Goal: Task Accomplishment & Management: Manage account settings

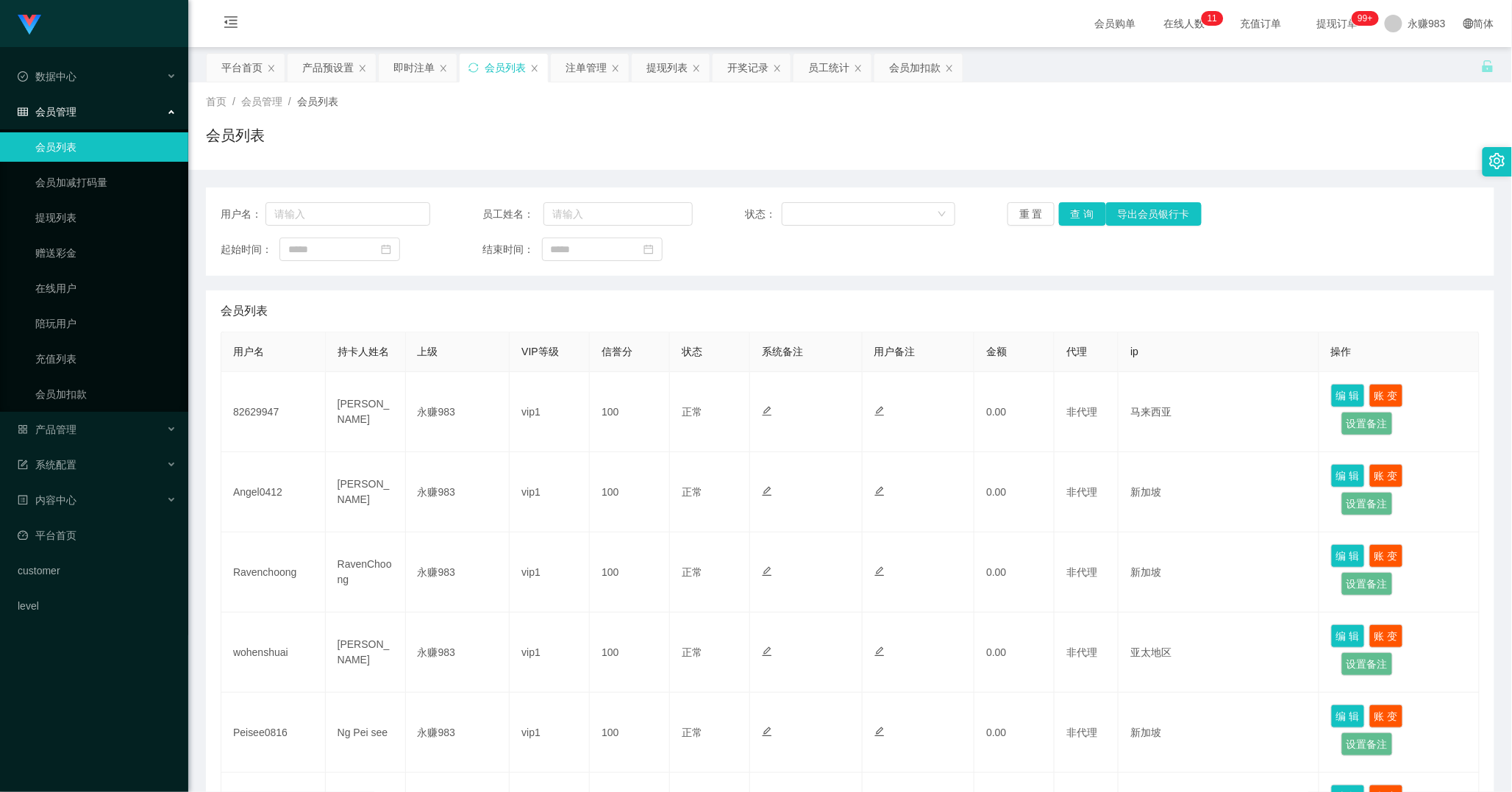
scroll to position [88, 0]
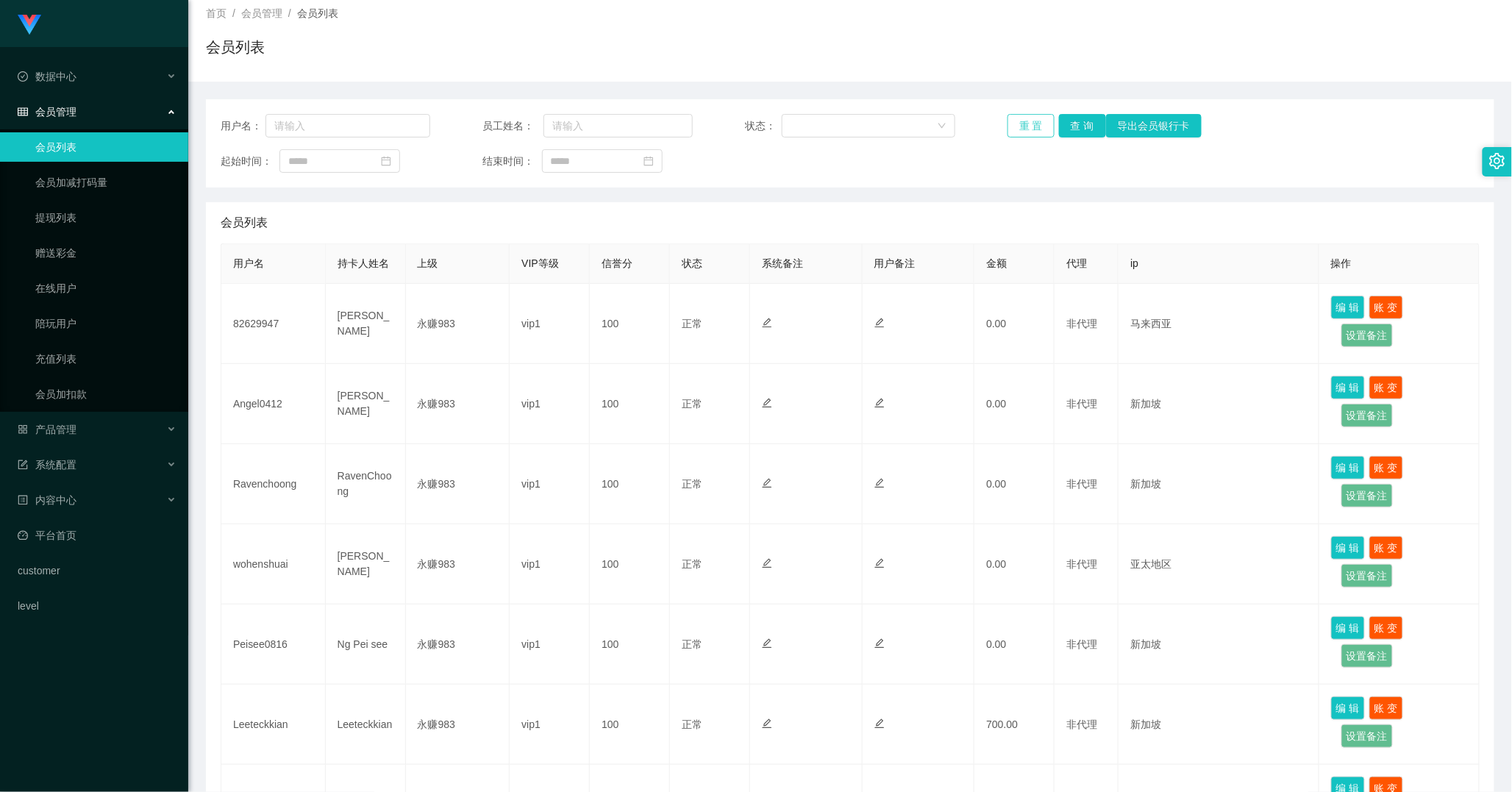
click at [1028, 119] on button "重 置" at bounding box center [1031, 125] width 47 height 24
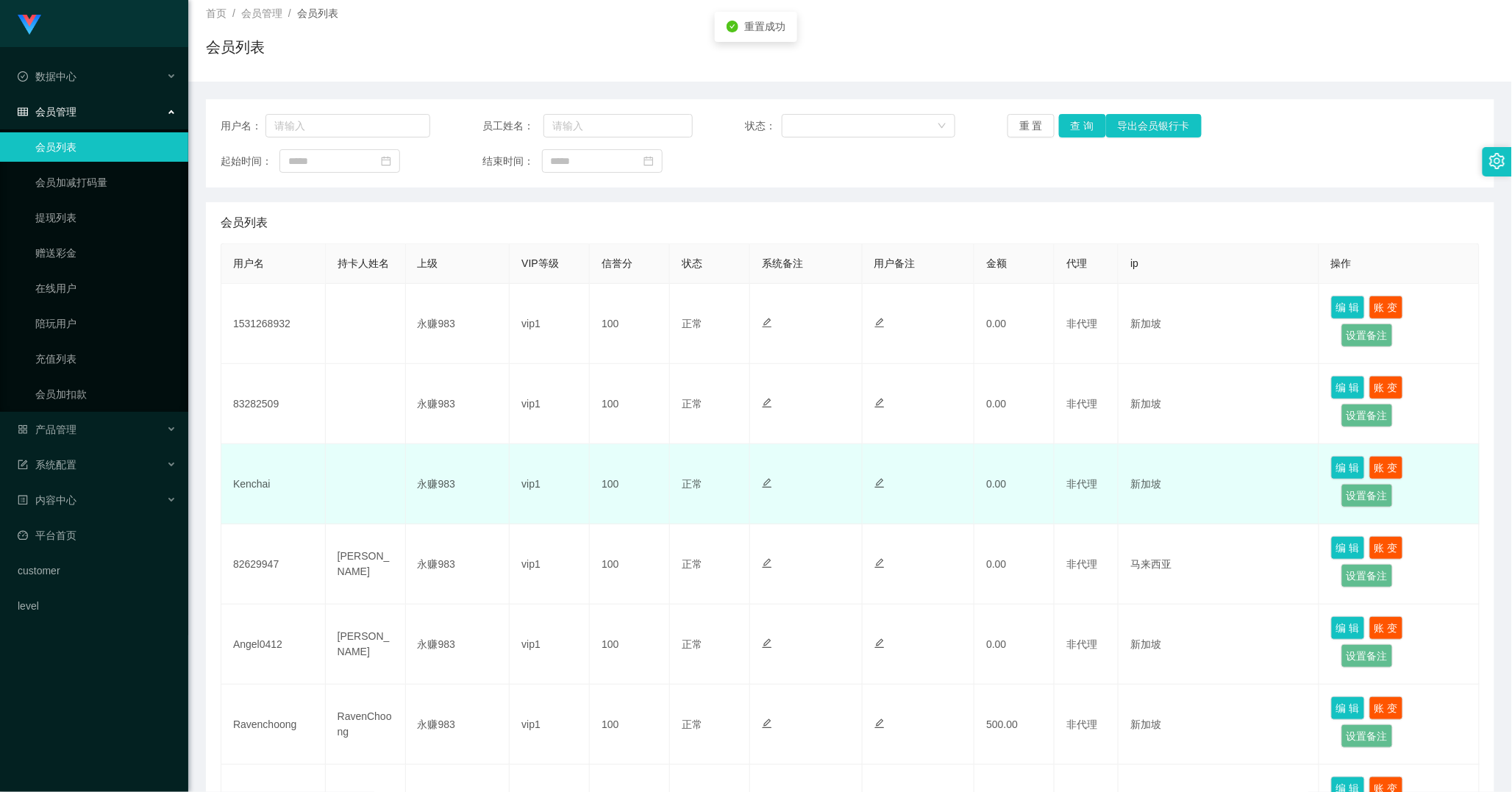
click at [251, 484] on td "Kenchai" at bounding box center [273, 484] width 104 height 81
click at [251, 483] on td "Kenchai" at bounding box center [273, 484] width 104 height 81
copy td "Kenchai"
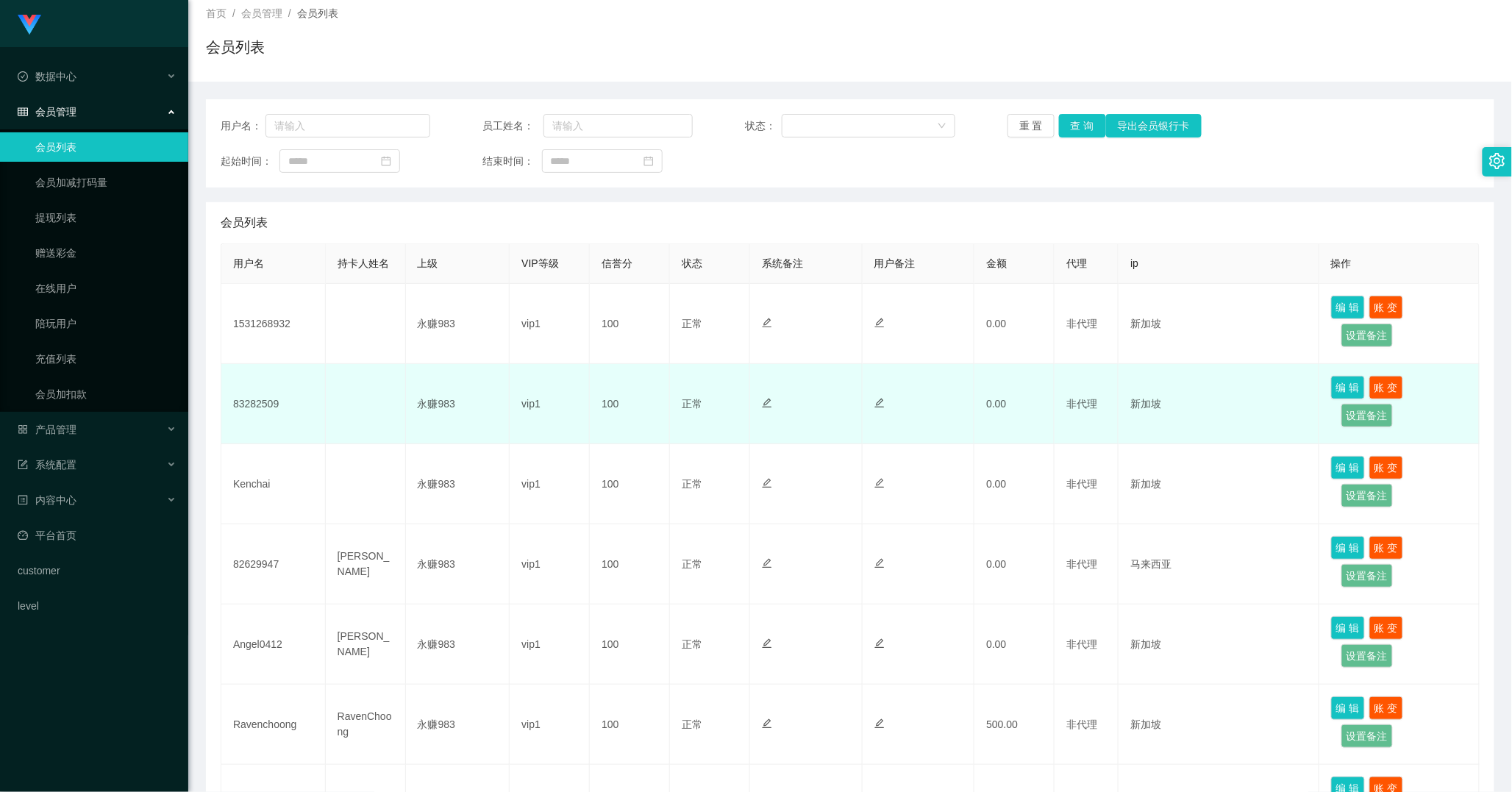
click at [239, 403] on td "83282509" at bounding box center [273, 404] width 104 height 81
copy td "83282509"
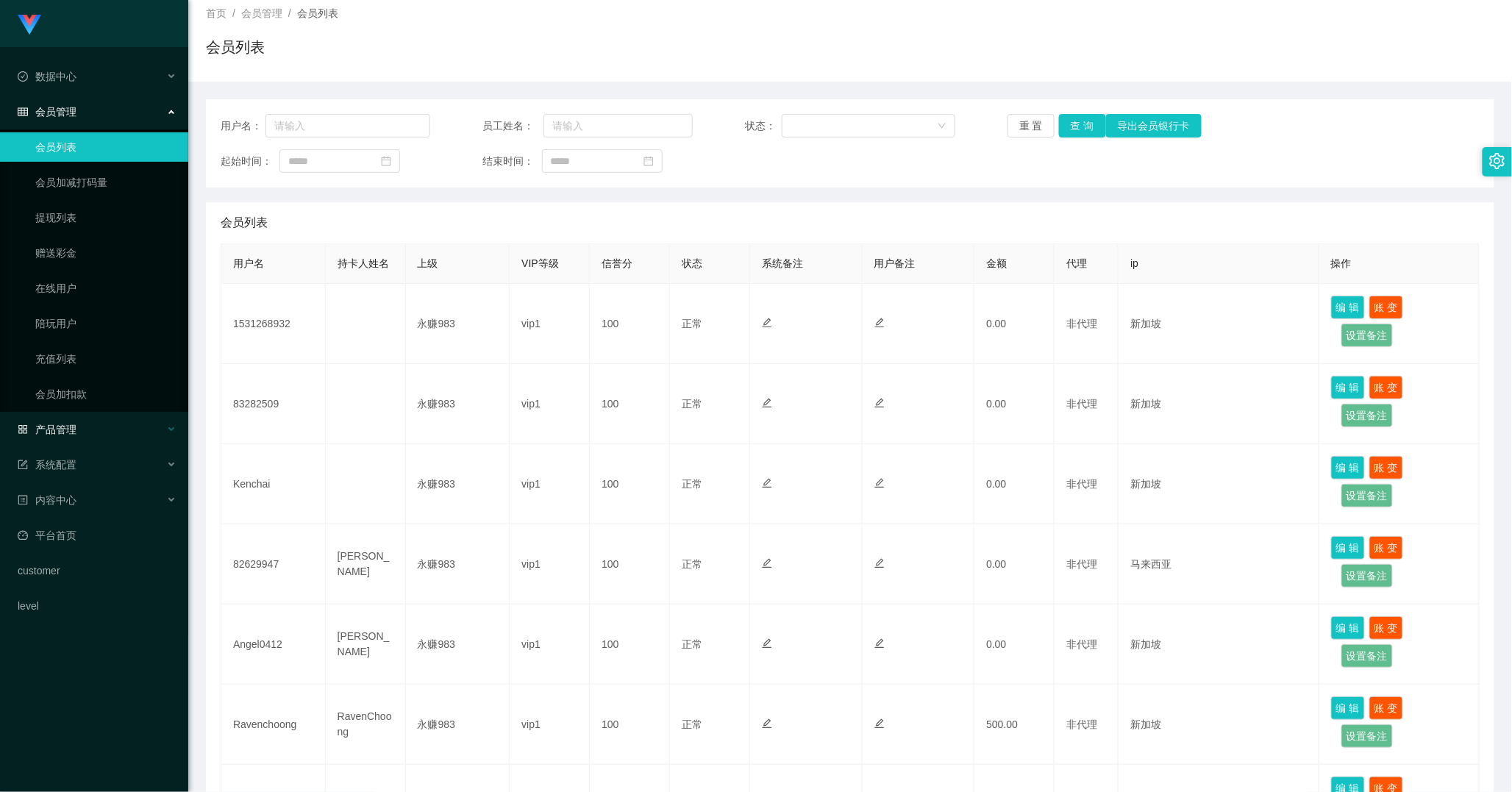
click at [82, 431] on div "产品管理" at bounding box center [94, 429] width 188 height 29
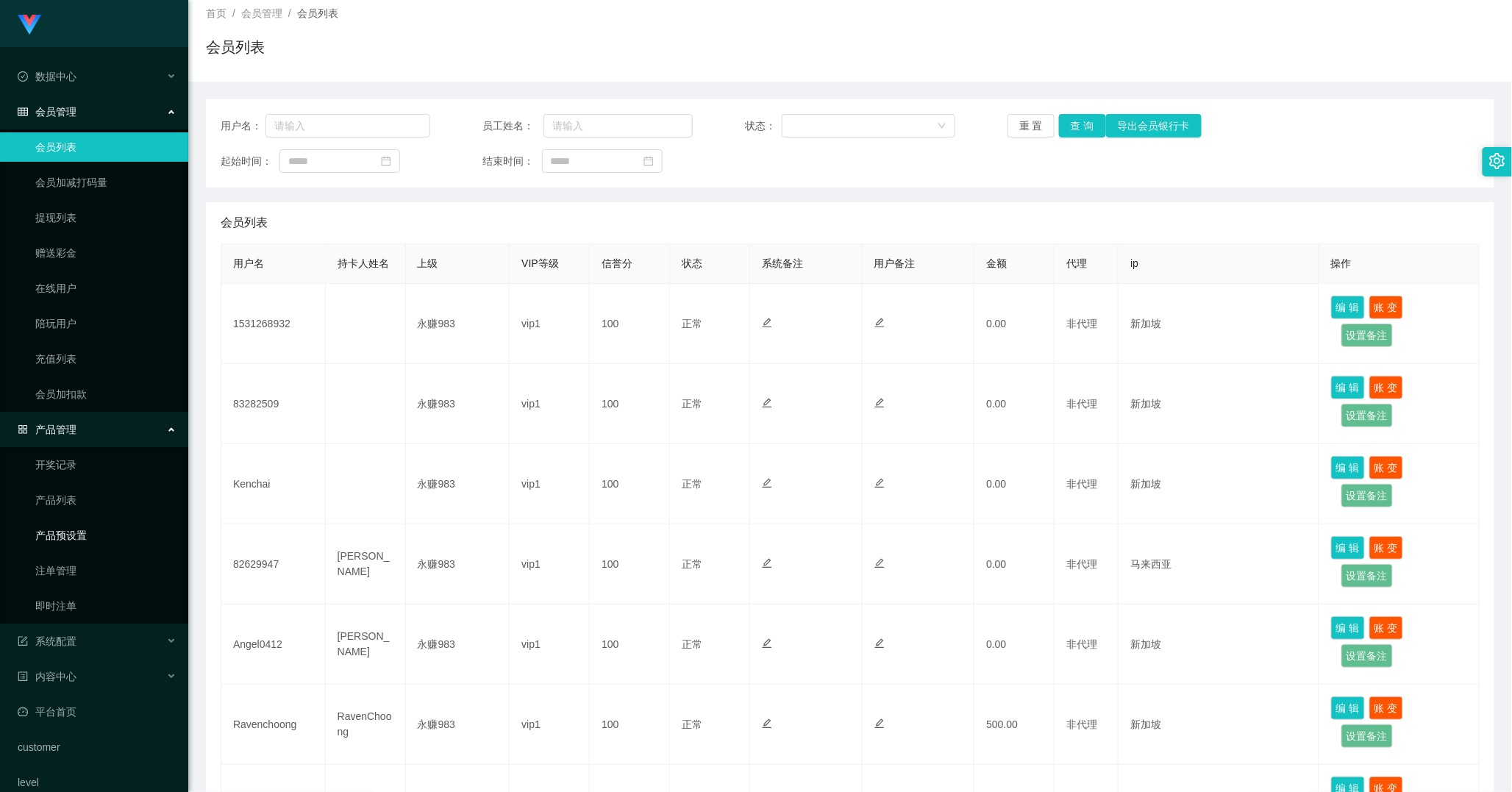
click at [70, 541] on link "产品预设置" at bounding box center [106, 535] width 142 height 29
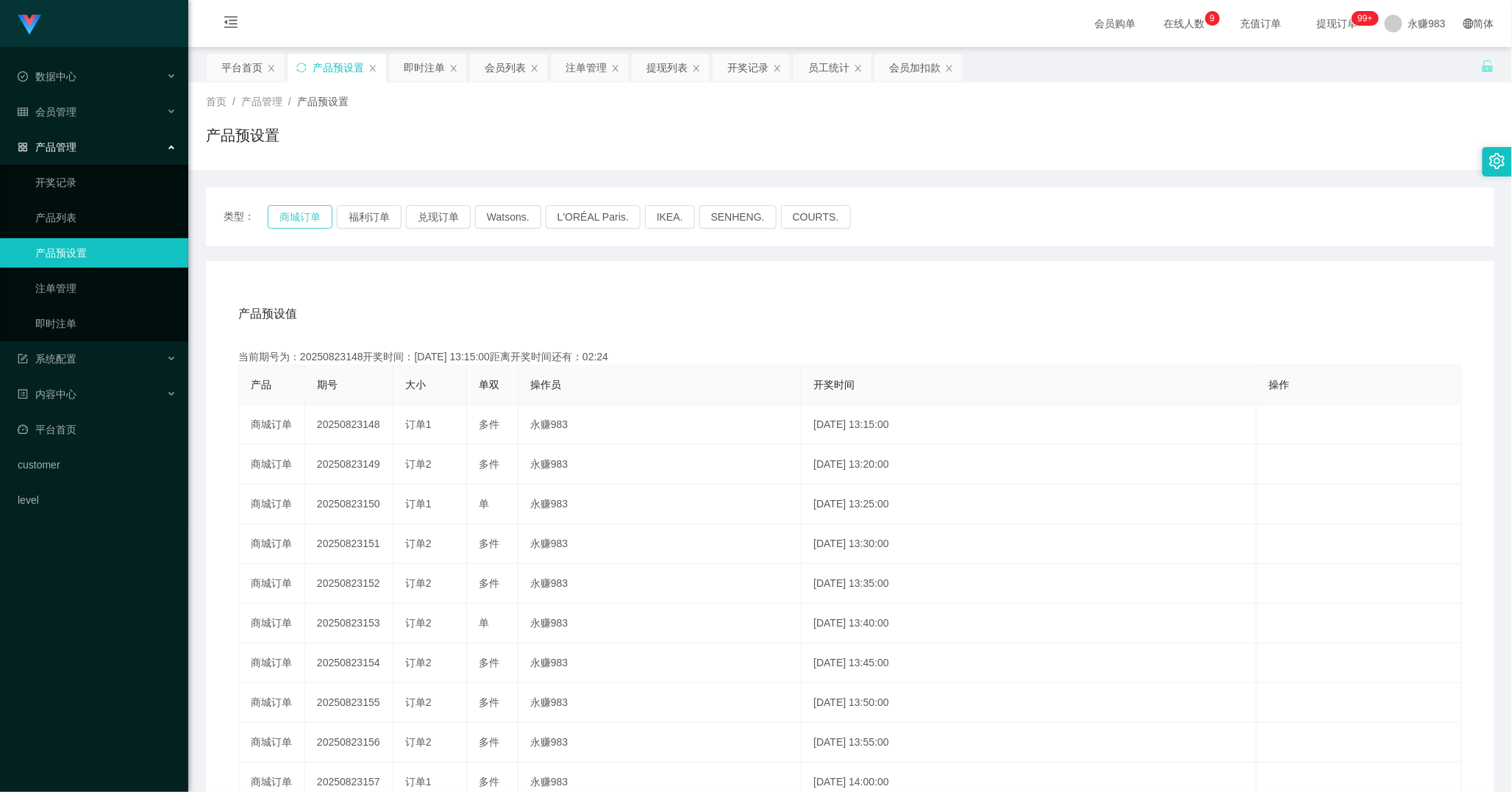
click at [315, 220] on button "商城订单" at bounding box center [300, 216] width 65 height 24
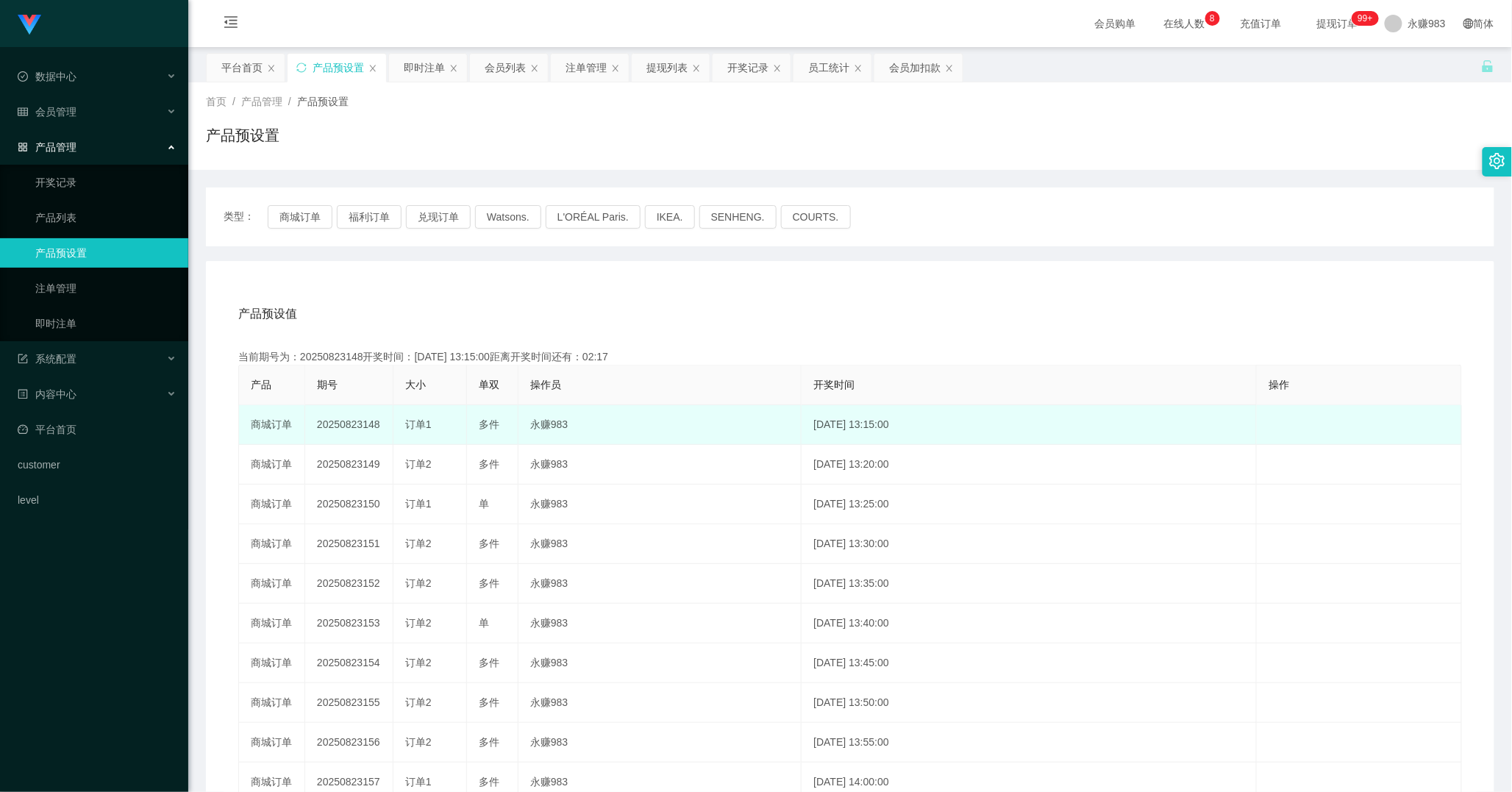
drag, startPoint x: 360, startPoint y: 426, endPoint x: 378, endPoint y: 427, distance: 18.0
click at [378, 427] on td "20250823148" at bounding box center [349, 424] width 88 height 40
copy td "148"
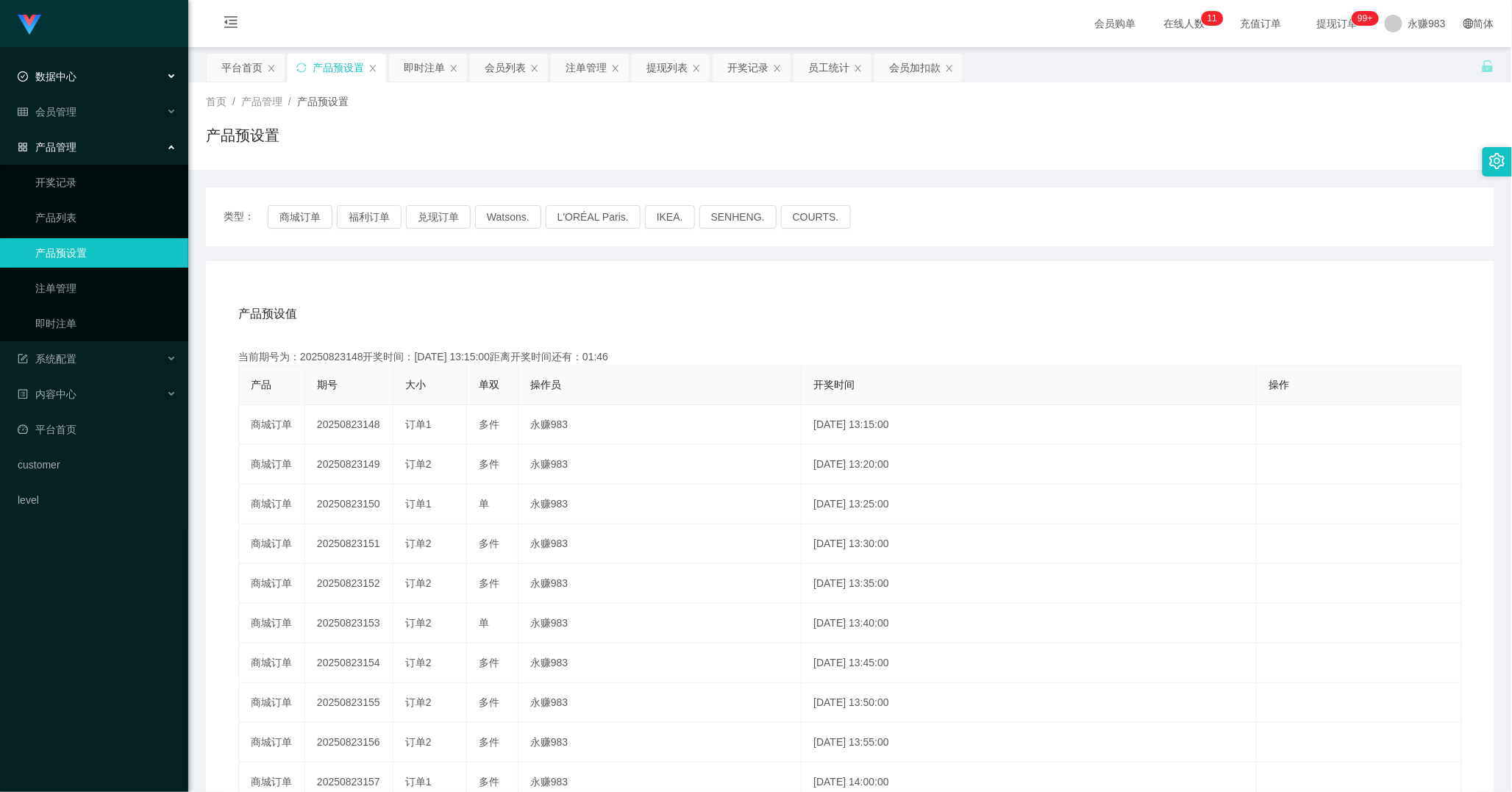
click at [103, 77] on div "数据中心" at bounding box center [94, 76] width 188 height 29
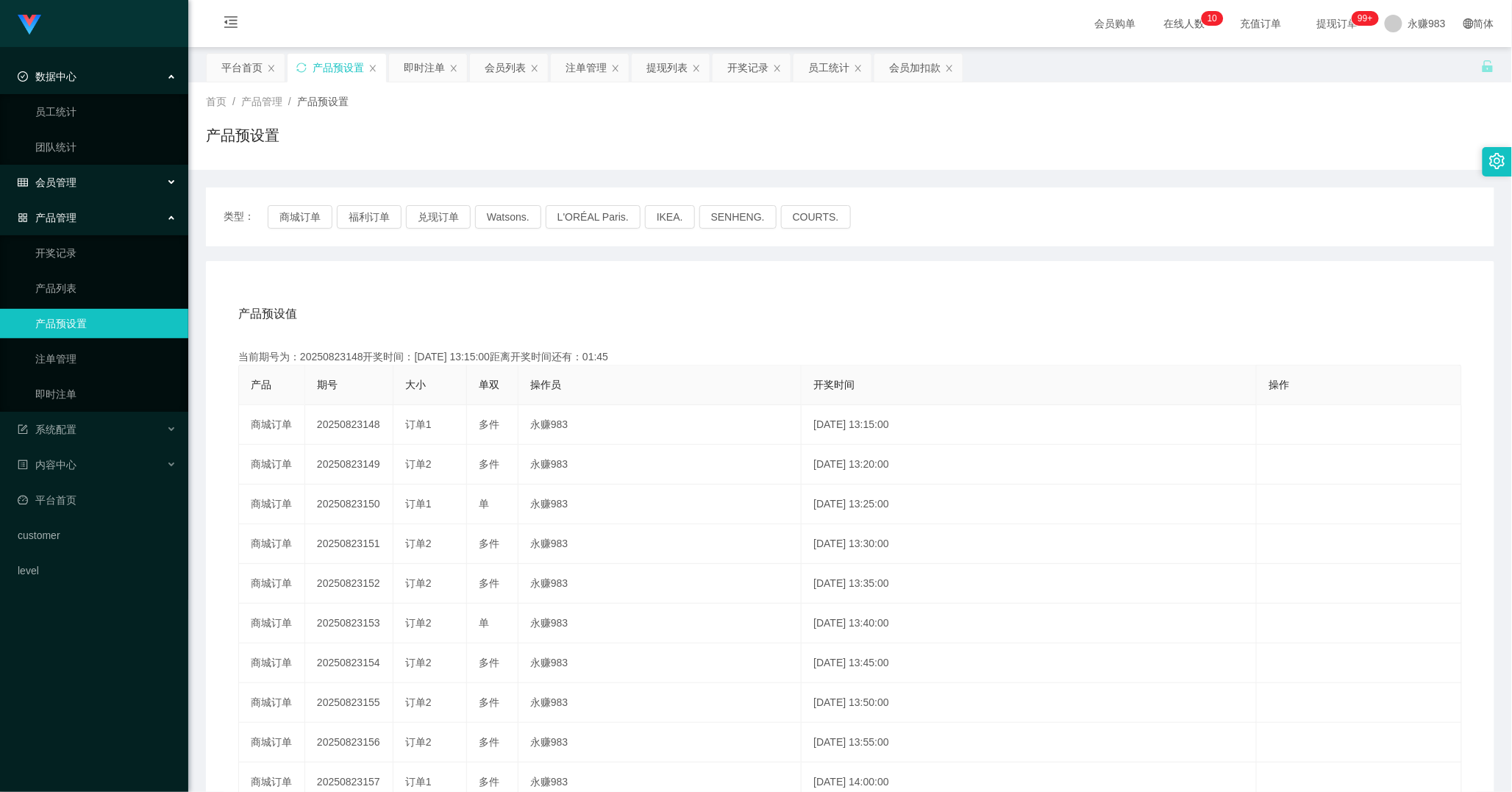
click at [67, 172] on div "会员管理" at bounding box center [94, 182] width 188 height 29
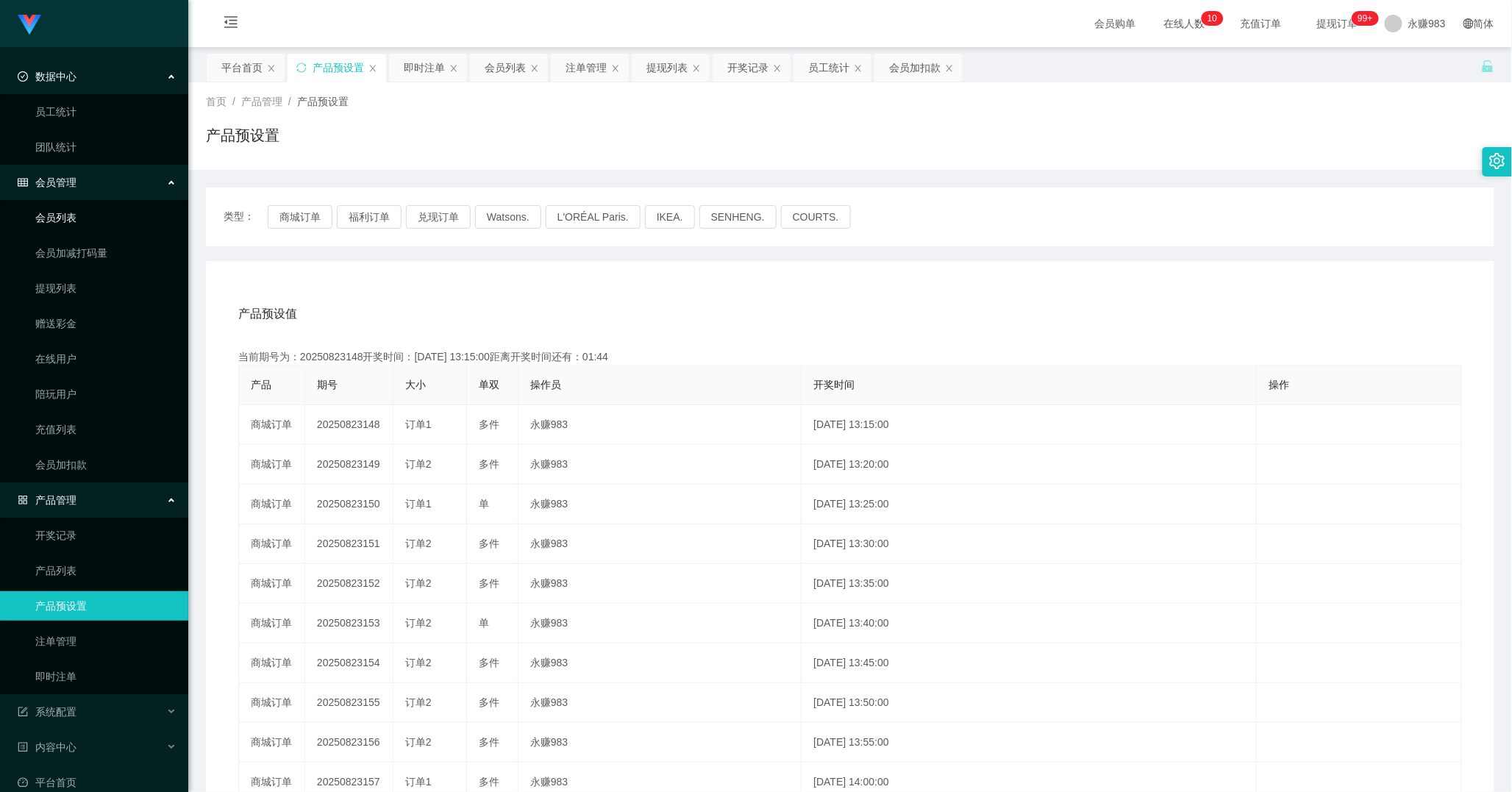
click at [69, 215] on link "会员列表" at bounding box center [106, 218] width 142 height 29
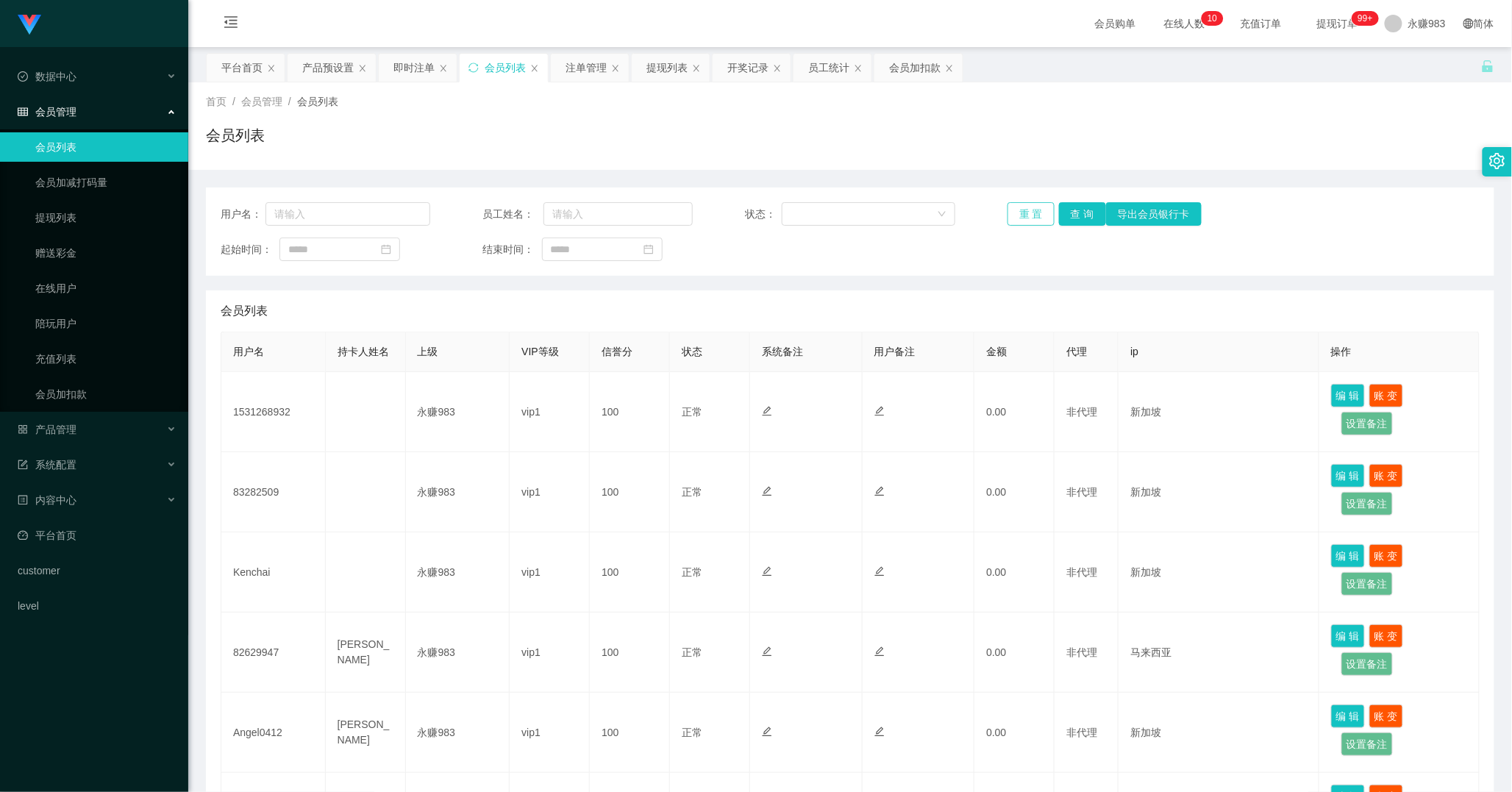
click at [1033, 217] on button "重 置" at bounding box center [1031, 214] width 47 height 24
drag, startPoint x: 72, startPoint y: 433, endPoint x: 59, endPoint y: 436, distance: 13.3
click at [70, 432] on span "产品管理" at bounding box center [47, 429] width 59 height 11
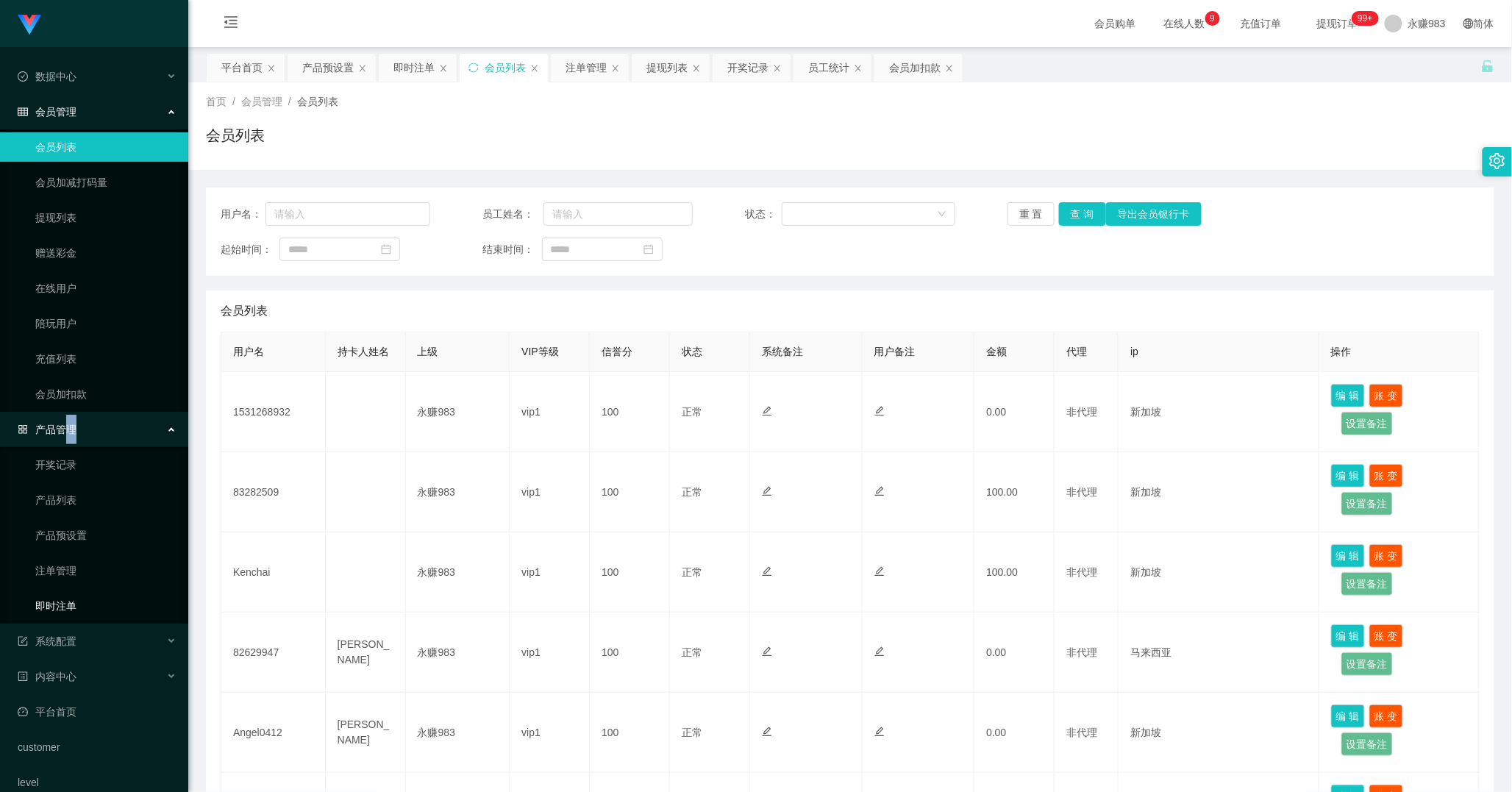
click at [49, 603] on link "即时注单" at bounding box center [106, 606] width 142 height 29
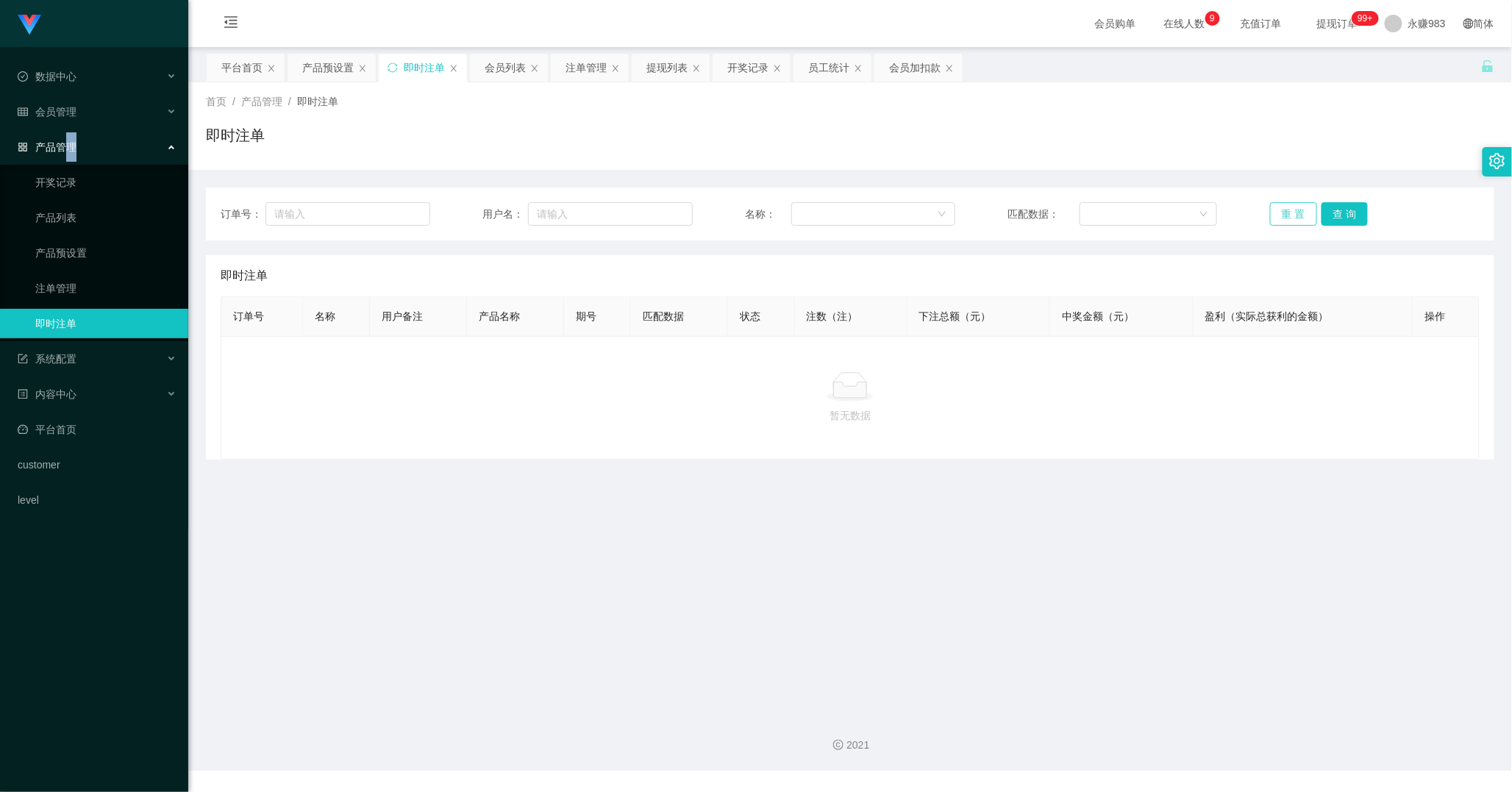
click at [1273, 210] on button "重 置" at bounding box center [1293, 214] width 47 height 24
click at [1292, 209] on button "重 置" at bounding box center [1293, 214] width 47 height 24
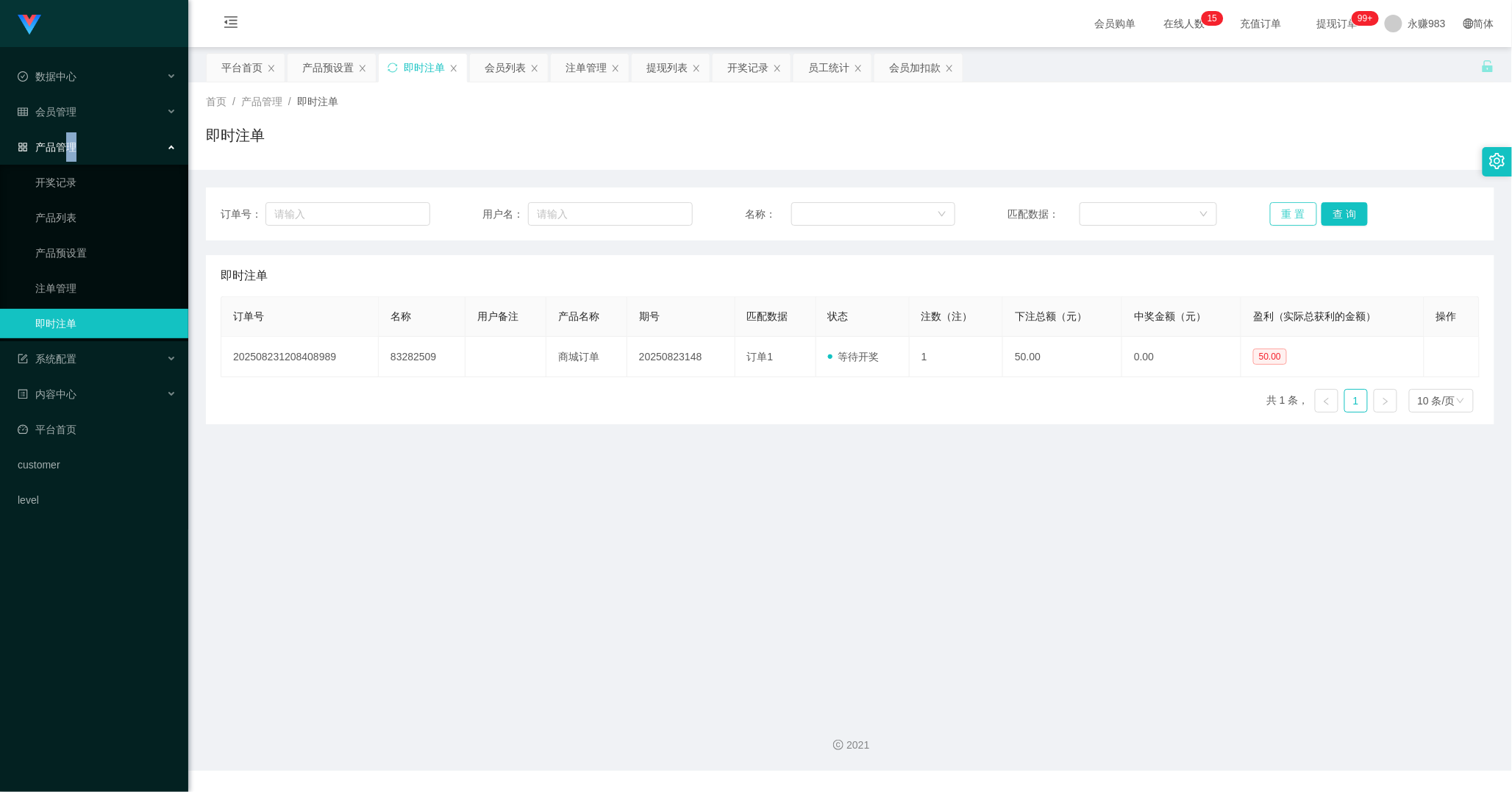
click at [1288, 215] on button "重 置" at bounding box center [1293, 214] width 47 height 24
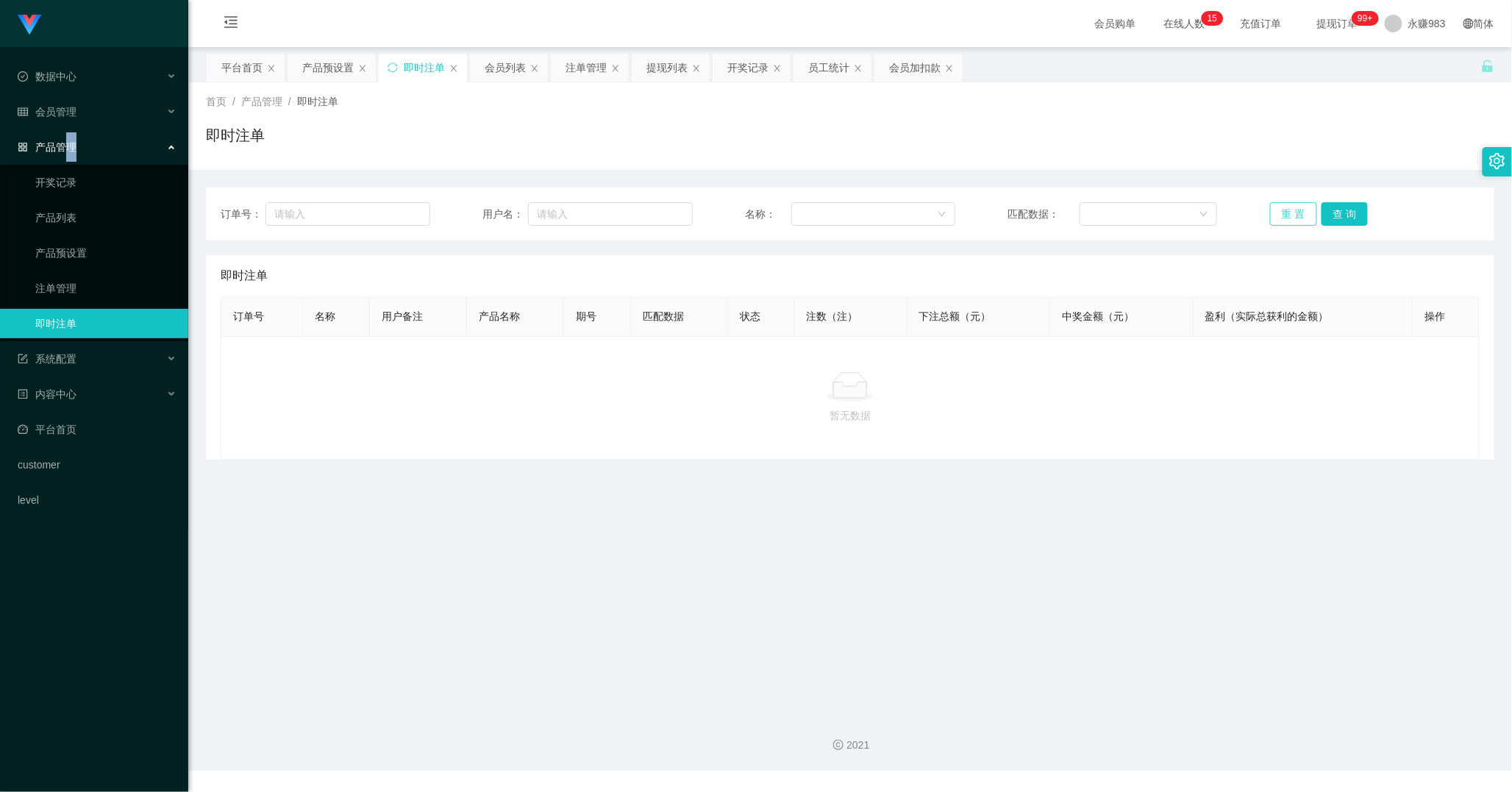
click at [1291, 216] on button "重 置" at bounding box center [1293, 214] width 47 height 24
click at [1292, 216] on button "重 置" at bounding box center [1293, 214] width 47 height 24
click at [1056, 481] on main "关闭左侧 关闭右侧 关闭其它 刷新页面 平台首页 产品预设置 即时注单 会员列表 注单管理 提现列表 开奖记录 员工统计 会员加扣款 首页 / 产品管理 / …" at bounding box center [849, 375] width 1323 height 655
click at [77, 292] on link "注单管理" at bounding box center [106, 288] width 142 height 29
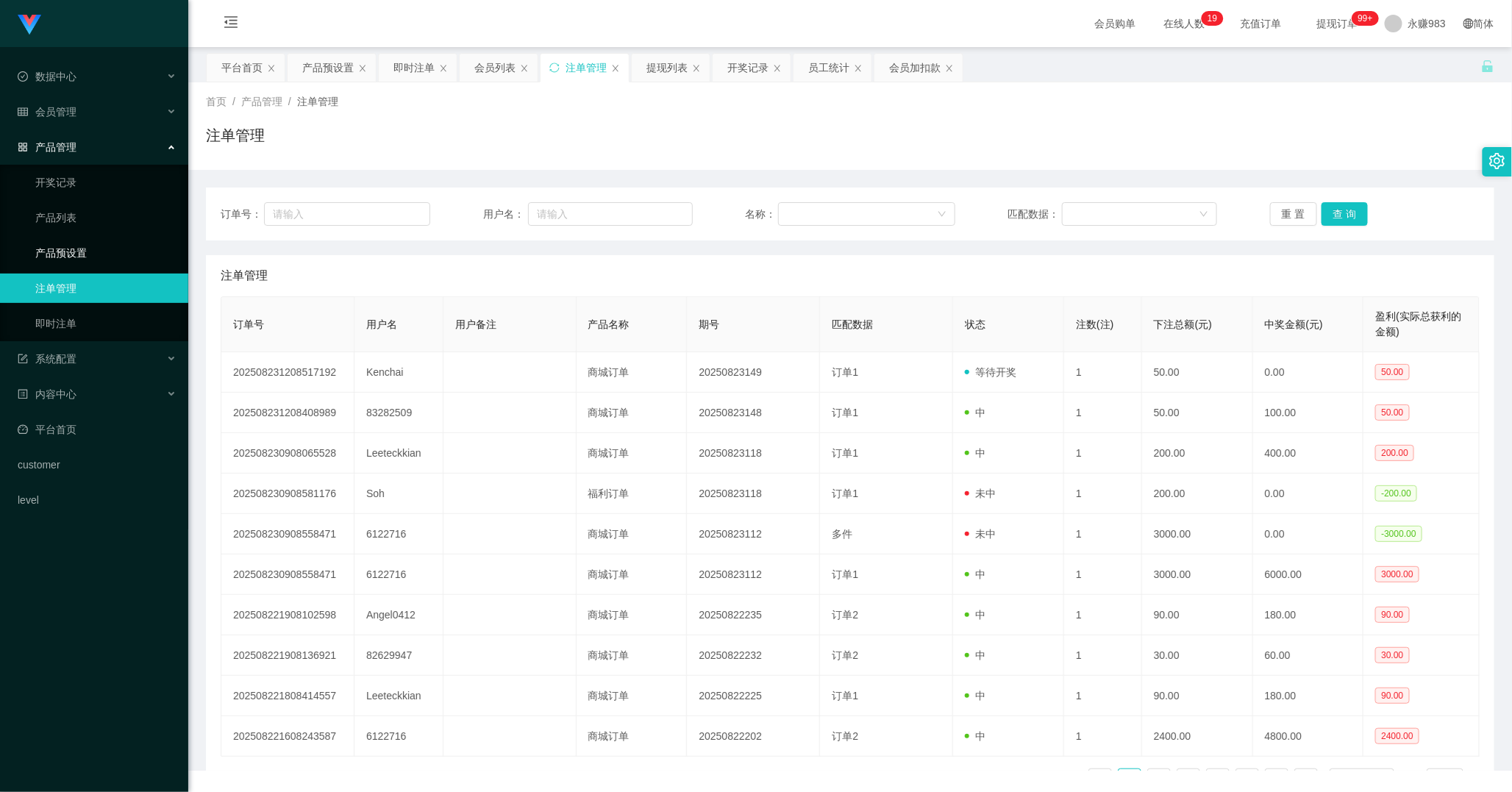
click at [80, 253] on link "产品预设置" at bounding box center [106, 253] width 142 height 29
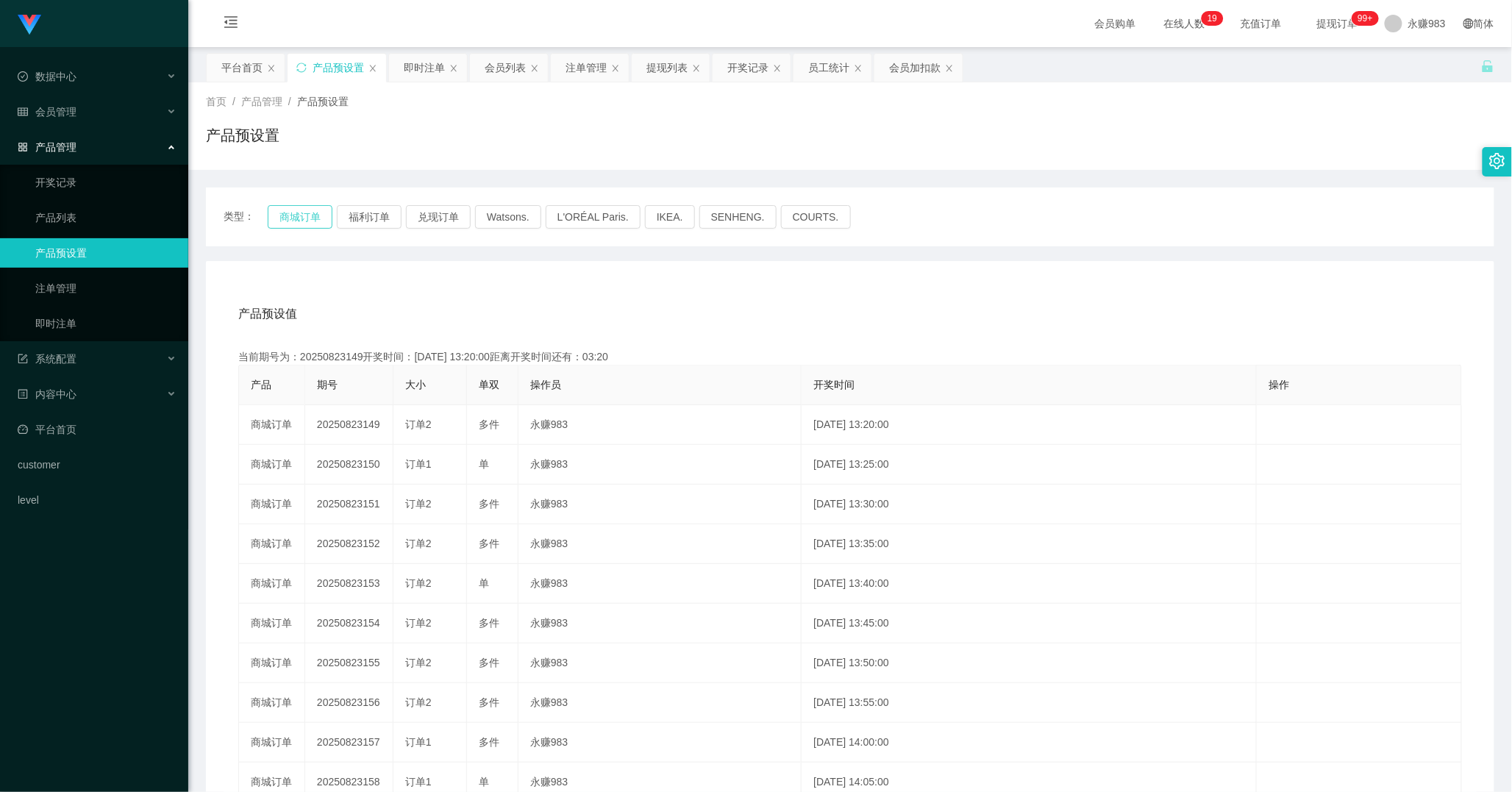
click at [281, 213] on button "商城订单" at bounding box center [300, 216] width 65 height 24
click at [67, 319] on link "即时注单" at bounding box center [106, 324] width 142 height 29
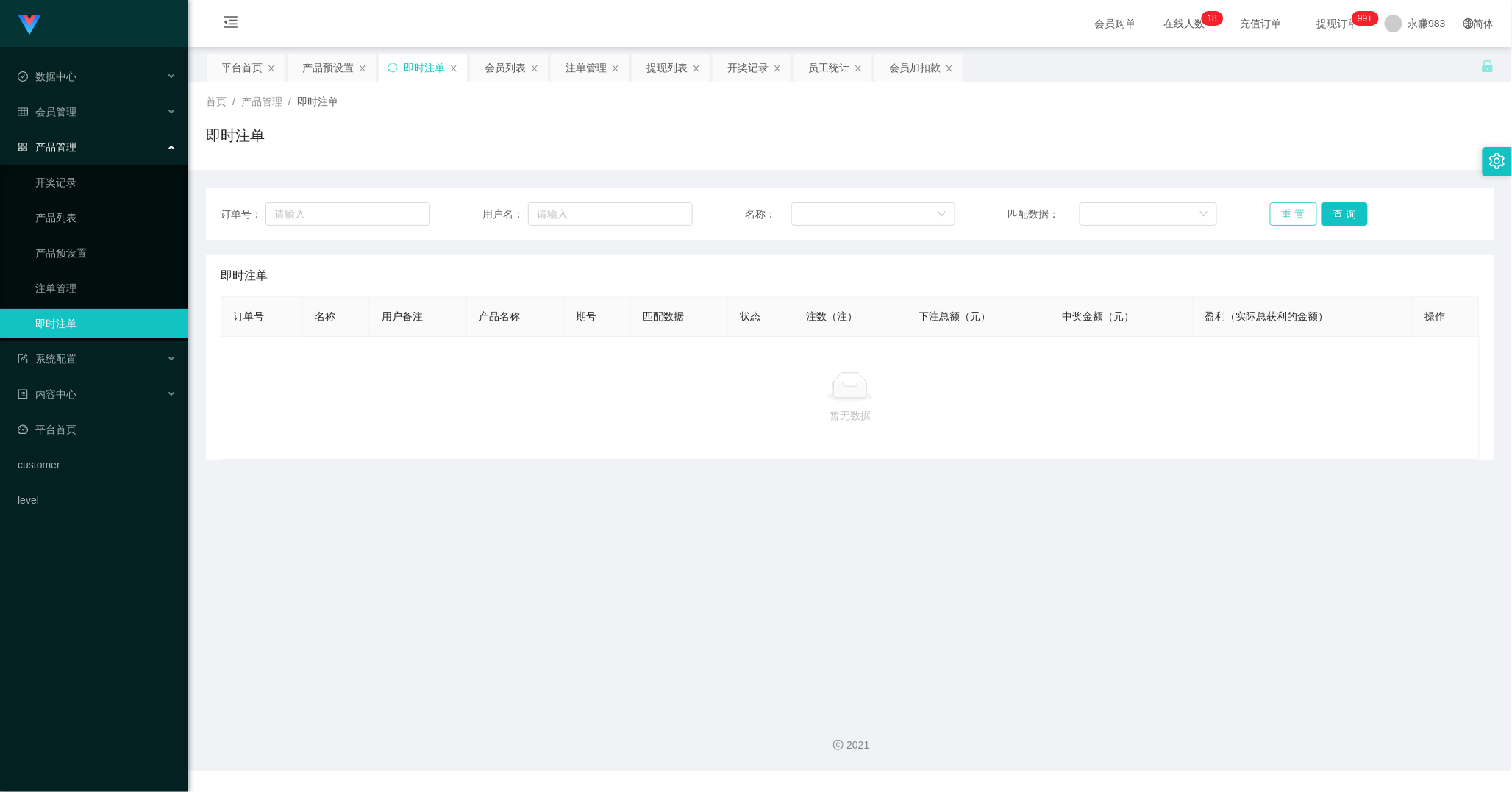
click at [1280, 213] on button "重 置" at bounding box center [1293, 214] width 47 height 24
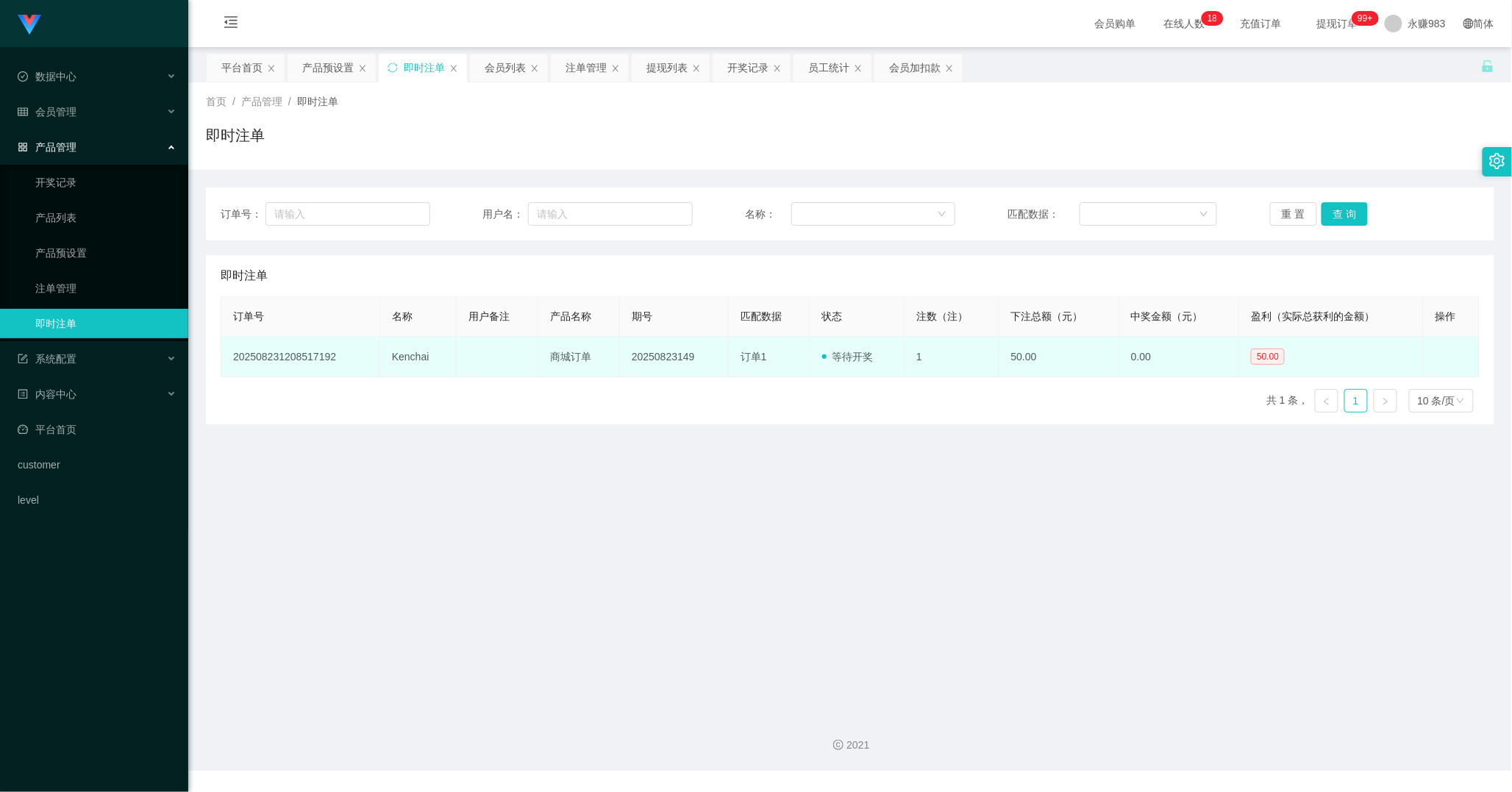
click at [410, 358] on td "Kenchai" at bounding box center [418, 357] width 76 height 41
copy td "Kenchai"
click at [410, 358] on td "Kenchai" at bounding box center [418, 357] width 76 height 41
copy td "Kenchai"
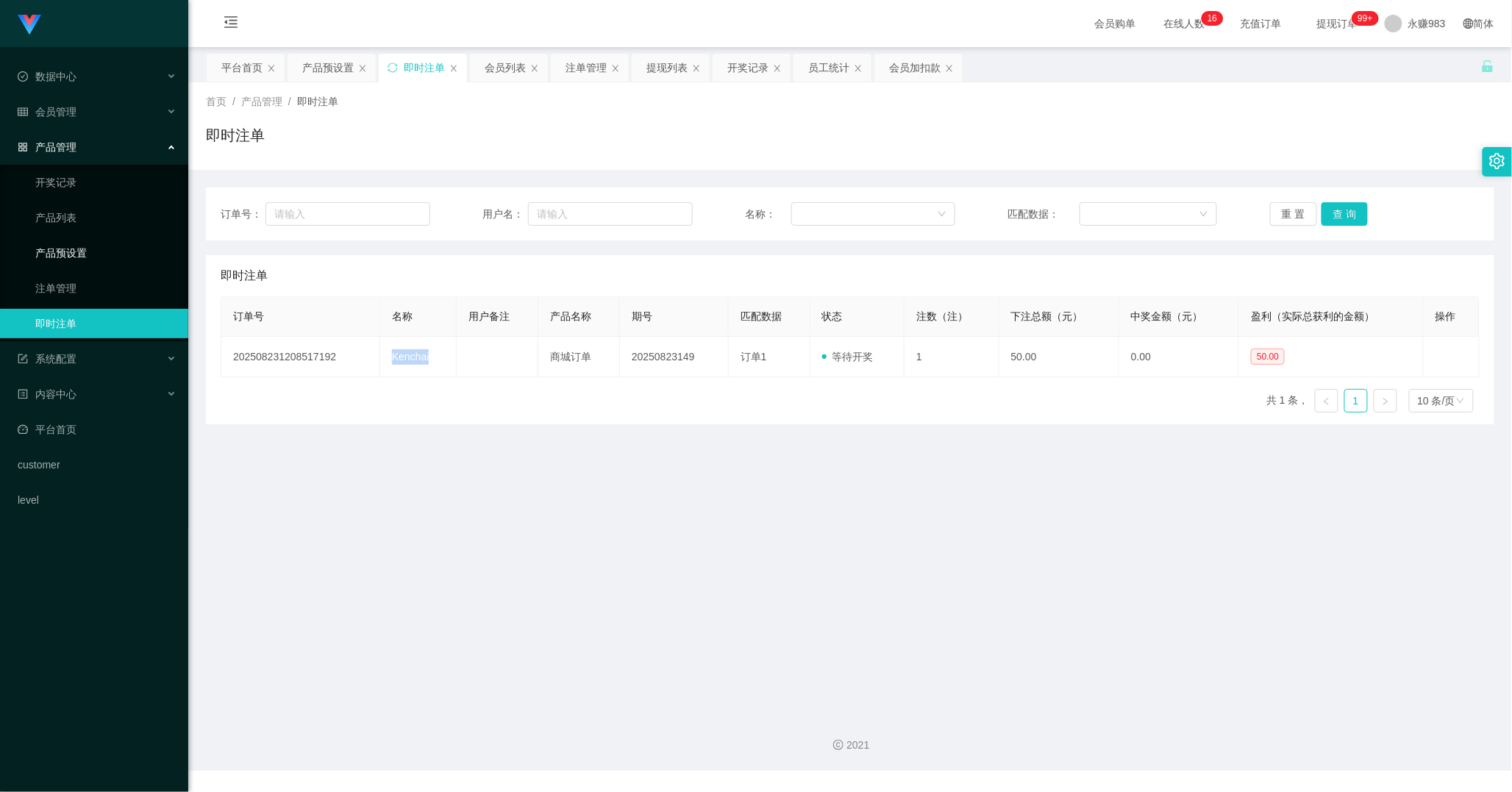
click at [86, 247] on link "产品预设置" at bounding box center [106, 253] width 142 height 29
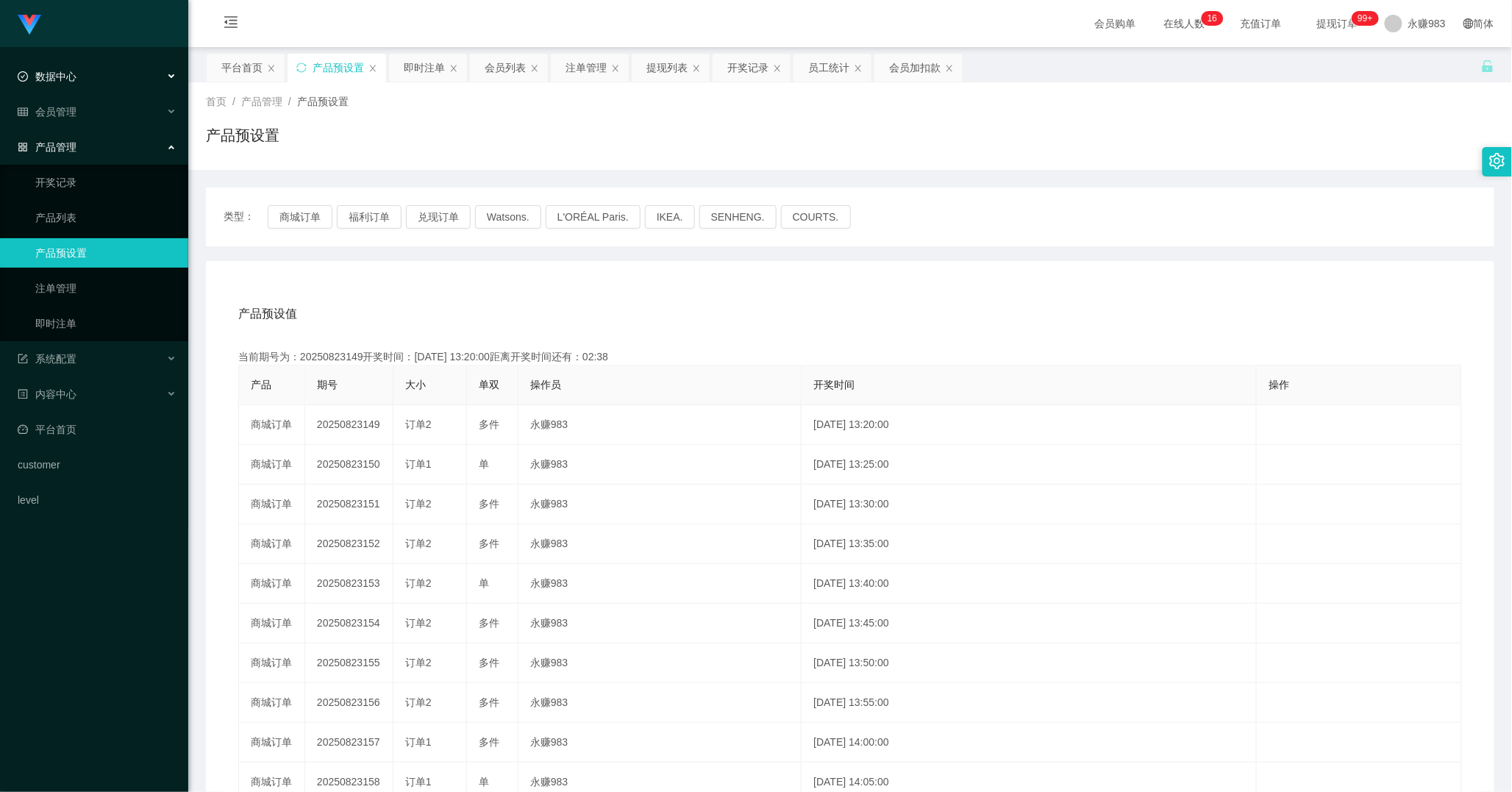
click at [89, 66] on div "数据中心" at bounding box center [94, 76] width 188 height 29
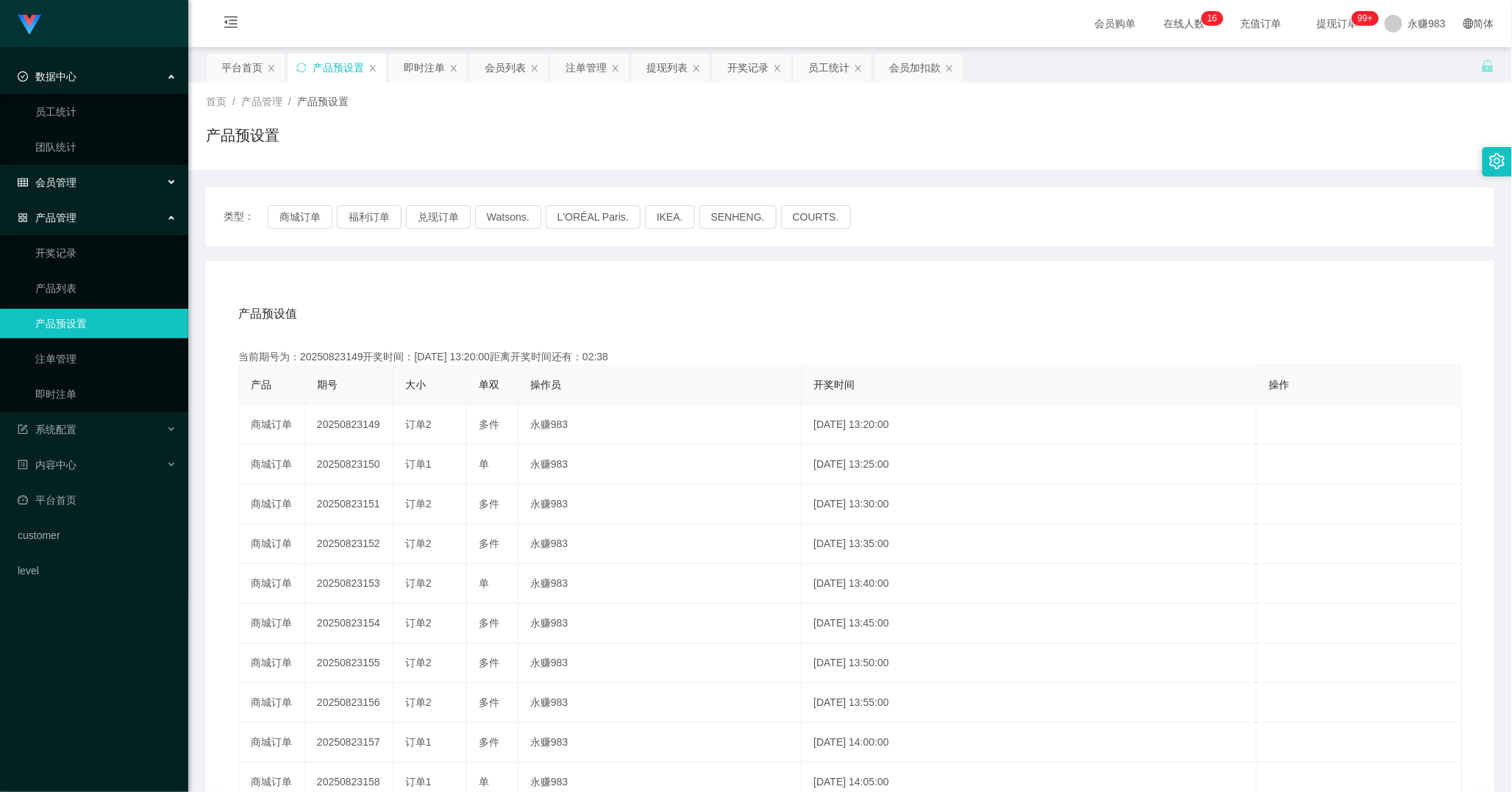
click at [39, 196] on div "会员管理" at bounding box center [94, 182] width 188 height 29
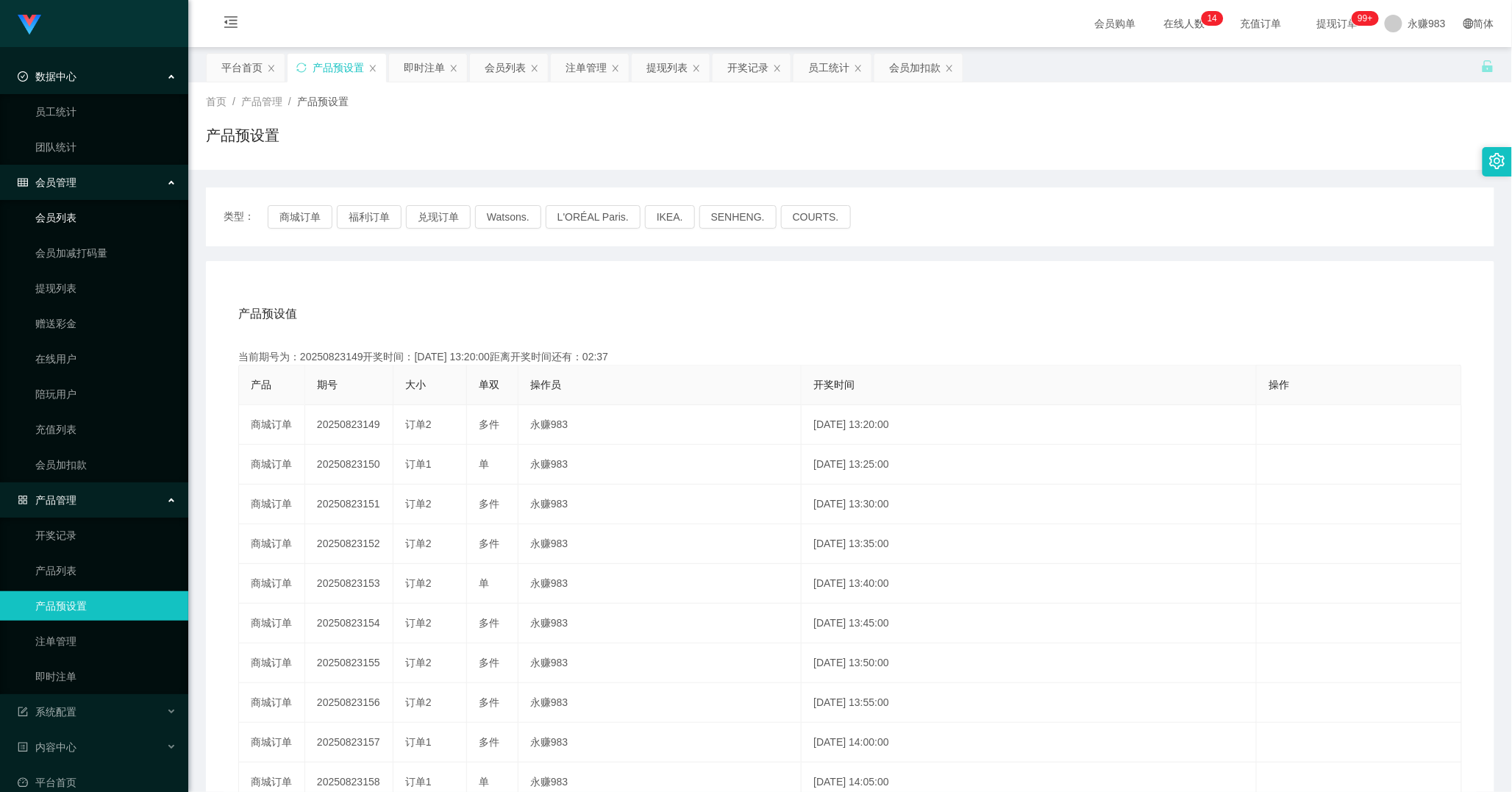
click at [80, 220] on link "会员列表" at bounding box center [106, 218] width 142 height 29
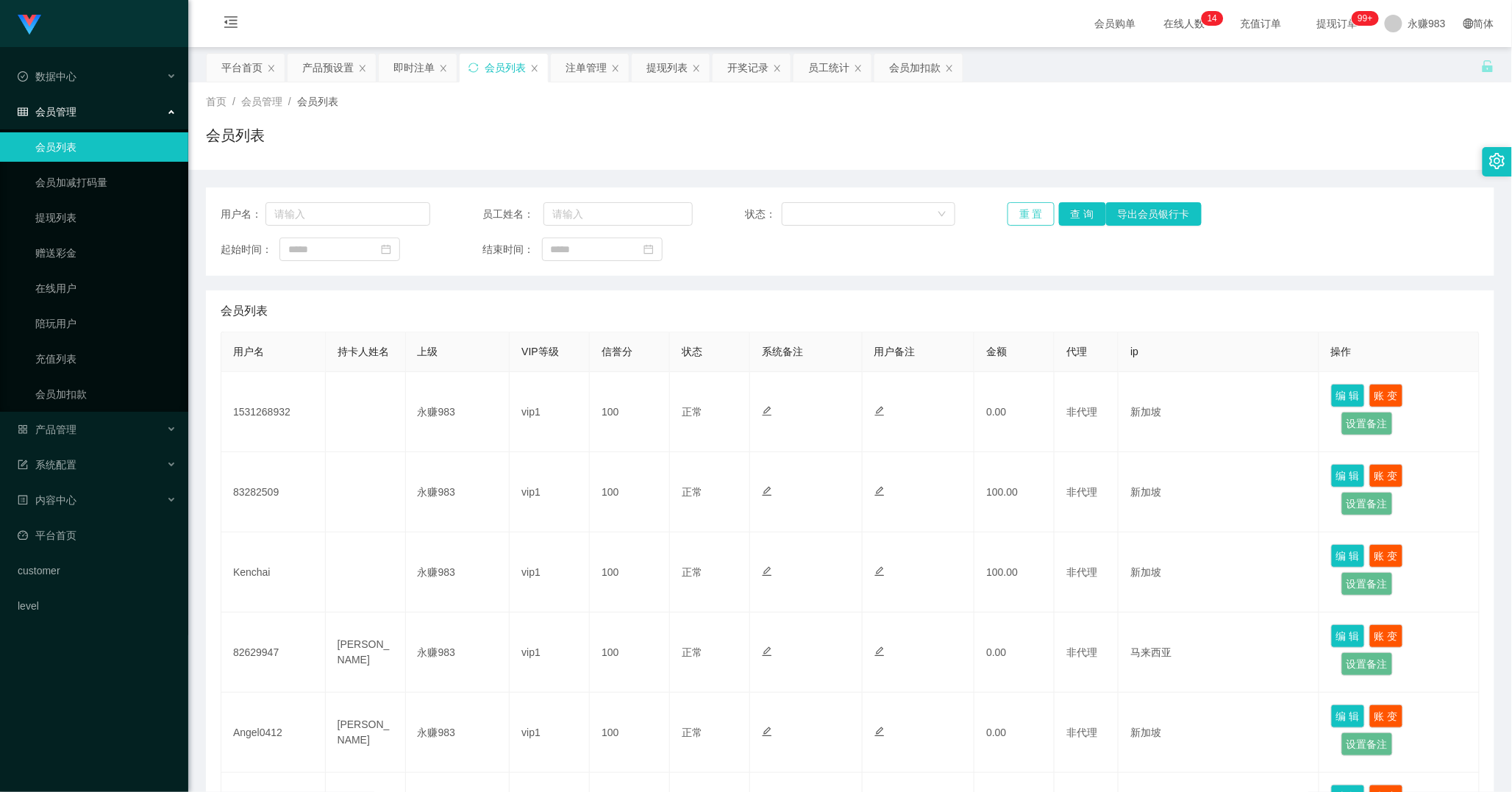
click at [1027, 206] on button "重 置" at bounding box center [1031, 214] width 47 height 24
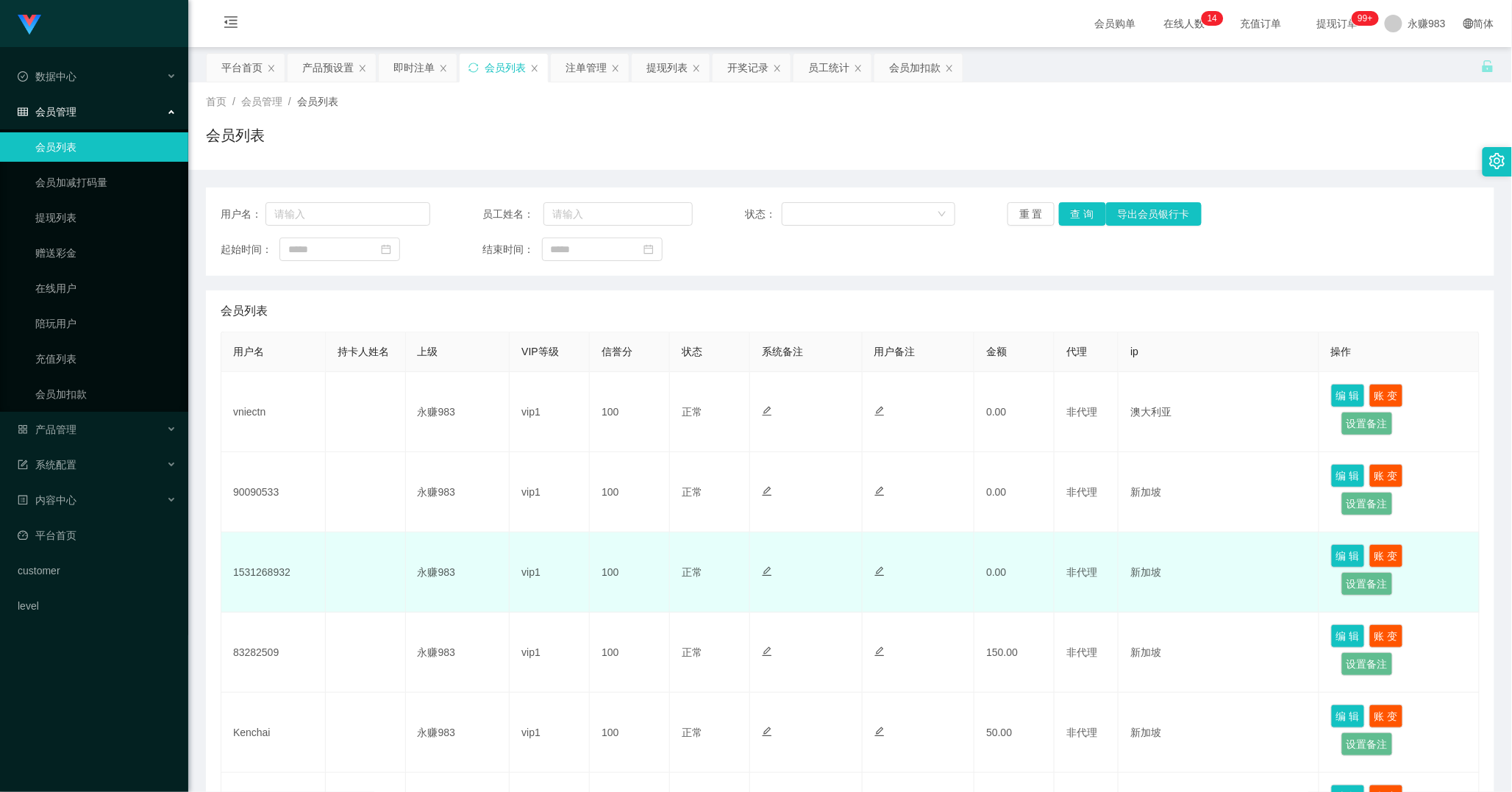
click at [255, 577] on td "1531268932" at bounding box center [273, 572] width 104 height 81
click at [255, 577] on td "1531268932" at bounding box center [273, 572] width 104 height 81
copy td "1531268932"
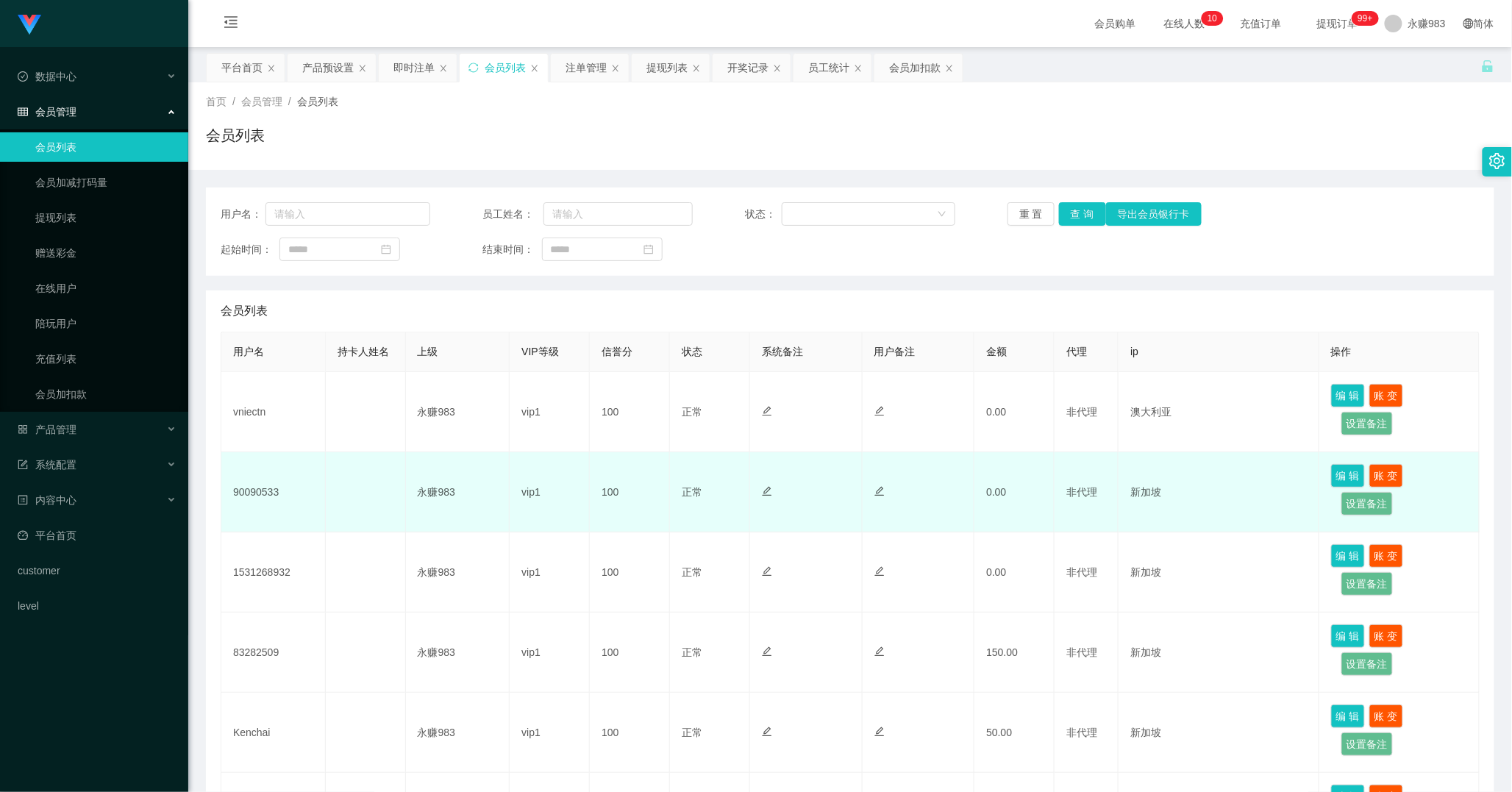
click at [267, 482] on td "90090533" at bounding box center [273, 492] width 104 height 81
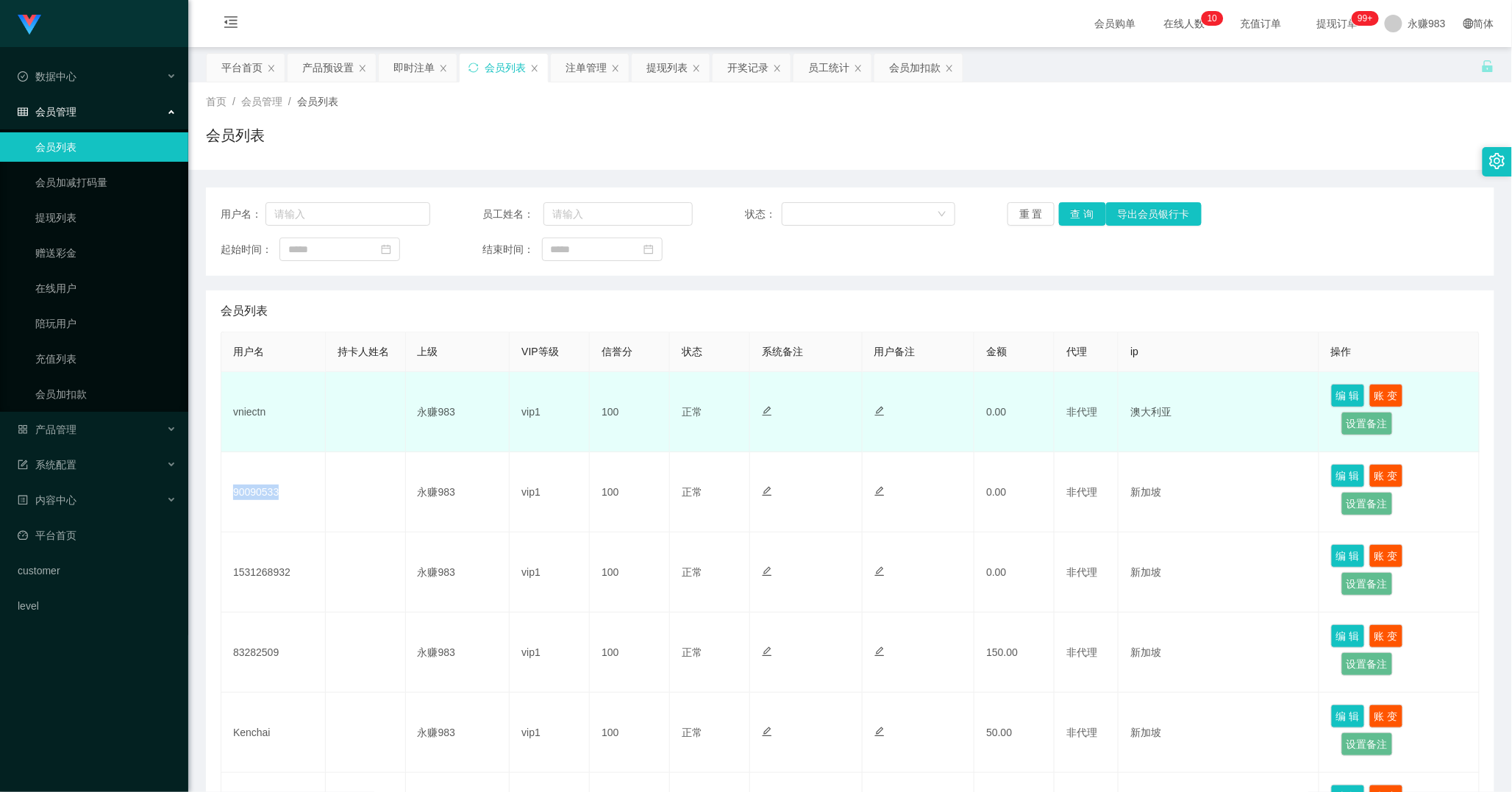
copy td "90090533"
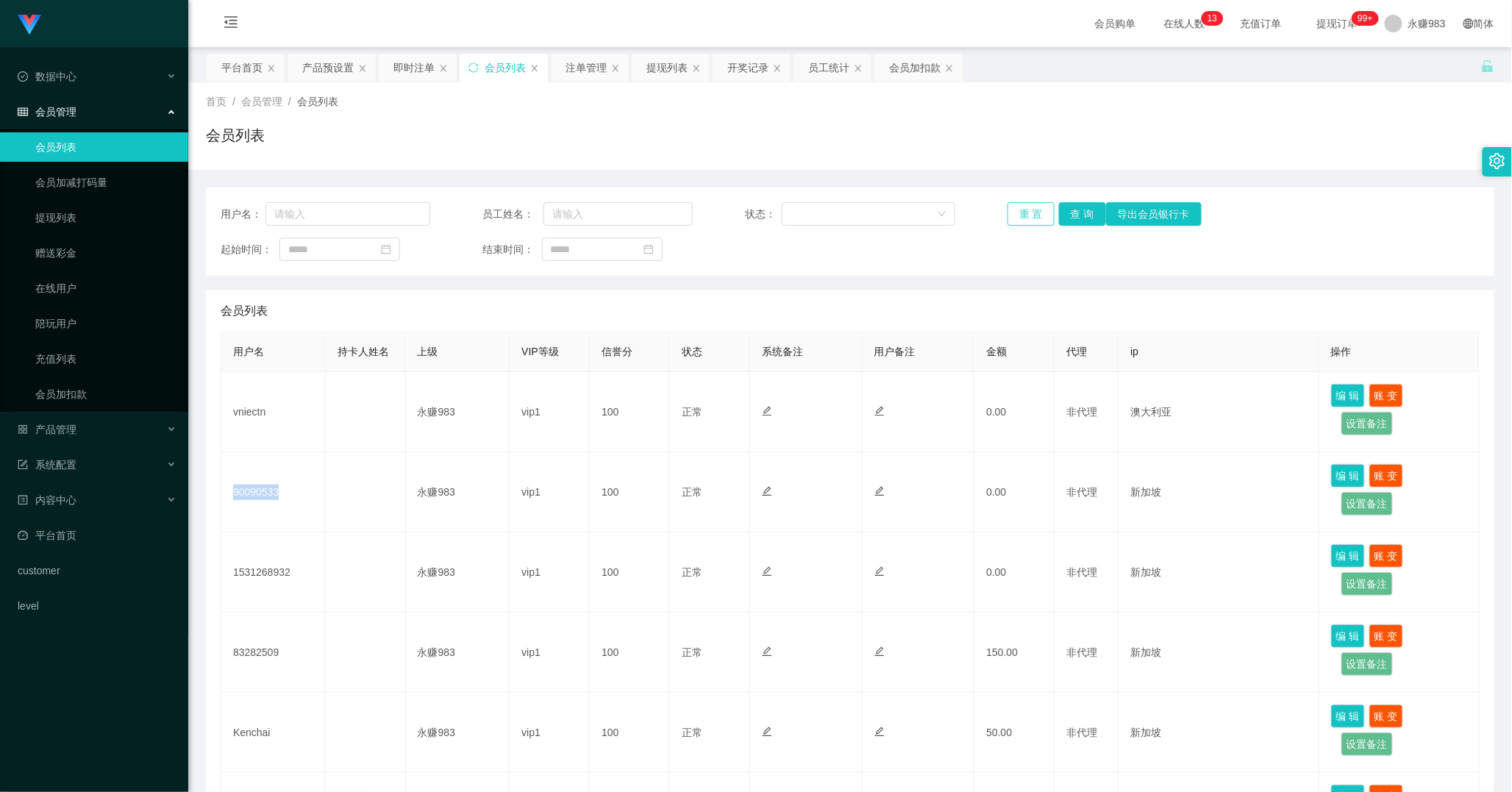
click at [1027, 211] on button "重 置" at bounding box center [1031, 214] width 47 height 24
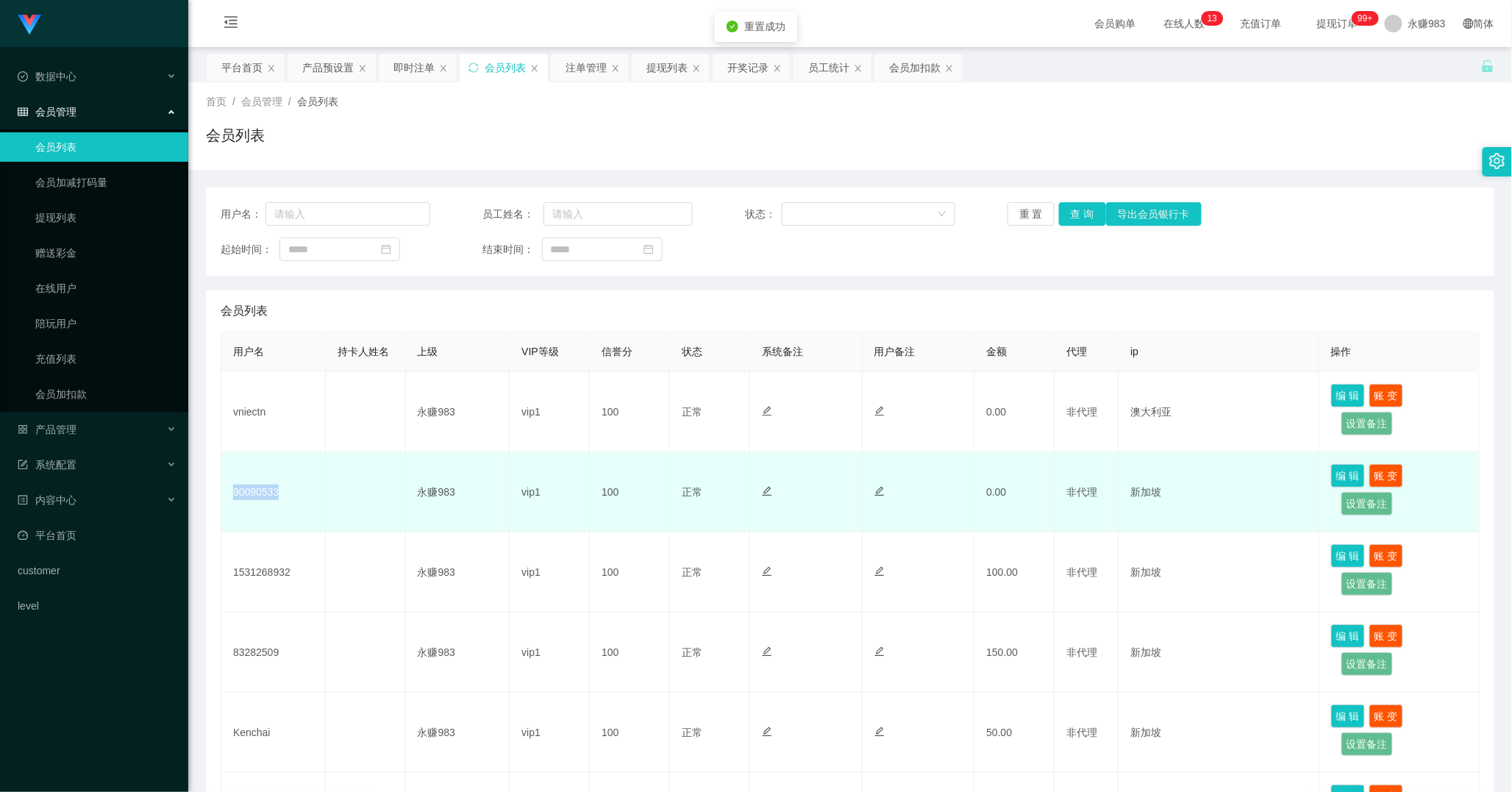
click at [290, 490] on td "90090533" at bounding box center [273, 492] width 104 height 81
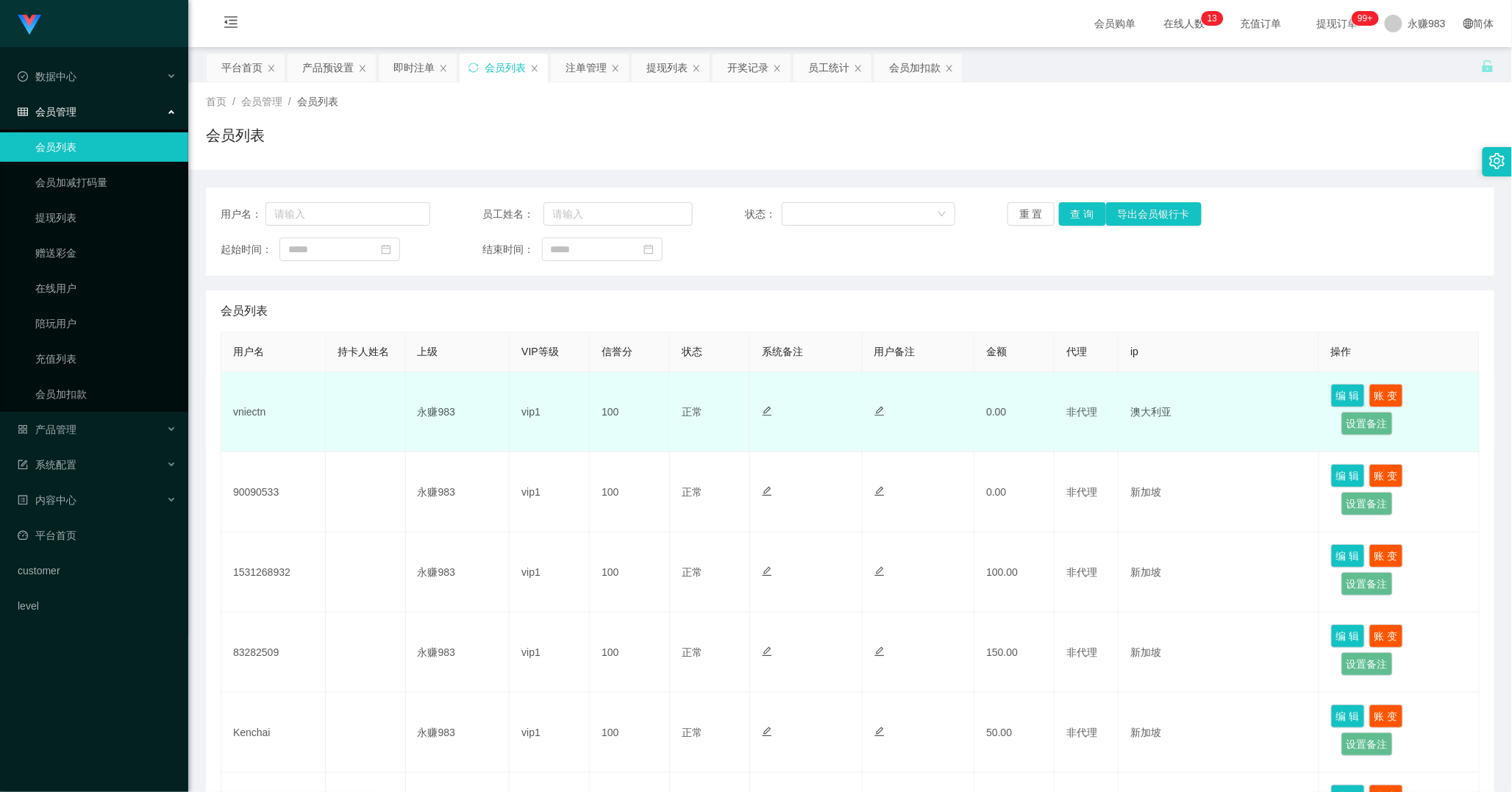
click at [247, 416] on td "vniectn" at bounding box center [273, 411] width 104 height 81
click at [247, 415] on td "vniectn" at bounding box center [273, 411] width 104 height 81
copy td "vniectn"
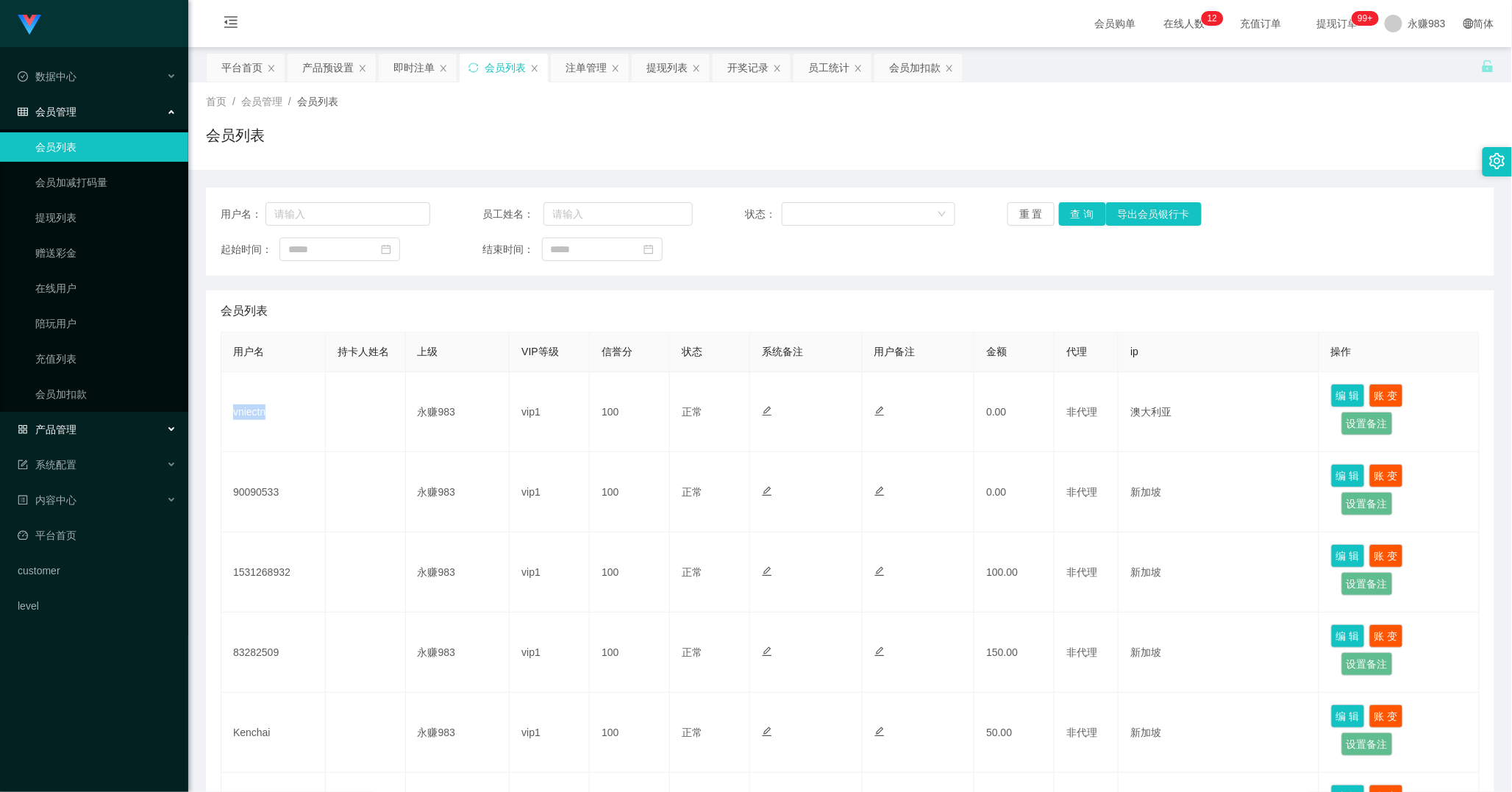
click at [65, 424] on span "产品管理" at bounding box center [47, 429] width 59 height 11
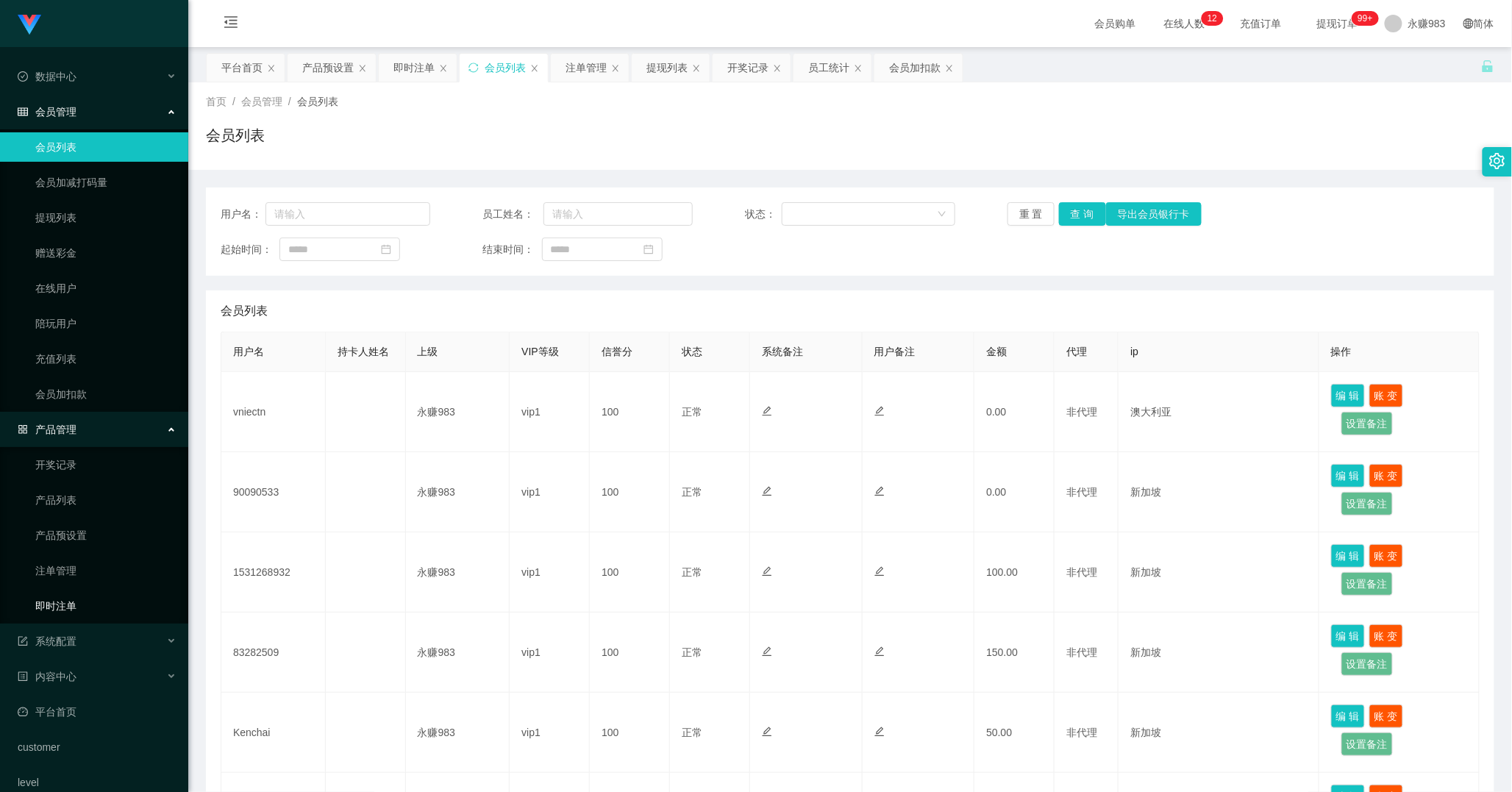
click at [68, 595] on link "即时注单" at bounding box center [106, 606] width 142 height 29
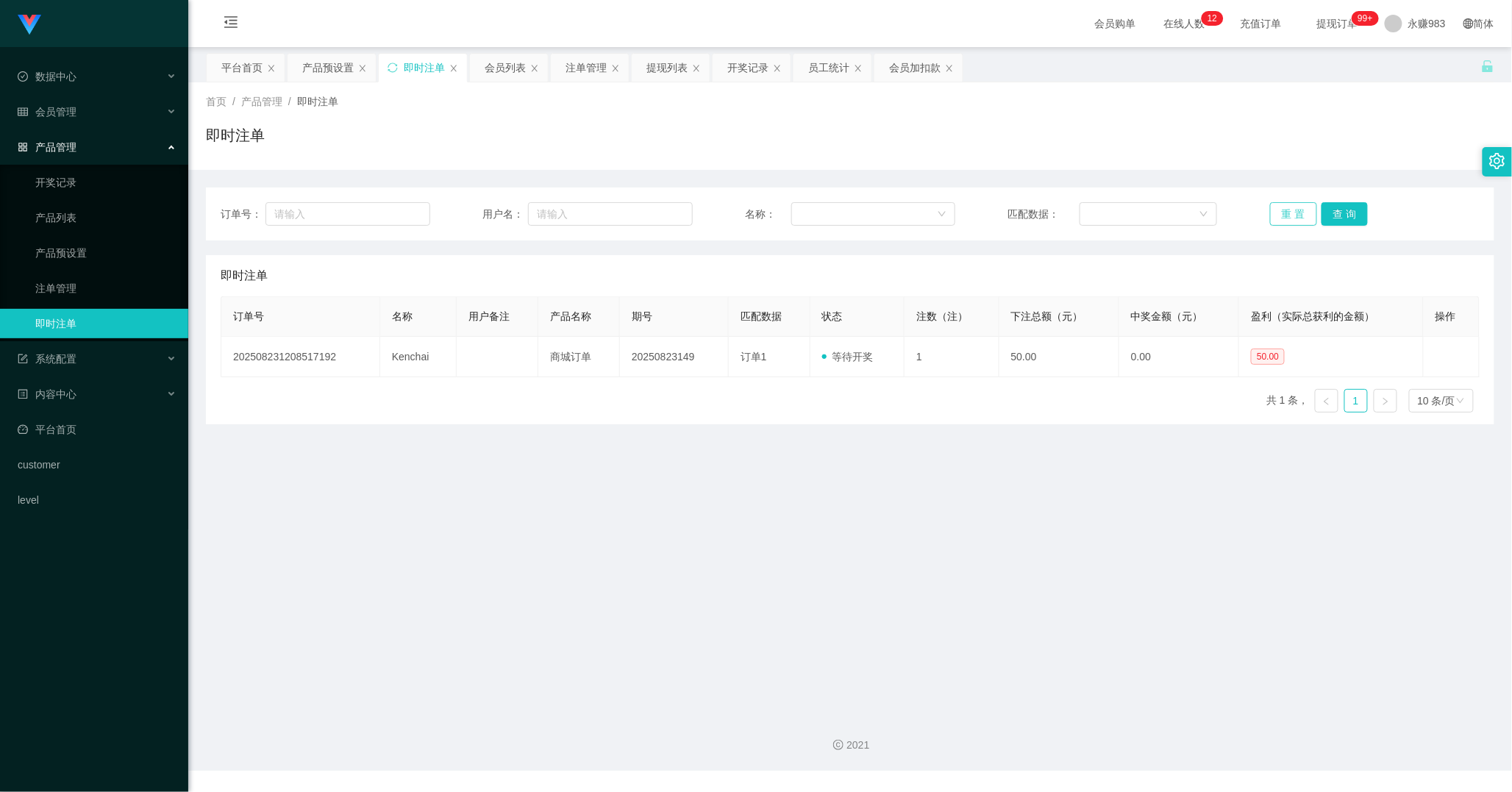
click at [1278, 215] on button "重 置" at bounding box center [1293, 214] width 47 height 24
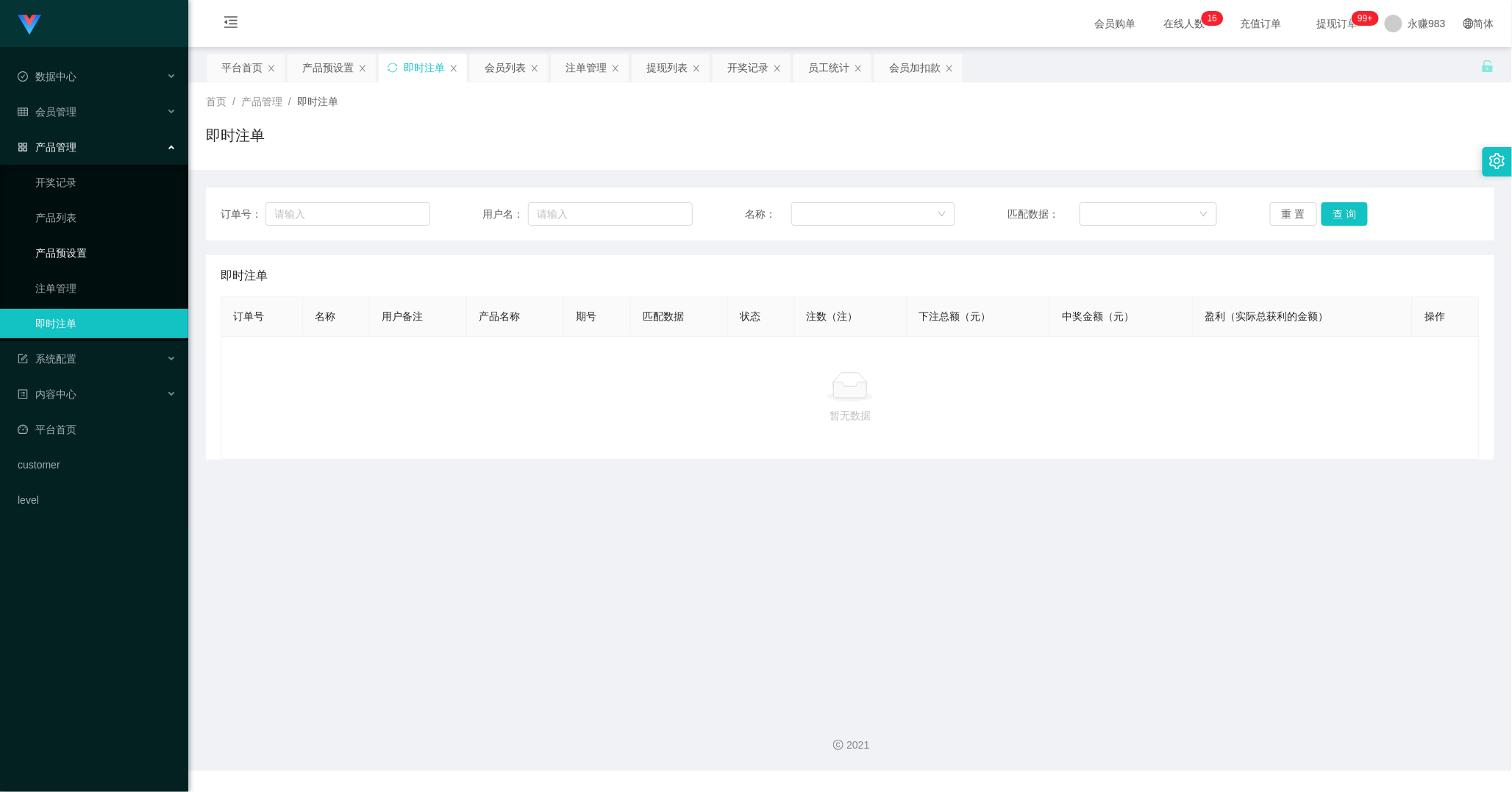
click at [81, 259] on link "产品预设置" at bounding box center [106, 253] width 142 height 29
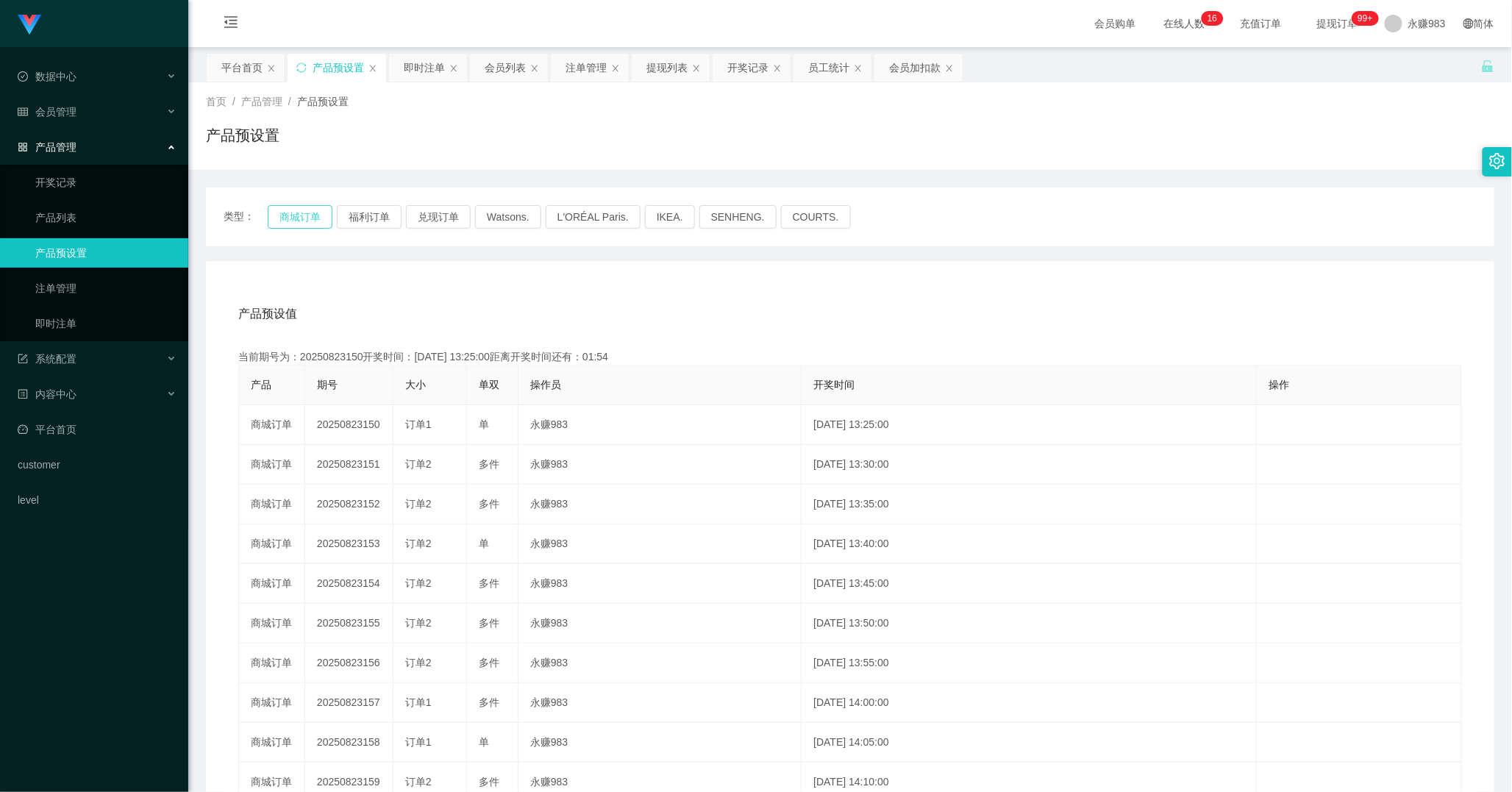
click at [313, 211] on button "商城订单" at bounding box center [300, 216] width 65 height 24
click at [297, 221] on button "商城订单" at bounding box center [300, 216] width 65 height 24
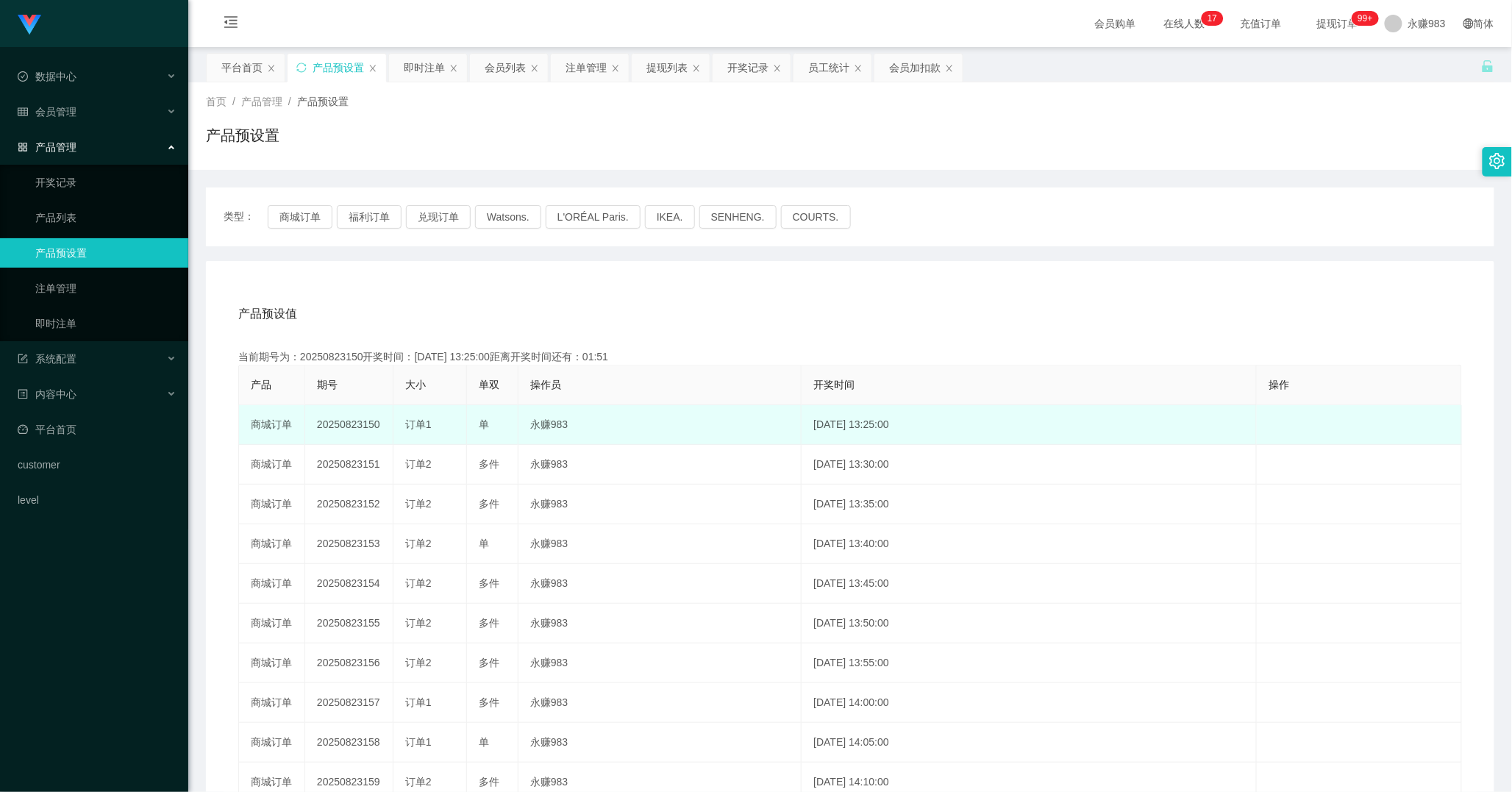
drag, startPoint x: 359, startPoint y: 421, endPoint x: 378, endPoint y: 423, distance: 19.1
click at [378, 423] on td "20250823150" at bounding box center [349, 424] width 88 height 40
copy td "150"
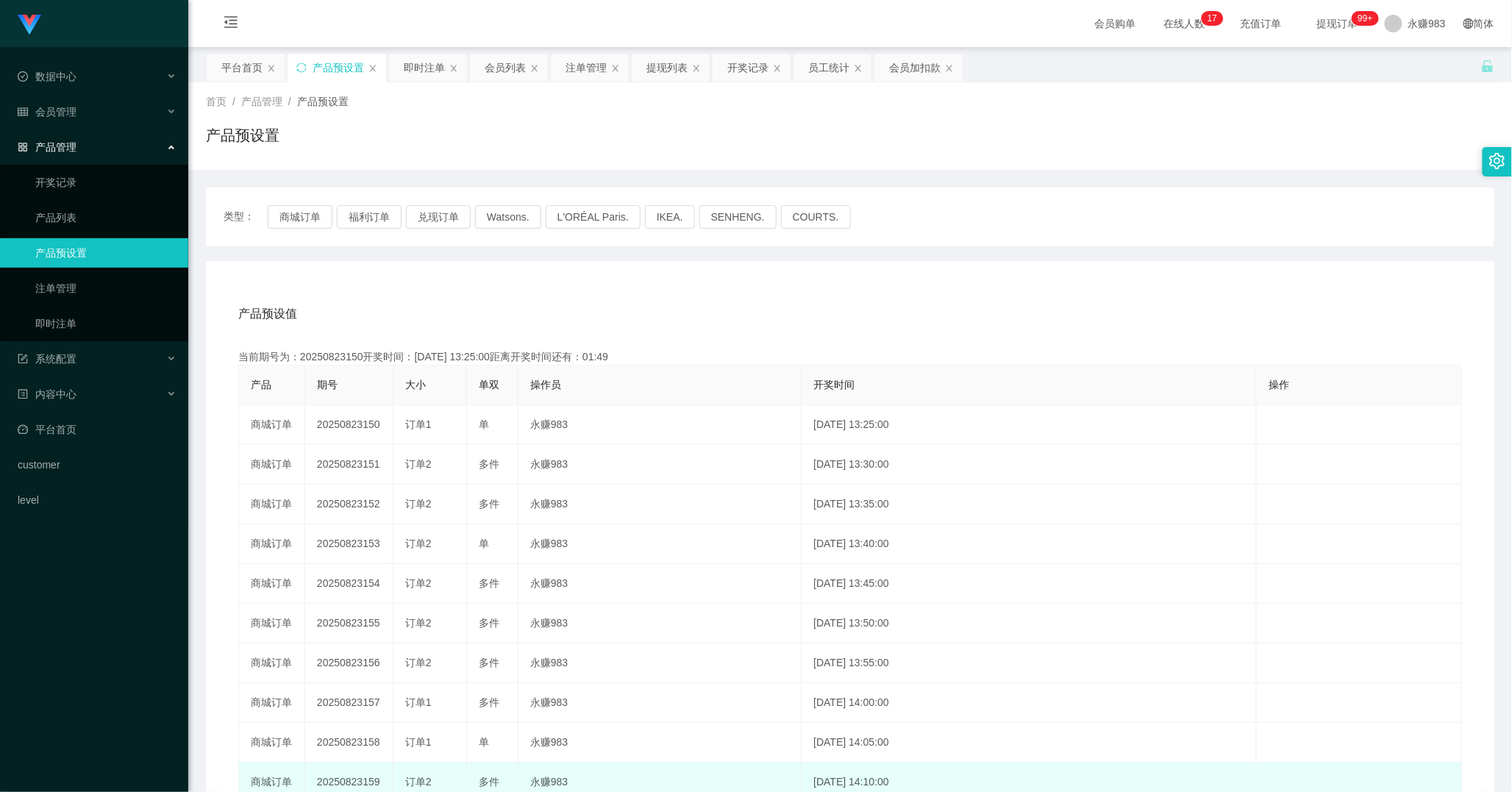
click at [1346, 787] on td "编 辑 限制投注" at bounding box center [1359, 782] width 205 height 40
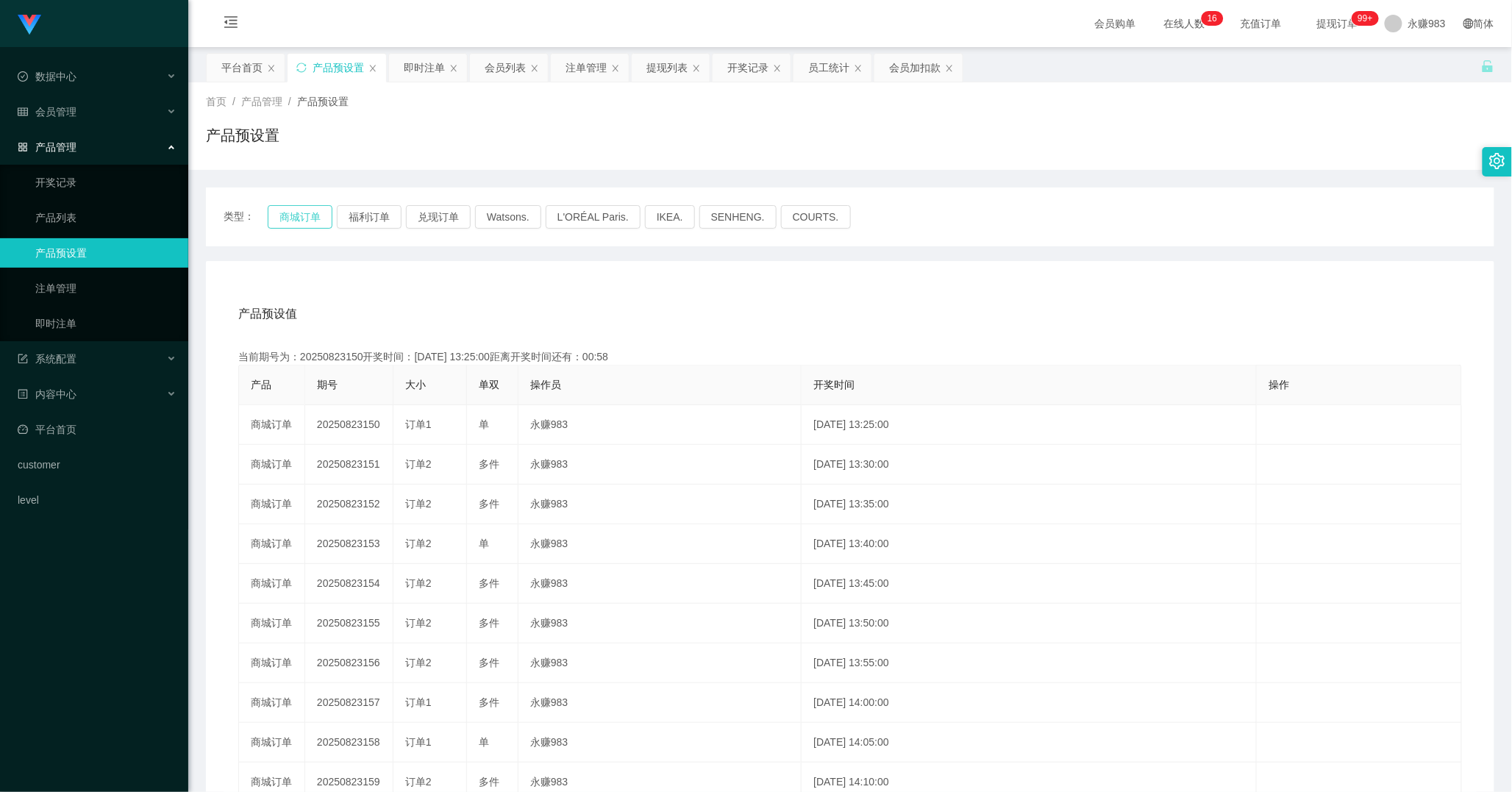
click at [290, 211] on button "商城订单" at bounding box center [300, 216] width 65 height 24
click at [304, 218] on button "商城订单" at bounding box center [300, 216] width 65 height 24
click at [74, 325] on link "即时注单" at bounding box center [106, 324] width 142 height 29
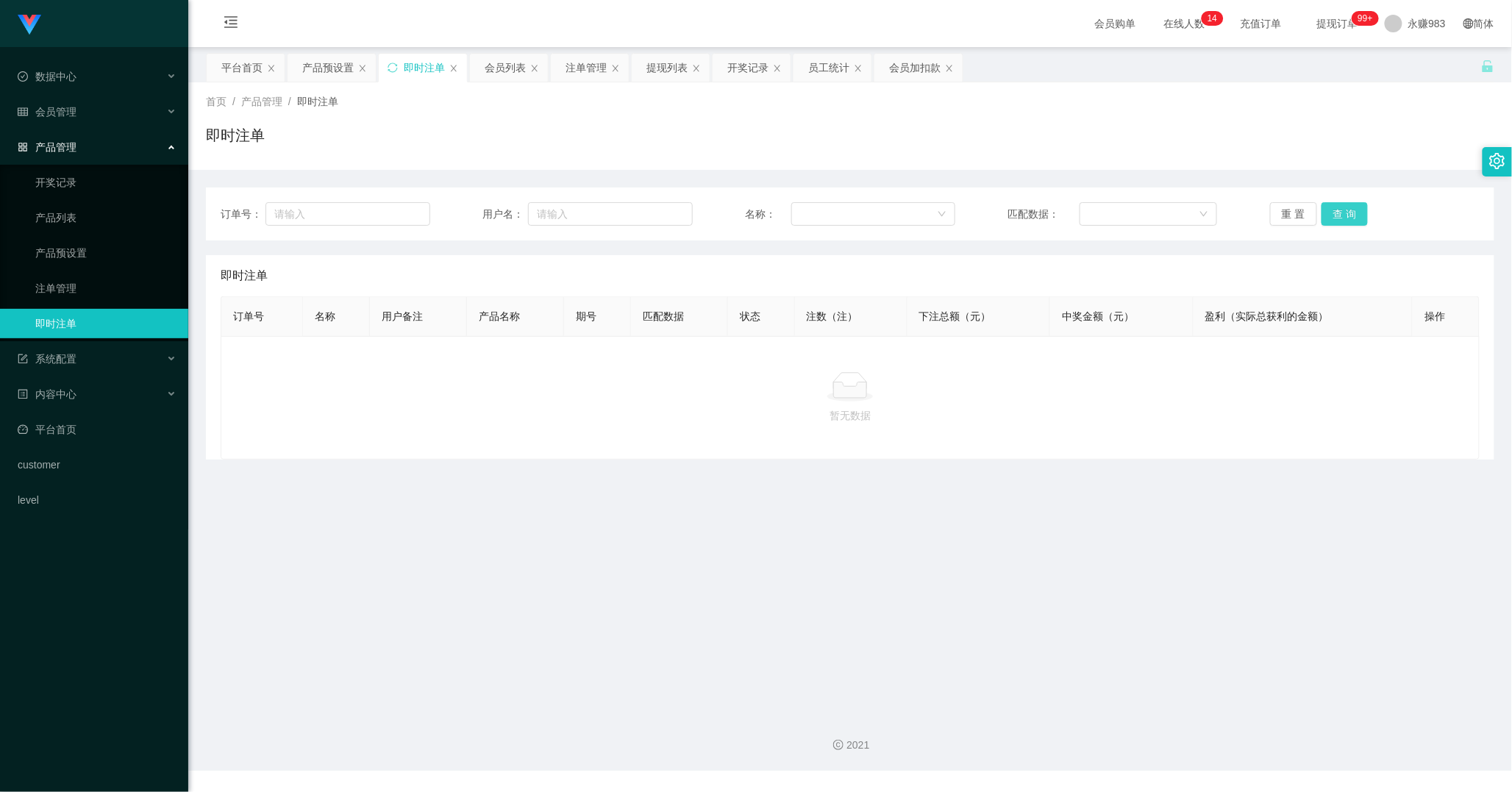
click at [1346, 210] on button "查 询" at bounding box center [1345, 214] width 47 height 24
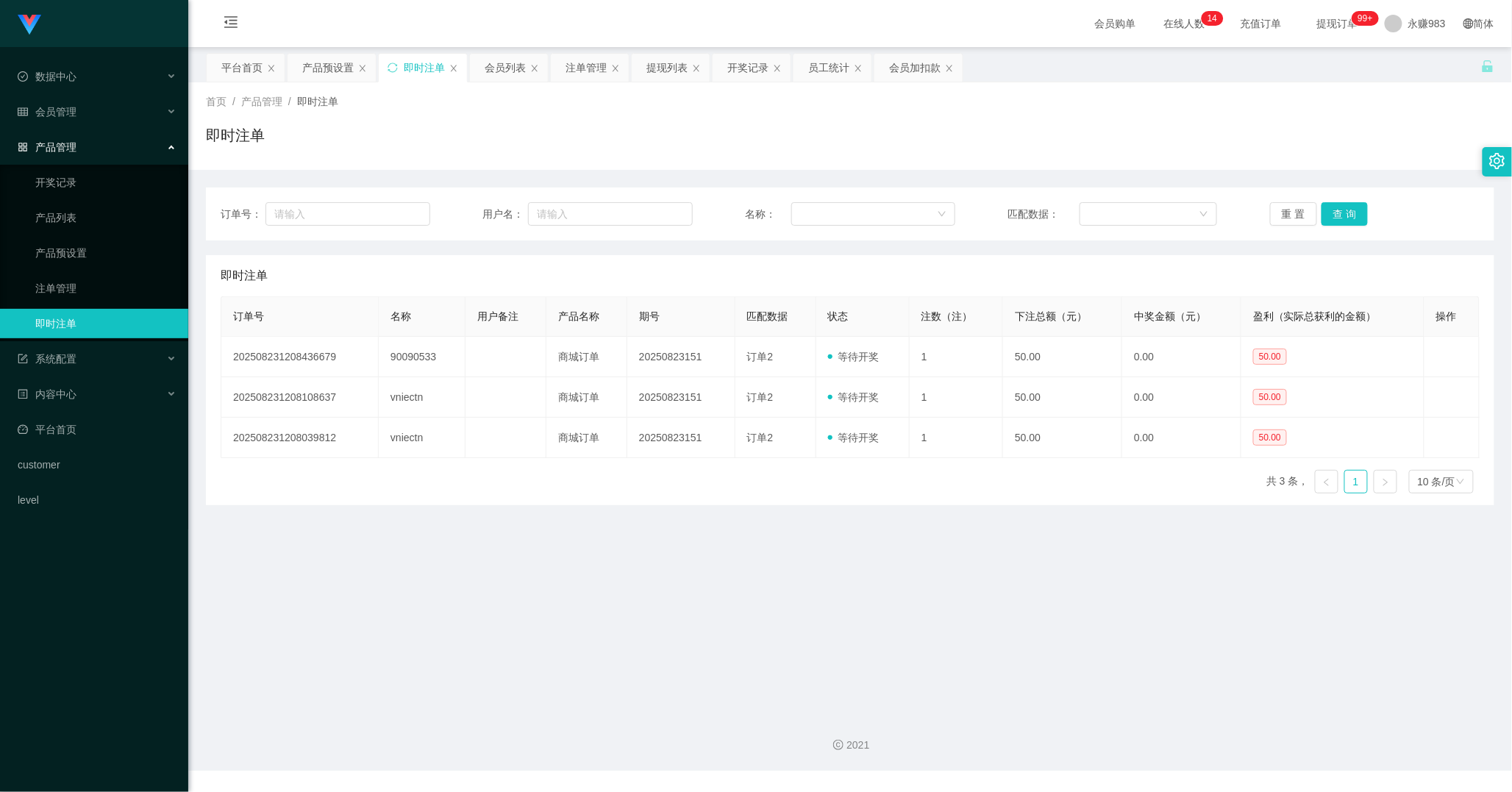
click at [1204, 561] on main "关闭左侧 关闭右侧 关闭其它 刷新页面 平台首页 产品预设置 即时注单 会员列表 注单管理 提现列表 开奖记录 员工统计 会员加扣款 首页 / 产品管理 / …" at bounding box center [849, 375] width 1323 height 655
click at [62, 109] on span "会员管理" at bounding box center [47, 111] width 59 height 11
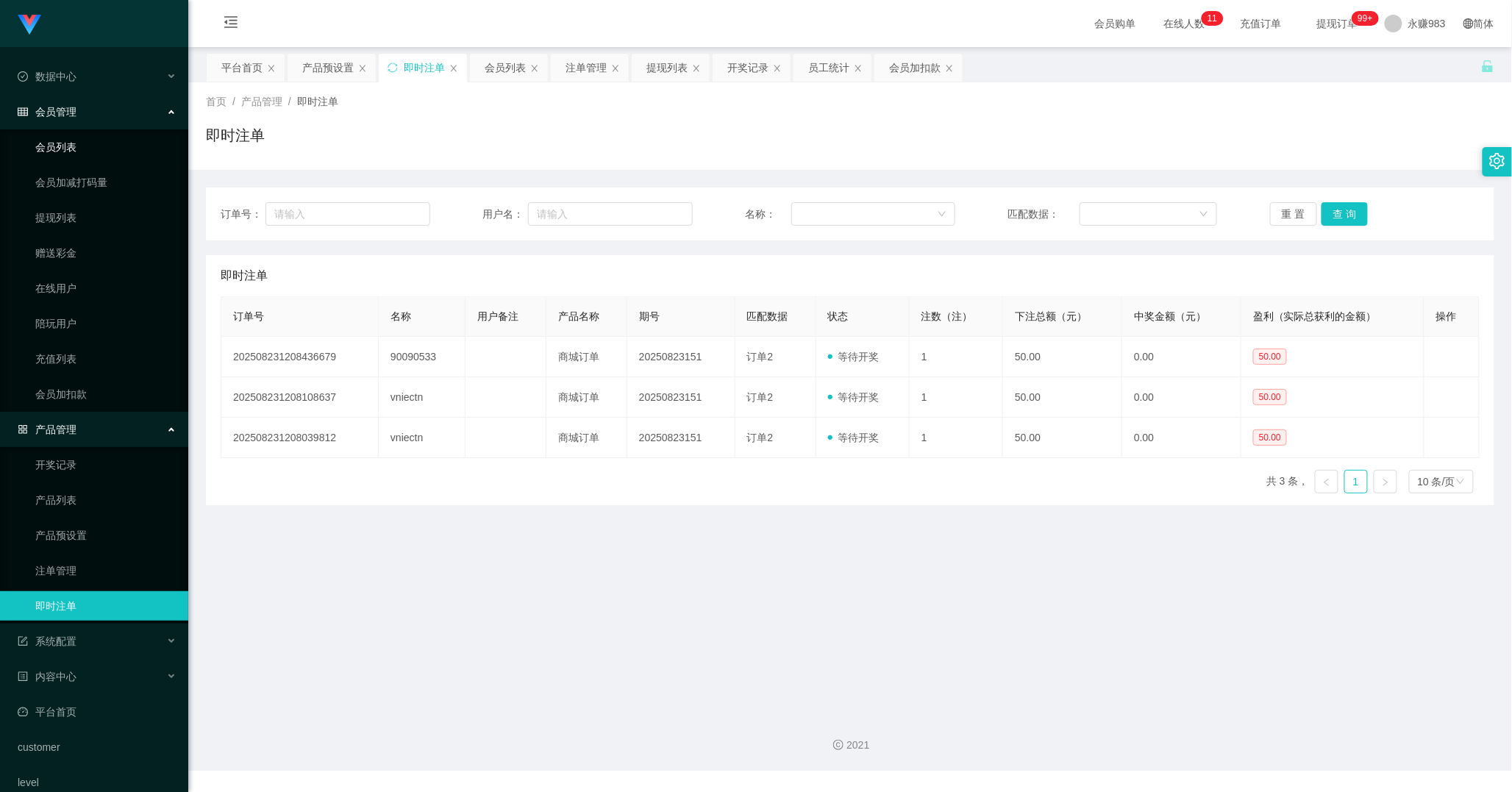
click at [76, 147] on link "会员列表" at bounding box center [106, 147] width 142 height 29
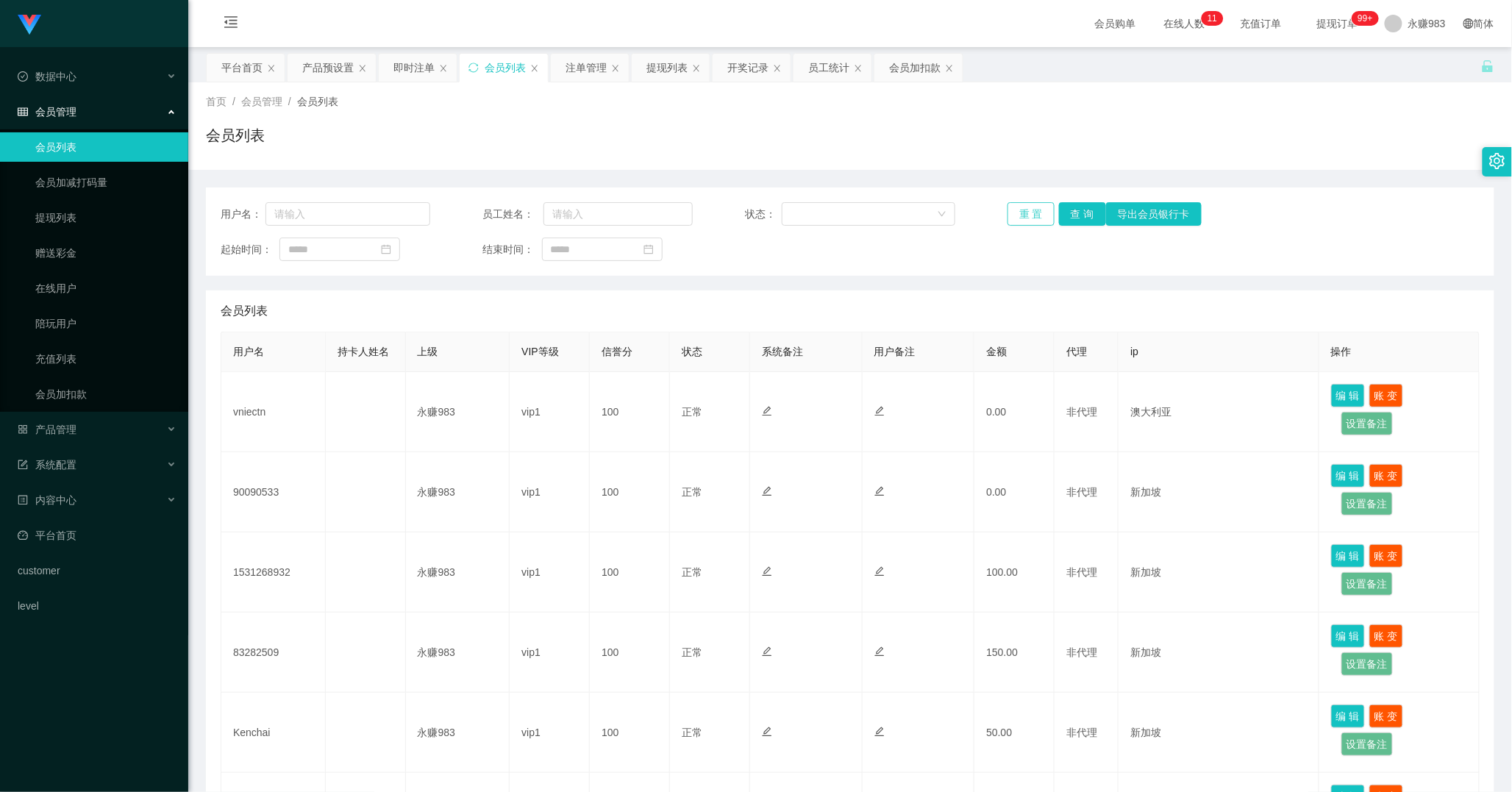
click at [1041, 214] on button "重 置" at bounding box center [1031, 214] width 47 height 24
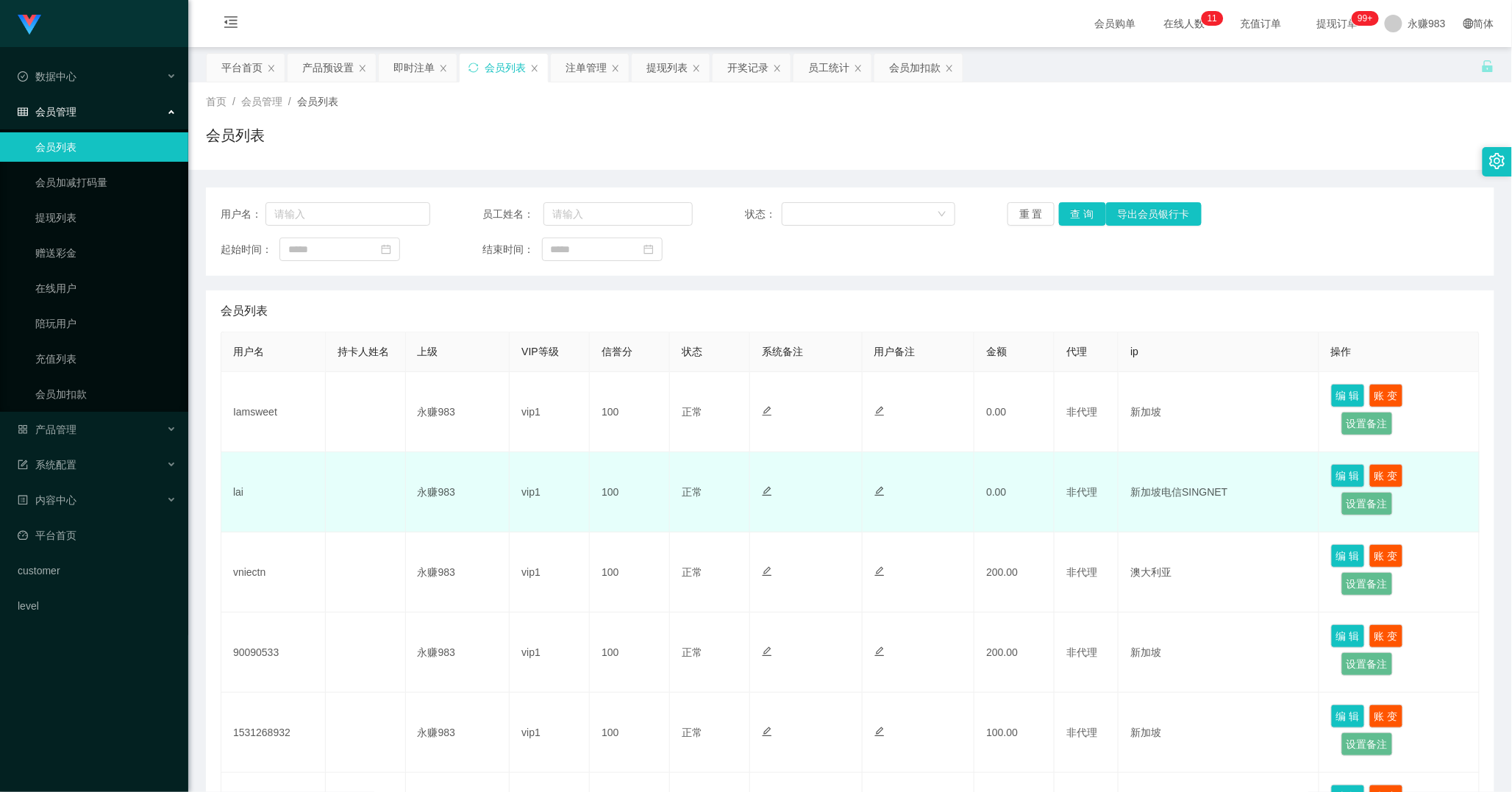
click at [248, 490] on td "lai" at bounding box center [273, 492] width 104 height 81
click at [238, 490] on td "lai" at bounding box center [273, 492] width 104 height 81
copy td "lai"
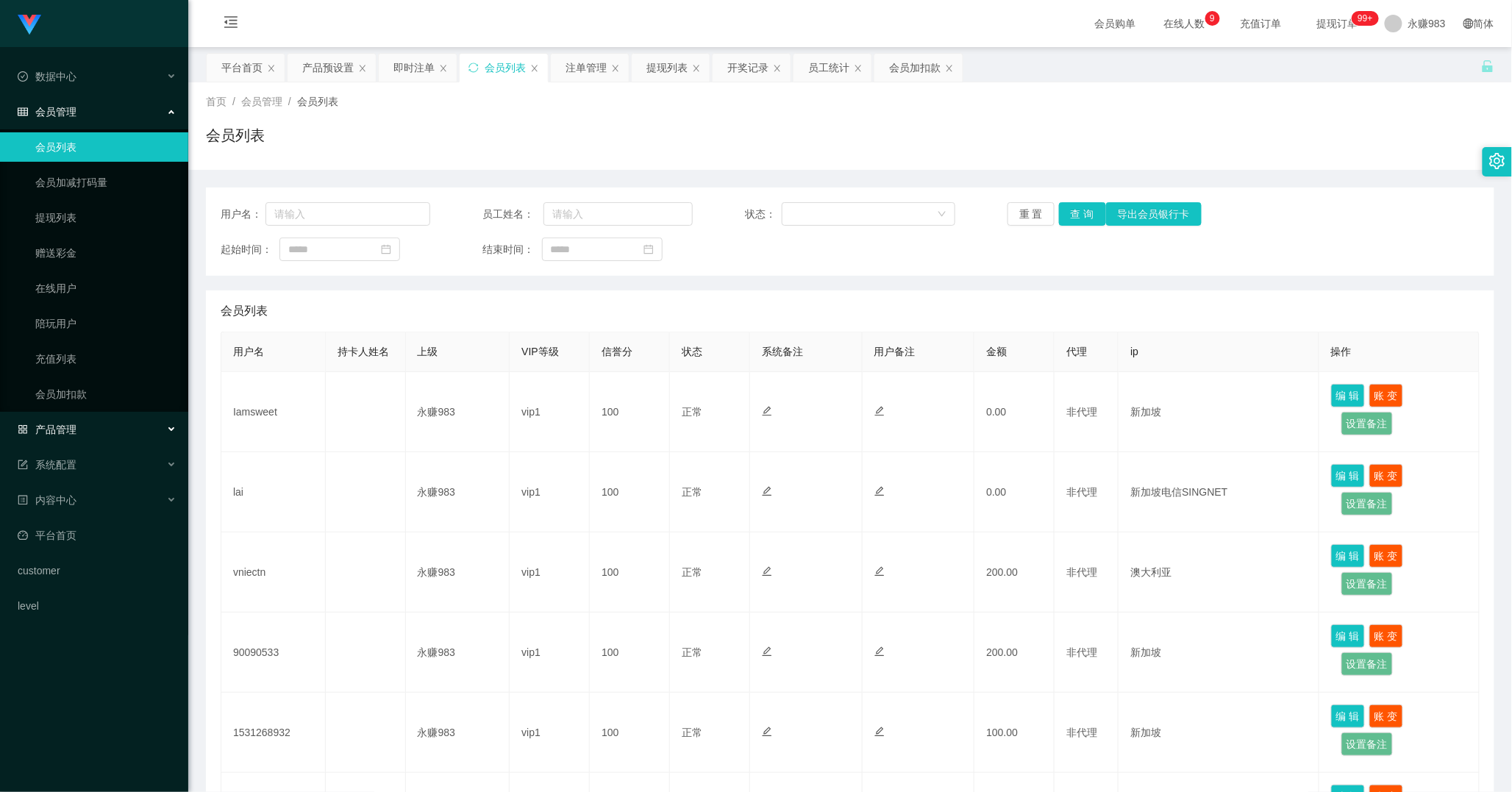
click at [75, 433] on span "产品管理" at bounding box center [47, 429] width 59 height 11
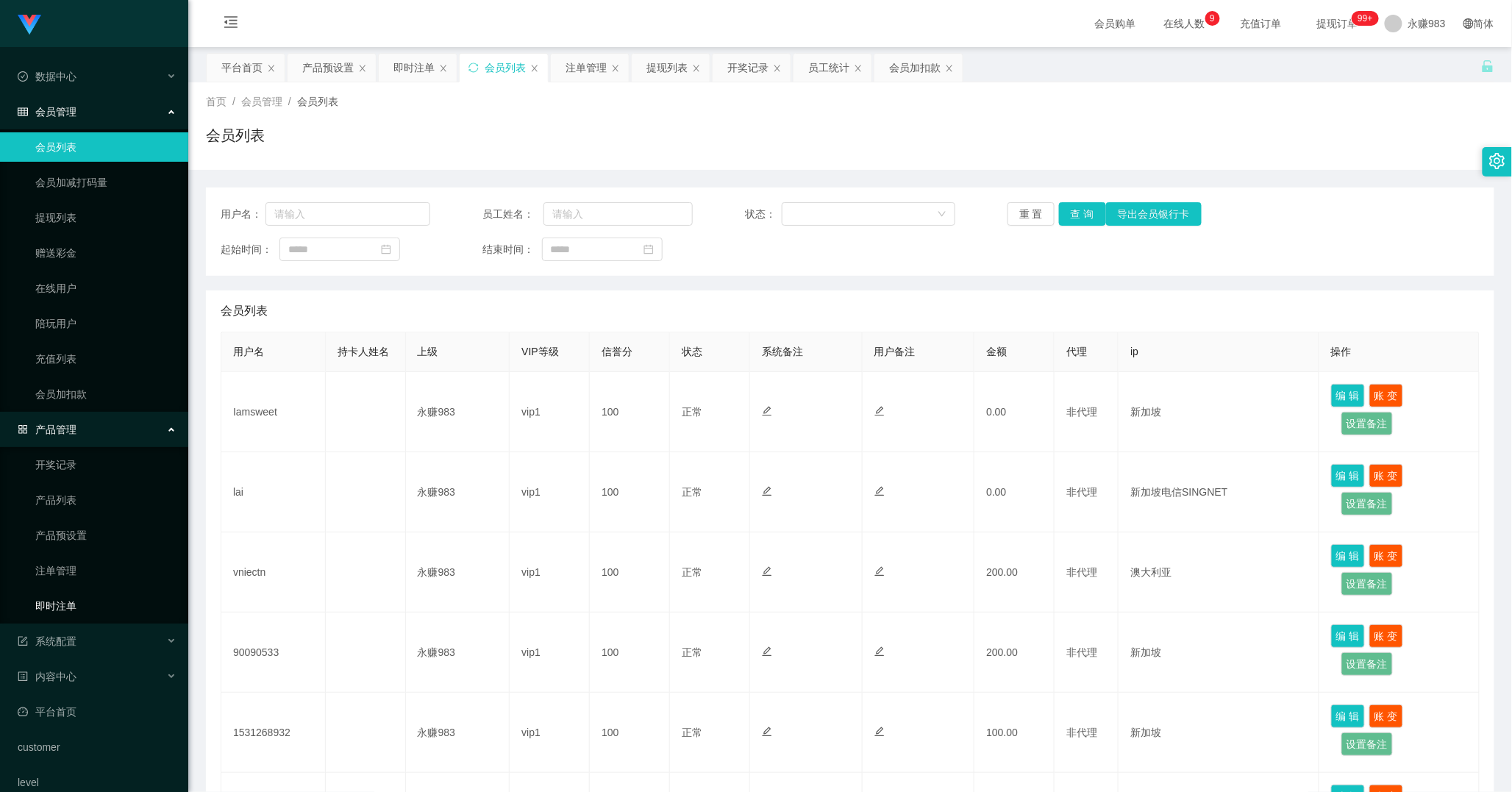
click at [79, 600] on link "即时注单" at bounding box center [106, 606] width 142 height 29
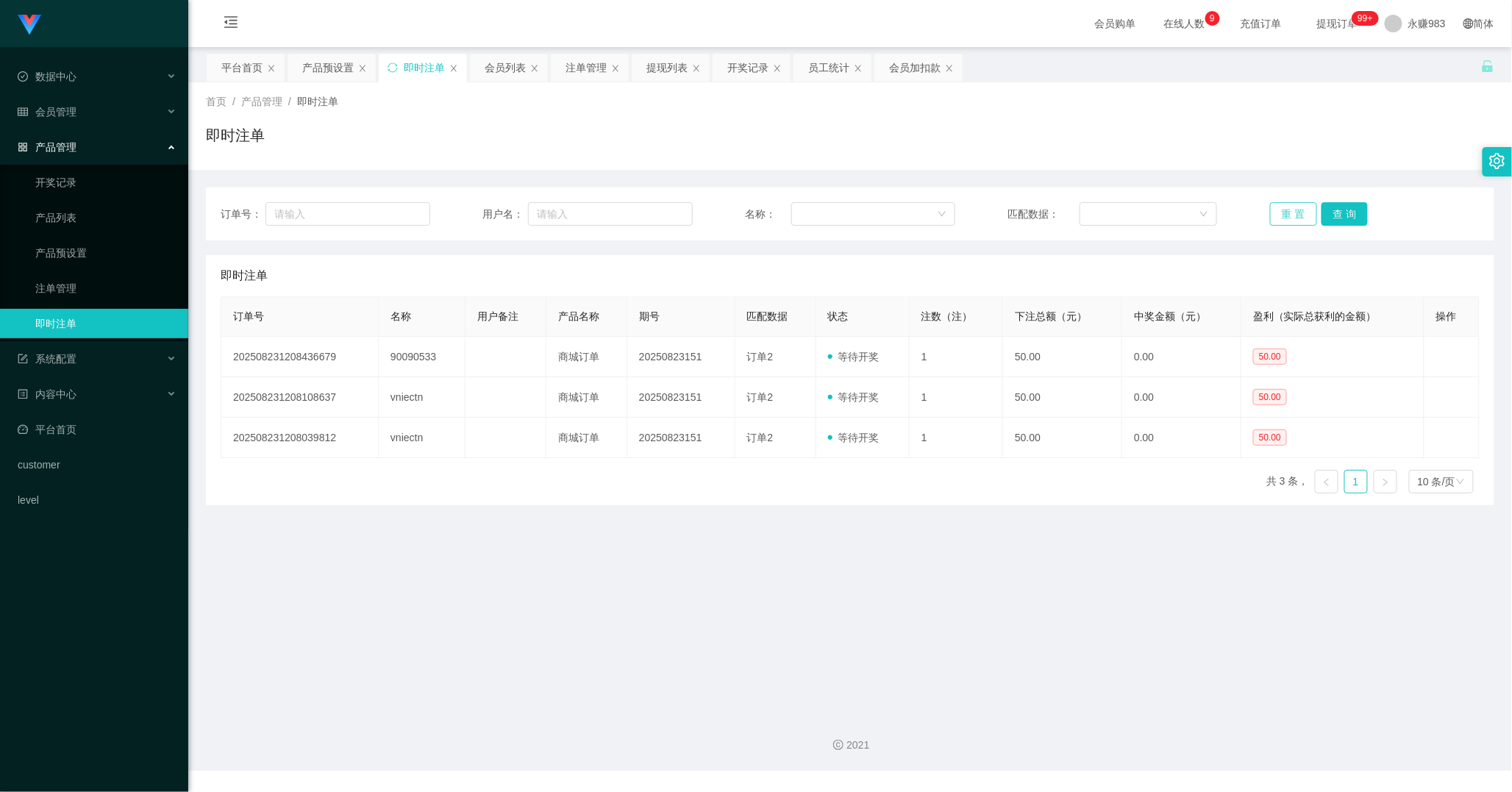
click at [1279, 214] on button "重 置" at bounding box center [1293, 214] width 47 height 24
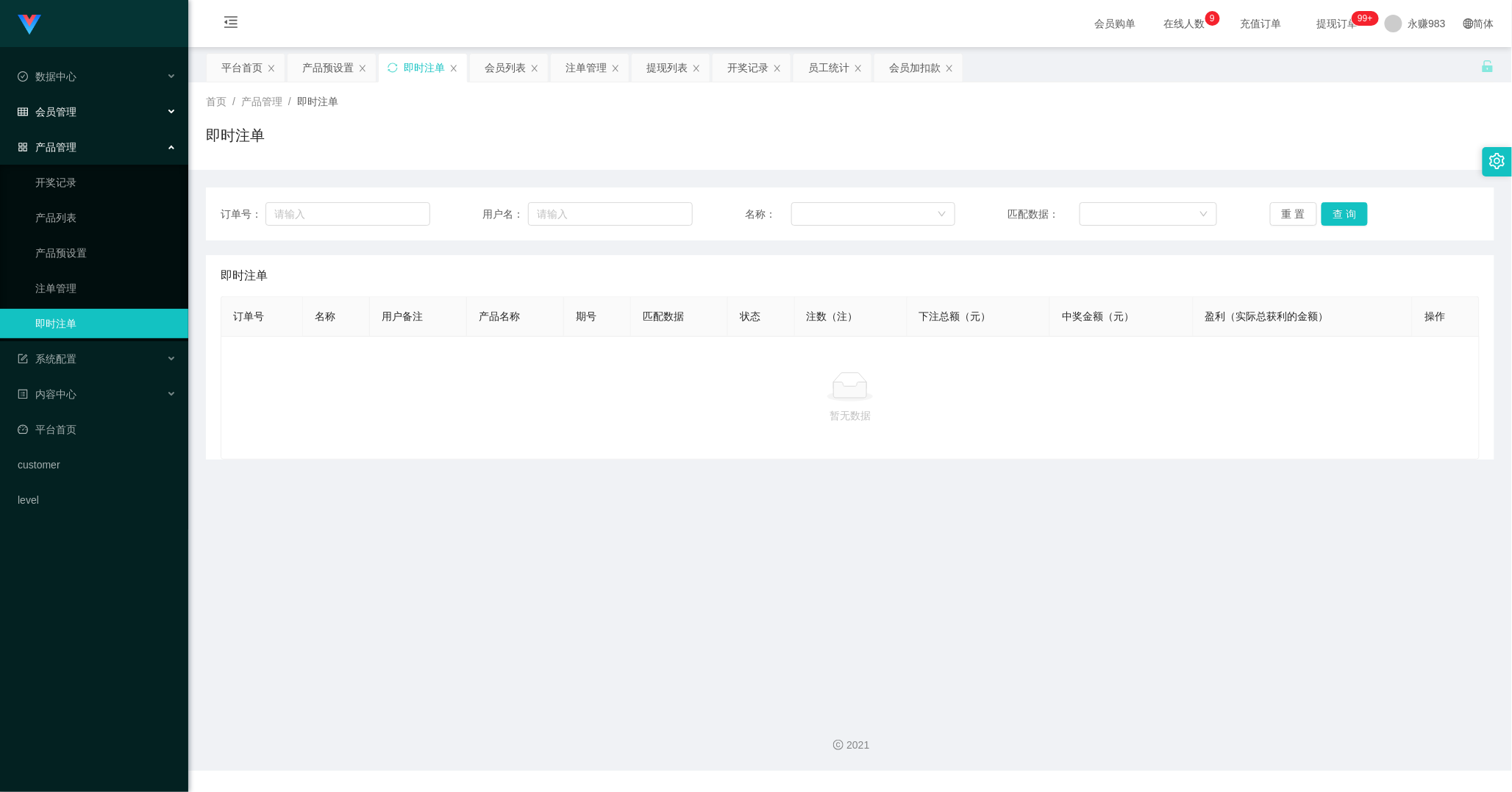
click at [81, 112] on div "会员管理" at bounding box center [94, 111] width 188 height 29
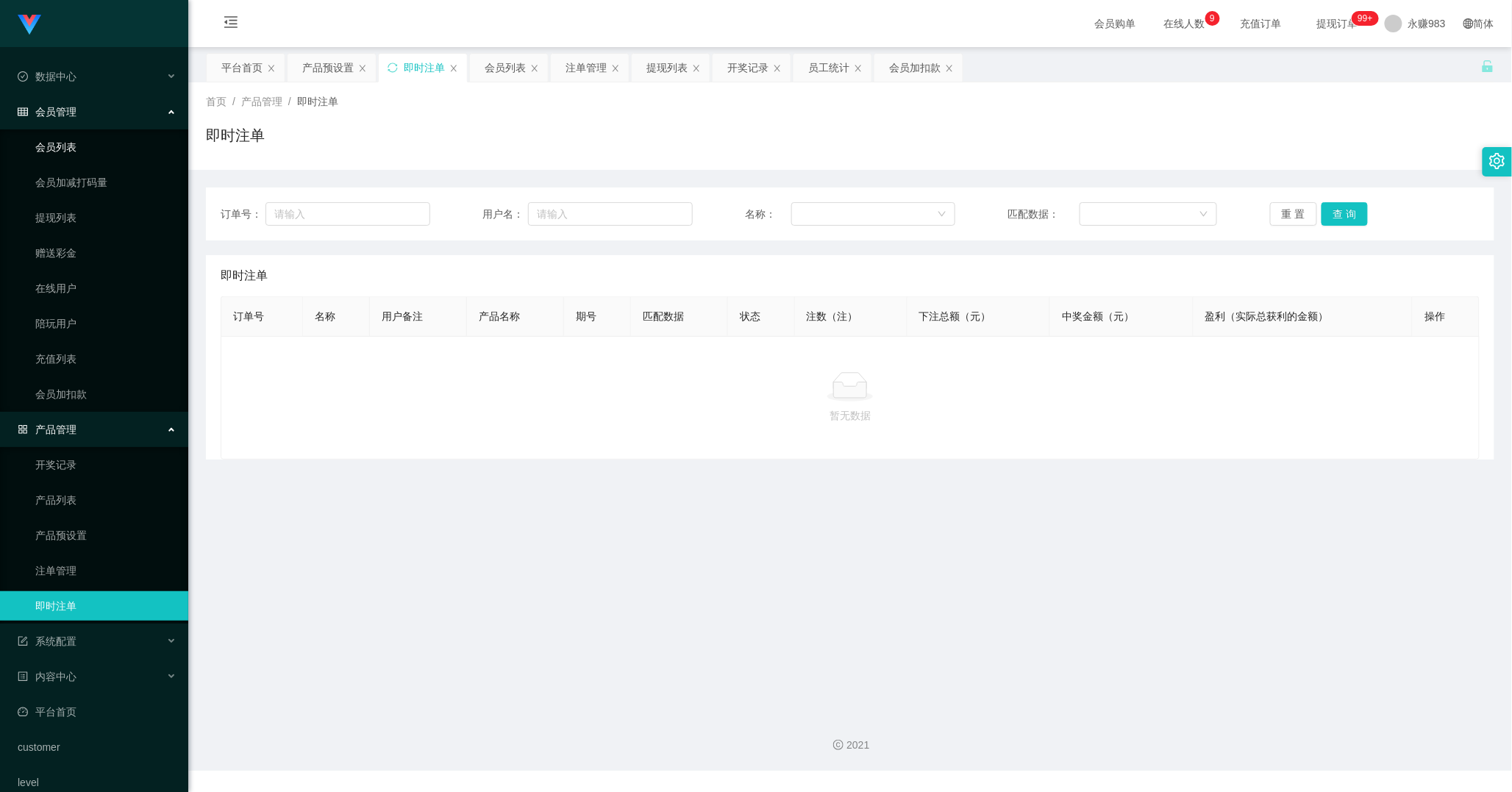
click at [76, 150] on link "会员列表" at bounding box center [106, 147] width 142 height 29
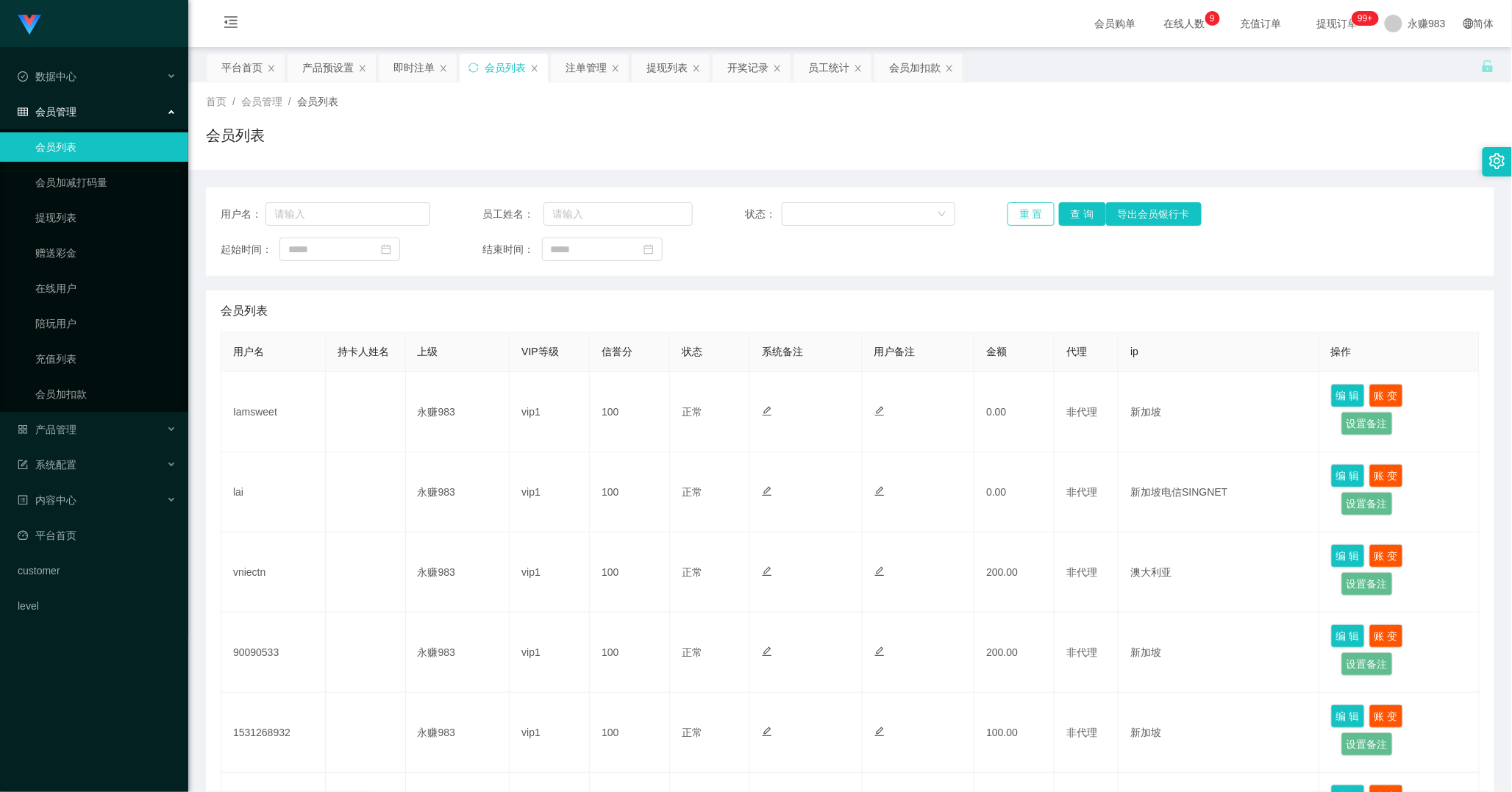
click at [1033, 208] on button "重 置" at bounding box center [1031, 214] width 47 height 24
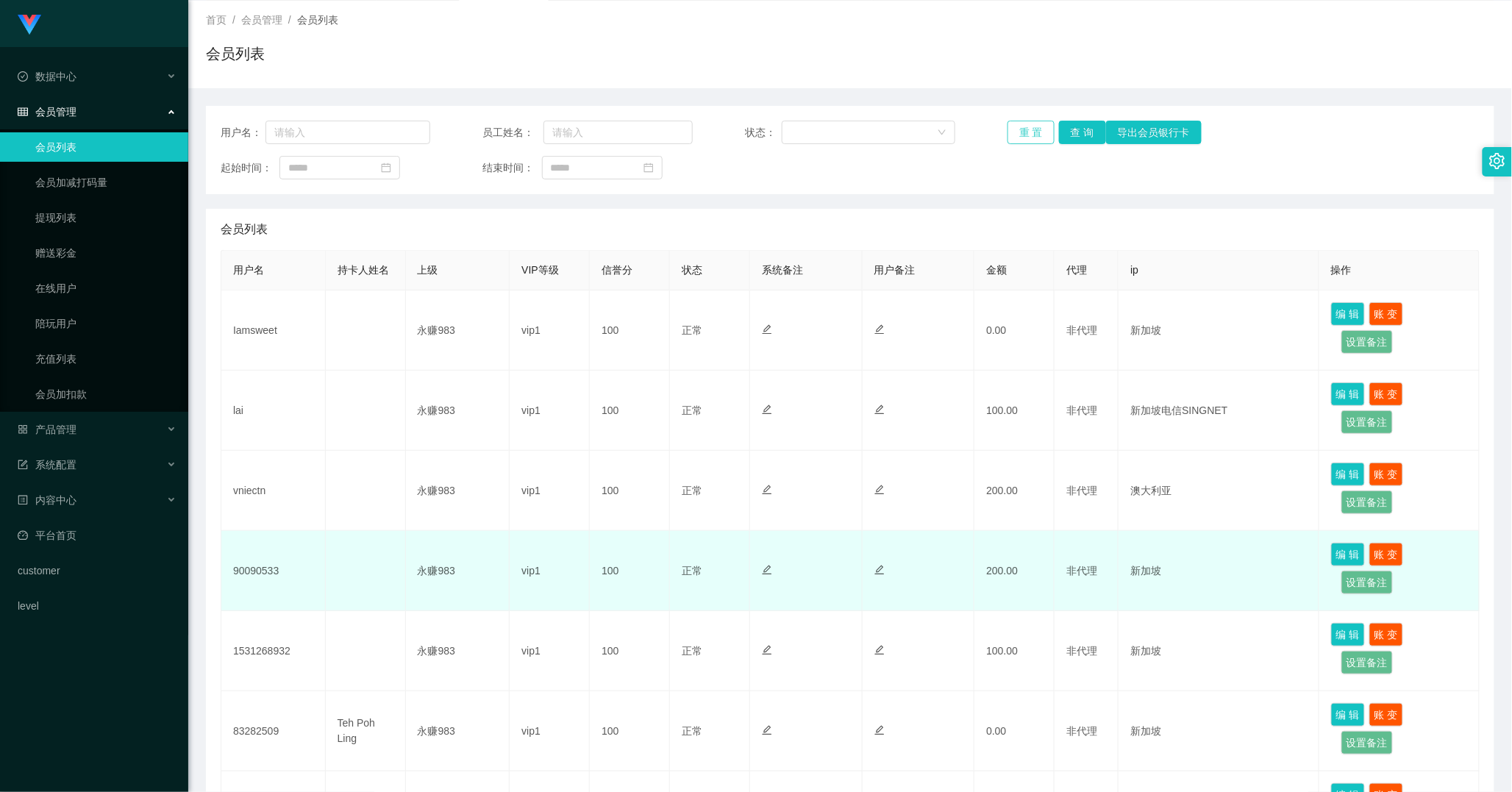
scroll to position [163, 0]
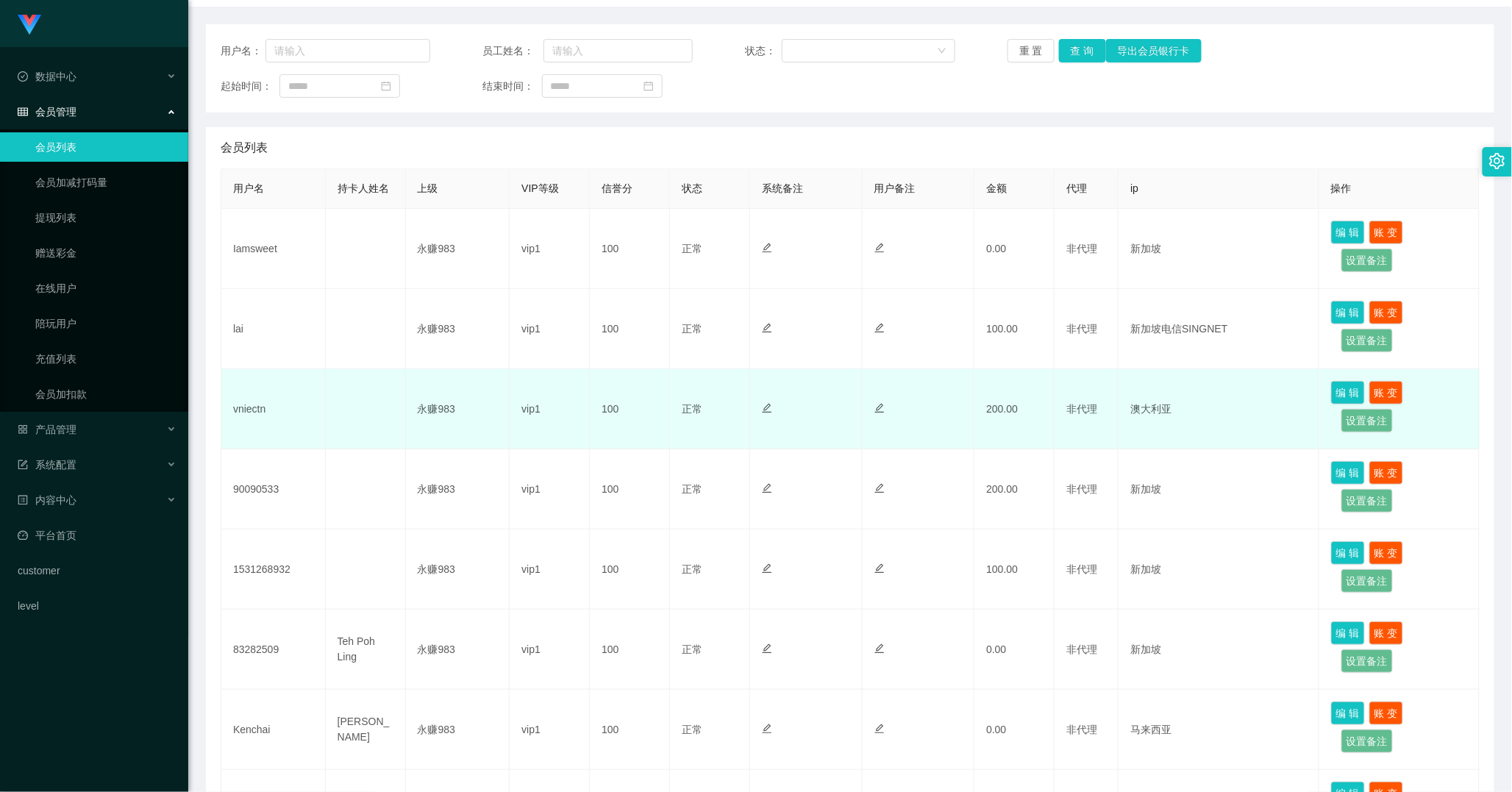
click at [233, 409] on td "vniectn" at bounding box center [273, 409] width 104 height 81
click at [239, 409] on td "vniectn" at bounding box center [273, 409] width 104 height 81
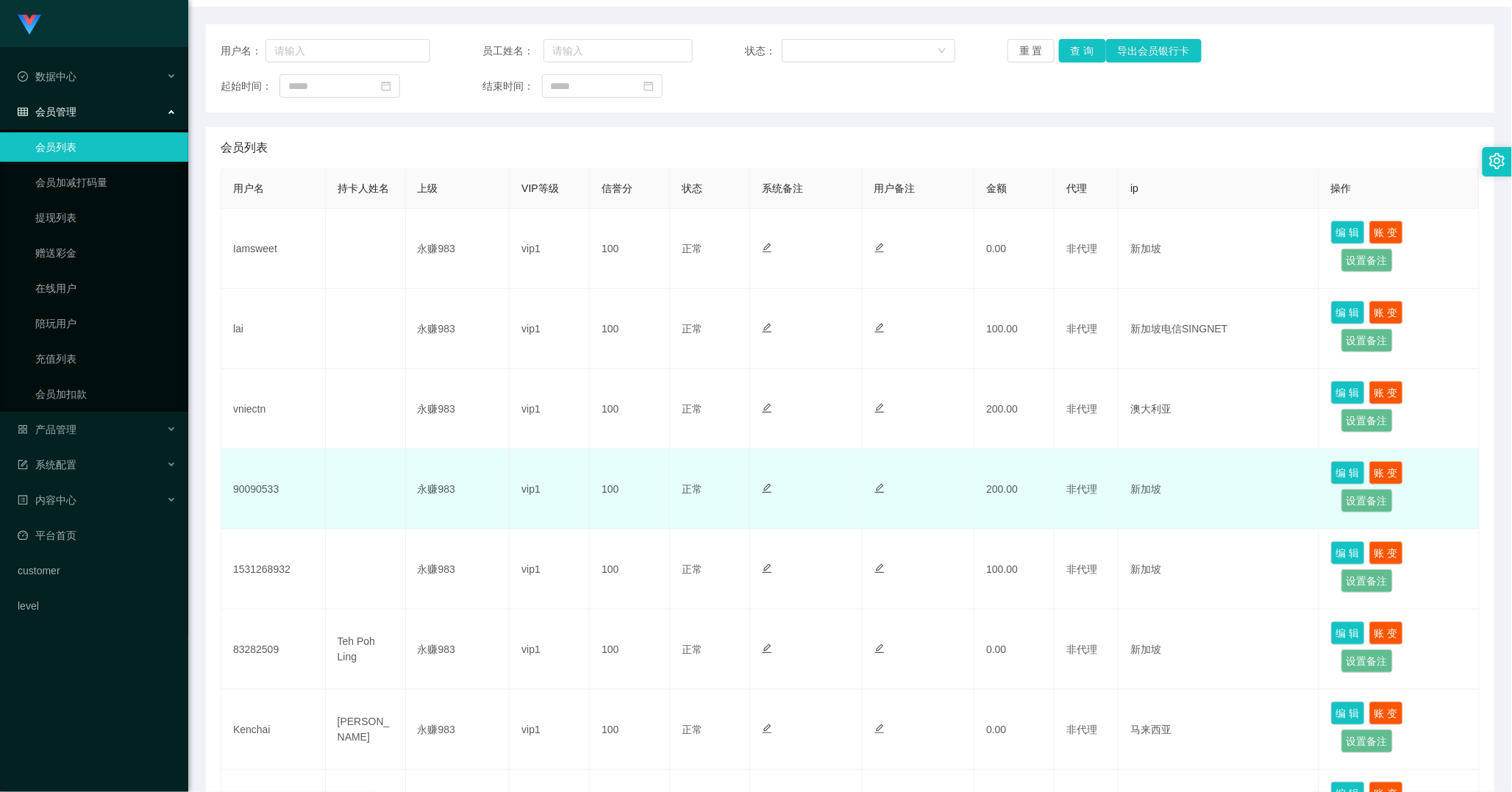
click at [255, 481] on td "90090533" at bounding box center [273, 489] width 104 height 81
click at [268, 494] on td "90090533" at bounding box center [273, 489] width 104 height 81
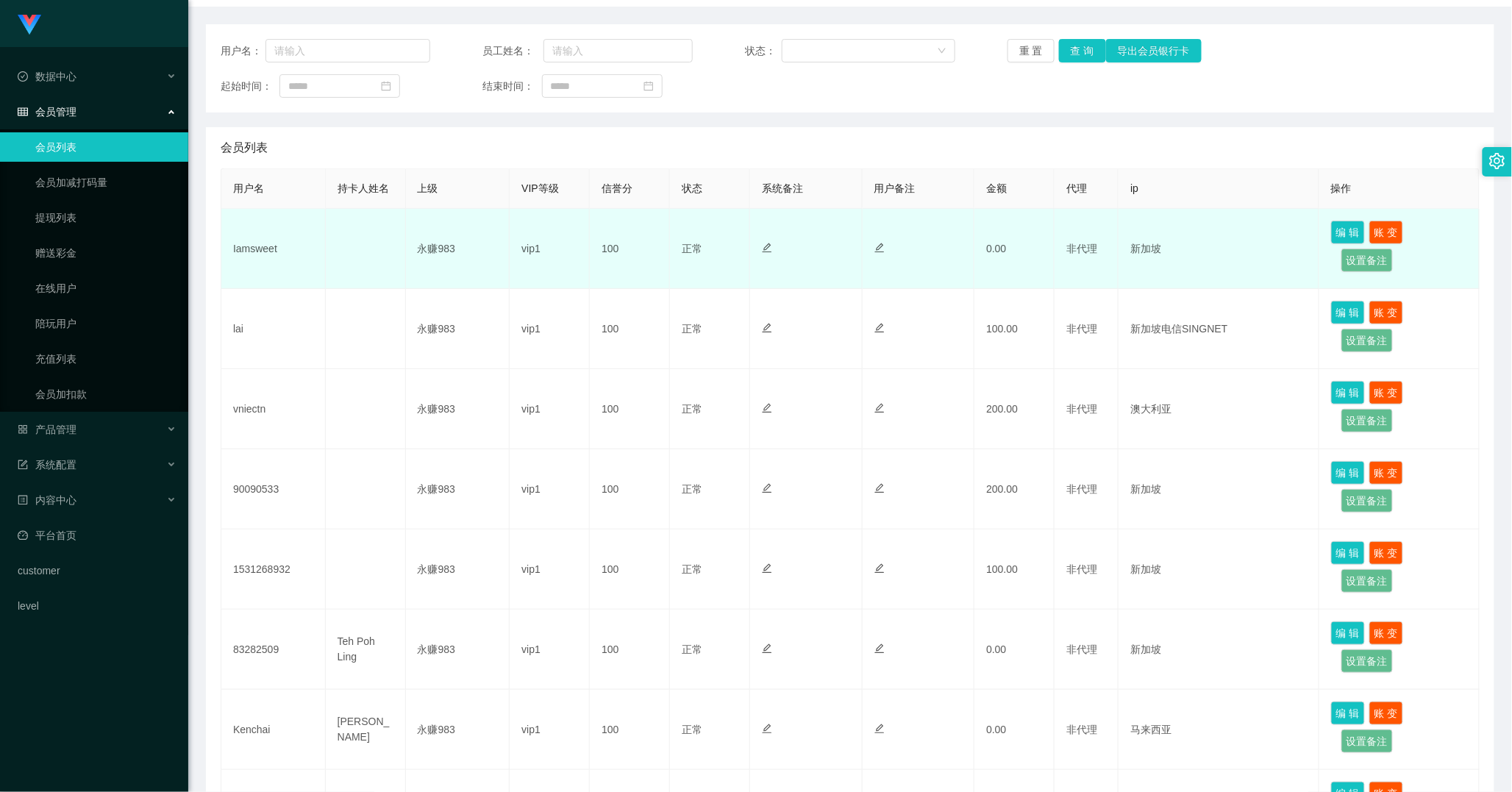
click at [246, 244] on td "Iamsweet" at bounding box center [273, 249] width 104 height 81
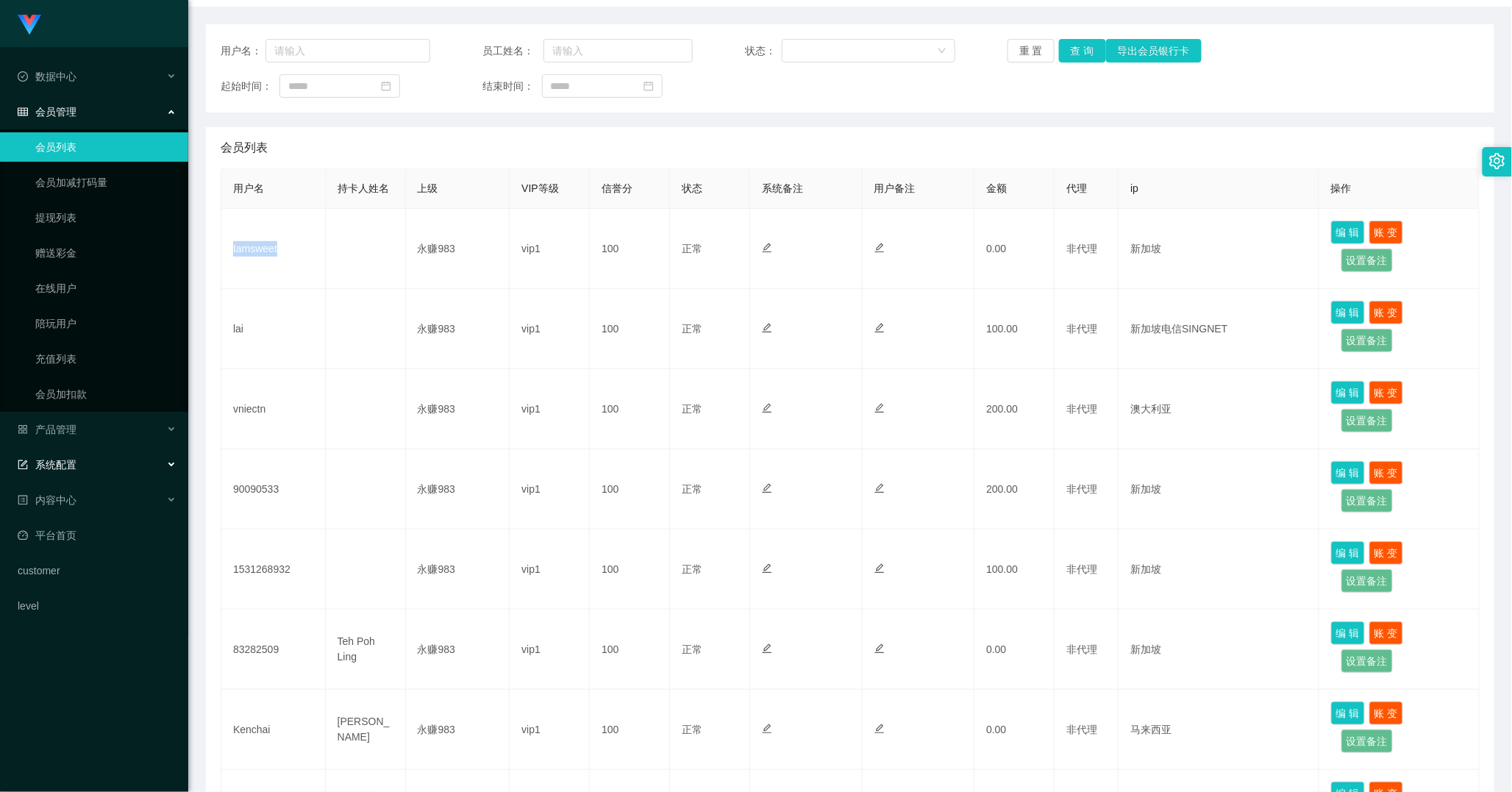
click at [116, 462] on div "系统配置" at bounding box center [94, 464] width 188 height 29
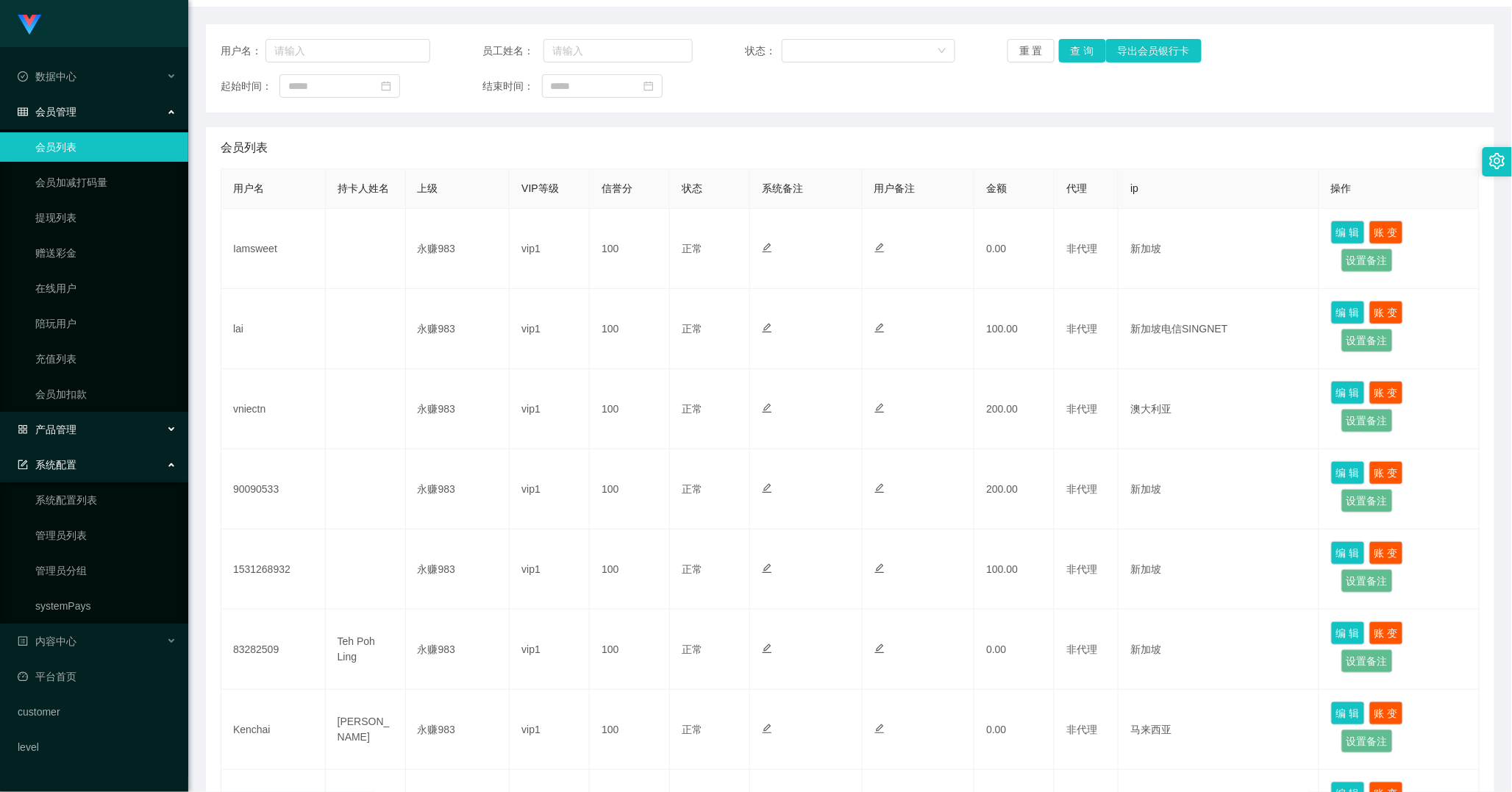
click at [96, 435] on div "产品管理" at bounding box center [94, 429] width 188 height 29
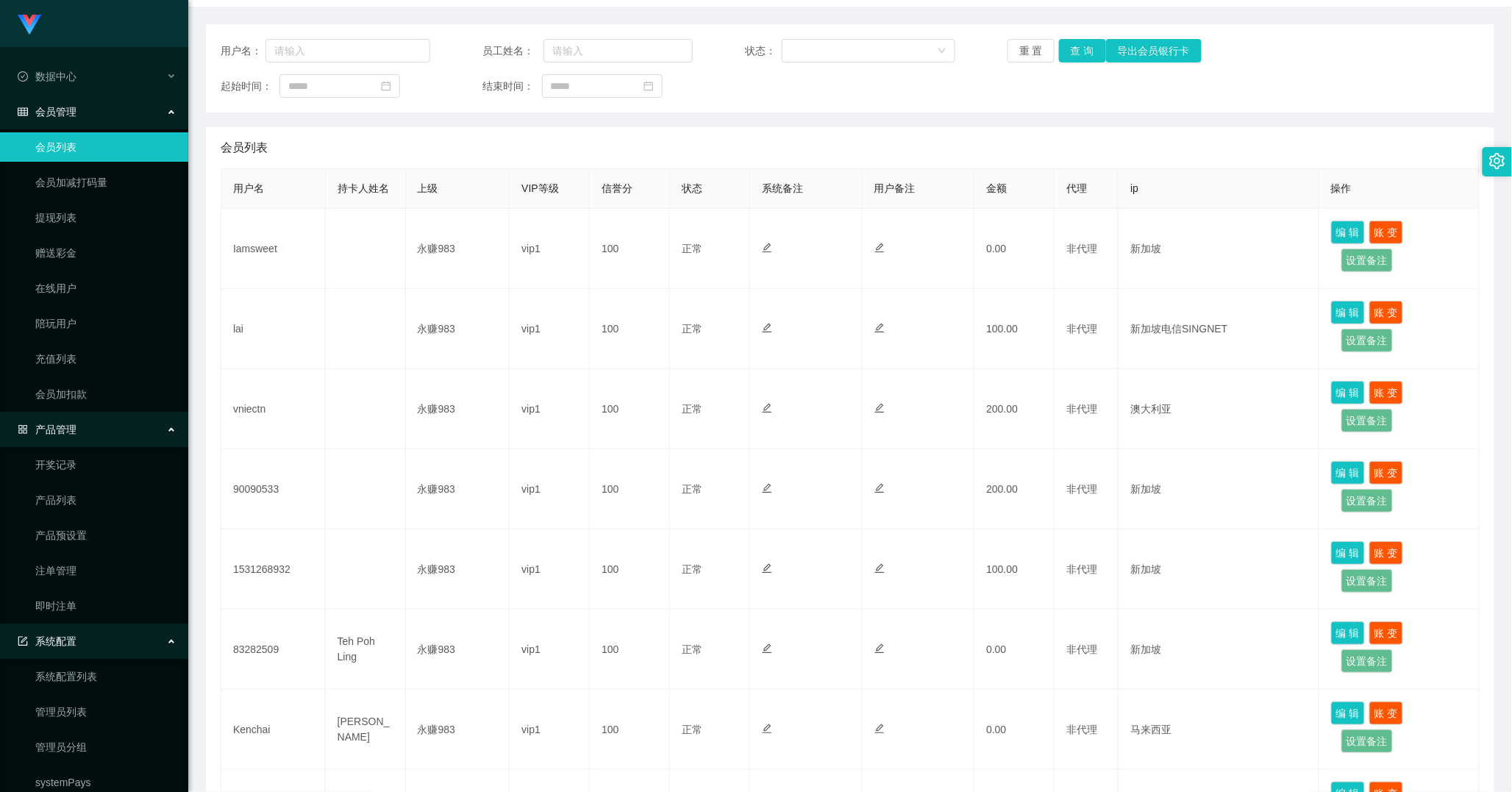
click at [91, 433] on div "产品管理" at bounding box center [94, 429] width 188 height 29
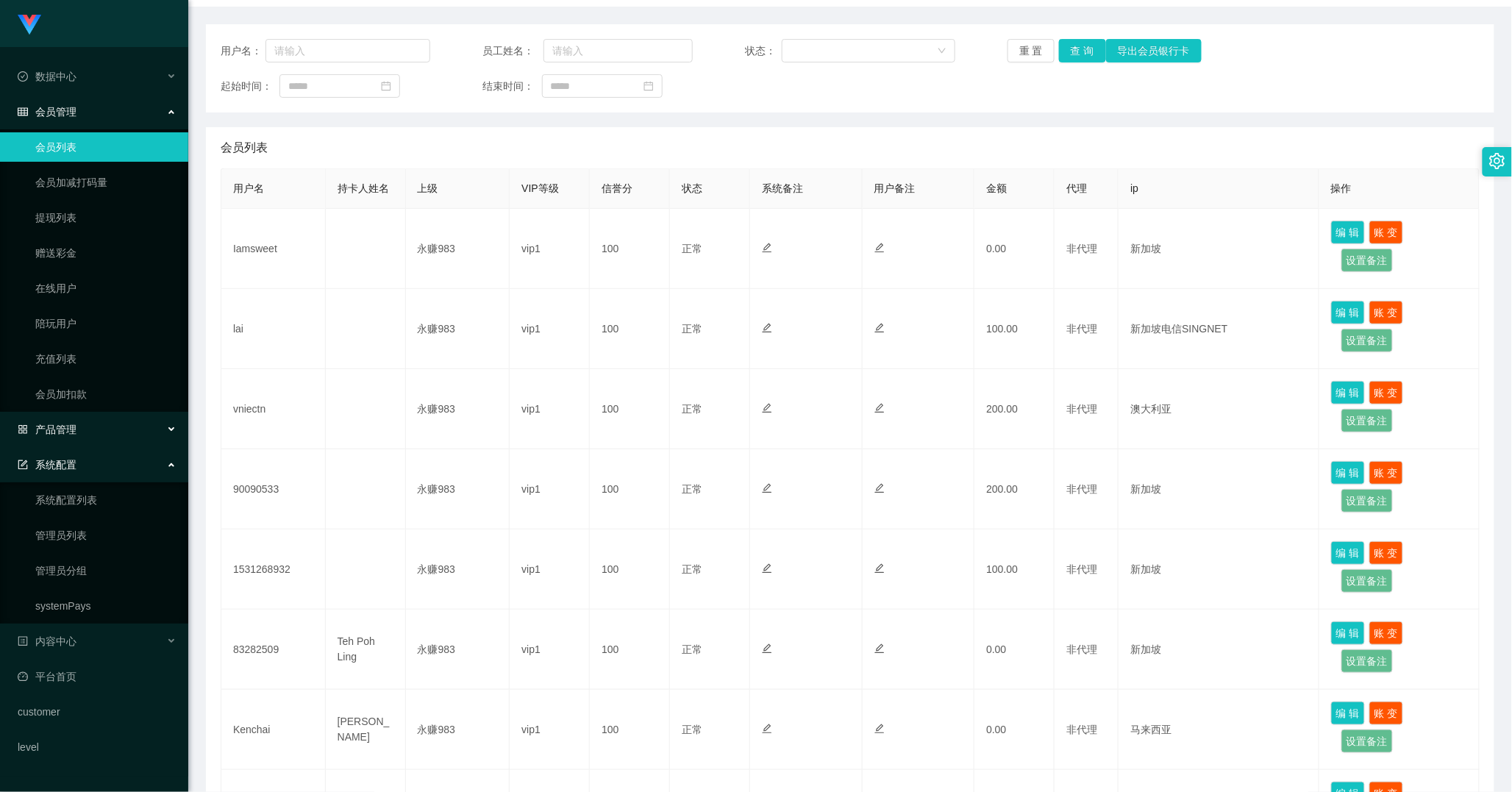
click at [72, 425] on span "产品管理" at bounding box center [47, 429] width 59 height 11
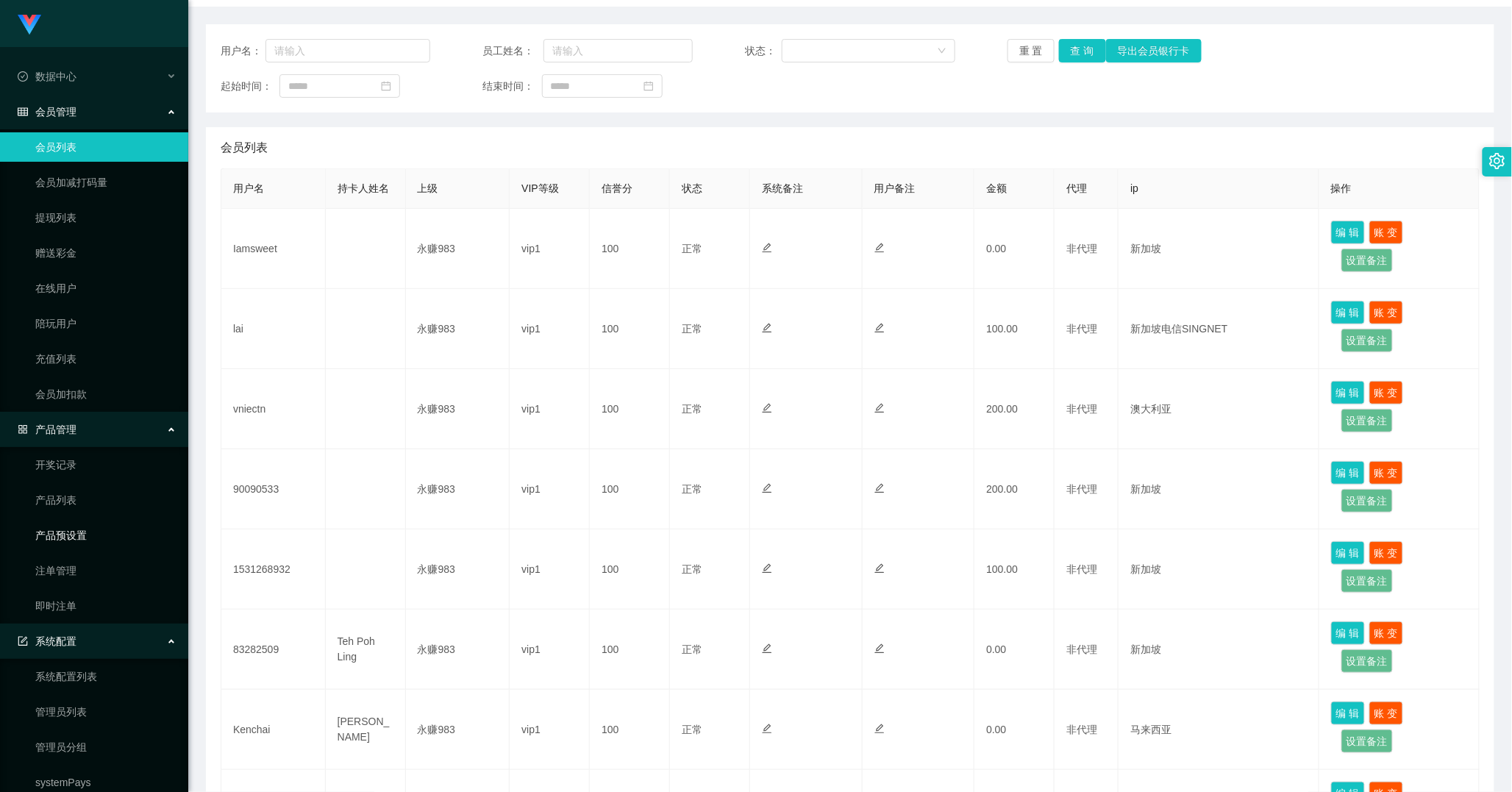
click at [76, 538] on link "产品预设置" at bounding box center [106, 535] width 142 height 29
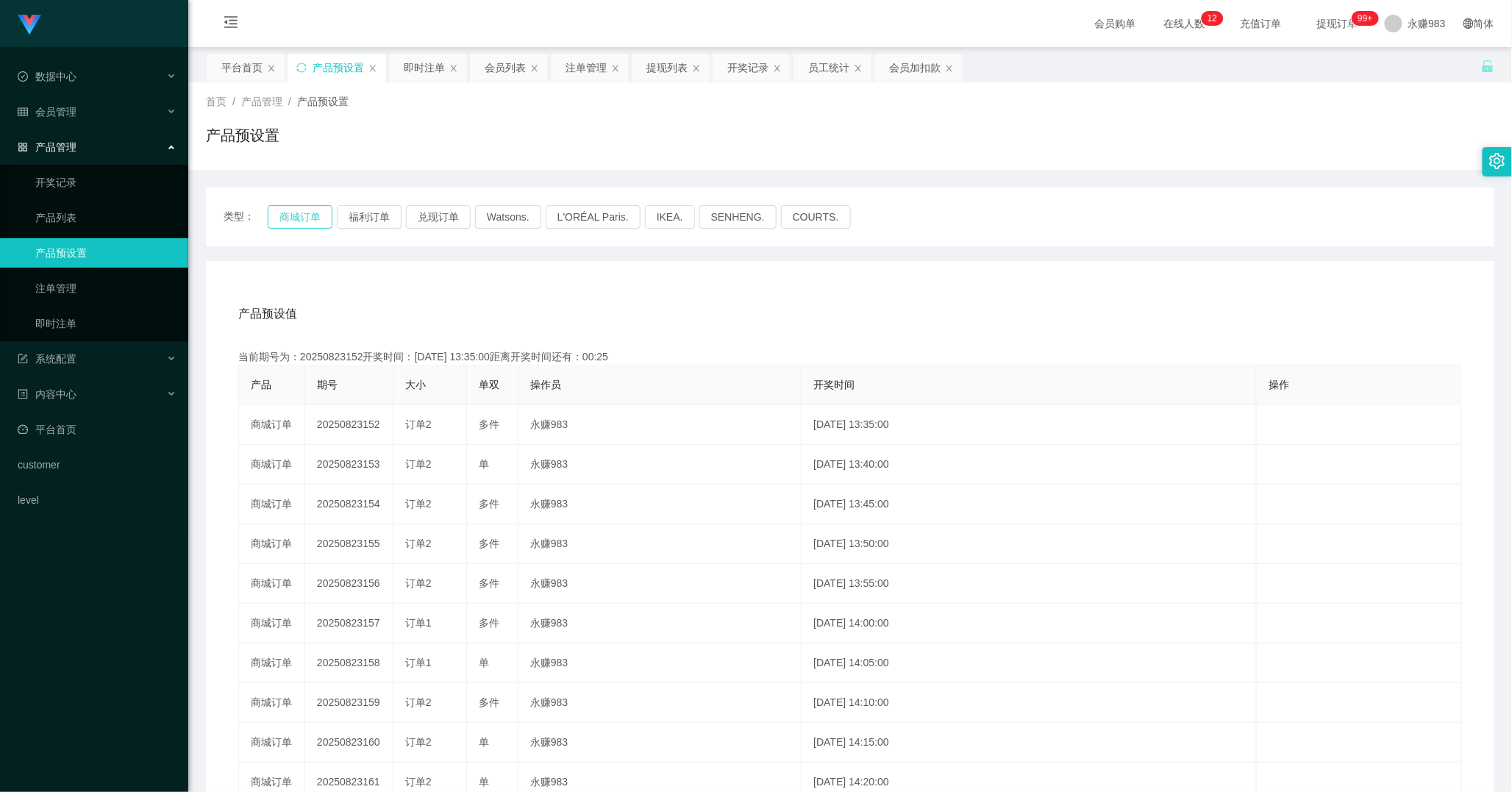
click at [314, 215] on button "商城订单" at bounding box center [300, 216] width 65 height 24
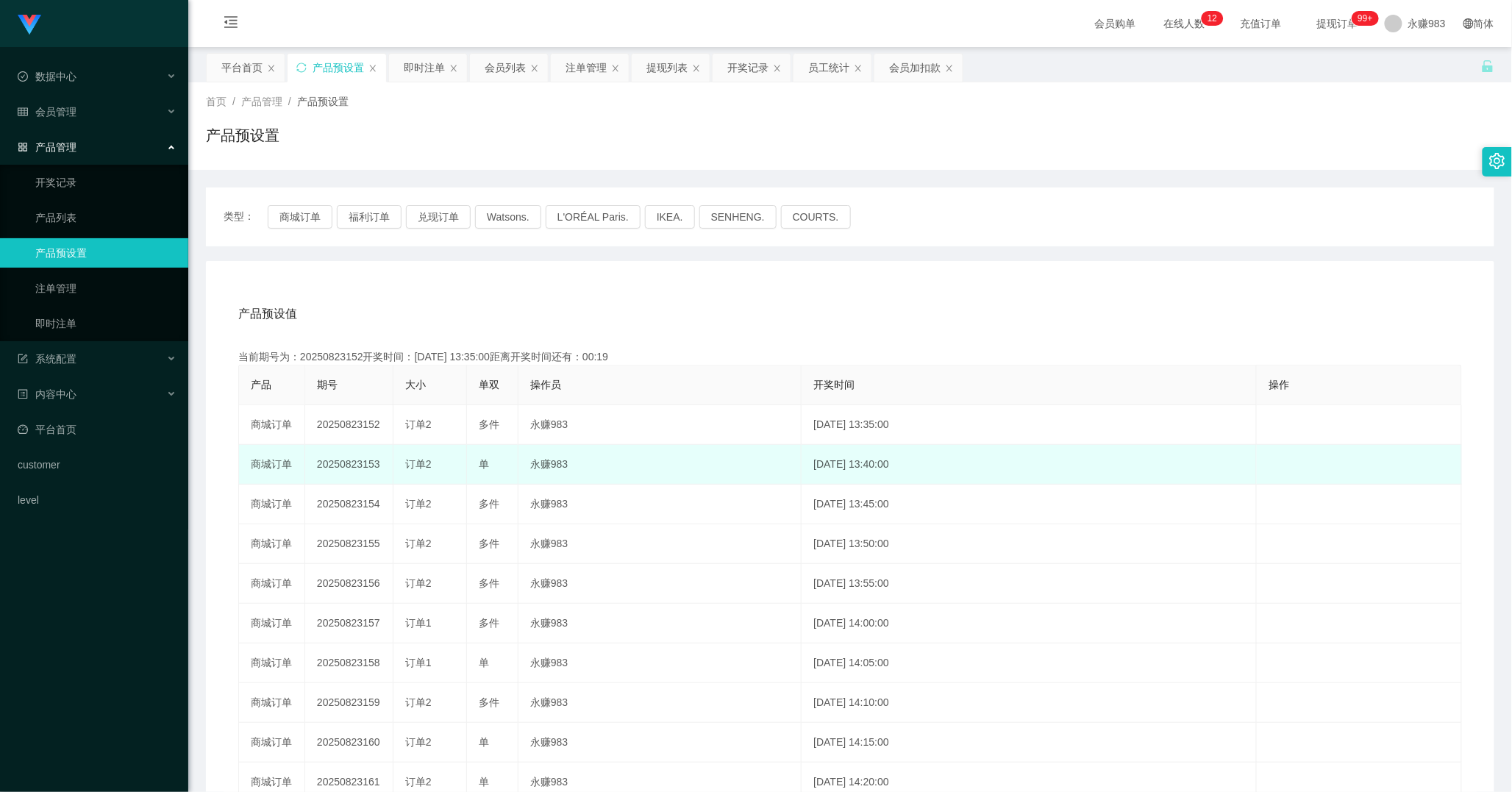
drag, startPoint x: 363, startPoint y: 464, endPoint x: 377, endPoint y: 466, distance: 14.1
click at [377, 466] on td "20250823153" at bounding box center [349, 464] width 88 height 40
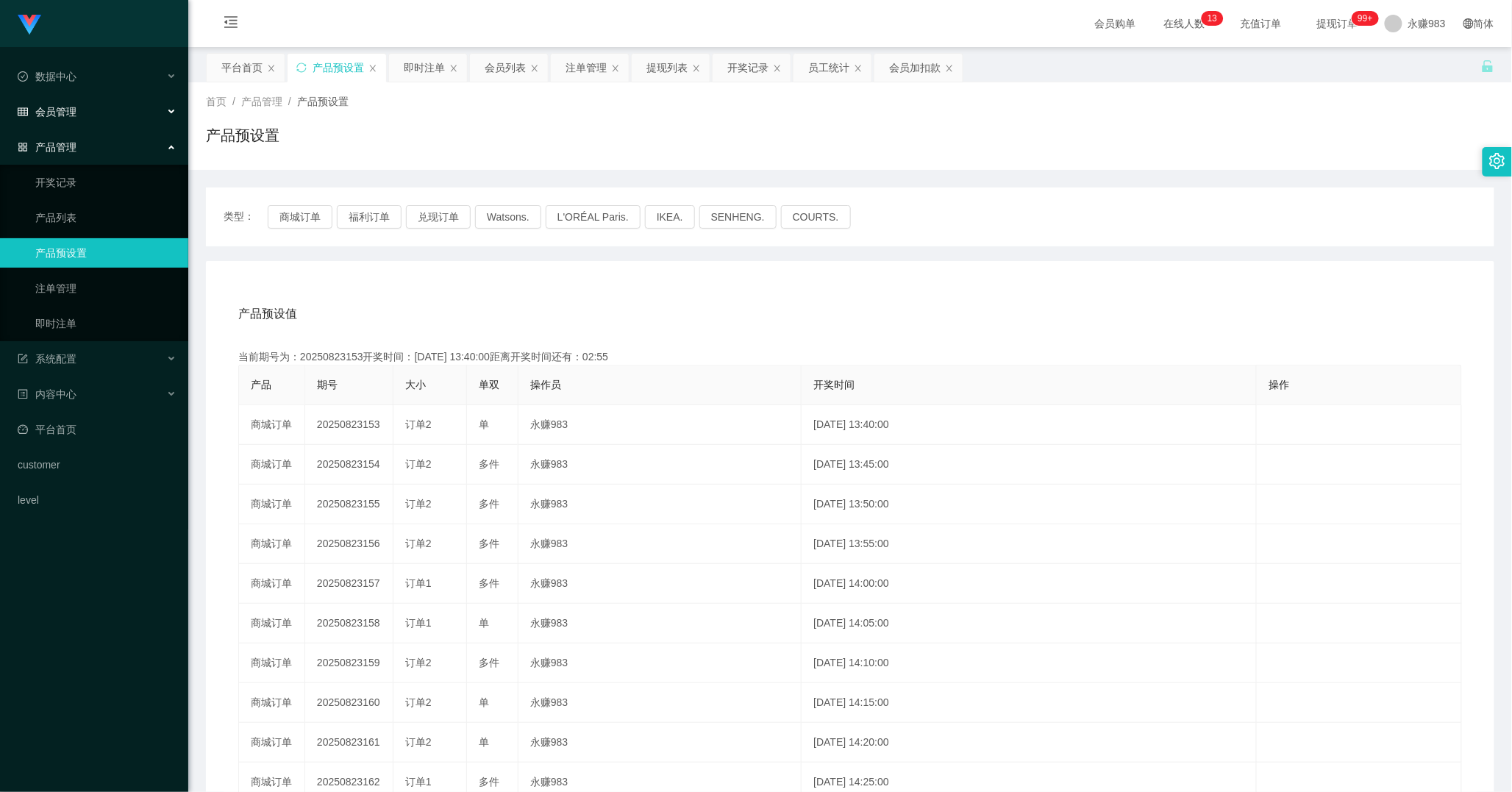
click at [79, 104] on div "会员管理" at bounding box center [94, 111] width 188 height 29
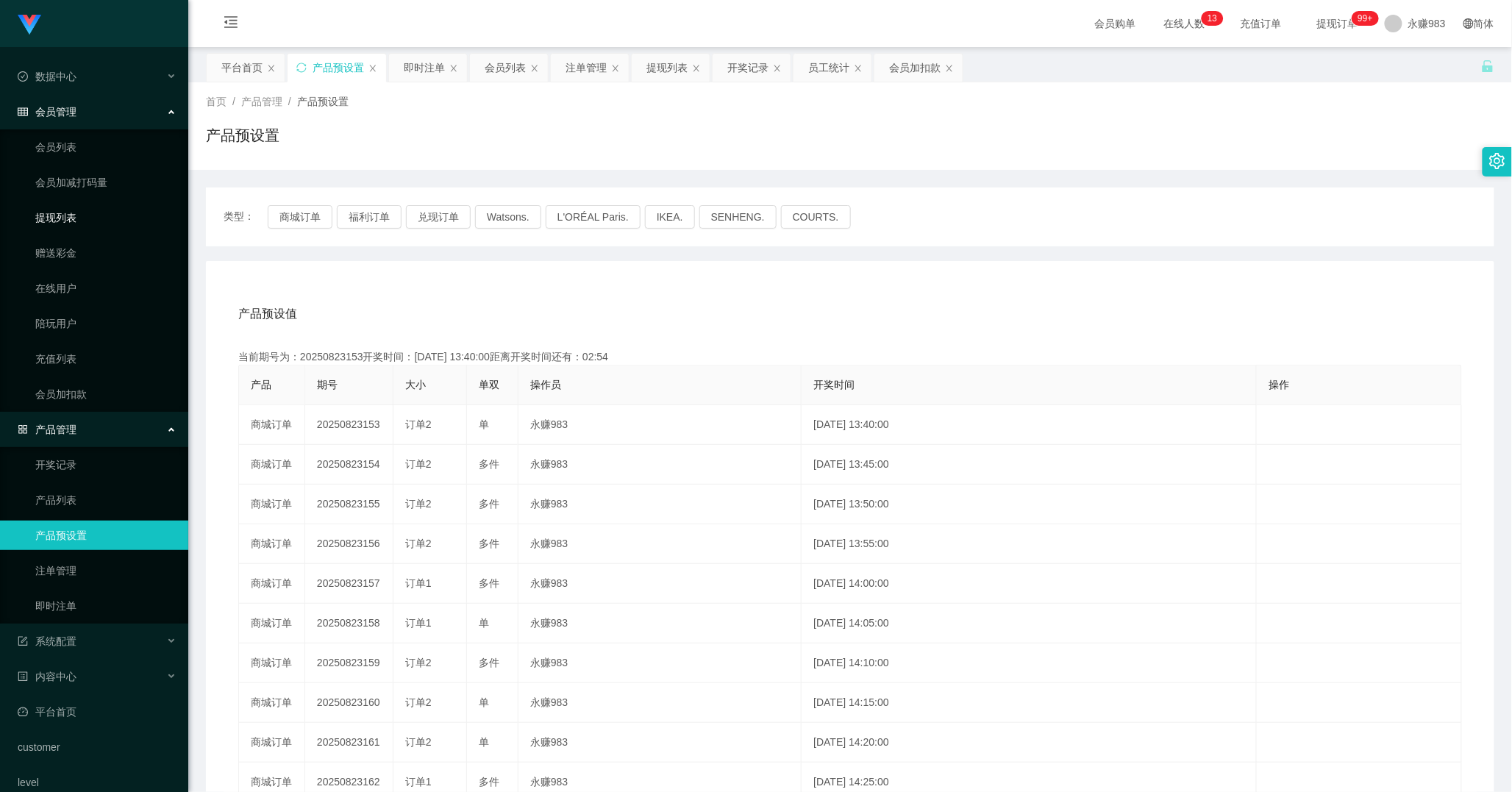
click at [80, 224] on link "提现列表" at bounding box center [106, 218] width 142 height 29
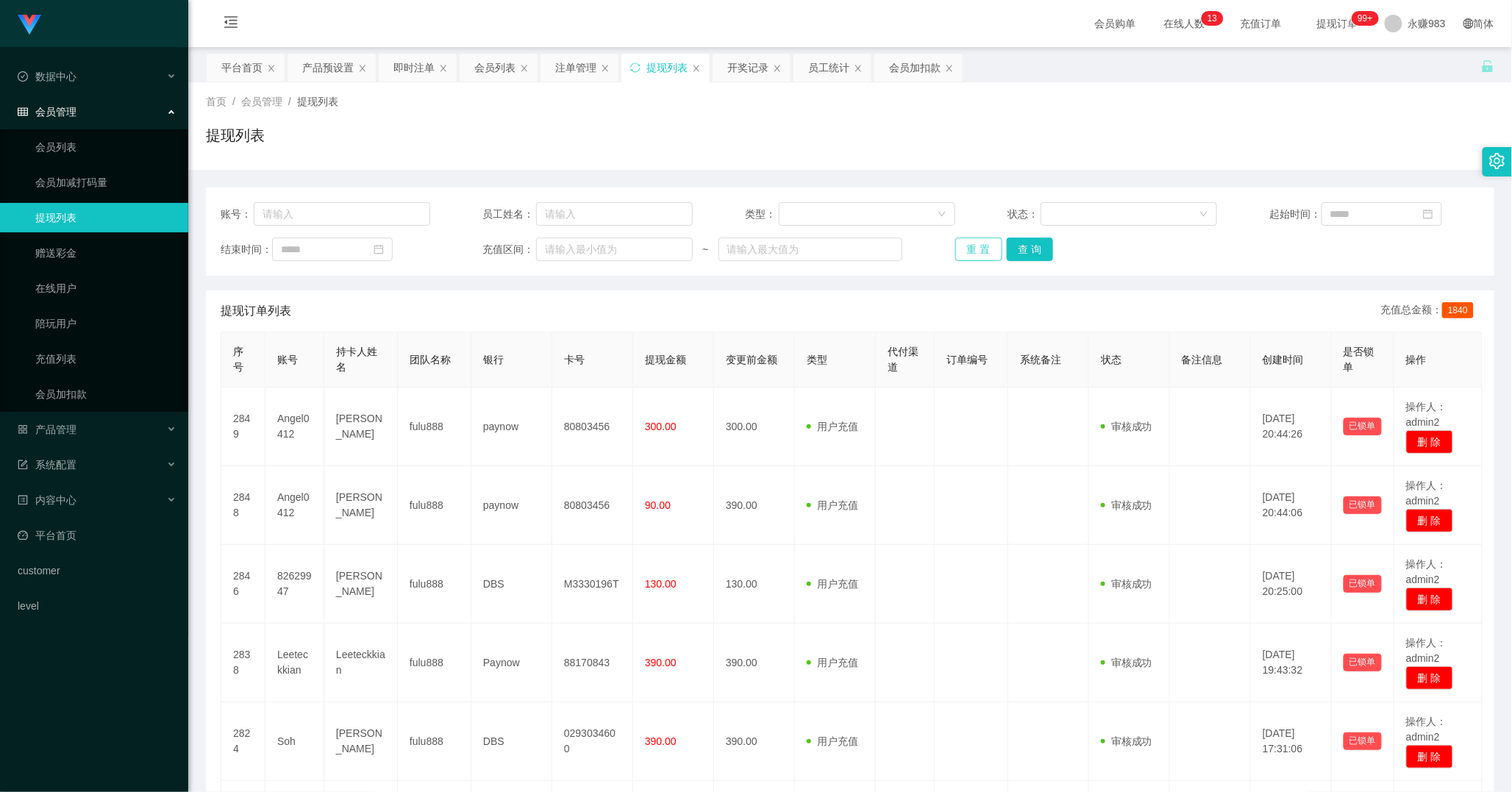
click at [987, 247] on button "重 置" at bounding box center [978, 249] width 47 height 24
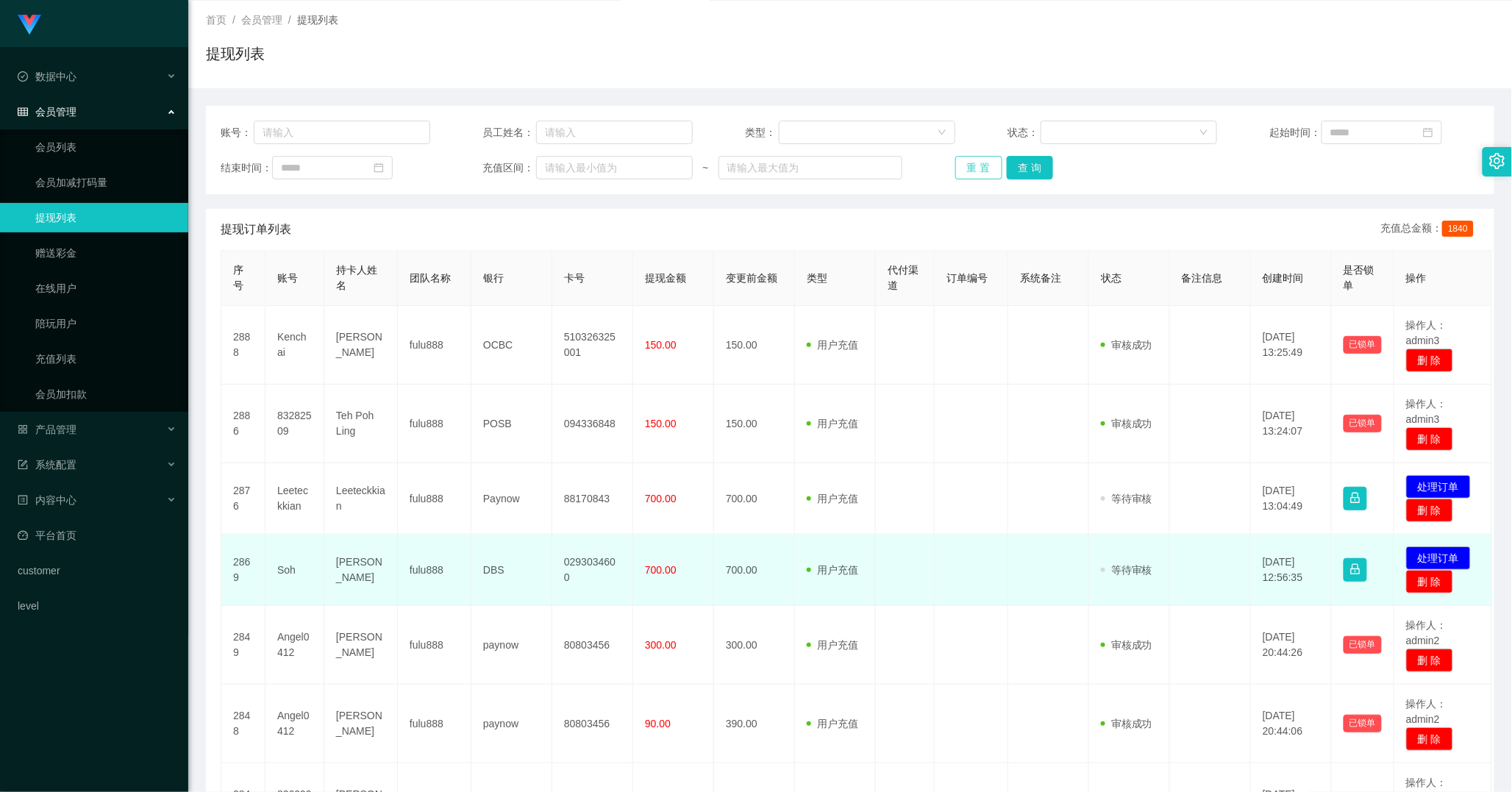
scroll to position [163, 0]
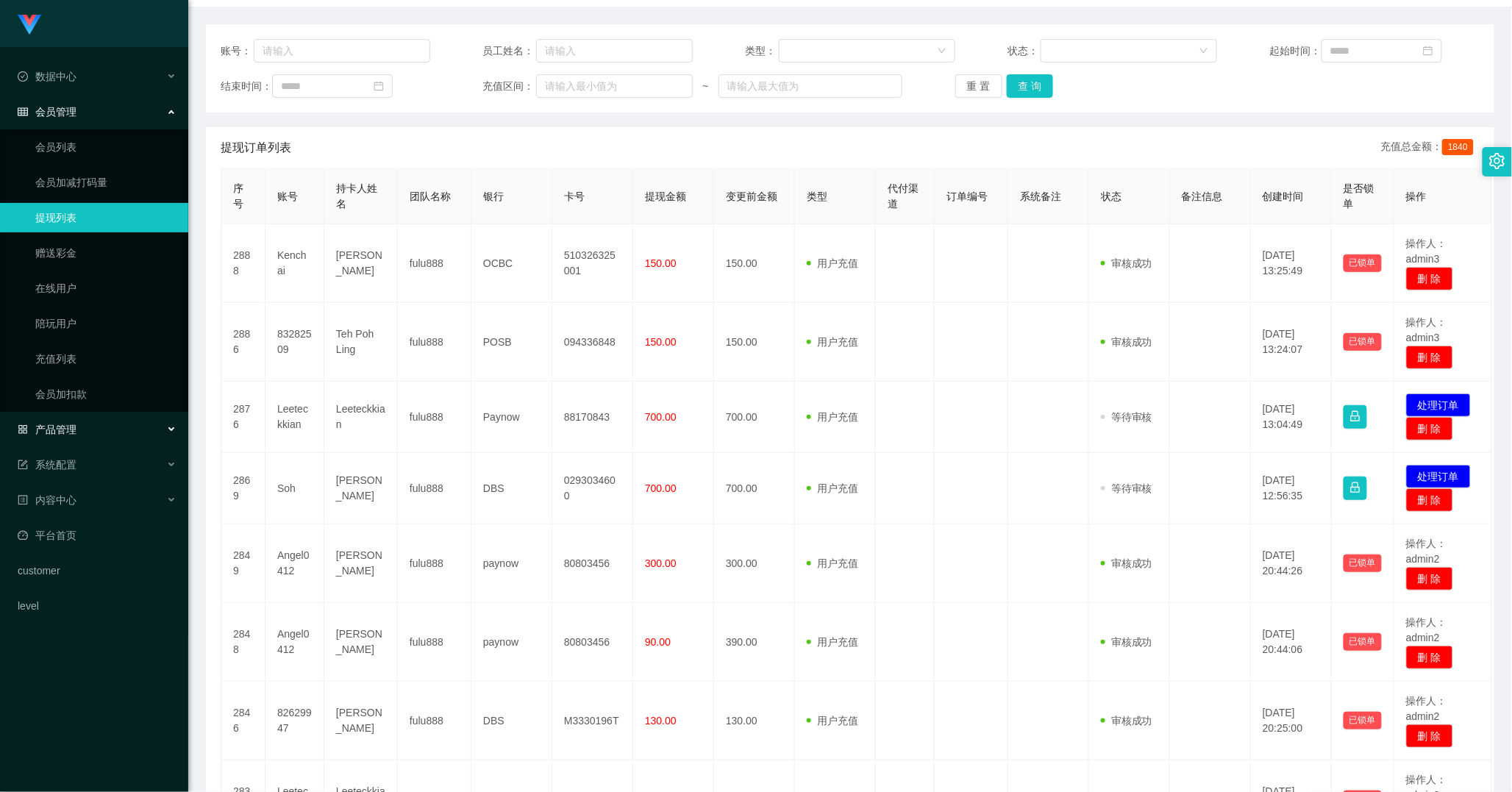
click at [61, 433] on span "产品管理" at bounding box center [47, 429] width 59 height 11
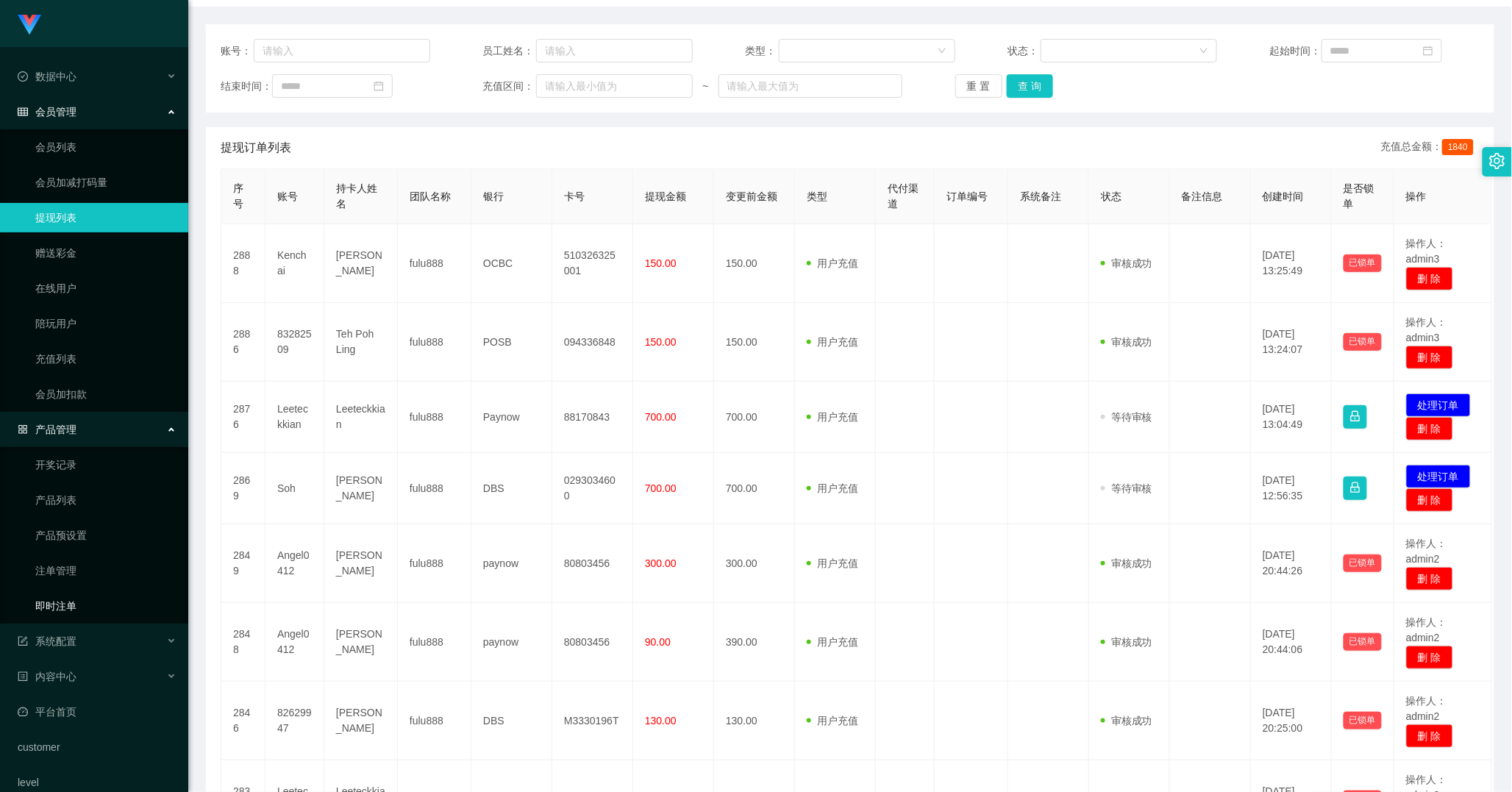
click at [68, 598] on link "即时注单" at bounding box center [106, 606] width 142 height 29
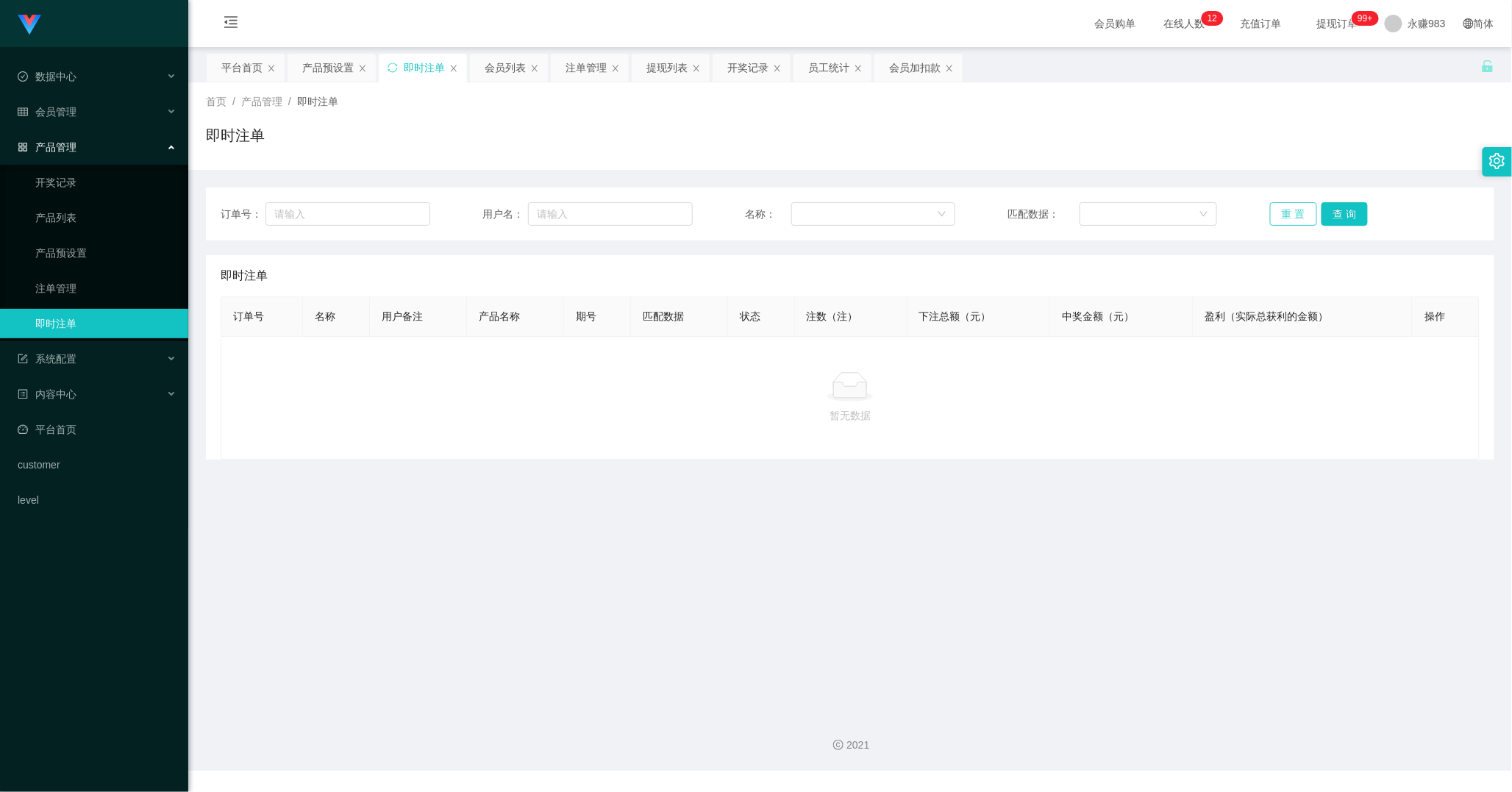
click at [1288, 210] on button "重 置" at bounding box center [1293, 214] width 47 height 24
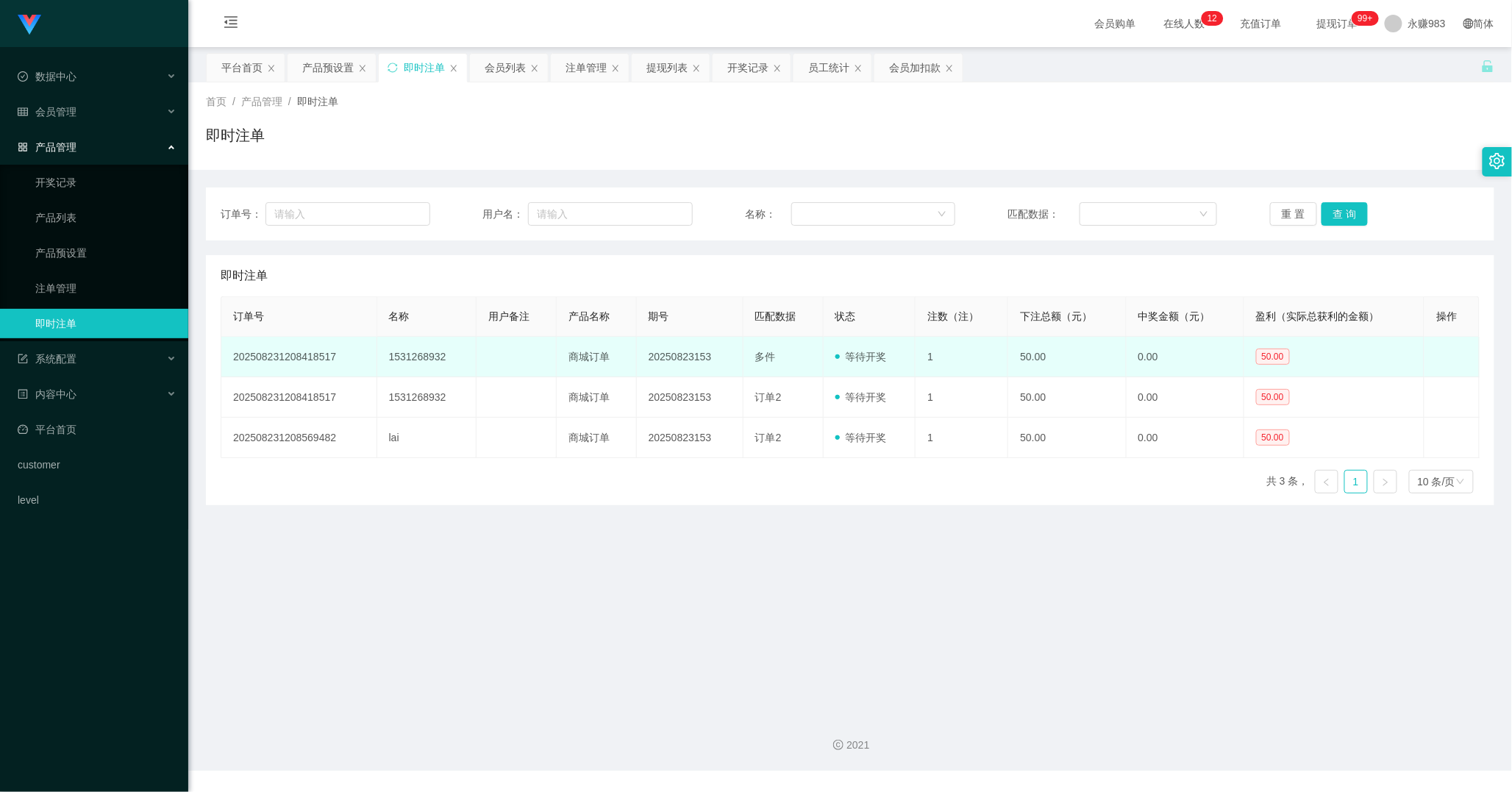
click at [409, 348] on td "1531268932" at bounding box center [427, 357] width 100 height 41
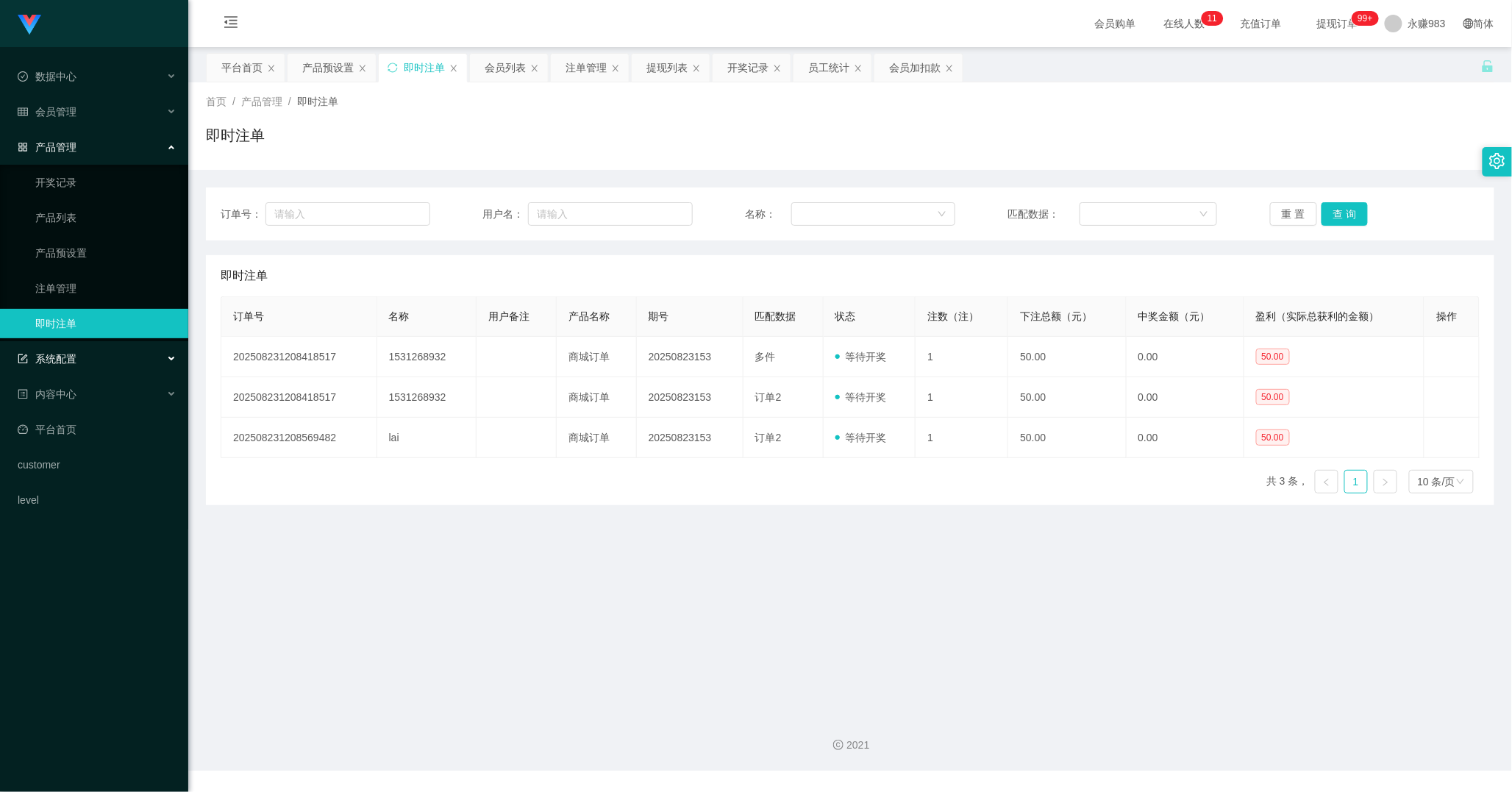
click at [56, 349] on div "系统配置" at bounding box center [94, 359] width 188 height 29
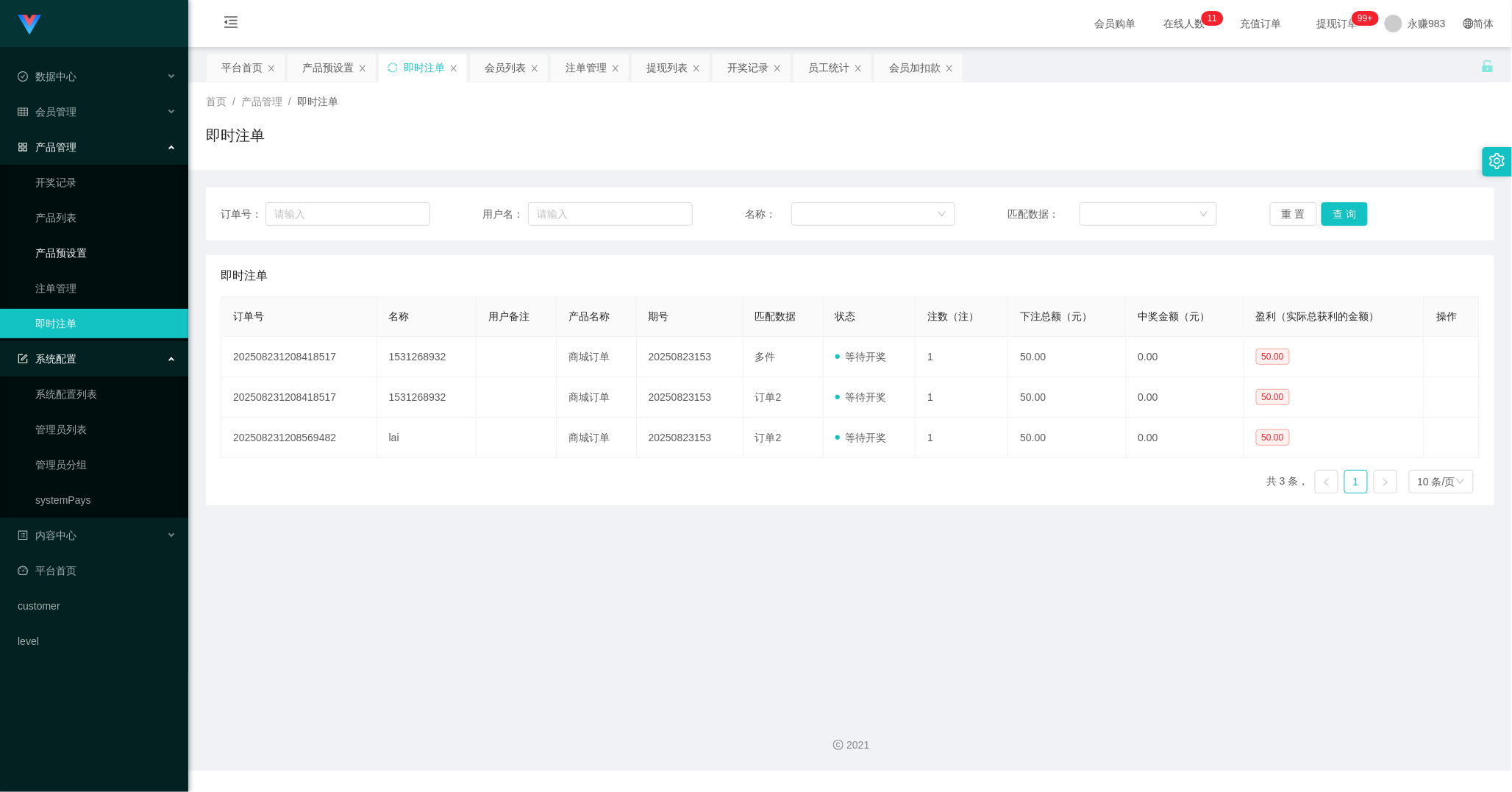
click at [56, 252] on link "产品预设置" at bounding box center [106, 253] width 142 height 29
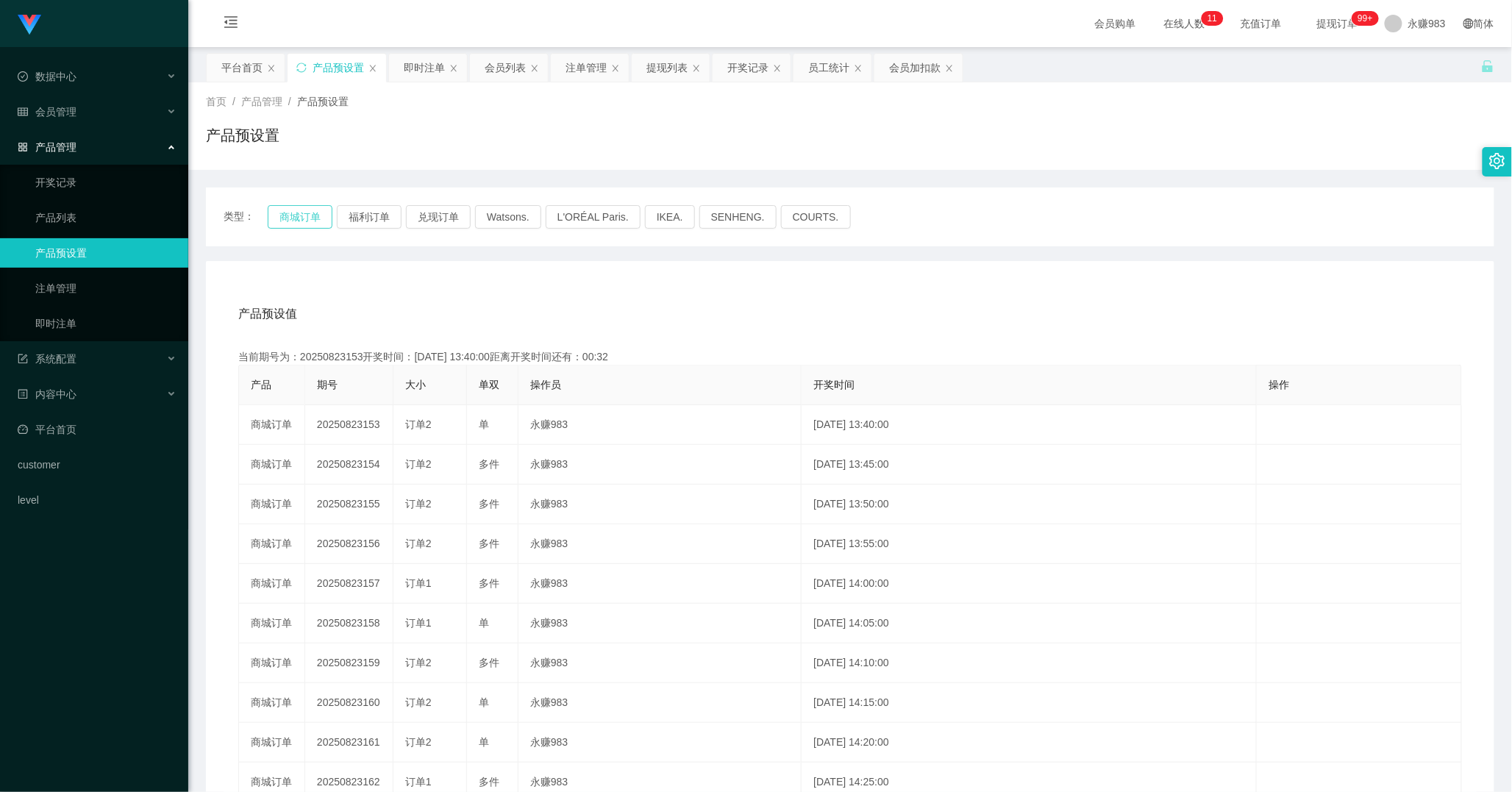
click at [297, 215] on button "商城订单" at bounding box center [300, 216] width 65 height 24
click at [74, 120] on div "会员管理" at bounding box center [94, 111] width 188 height 29
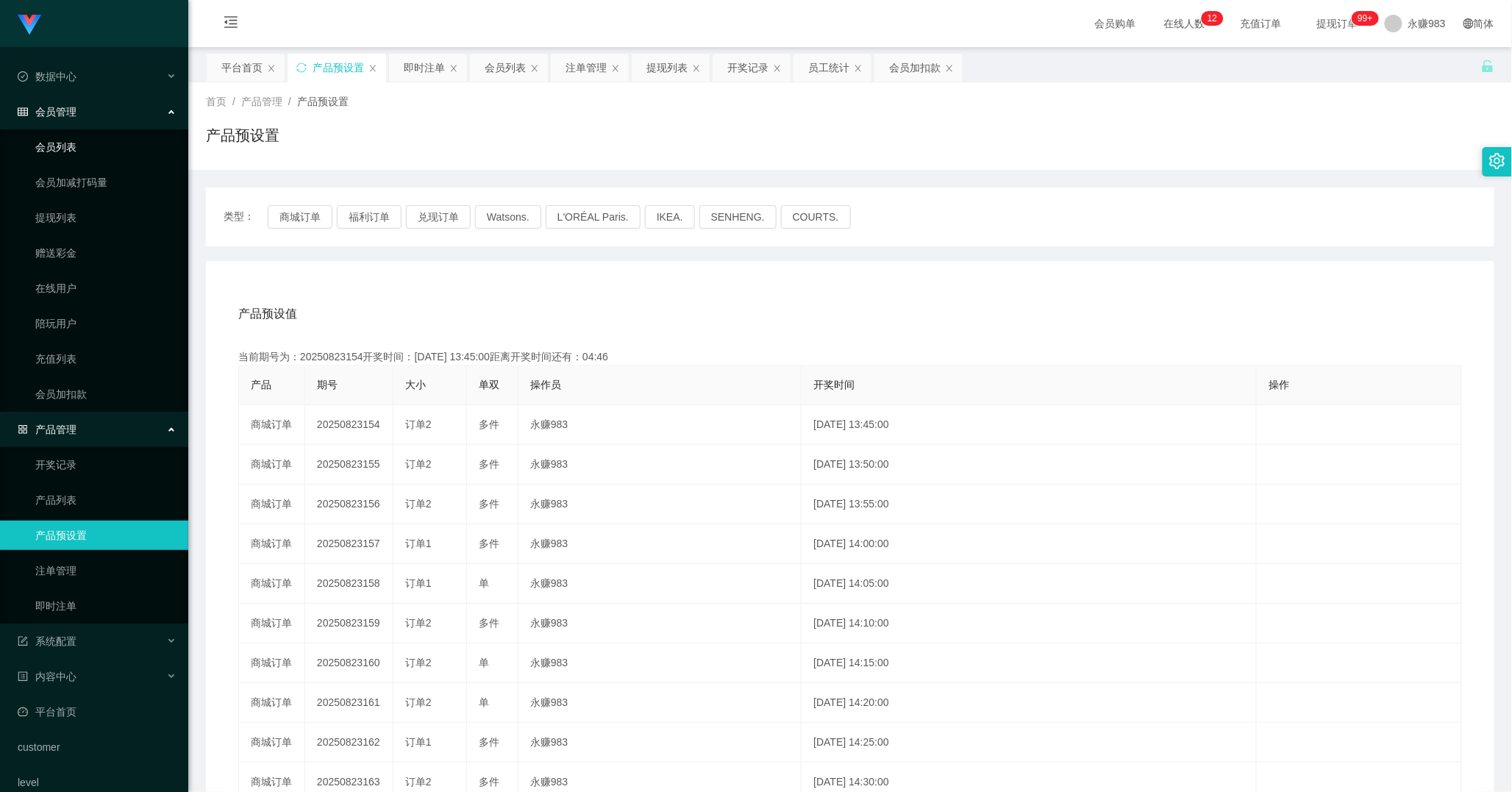
click at [72, 155] on link "会员列表" at bounding box center [106, 147] width 142 height 29
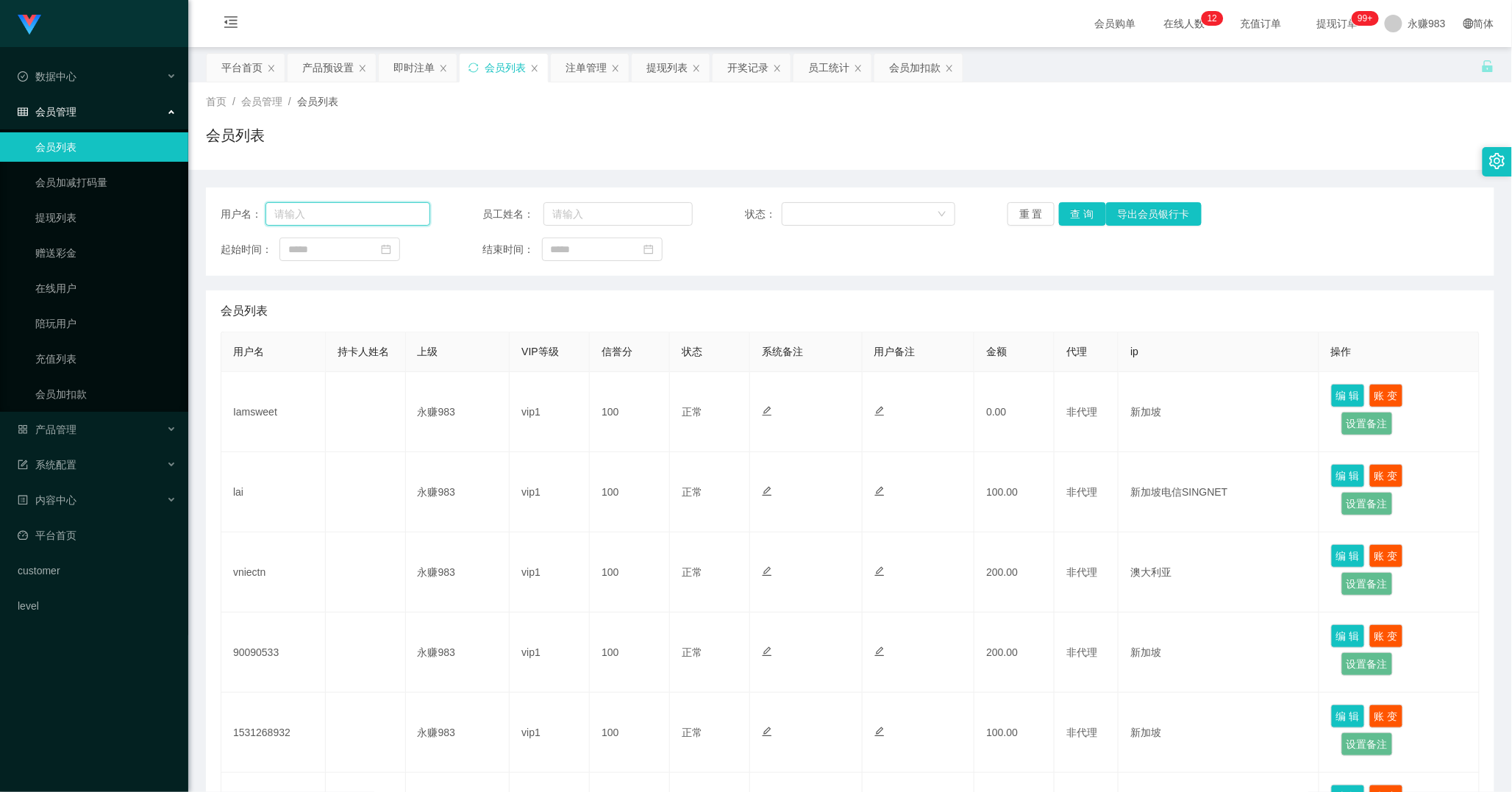
click at [295, 209] on input "text" at bounding box center [347, 214] width 165 height 24
paste input "vniectn"
type input "vniectn"
click at [1090, 209] on button "查 询" at bounding box center [1083, 214] width 47 height 24
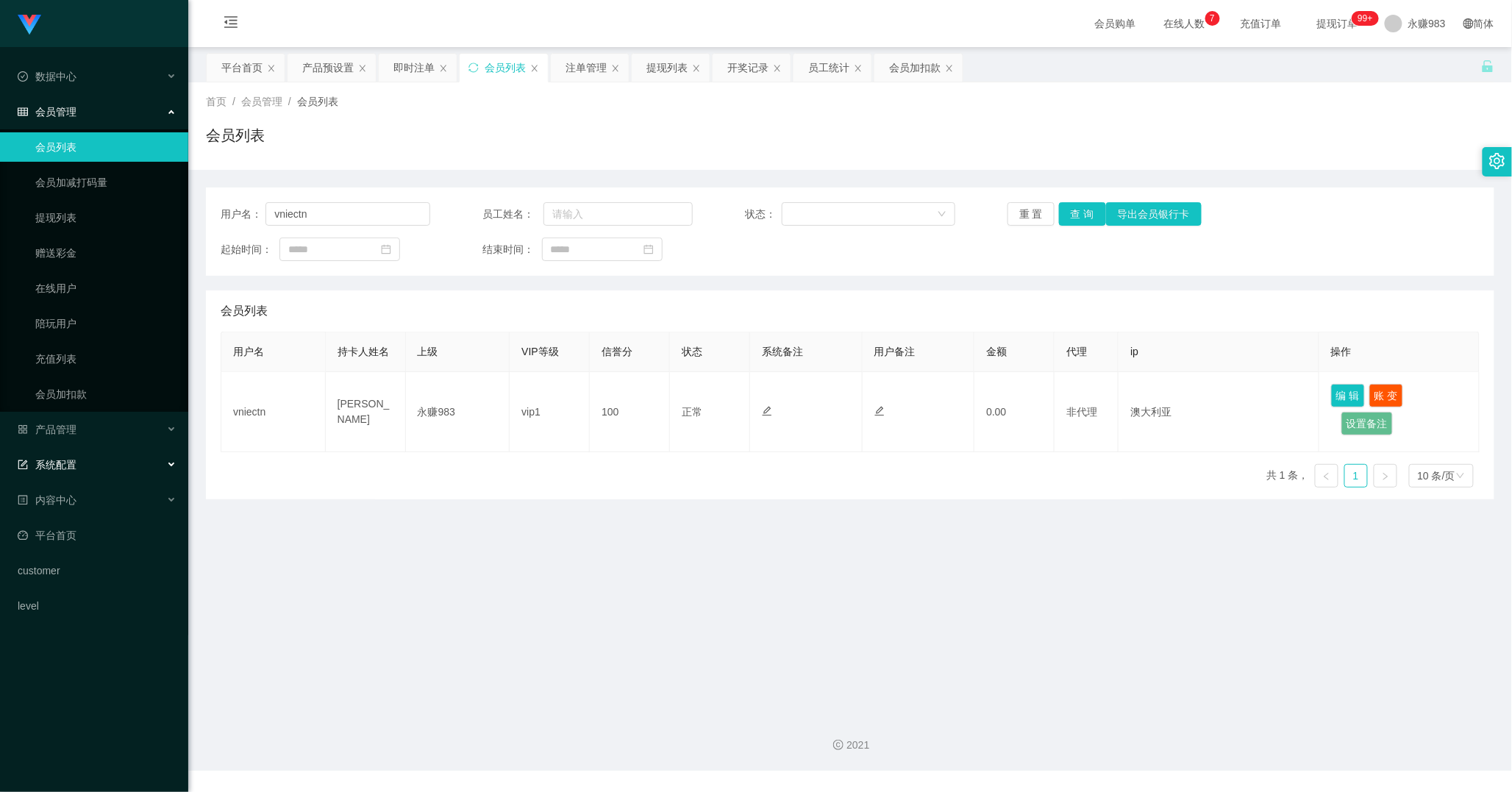
click at [70, 477] on div "系统配置" at bounding box center [94, 464] width 188 height 29
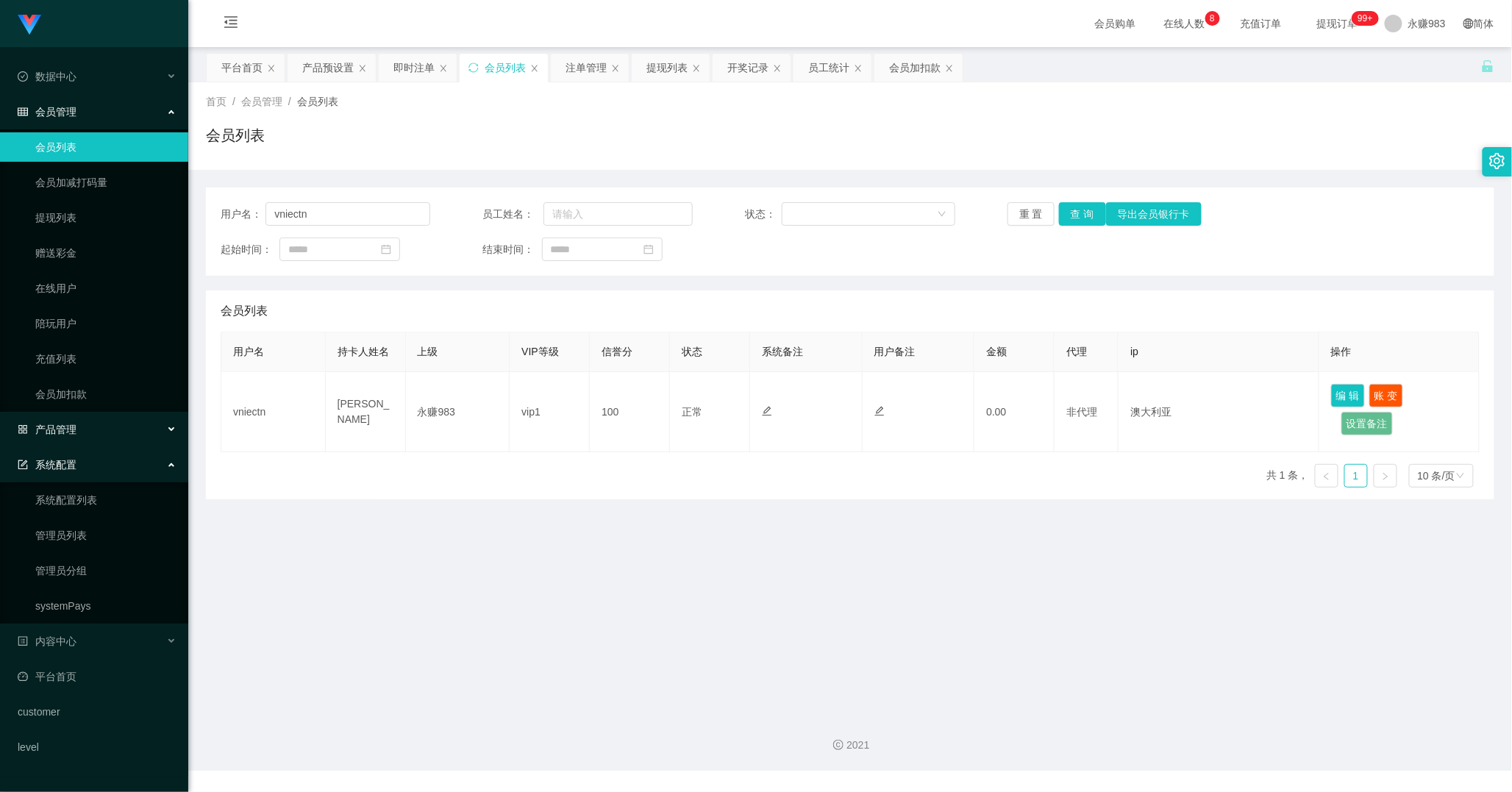
click at [78, 423] on div "产品管理" at bounding box center [94, 429] width 188 height 29
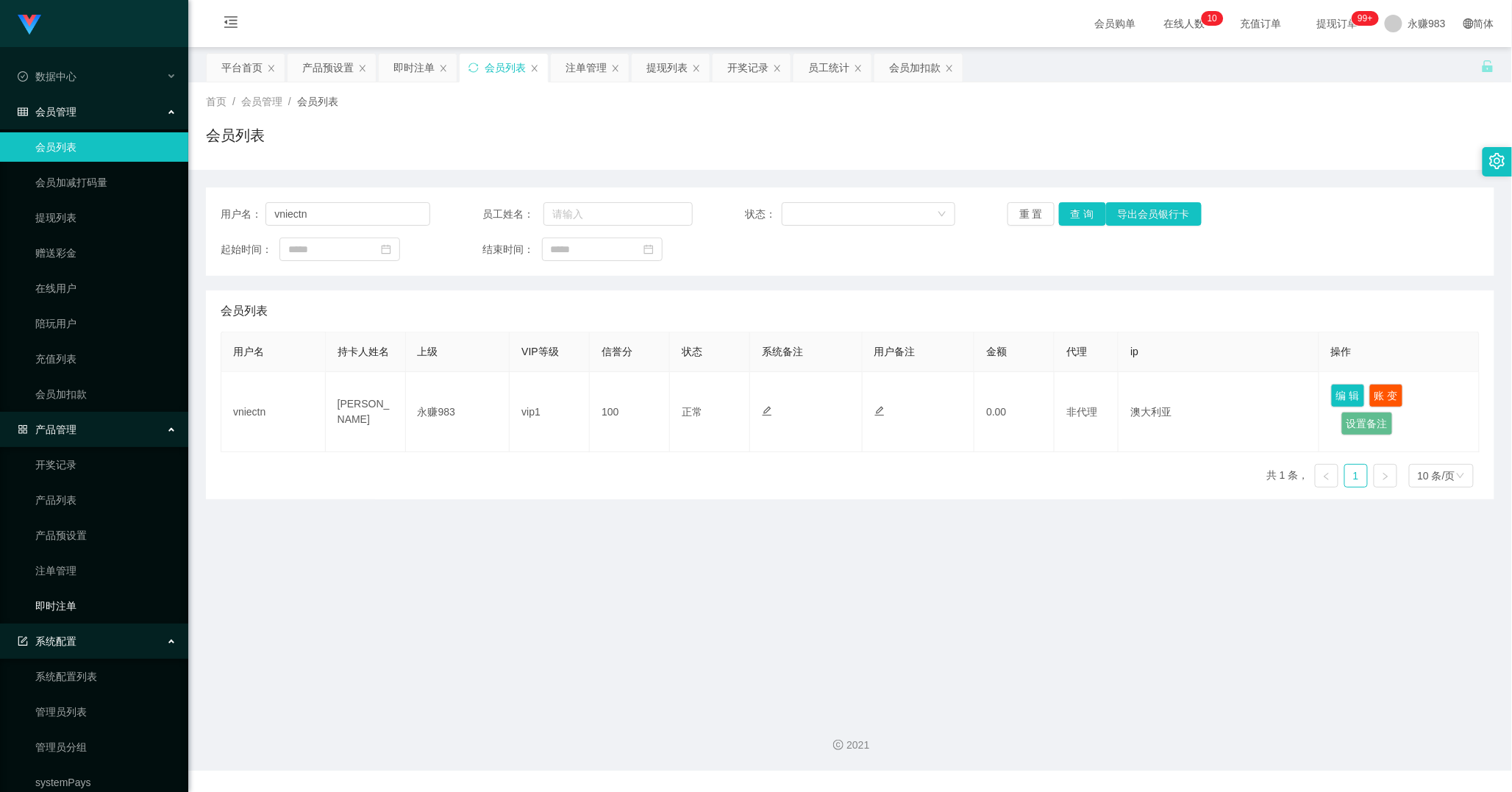
click at [78, 611] on link "即时注单" at bounding box center [106, 606] width 142 height 29
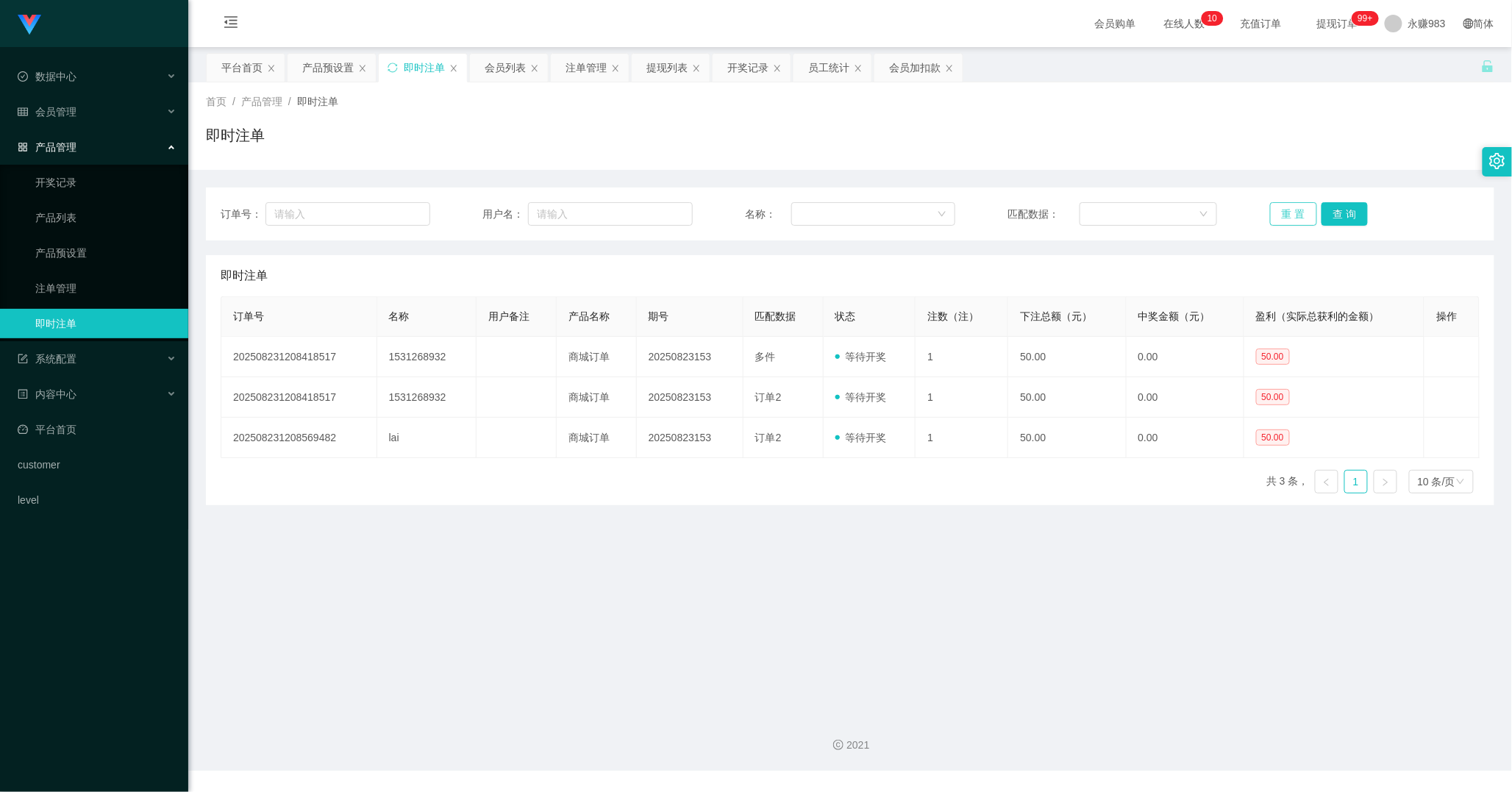
click at [1290, 211] on button "重 置" at bounding box center [1293, 214] width 47 height 24
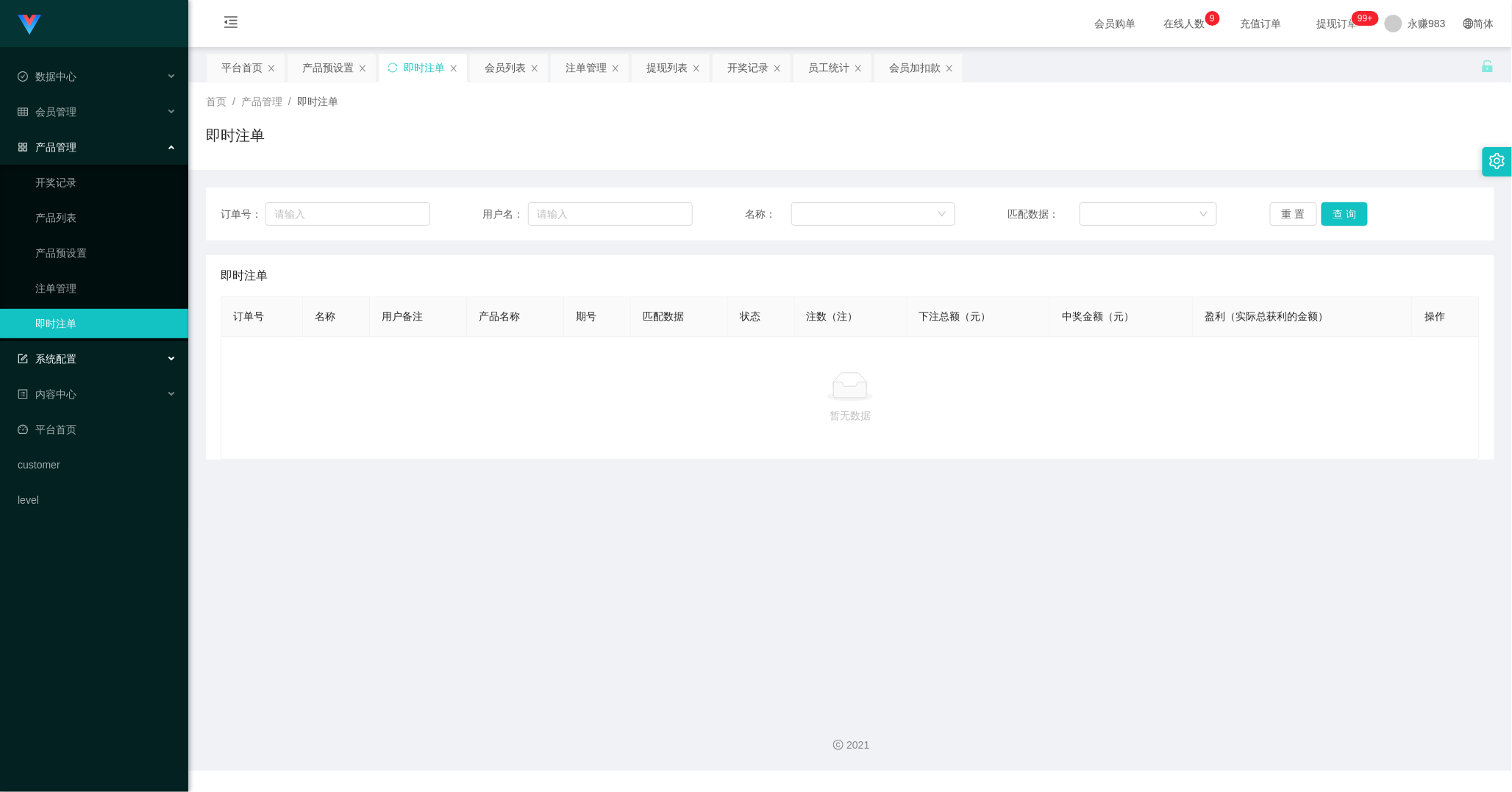
click at [42, 369] on div "系统配置" at bounding box center [94, 359] width 188 height 29
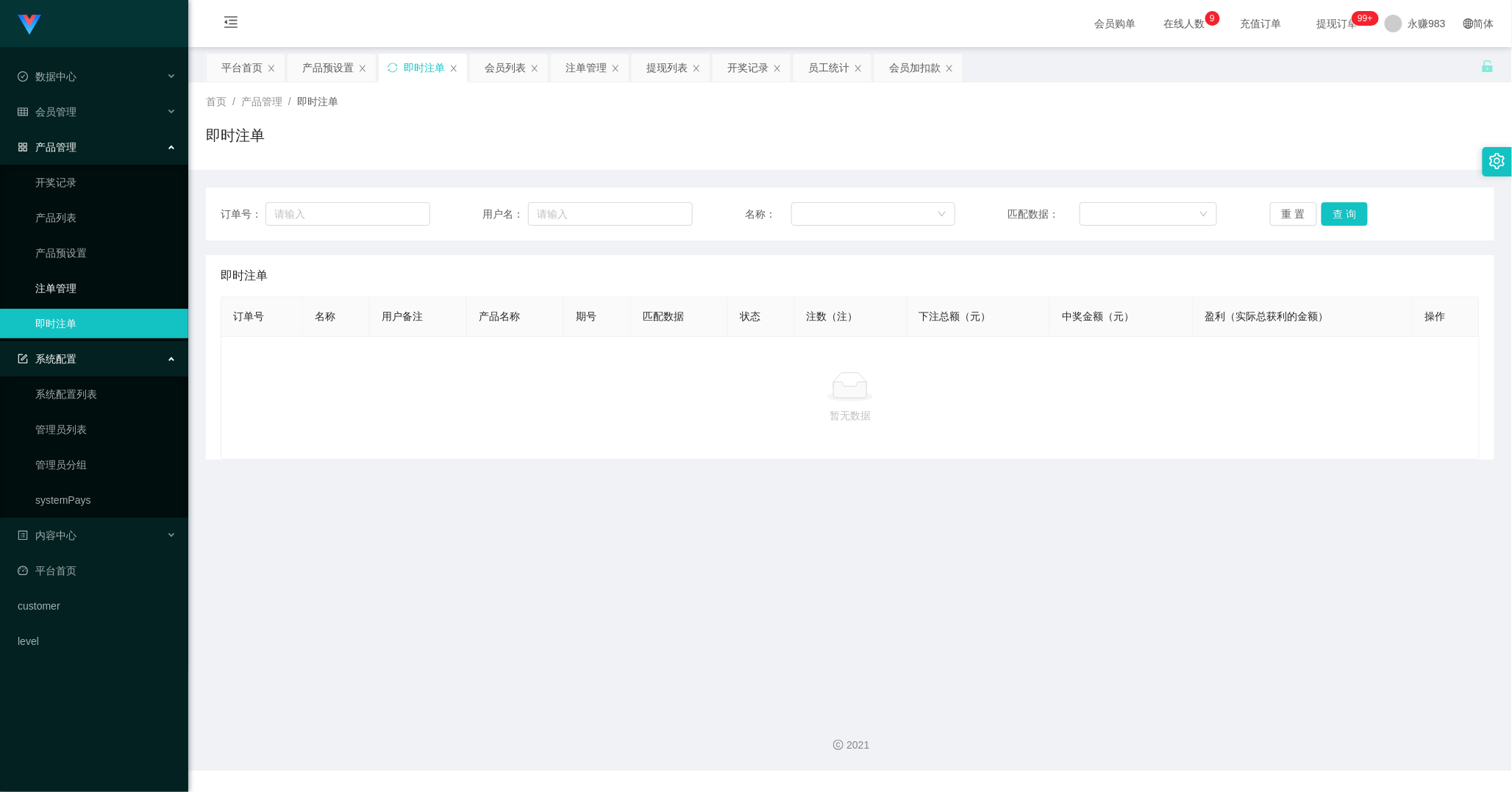
click at [52, 282] on link "注单管理" at bounding box center [106, 288] width 142 height 29
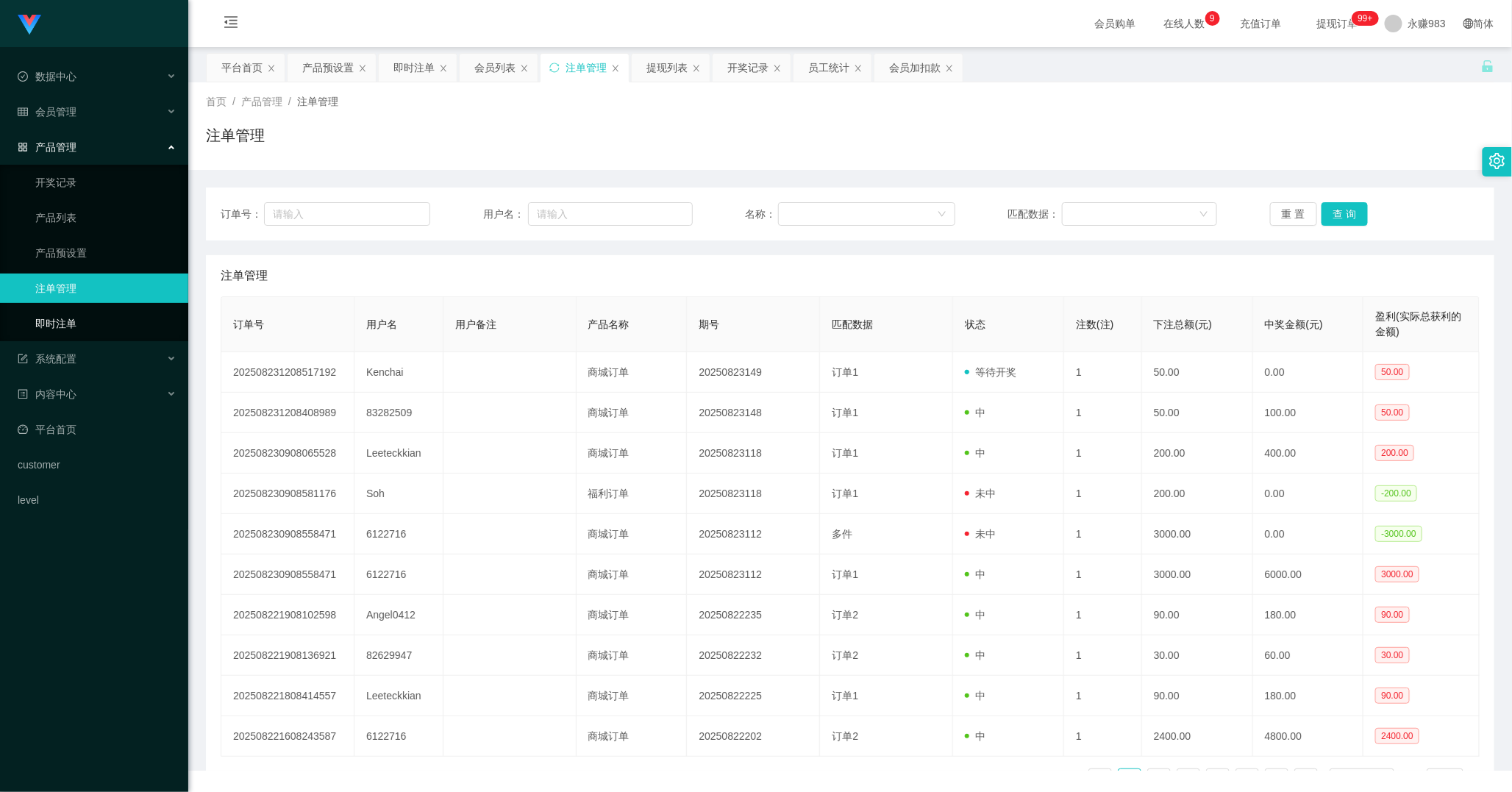
click at [73, 322] on link "即时注单" at bounding box center [106, 324] width 142 height 29
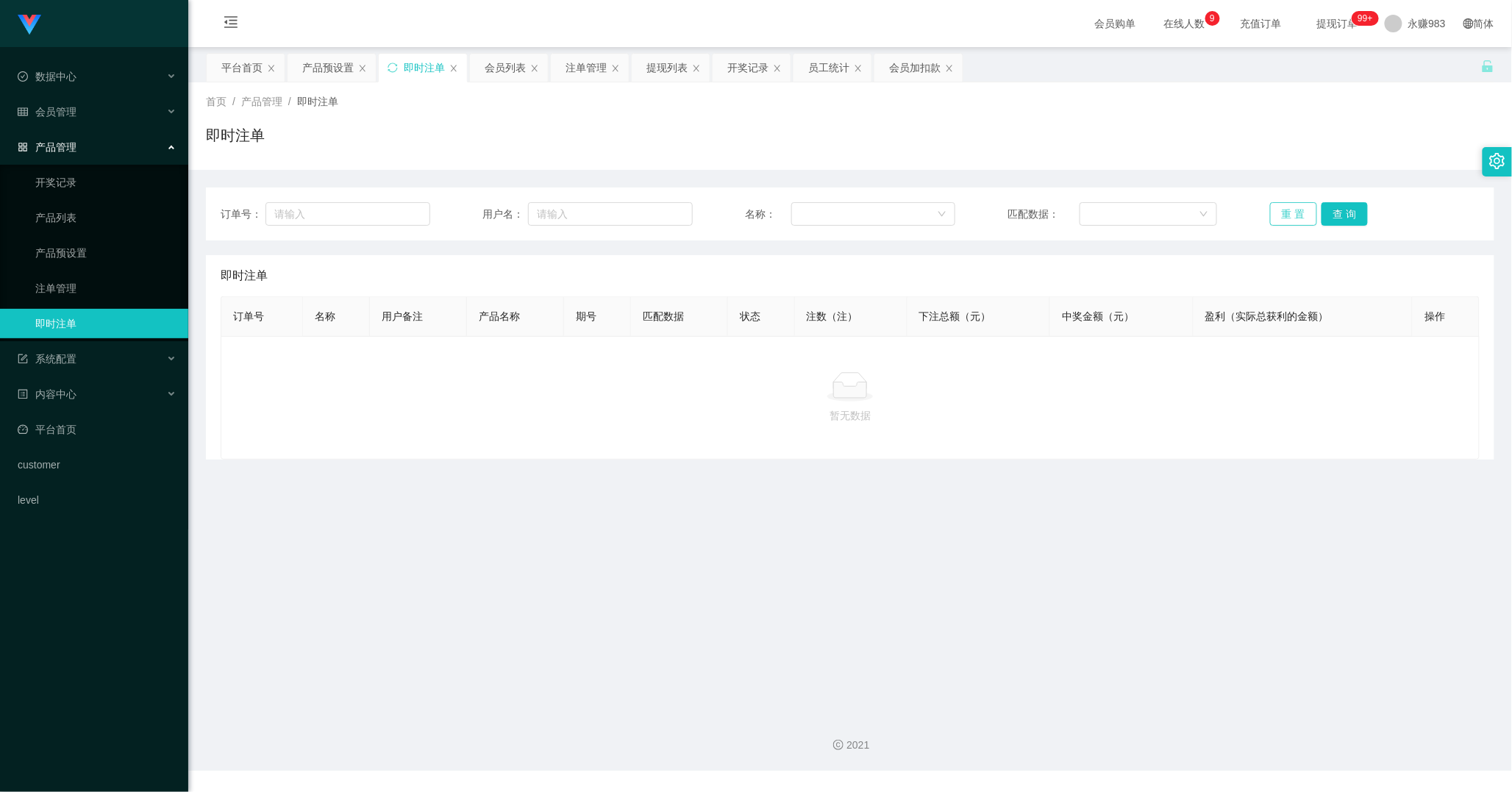
click at [1291, 209] on button "重 置" at bounding box center [1293, 214] width 47 height 24
click at [1281, 221] on button "重 置" at bounding box center [1293, 214] width 47 height 24
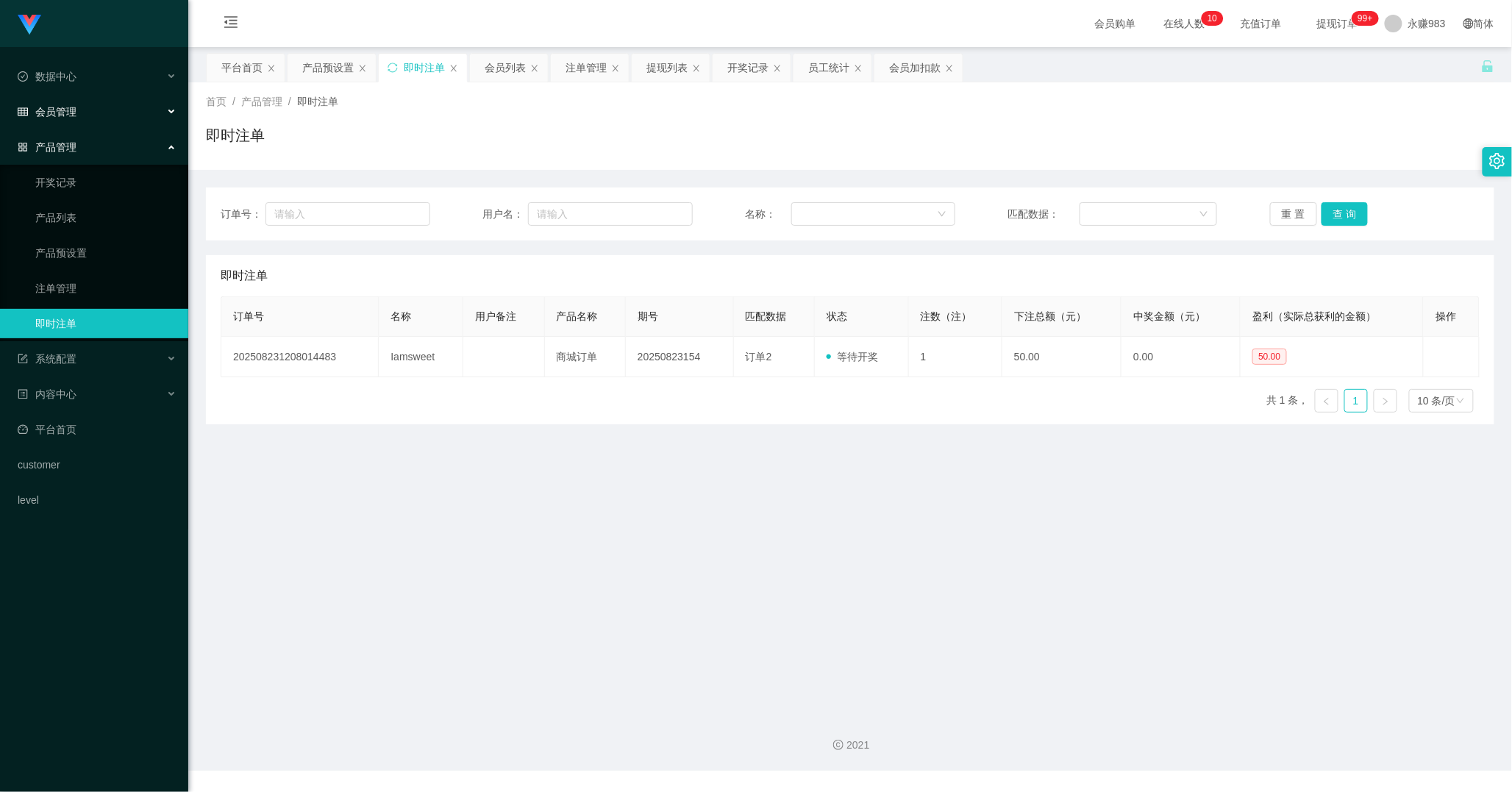
click at [69, 106] on span "会员管理" at bounding box center [47, 111] width 59 height 11
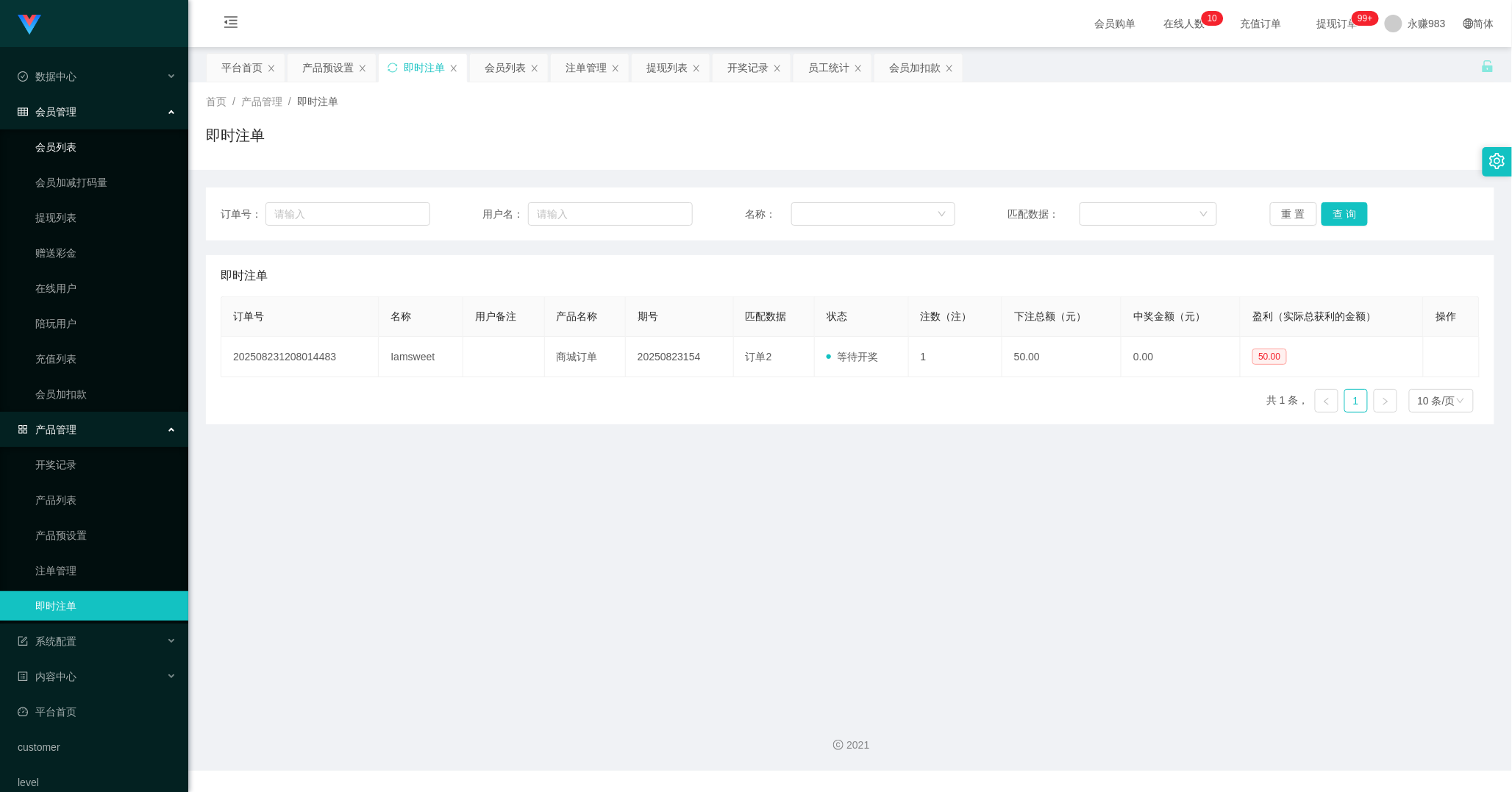
click at [68, 142] on link "会员列表" at bounding box center [106, 147] width 142 height 29
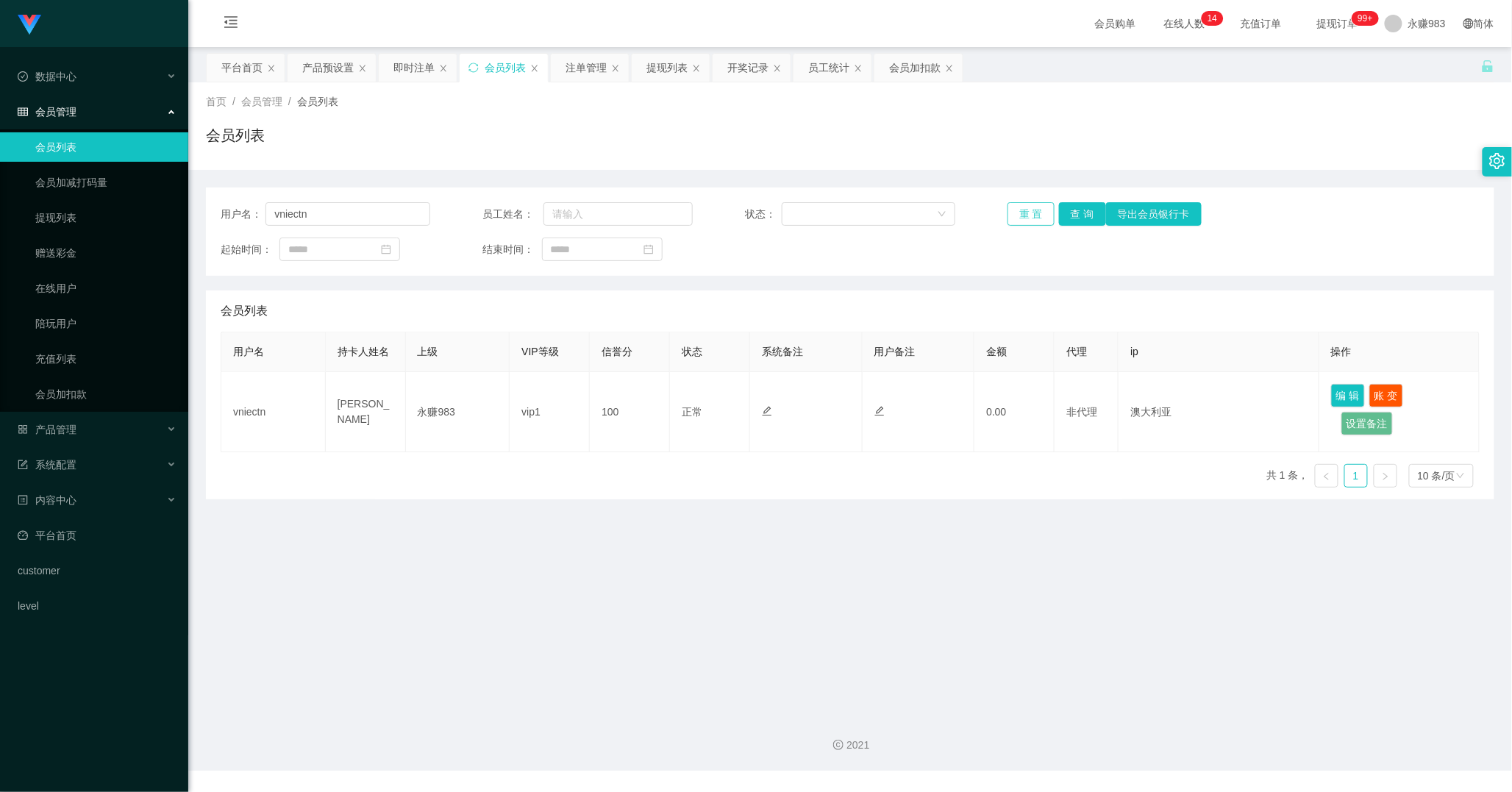
click at [1015, 213] on button "重 置" at bounding box center [1031, 214] width 47 height 24
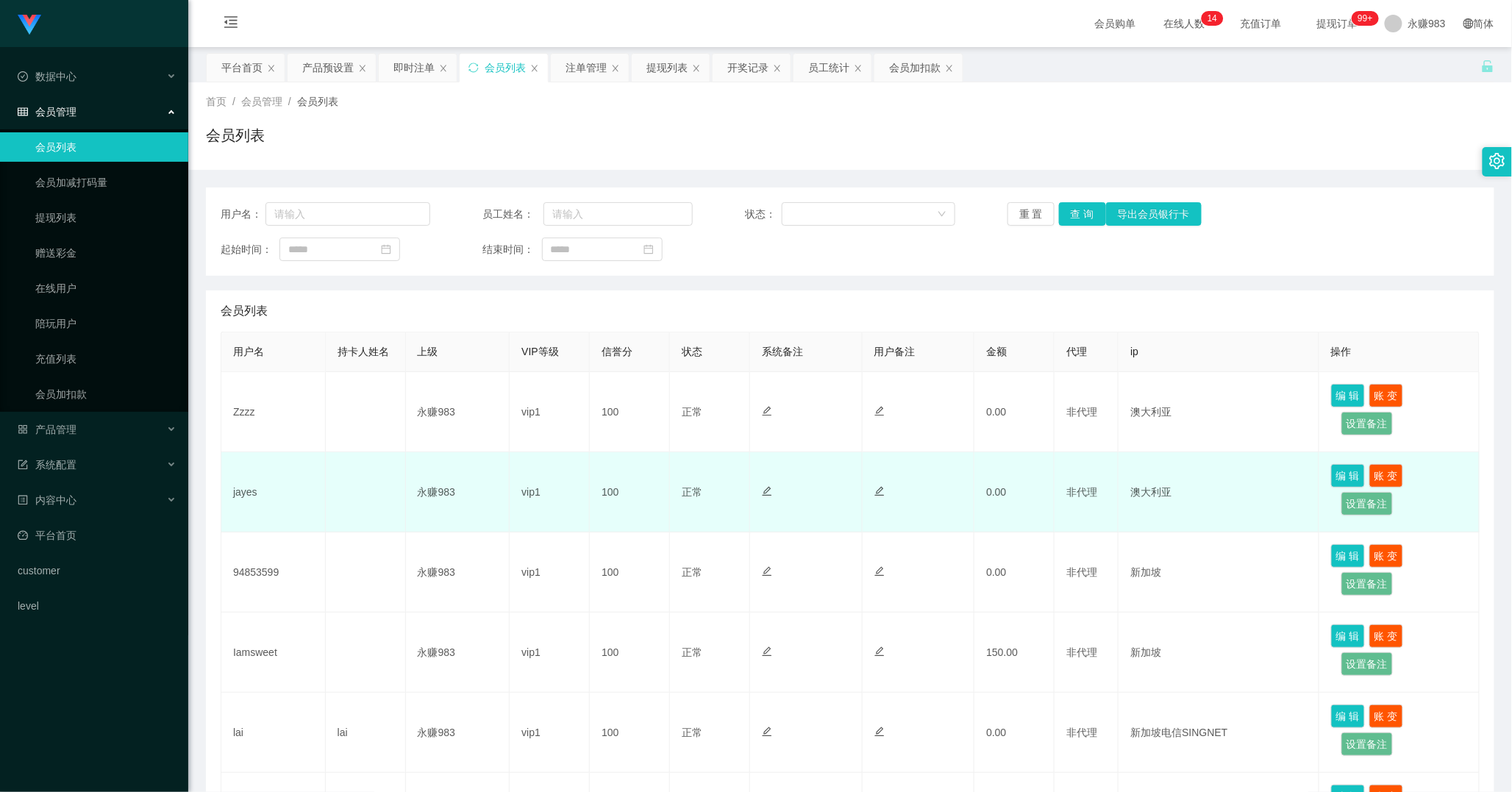
click at [247, 497] on td "jayes" at bounding box center [273, 492] width 104 height 81
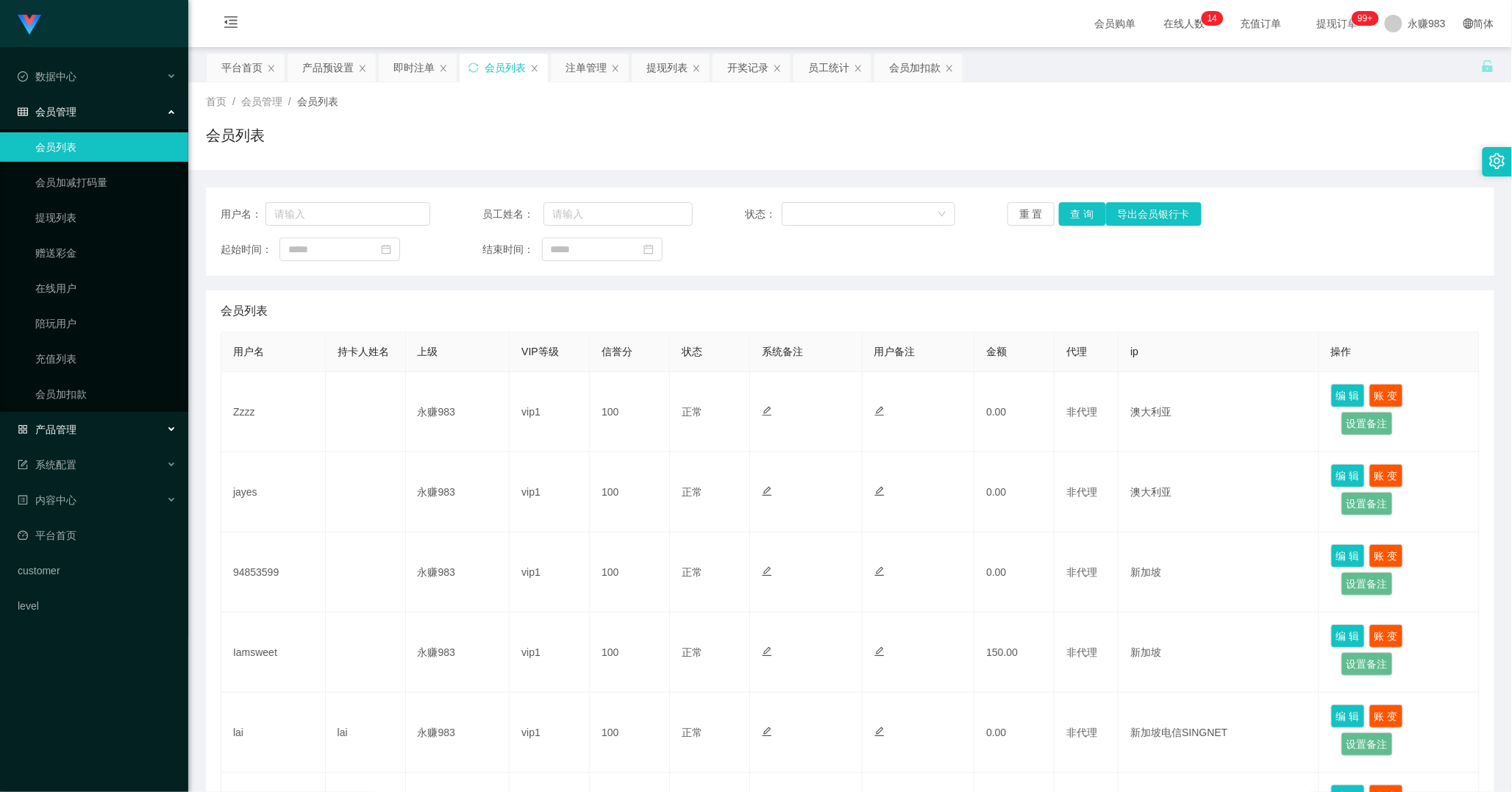
click at [77, 420] on div "产品管理" at bounding box center [94, 429] width 188 height 29
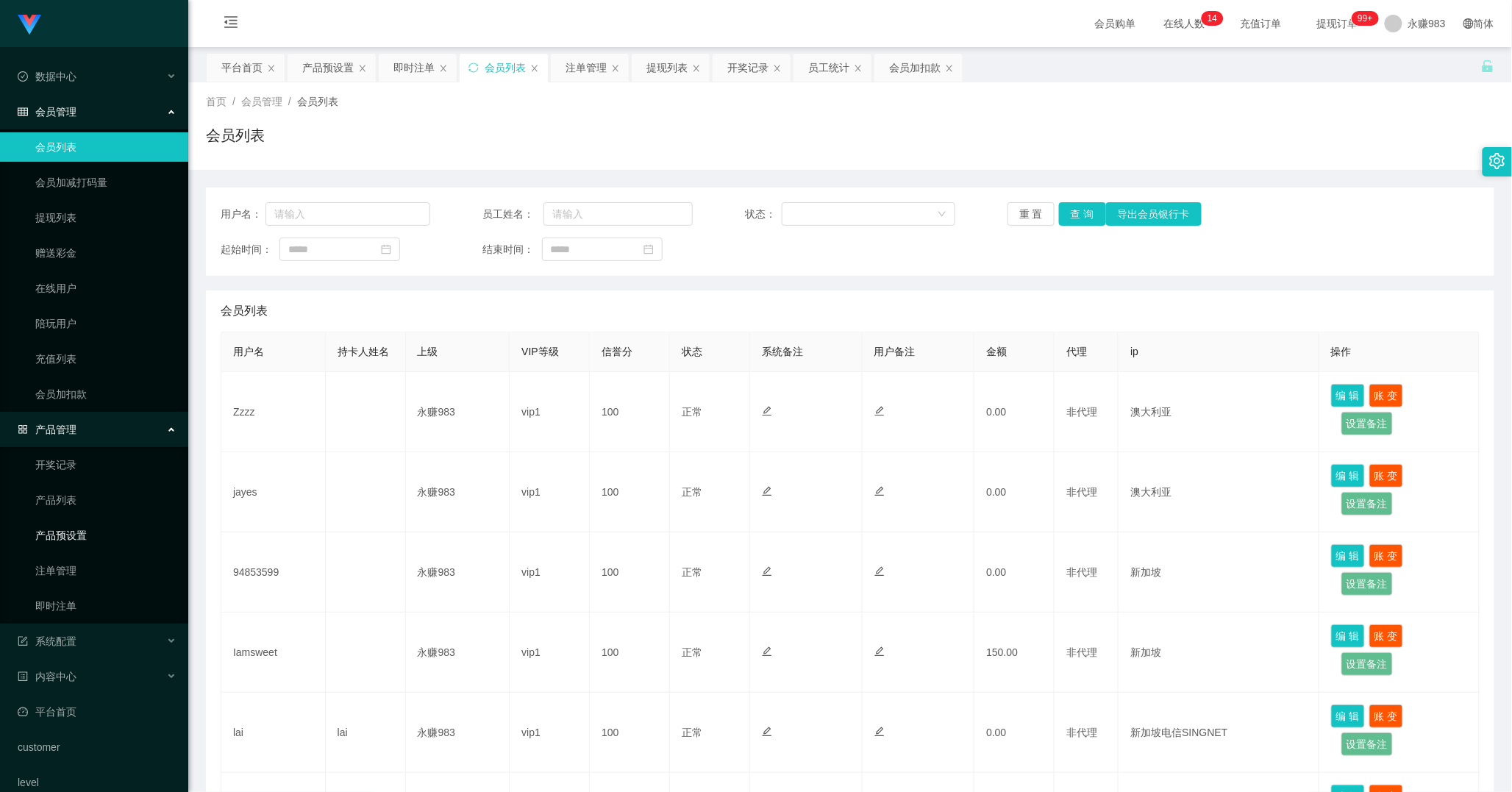
click at [93, 533] on link "产品预设置" at bounding box center [106, 535] width 142 height 29
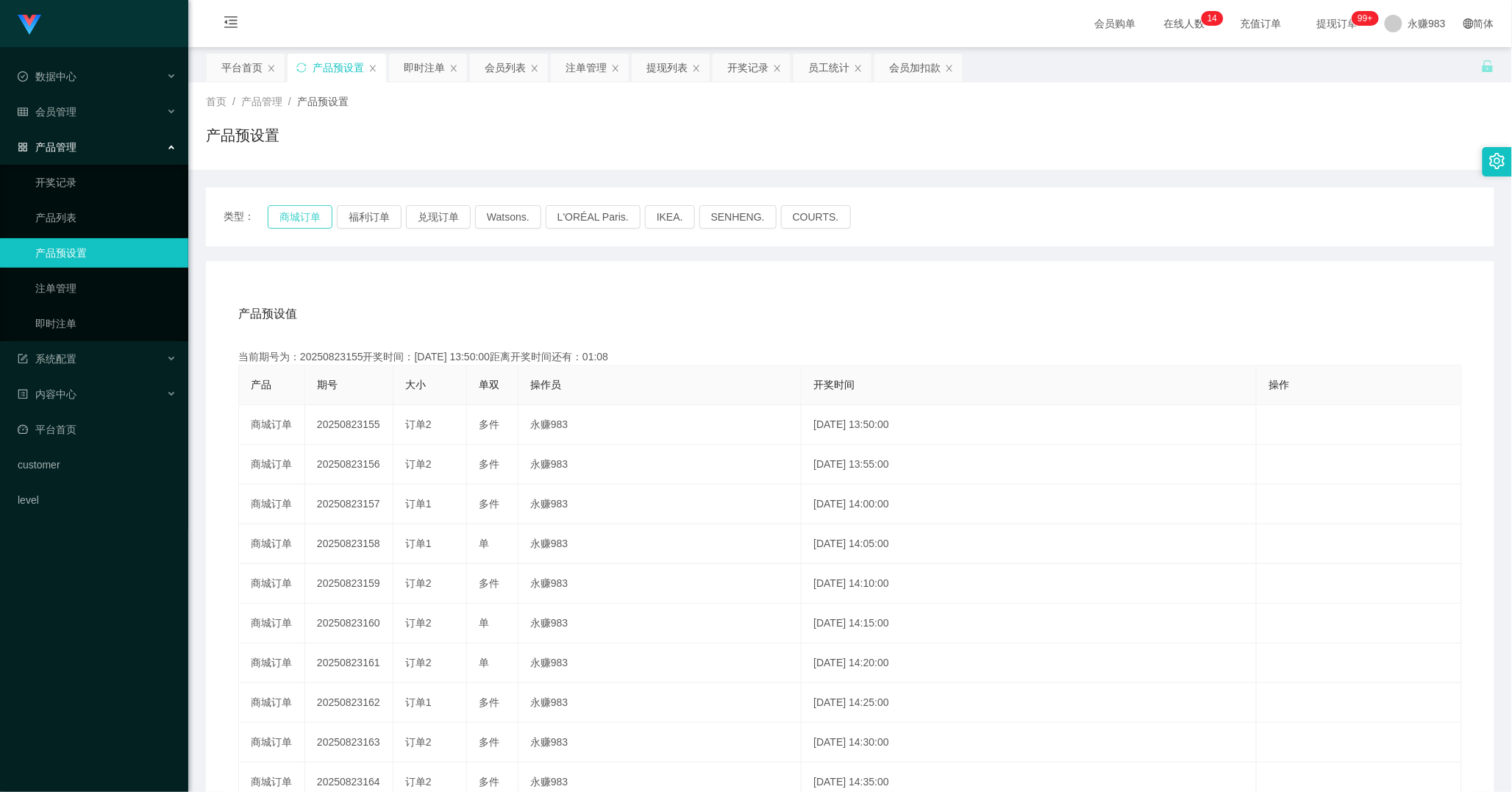
click at [302, 215] on button "商城订单" at bounding box center [300, 216] width 65 height 24
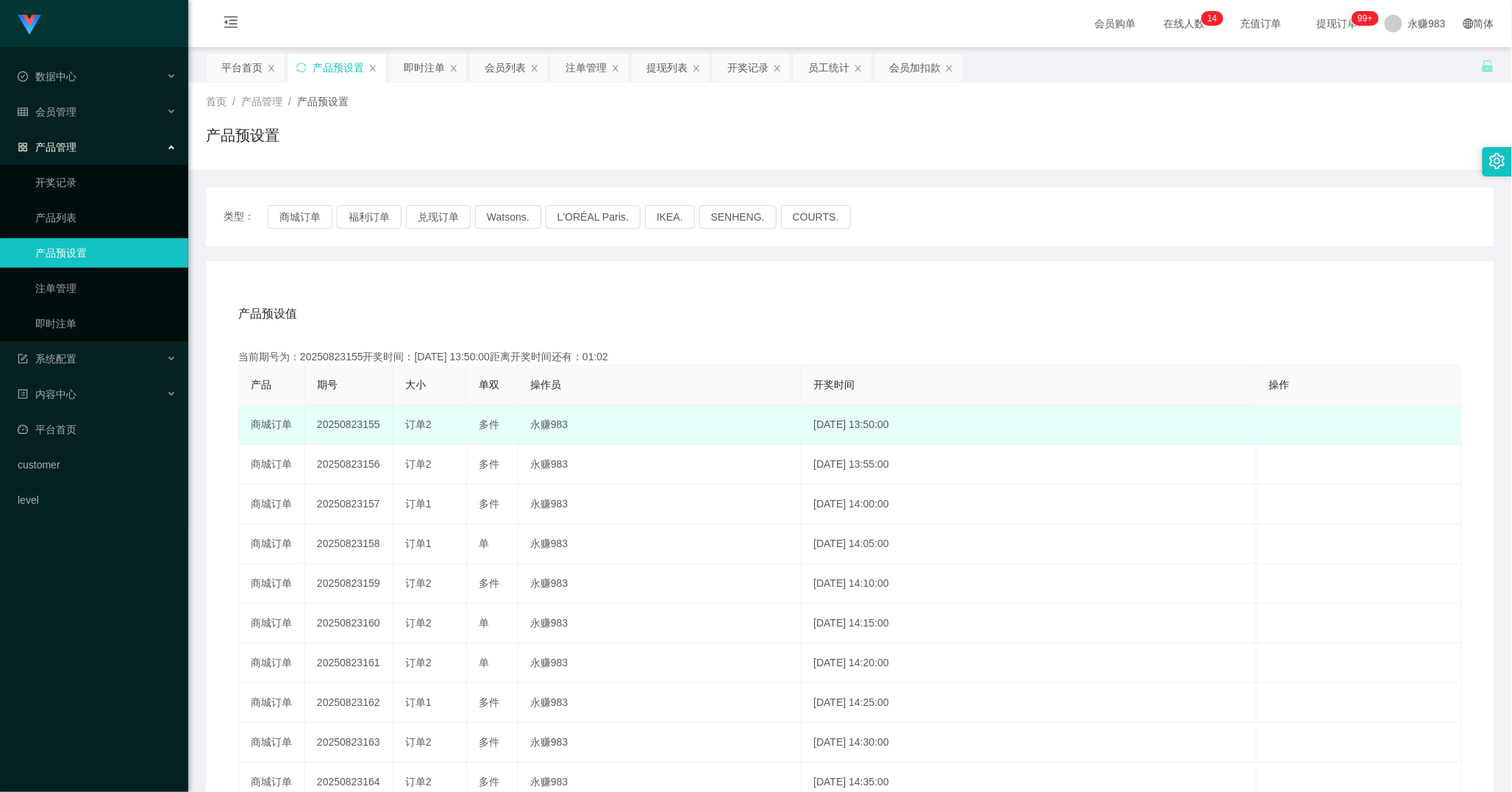
drag, startPoint x: 361, startPoint y: 423, endPoint x: 388, endPoint y: 424, distance: 27.0
click at [388, 424] on td "20250823155" at bounding box center [349, 424] width 88 height 40
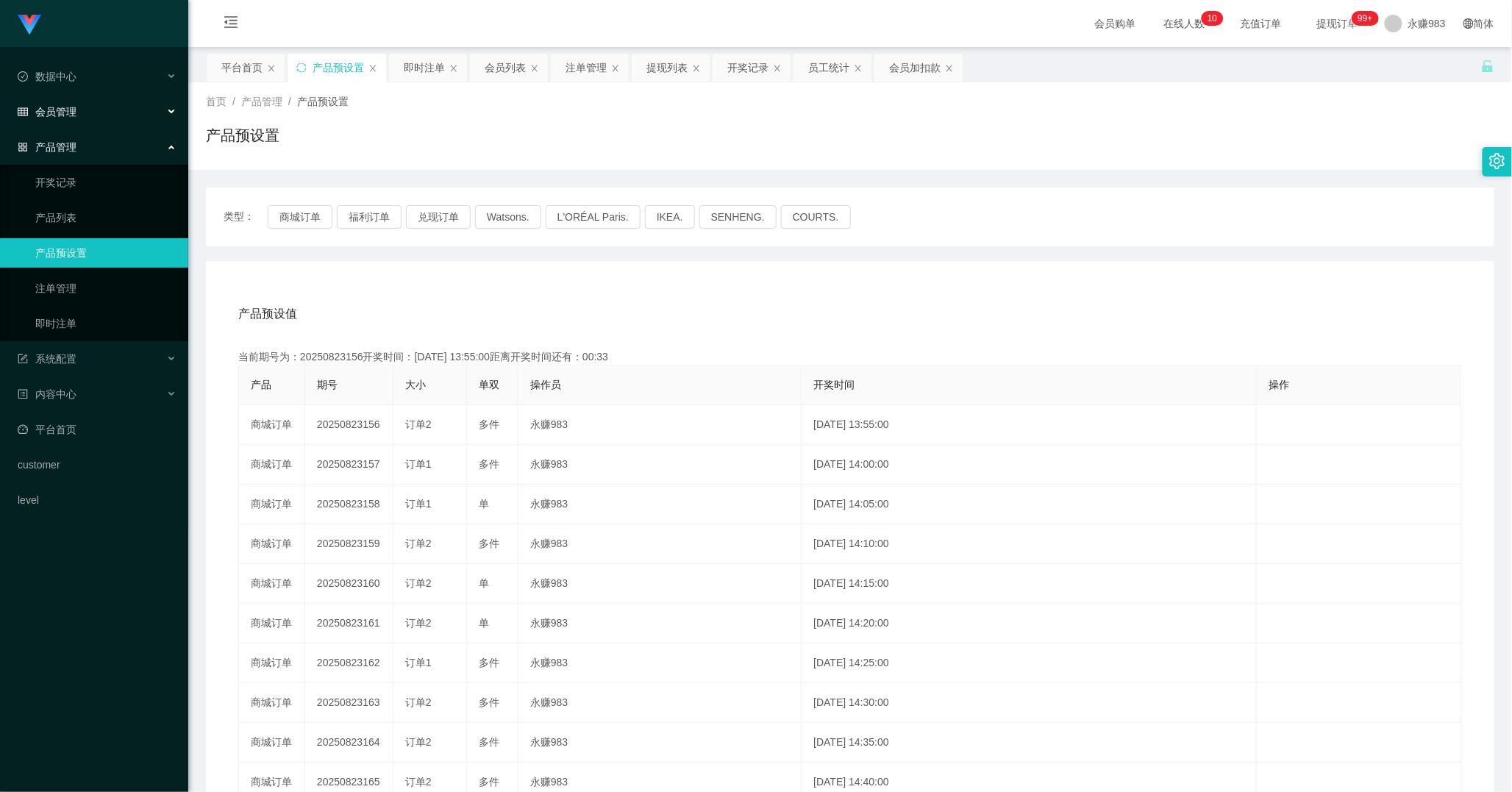
click at [65, 122] on div "会员管理" at bounding box center [94, 111] width 188 height 29
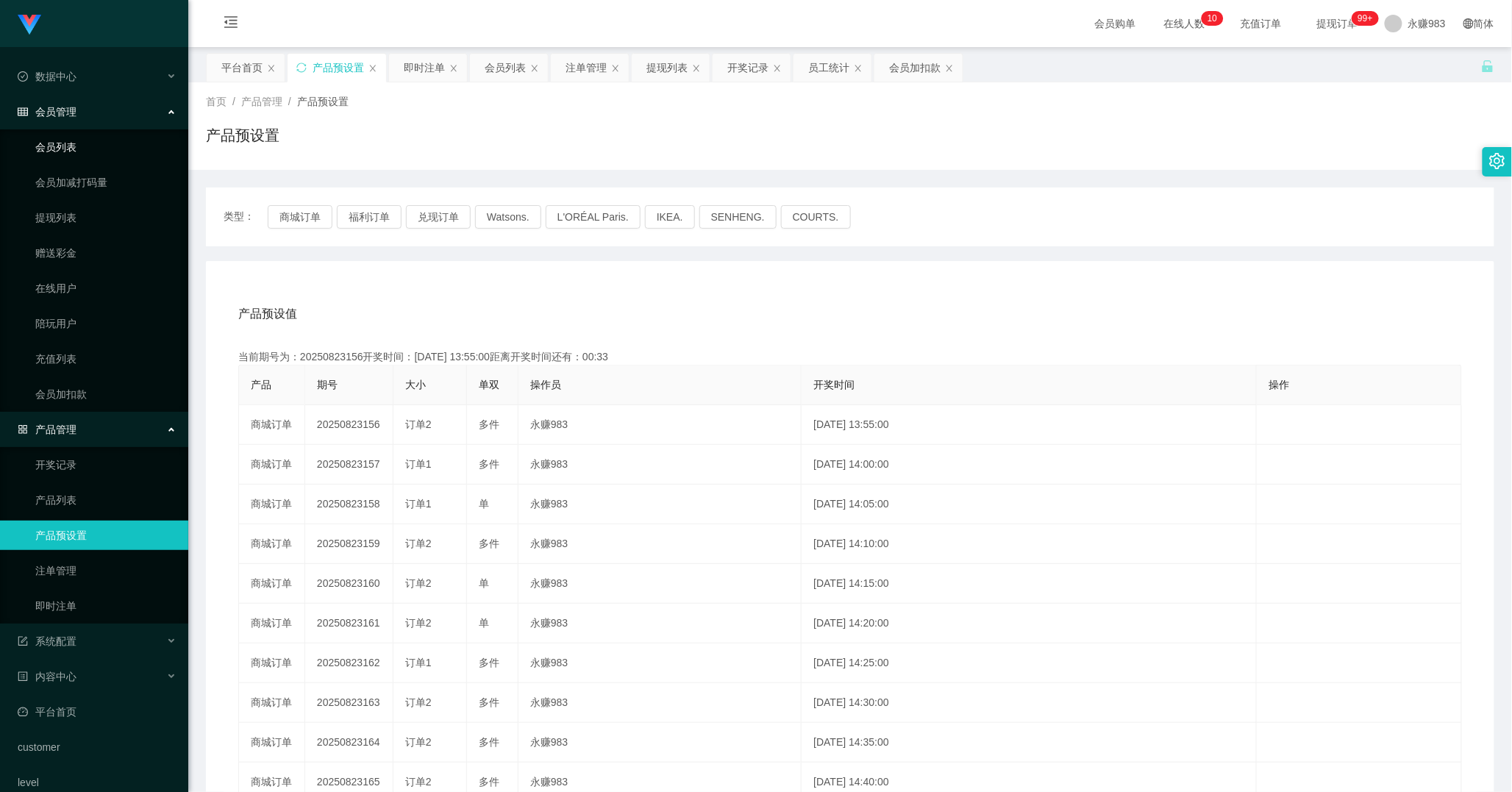
click at [77, 143] on link "会员列表" at bounding box center [106, 147] width 142 height 29
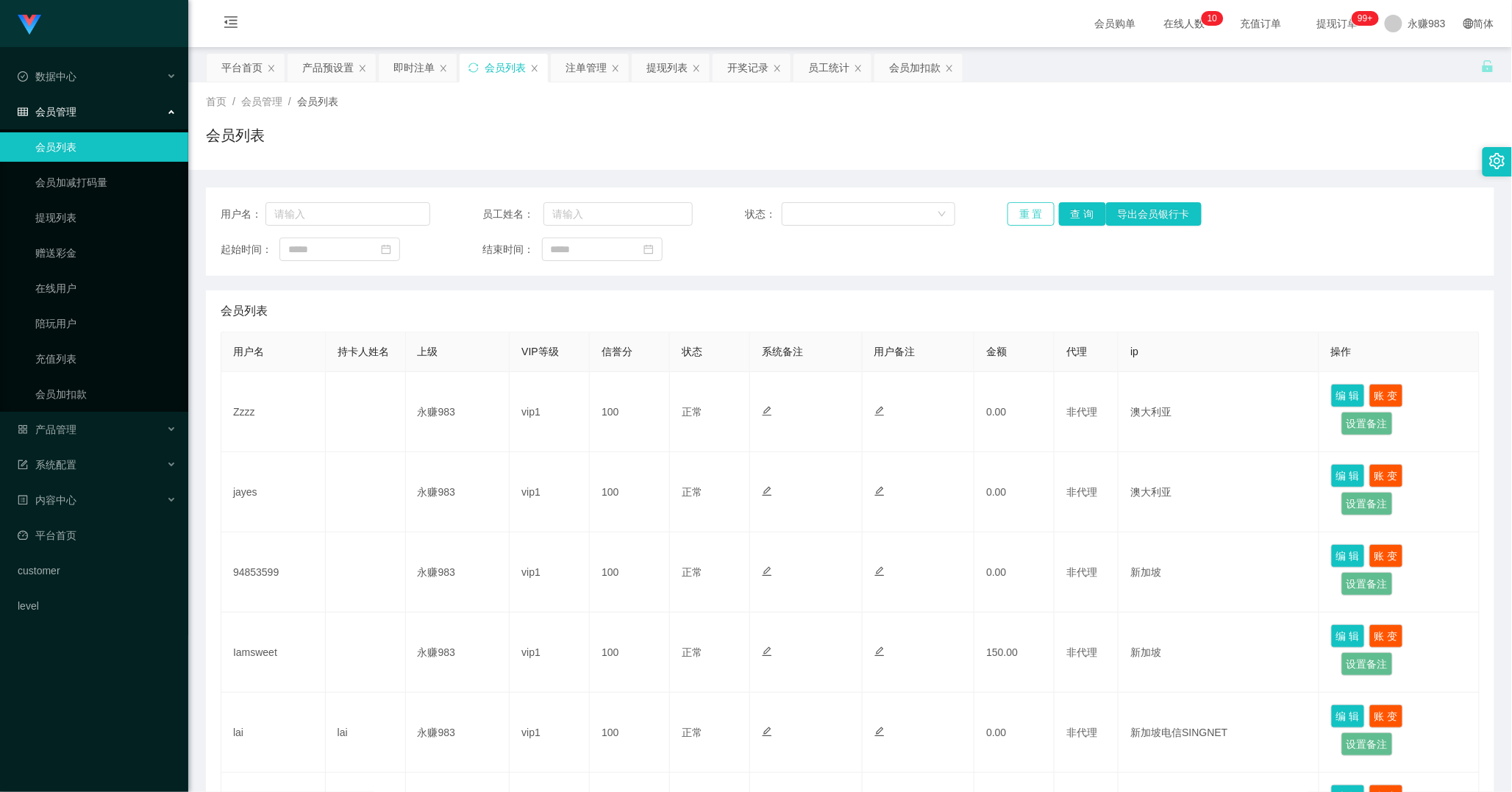
click at [1018, 220] on button "重 置" at bounding box center [1031, 214] width 47 height 24
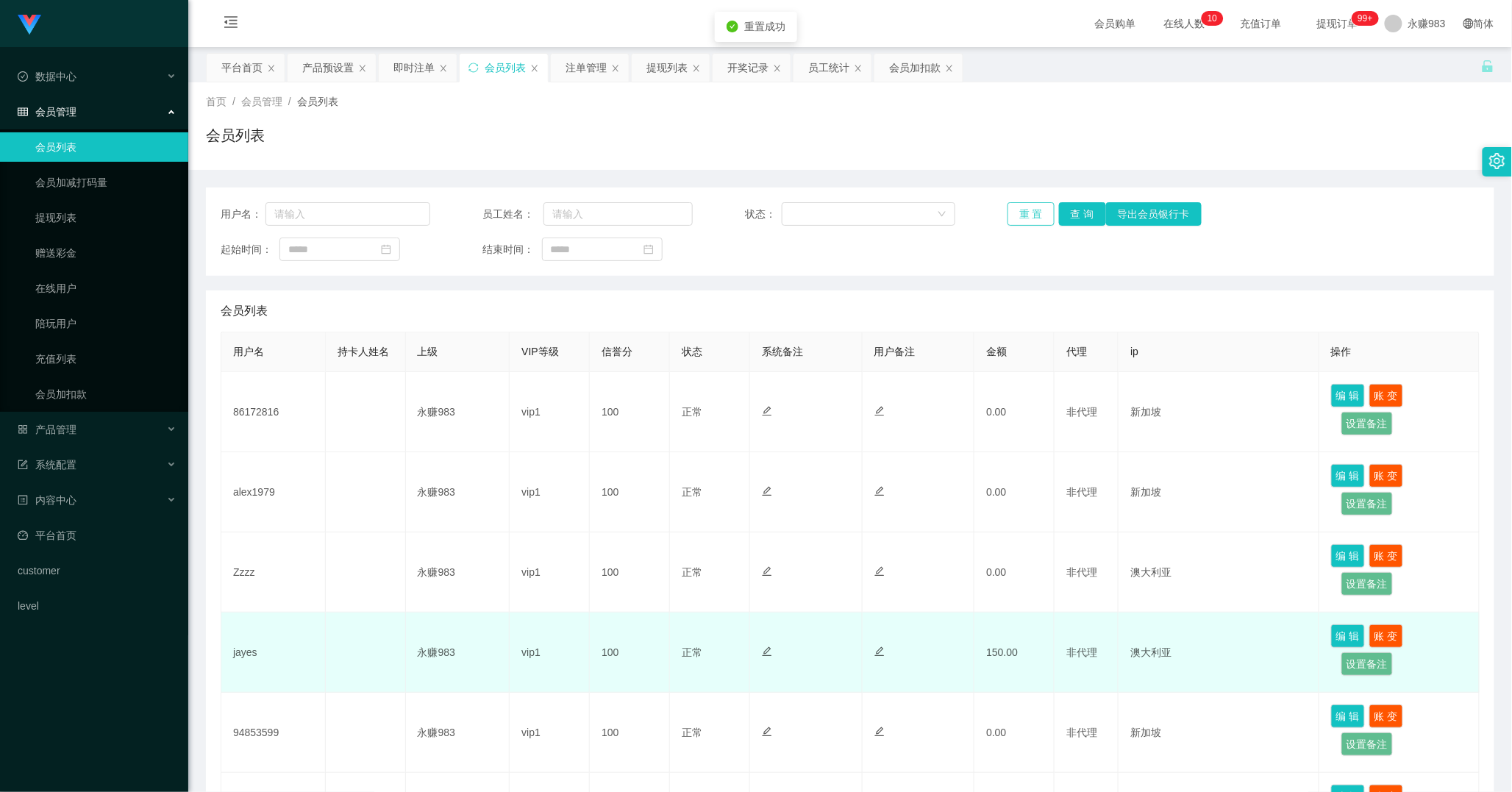
scroll to position [163, 0]
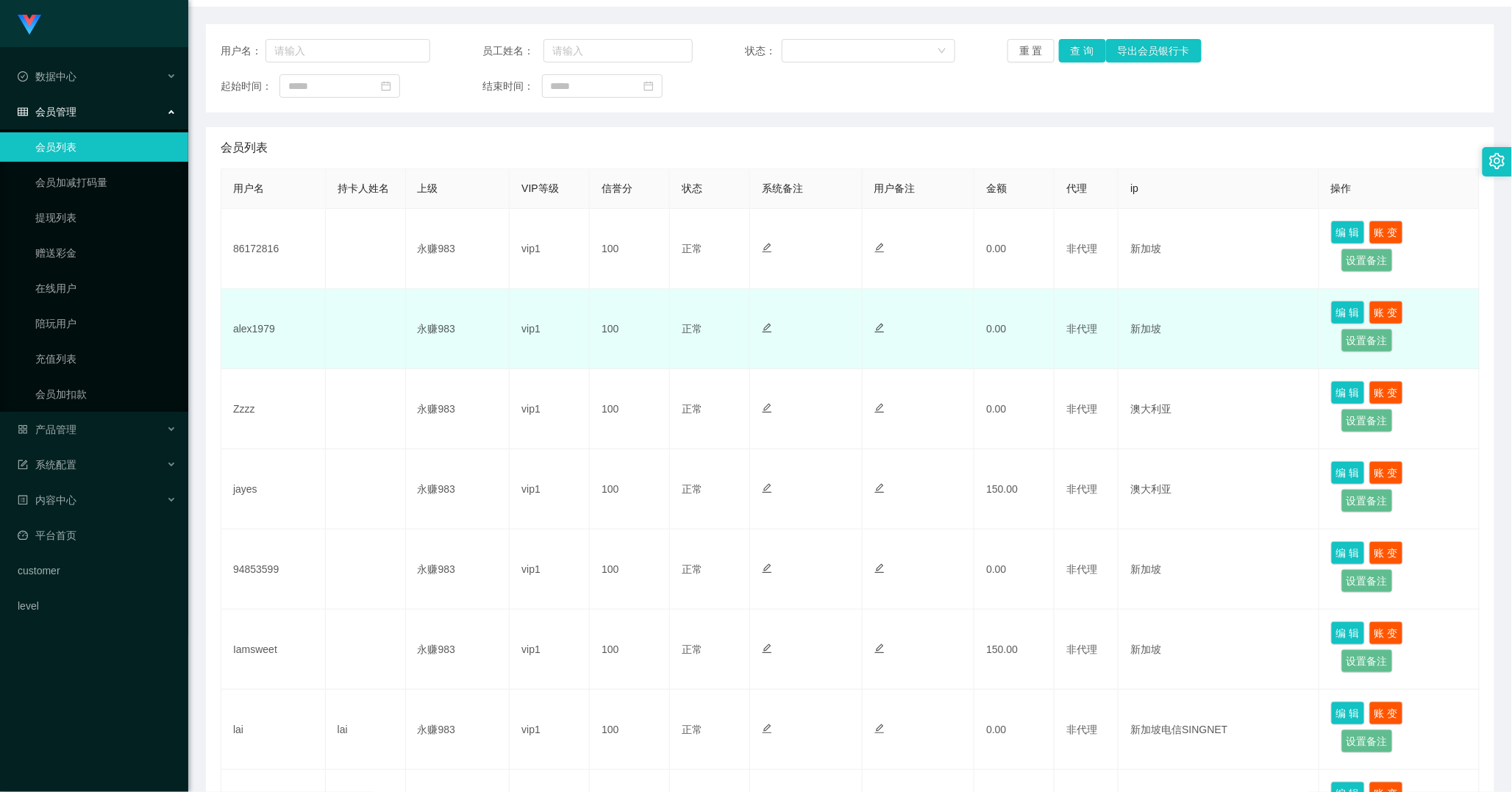
click at [268, 329] on td "alex1979" at bounding box center [273, 329] width 104 height 81
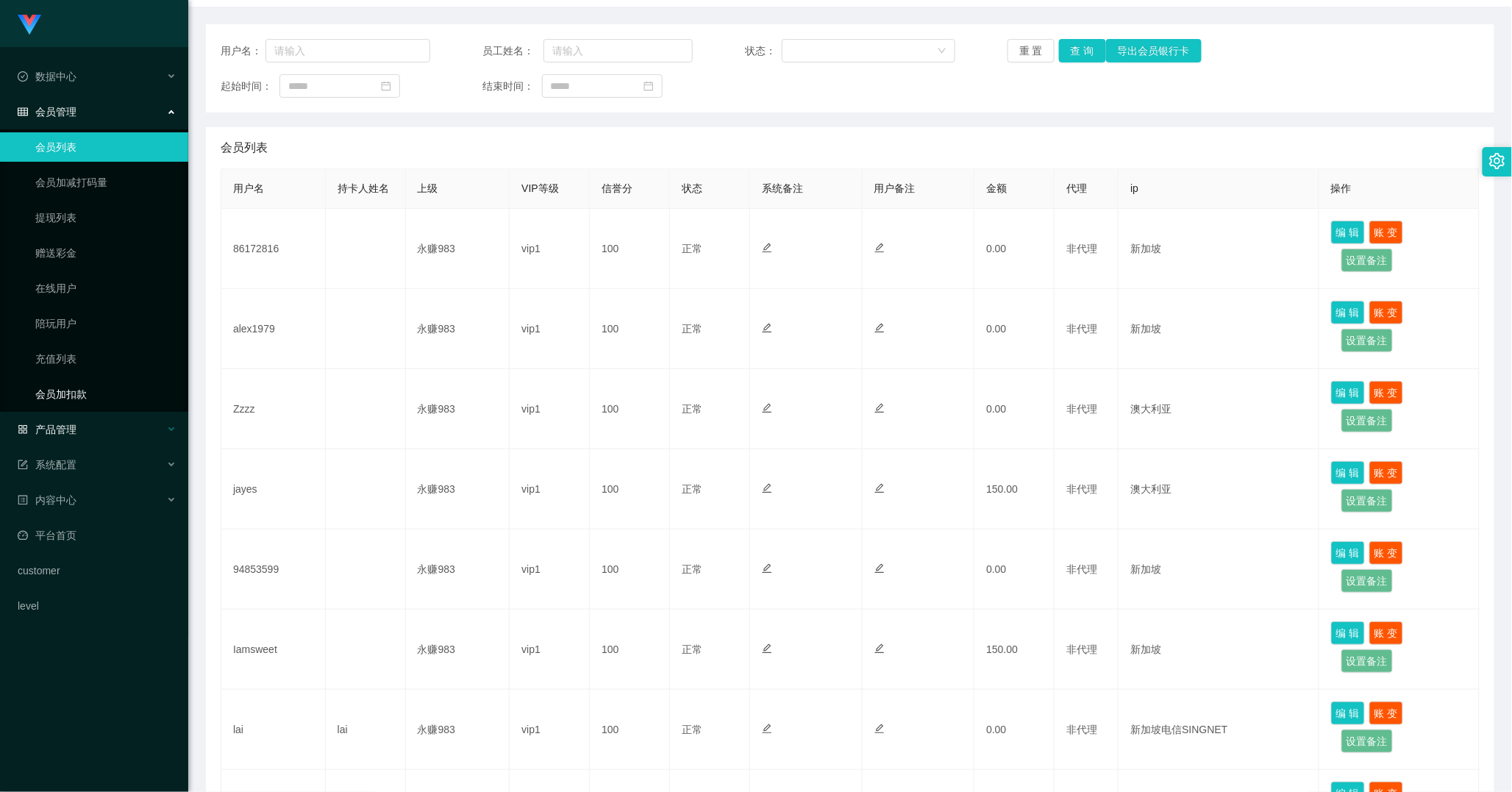
click at [97, 429] on div "产品管理" at bounding box center [94, 429] width 188 height 29
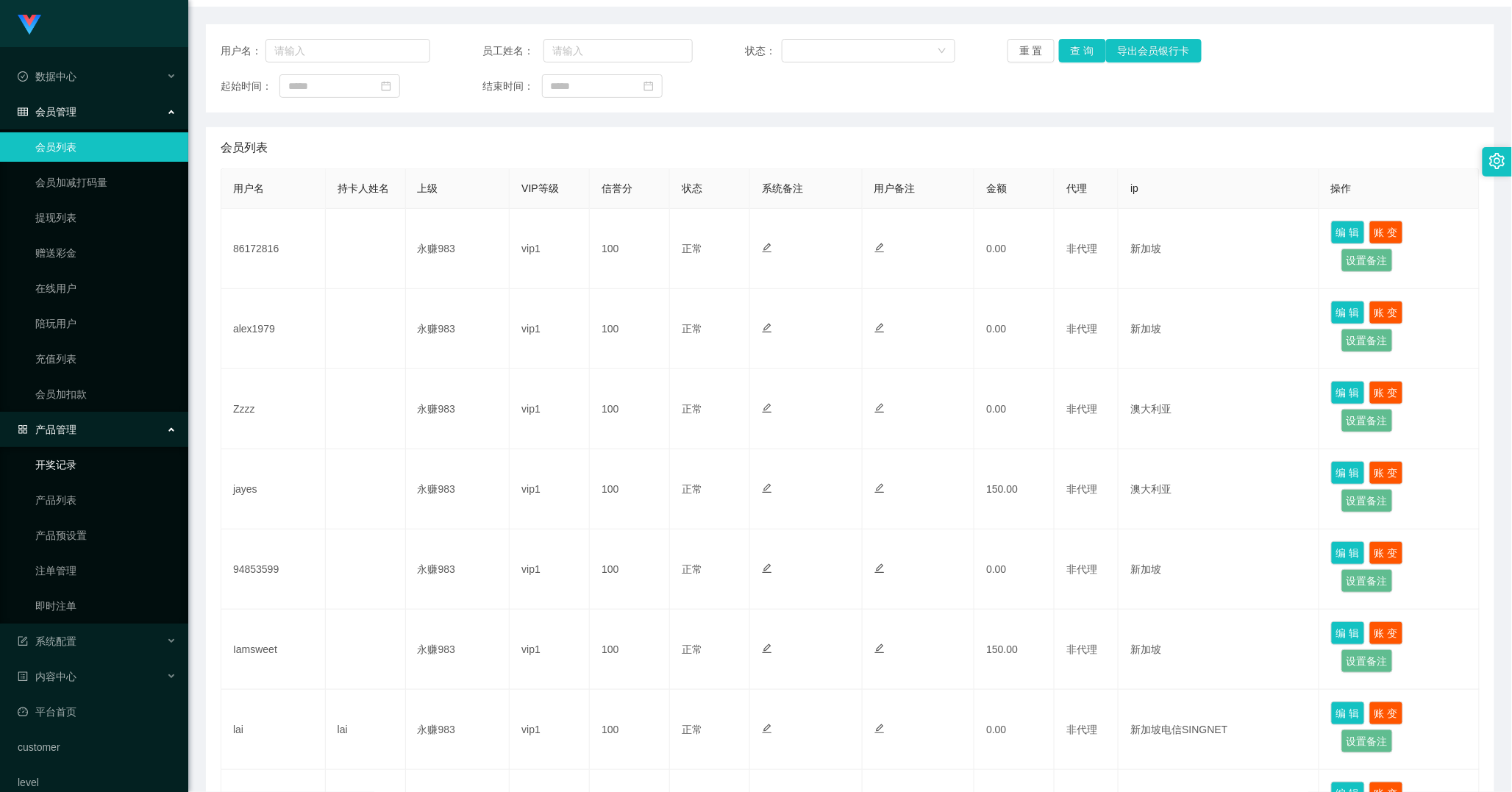
click at [80, 473] on link "开奖记录" at bounding box center [106, 464] width 142 height 29
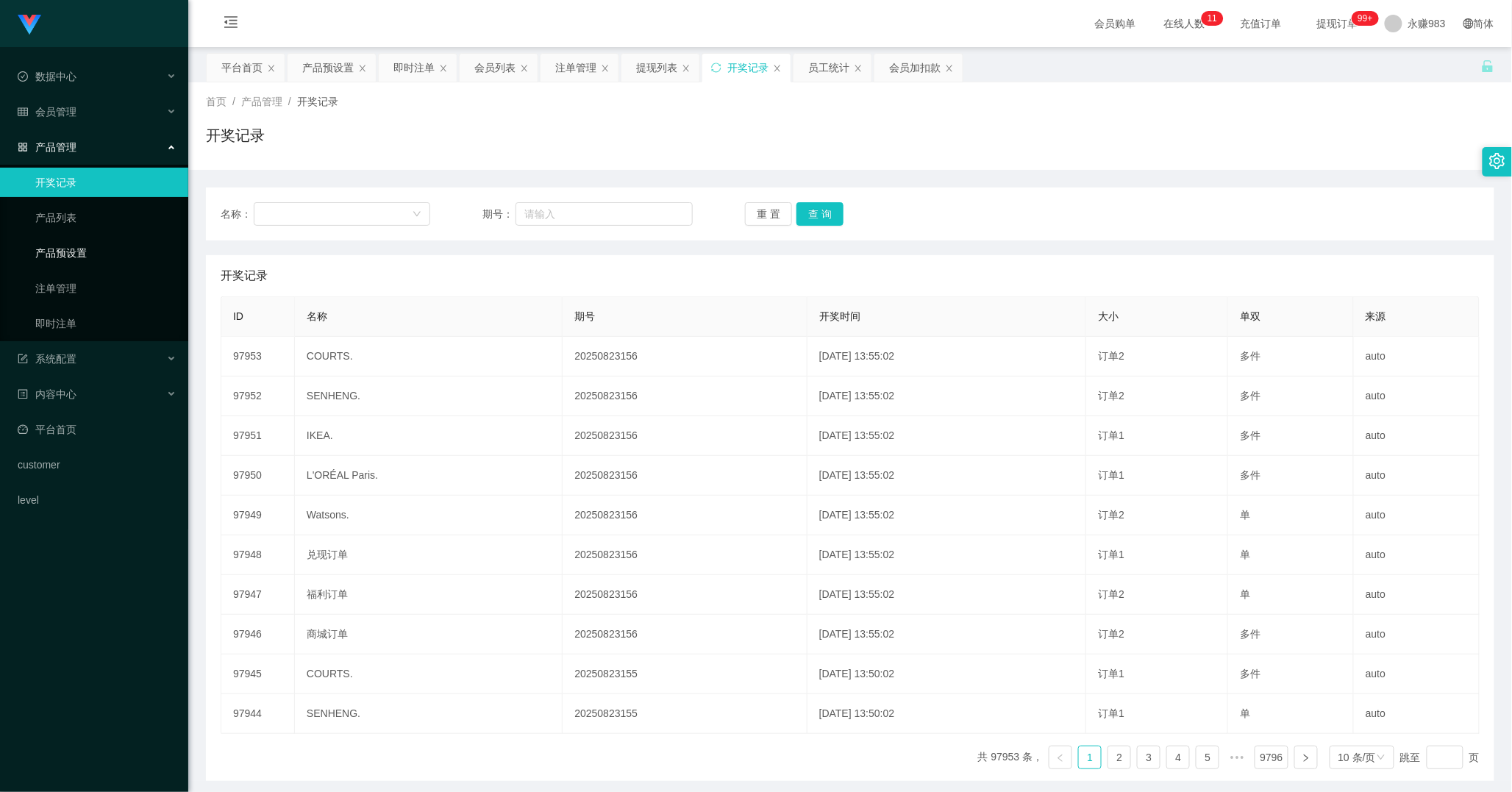
click at [76, 255] on link "产品预设置" at bounding box center [106, 253] width 142 height 29
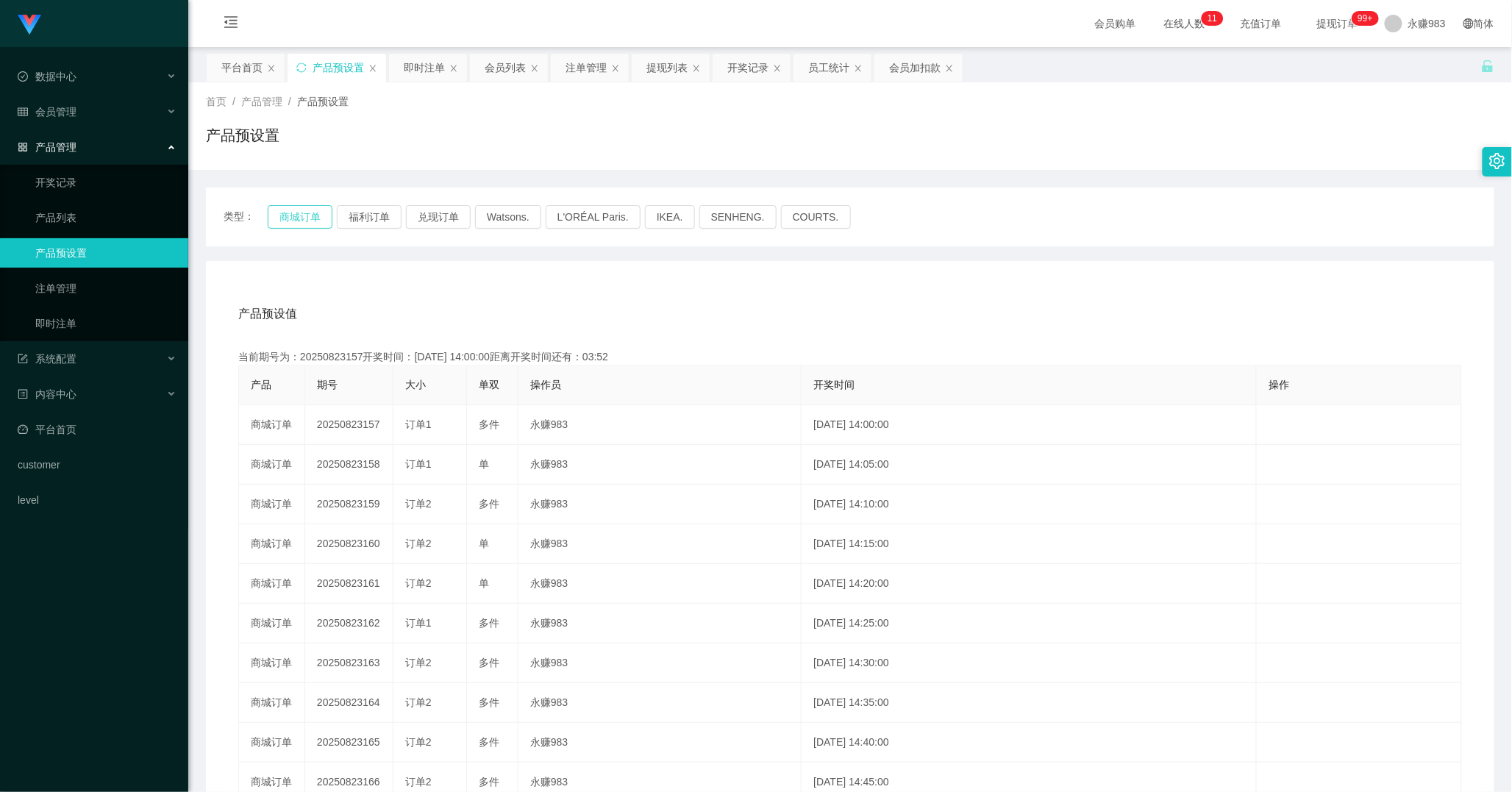
click at [305, 219] on button "商城订单" at bounding box center [300, 216] width 65 height 24
click at [303, 215] on button "商城订单" at bounding box center [300, 216] width 65 height 24
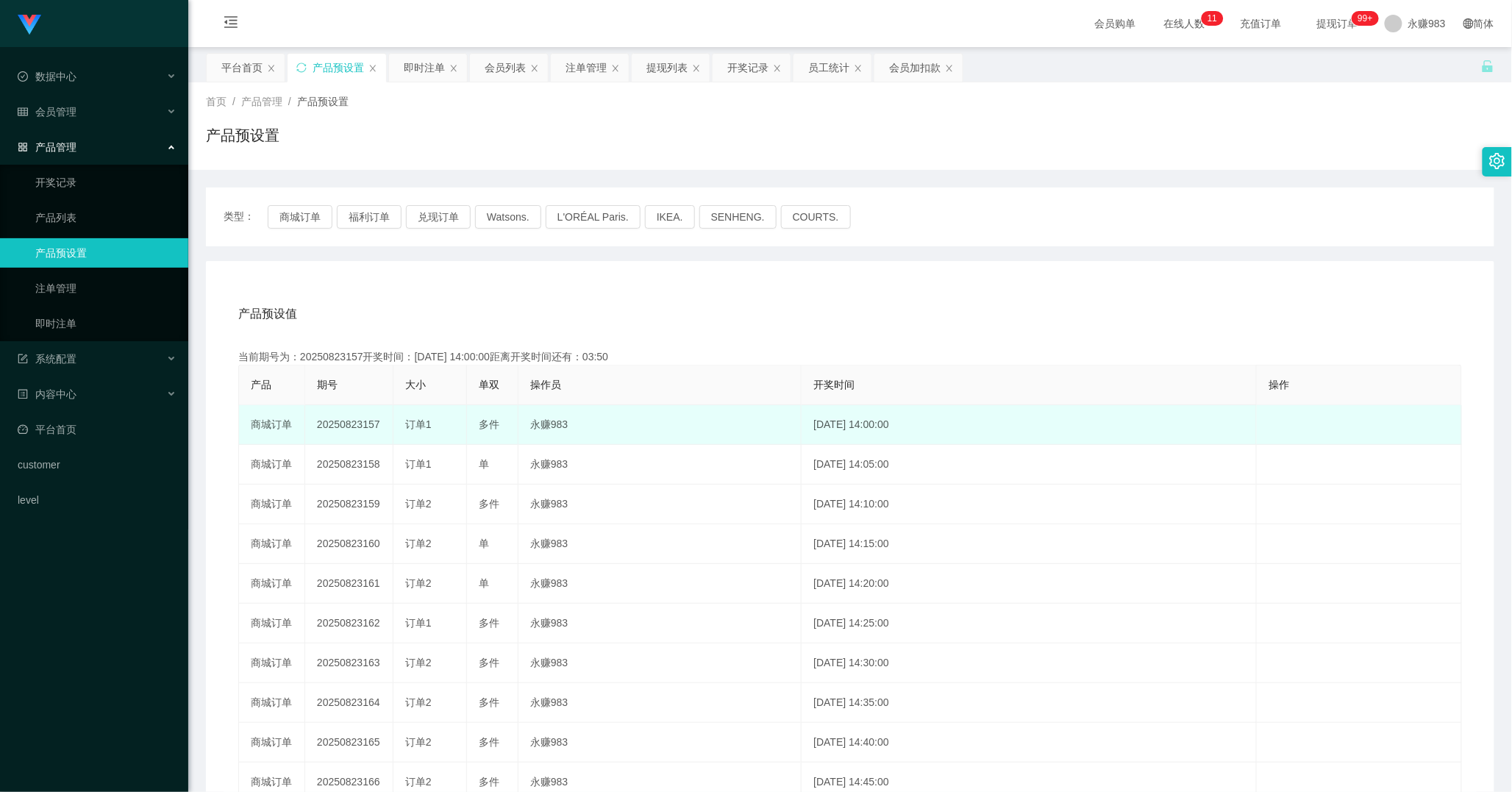
drag, startPoint x: 359, startPoint y: 424, endPoint x: 380, endPoint y: 424, distance: 21.0
click at [380, 424] on td "20250823157" at bounding box center [349, 424] width 88 height 40
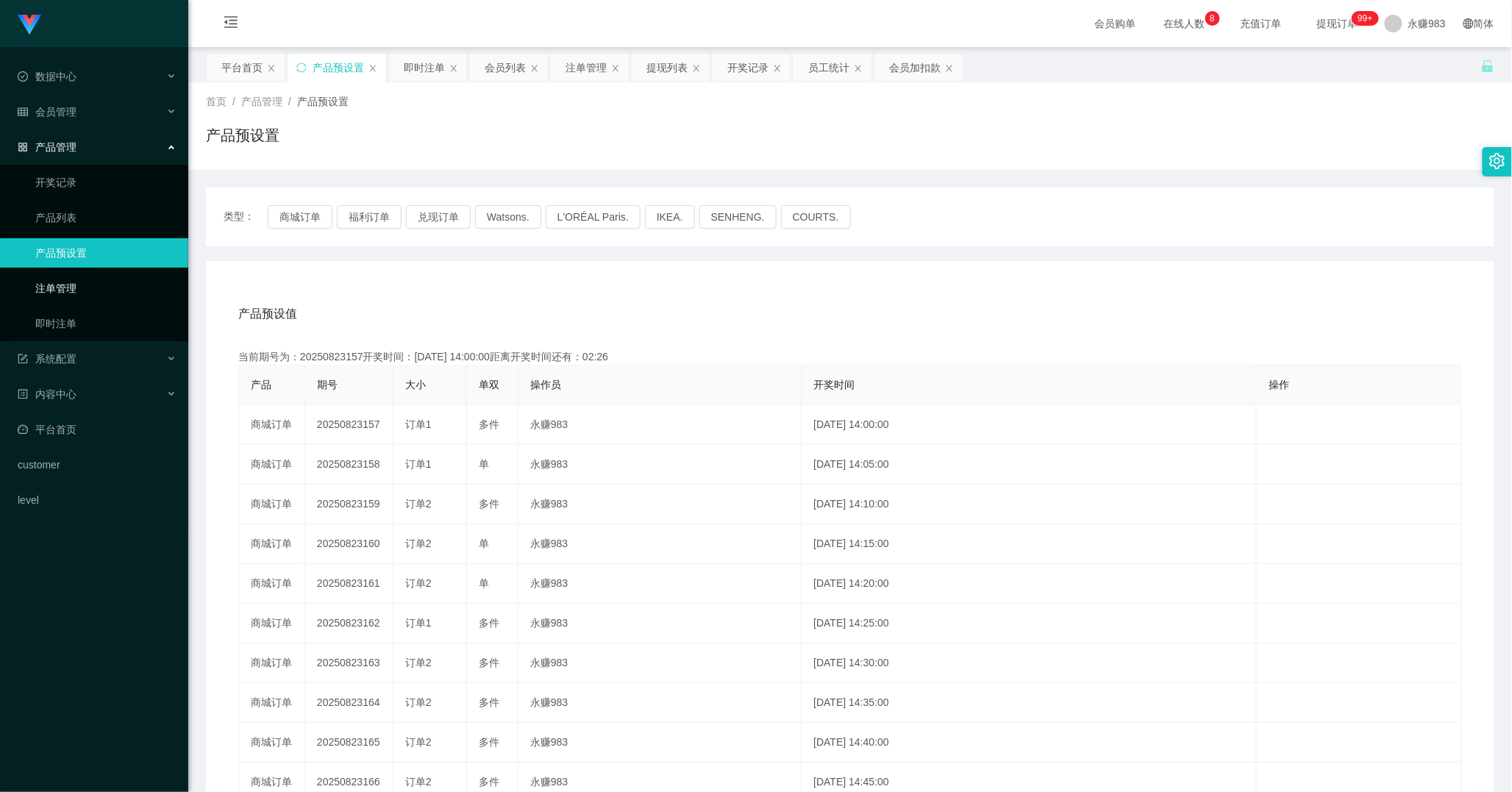
click at [91, 285] on link "注单管理" at bounding box center [106, 288] width 142 height 29
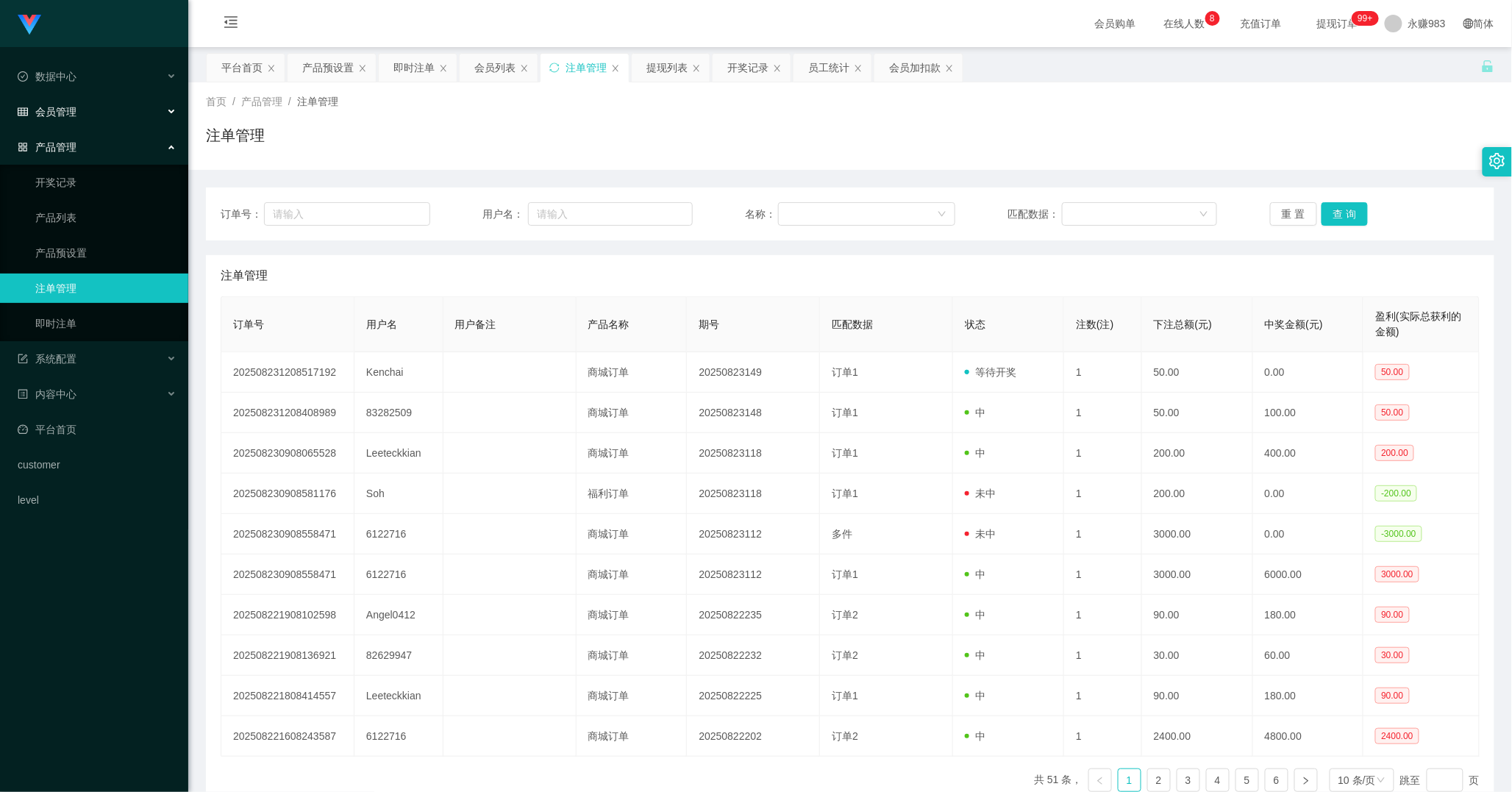
click at [75, 112] on span "会员管理" at bounding box center [47, 111] width 59 height 11
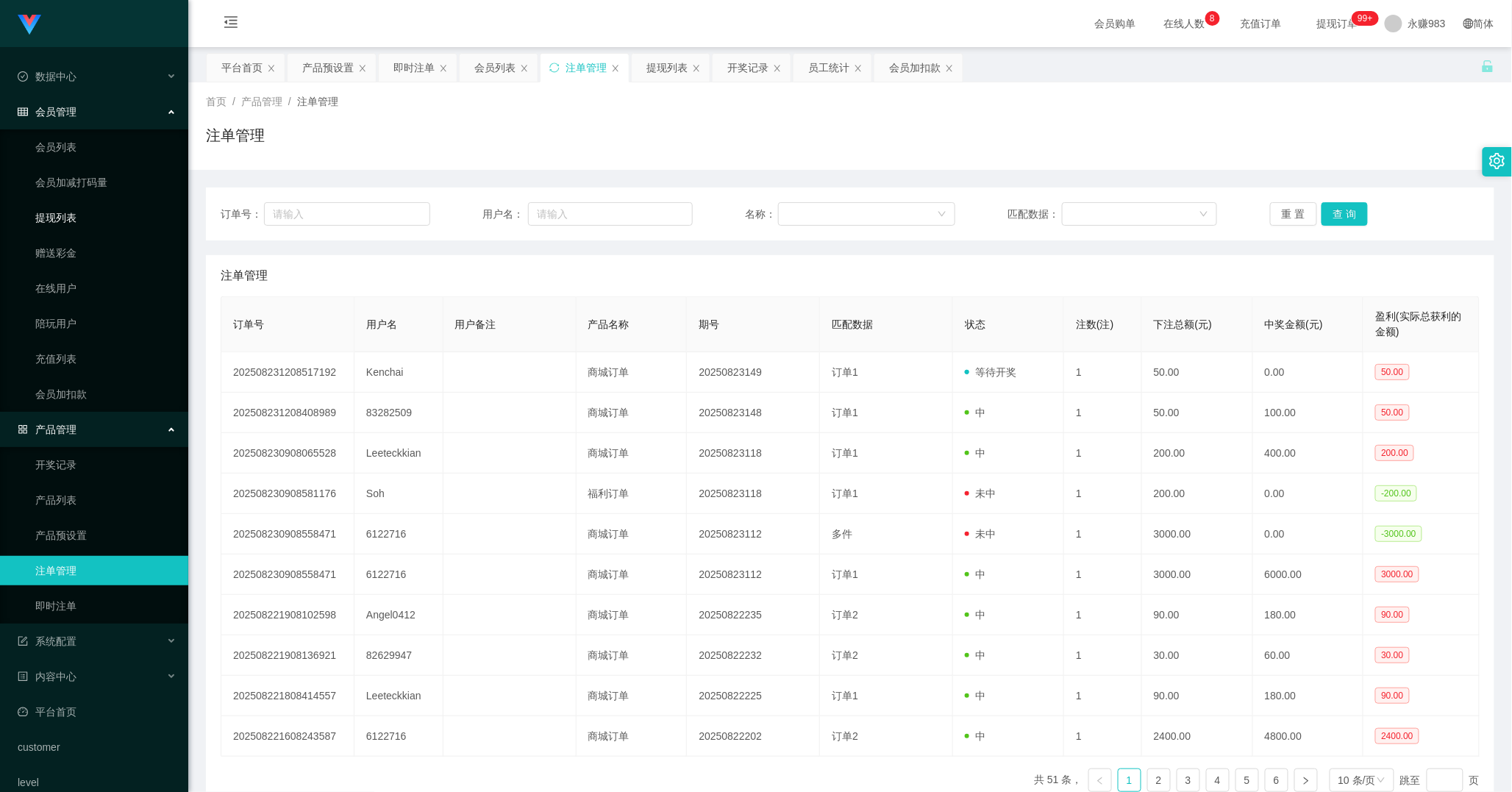
click at [69, 219] on link "提现列表" at bounding box center [106, 218] width 142 height 29
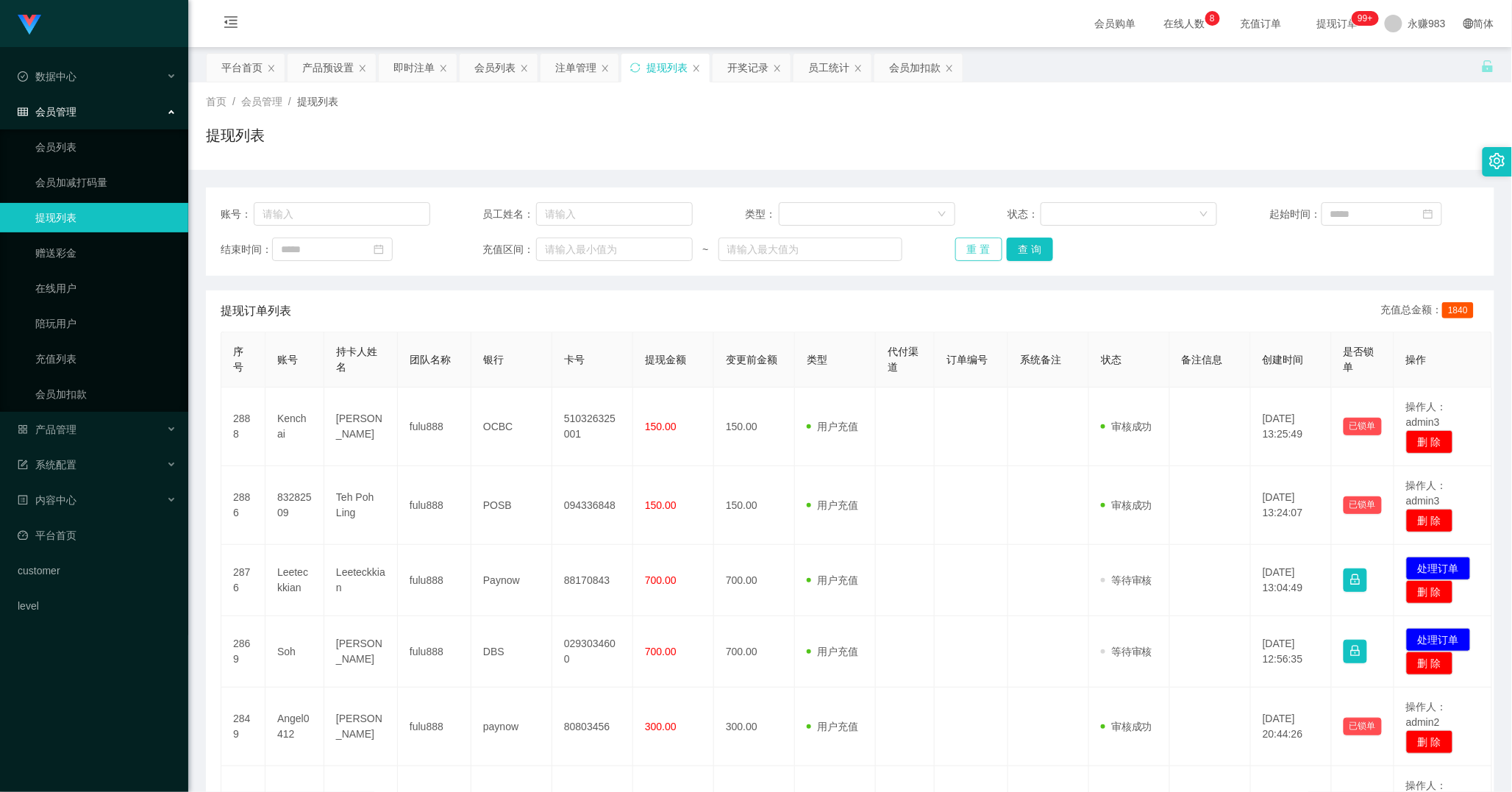
click at [973, 251] on button "重 置" at bounding box center [978, 249] width 47 height 24
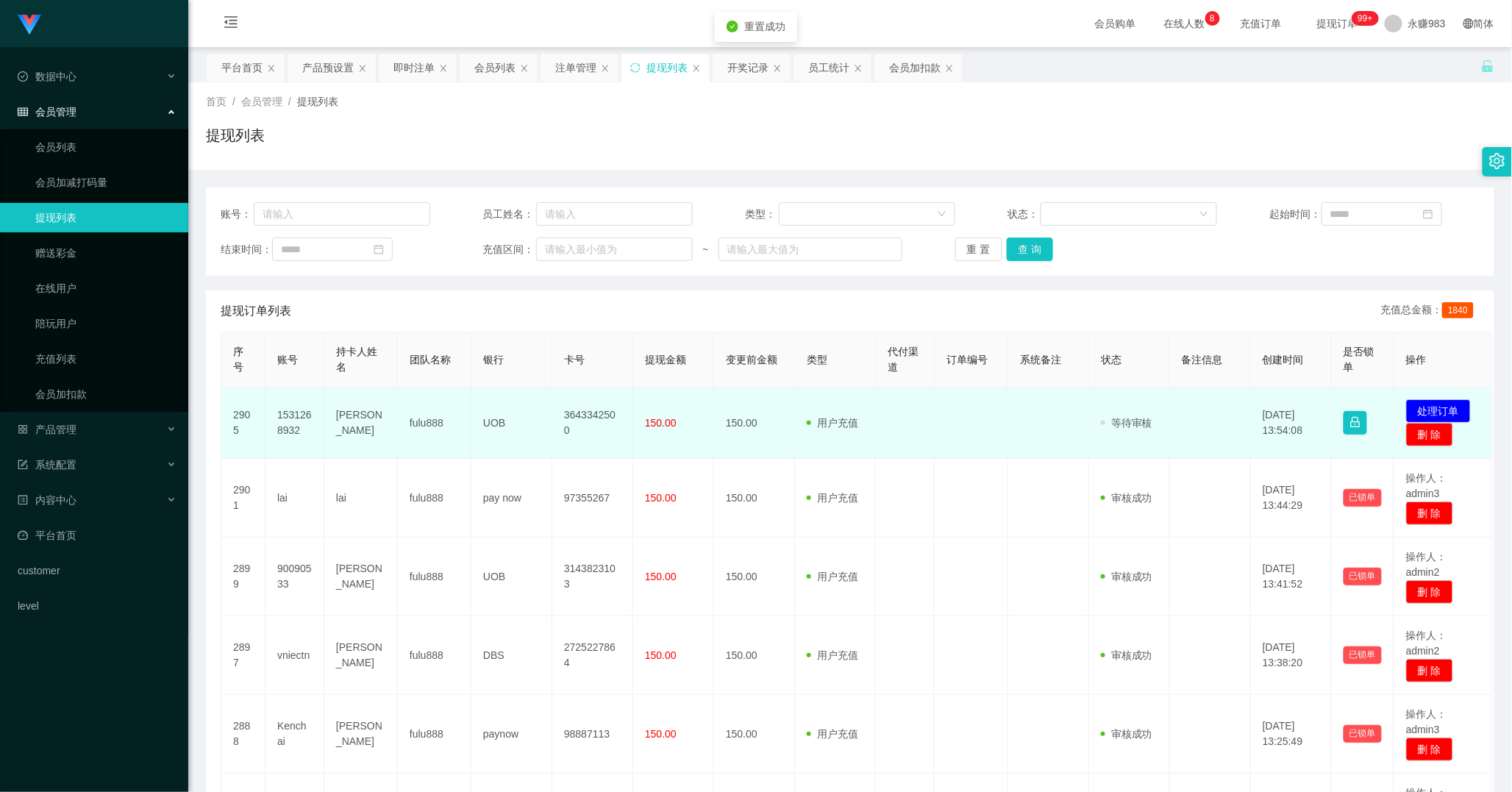
click at [292, 418] on td "1531268932" at bounding box center [294, 423] width 59 height 72
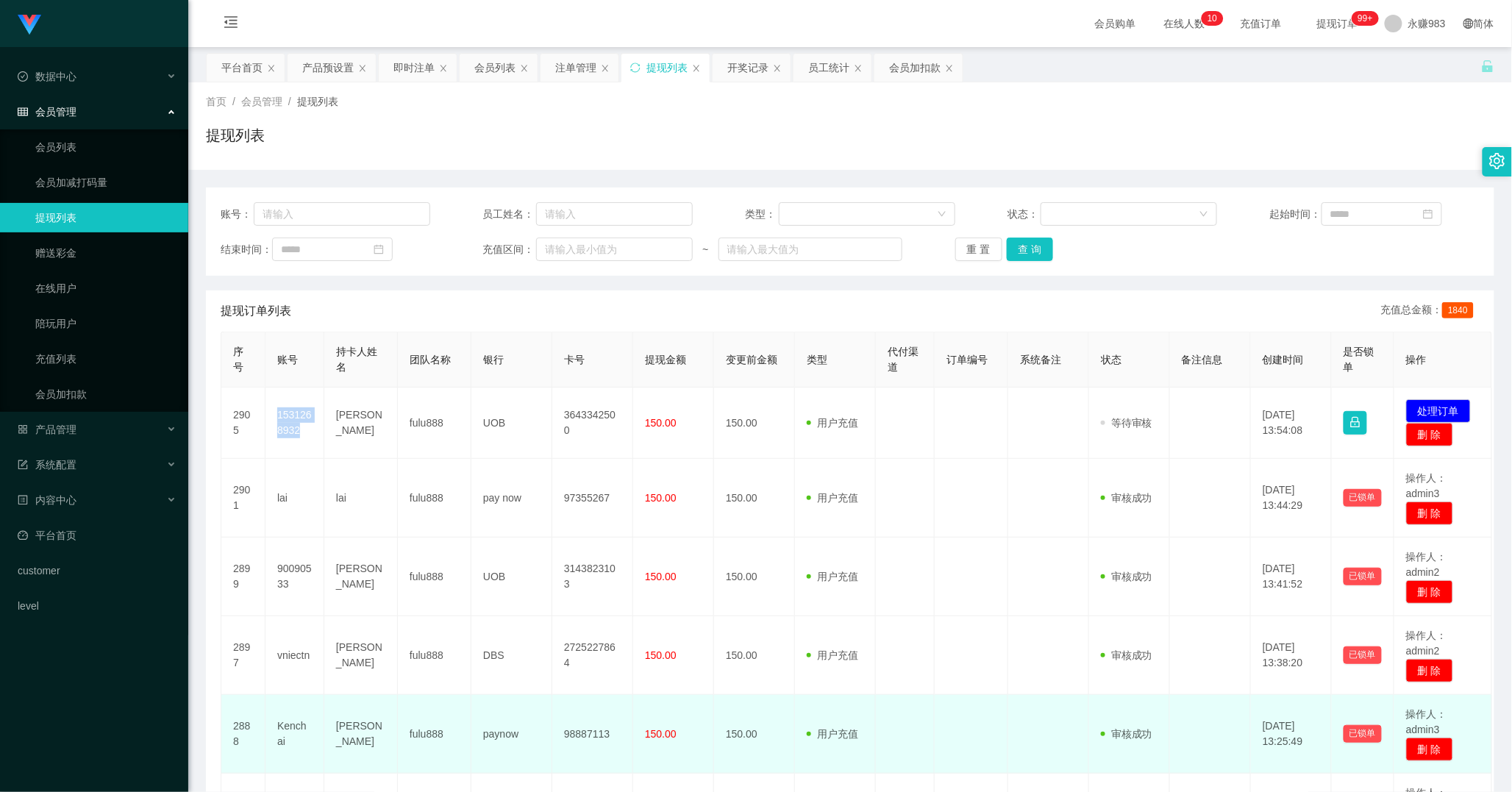
click at [1312, 716] on td "[DATE] 13:25:49" at bounding box center [1291, 733] width 81 height 79
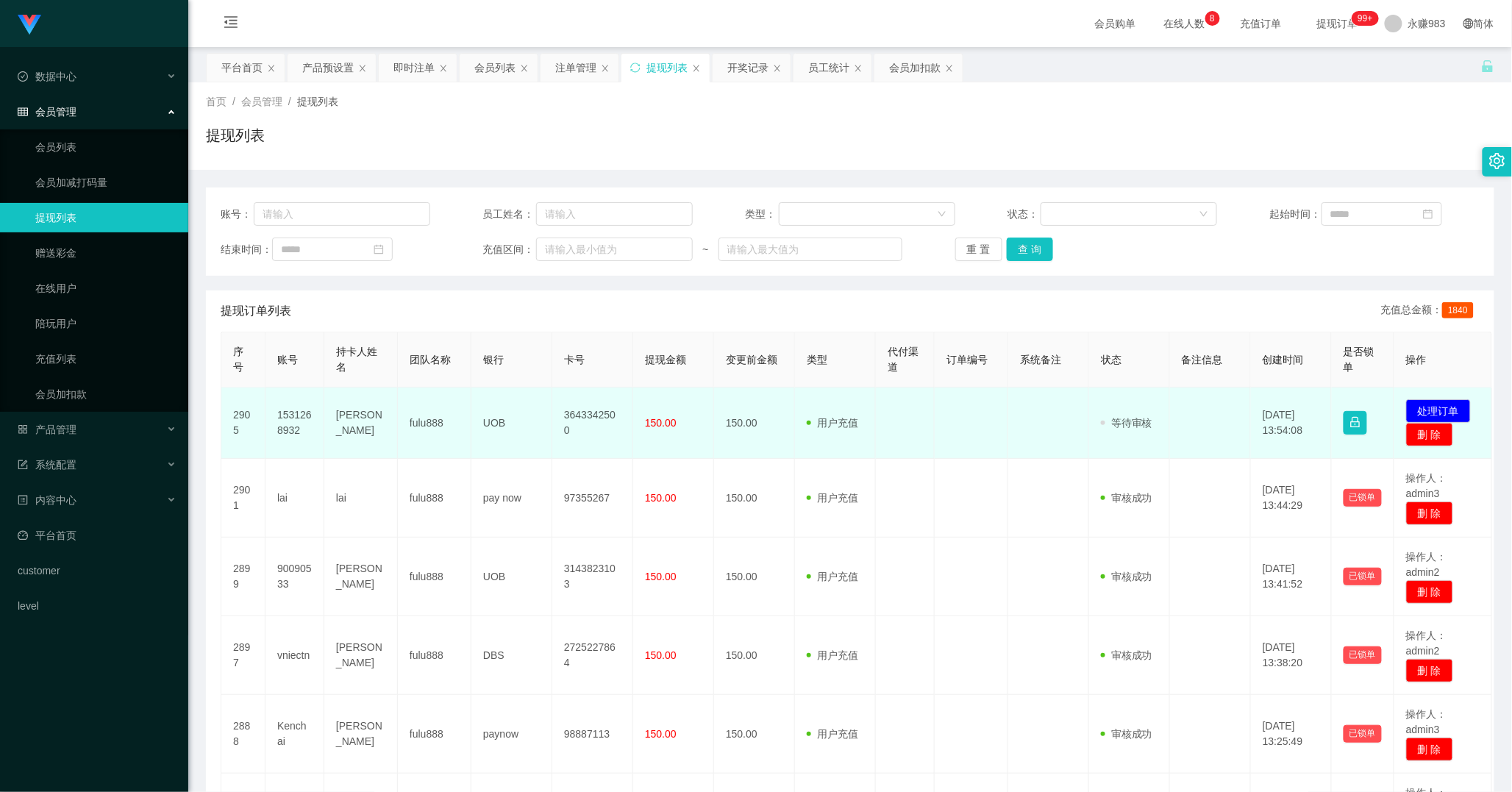
click at [415, 459] on td "fulu888" at bounding box center [434, 498] width 73 height 79
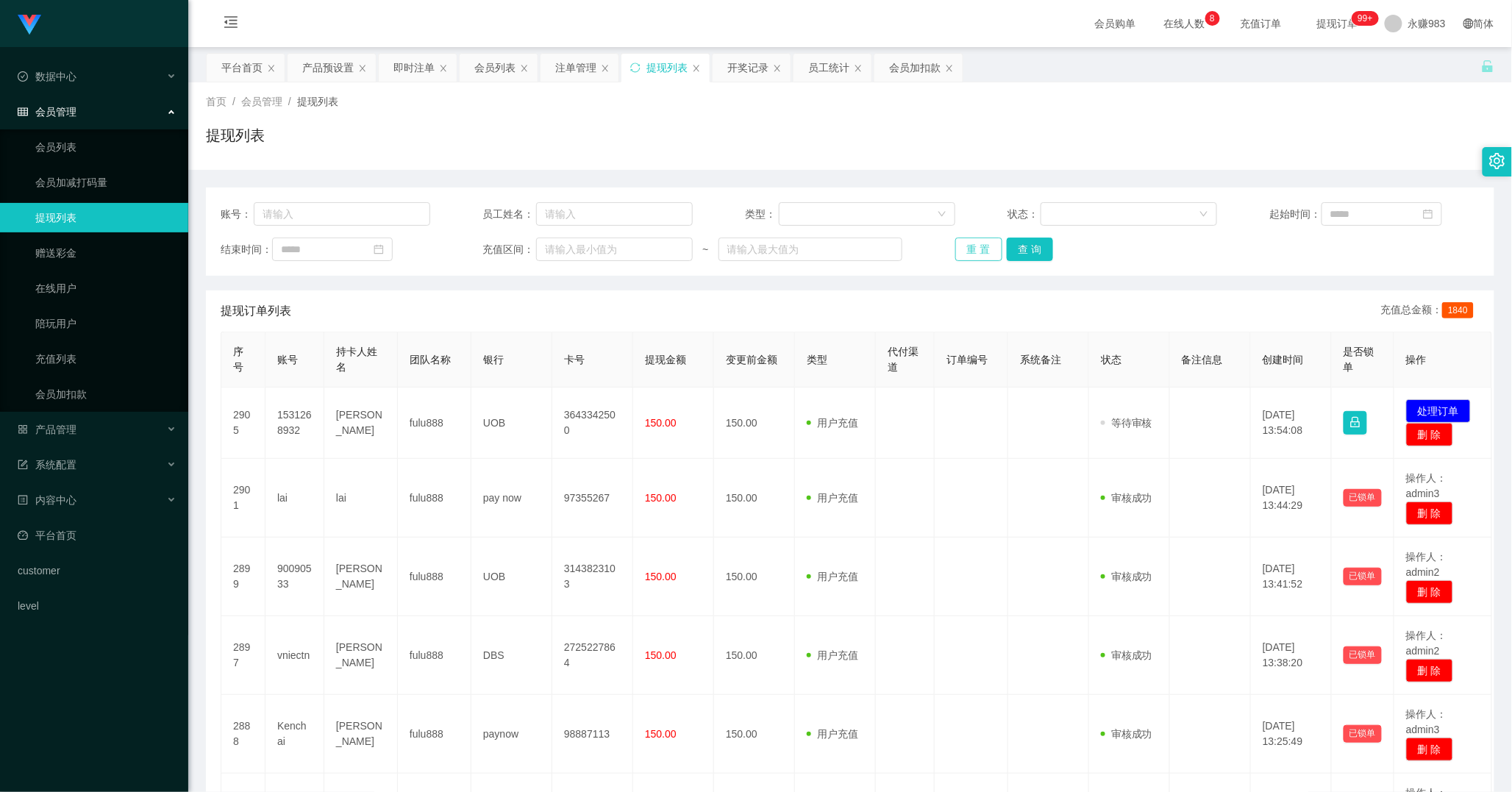
click at [964, 244] on button "重 置" at bounding box center [978, 249] width 47 height 24
click at [85, 157] on link "会员列表" at bounding box center [106, 147] width 142 height 29
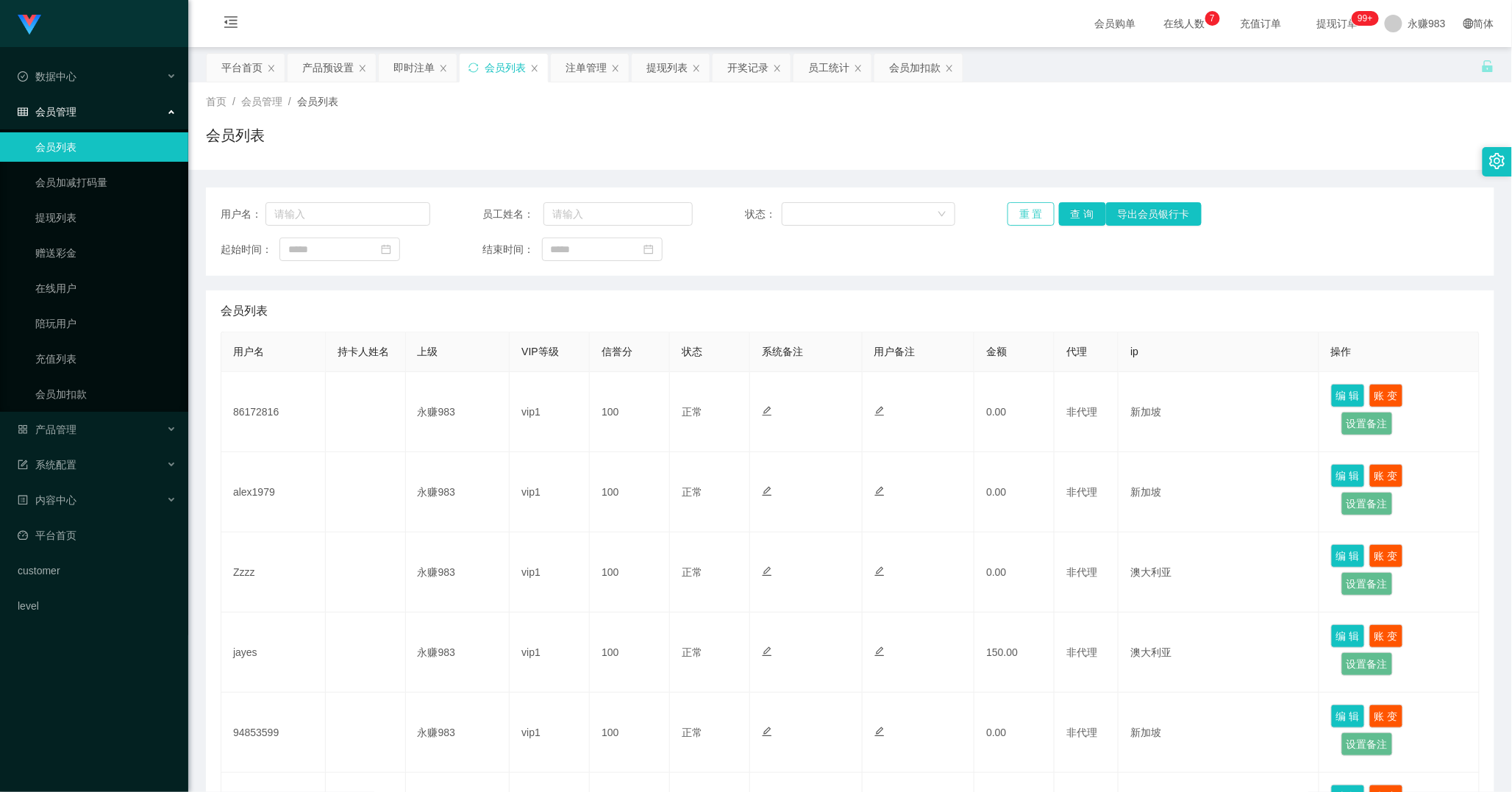
click at [1027, 216] on button "重 置" at bounding box center [1031, 214] width 47 height 24
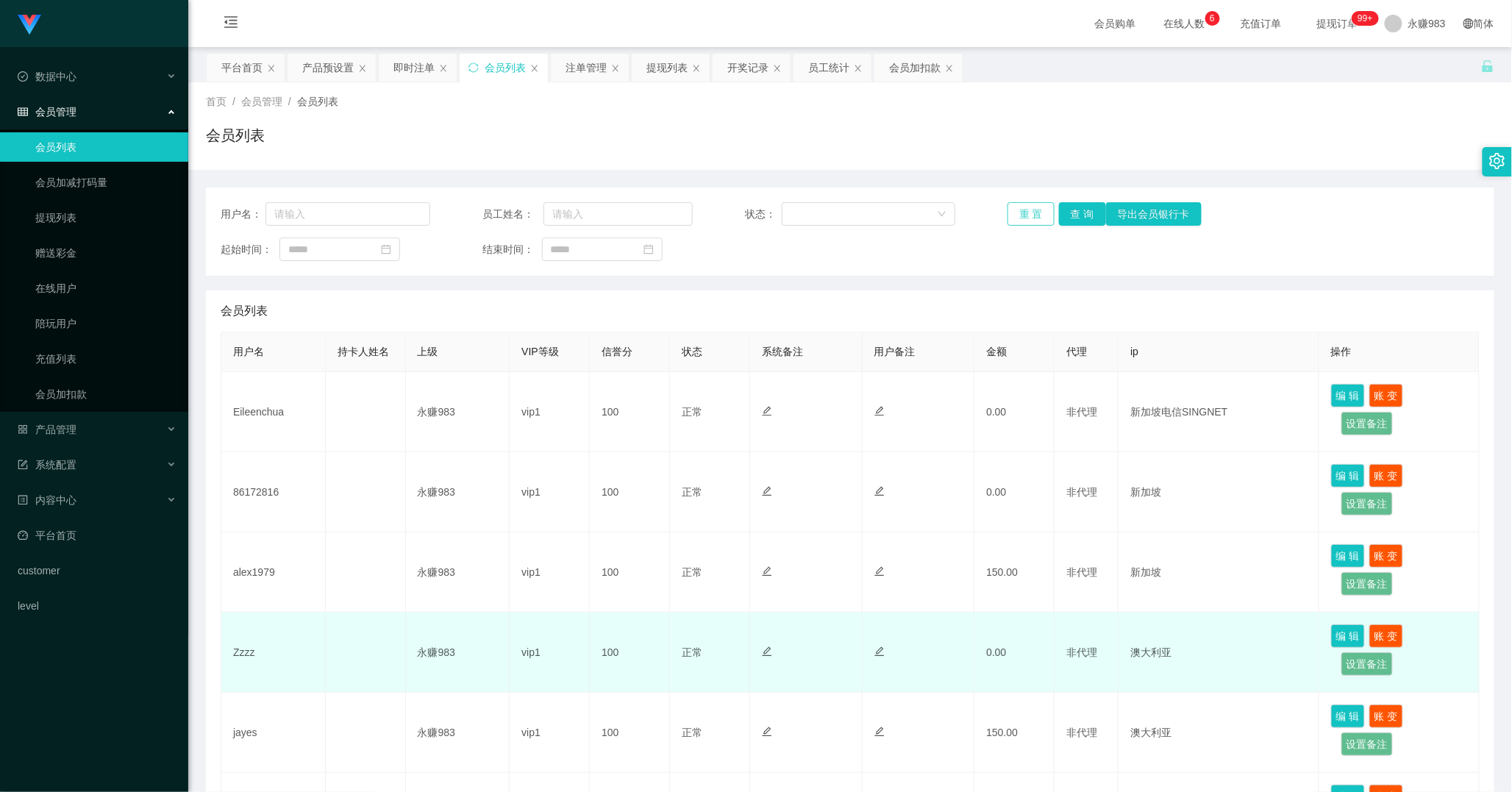
scroll to position [81, 0]
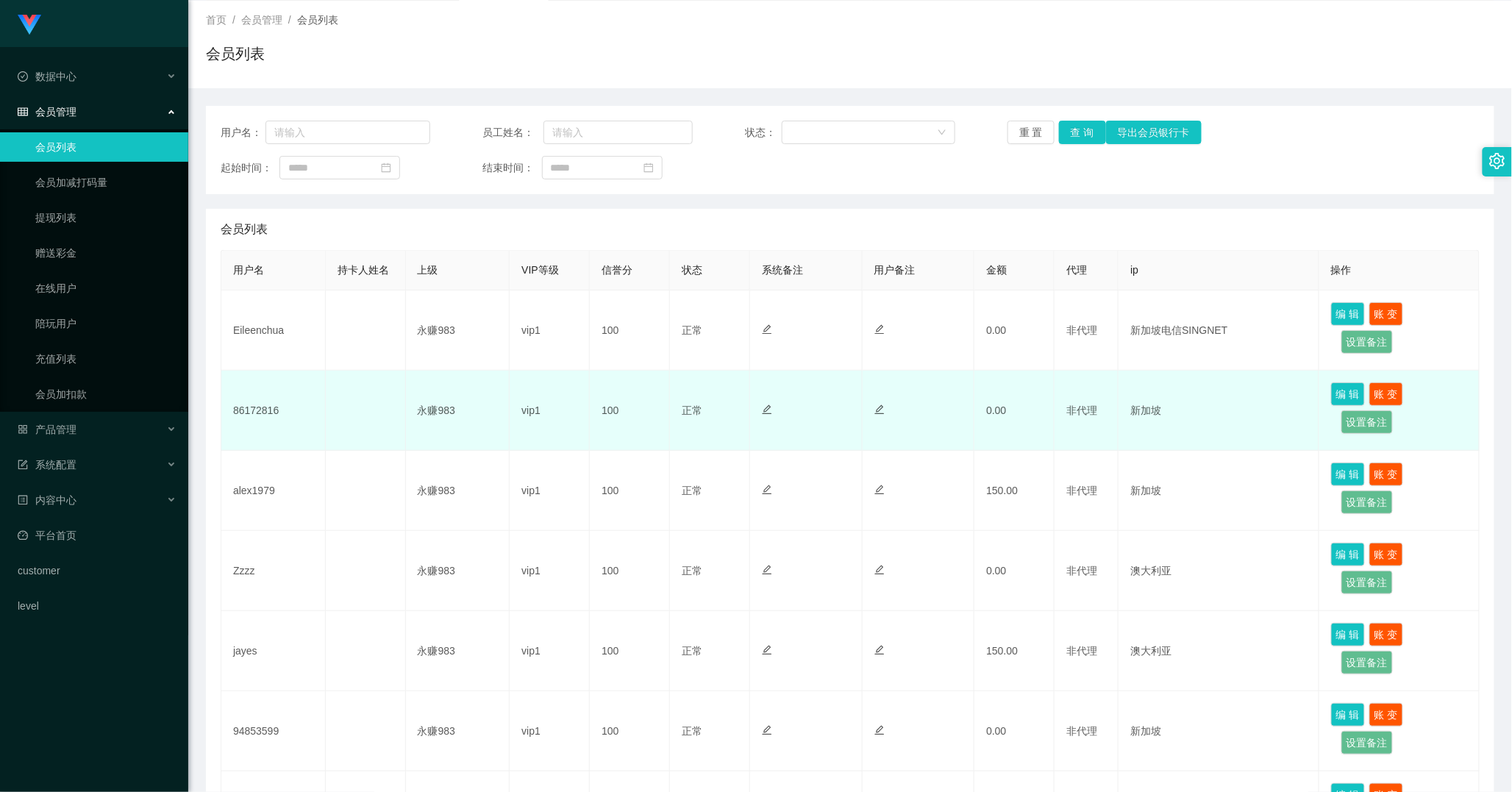
click at [270, 403] on td "86172816" at bounding box center [273, 411] width 104 height 81
click at [251, 407] on td "86172816" at bounding box center [273, 411] width 104 height 81
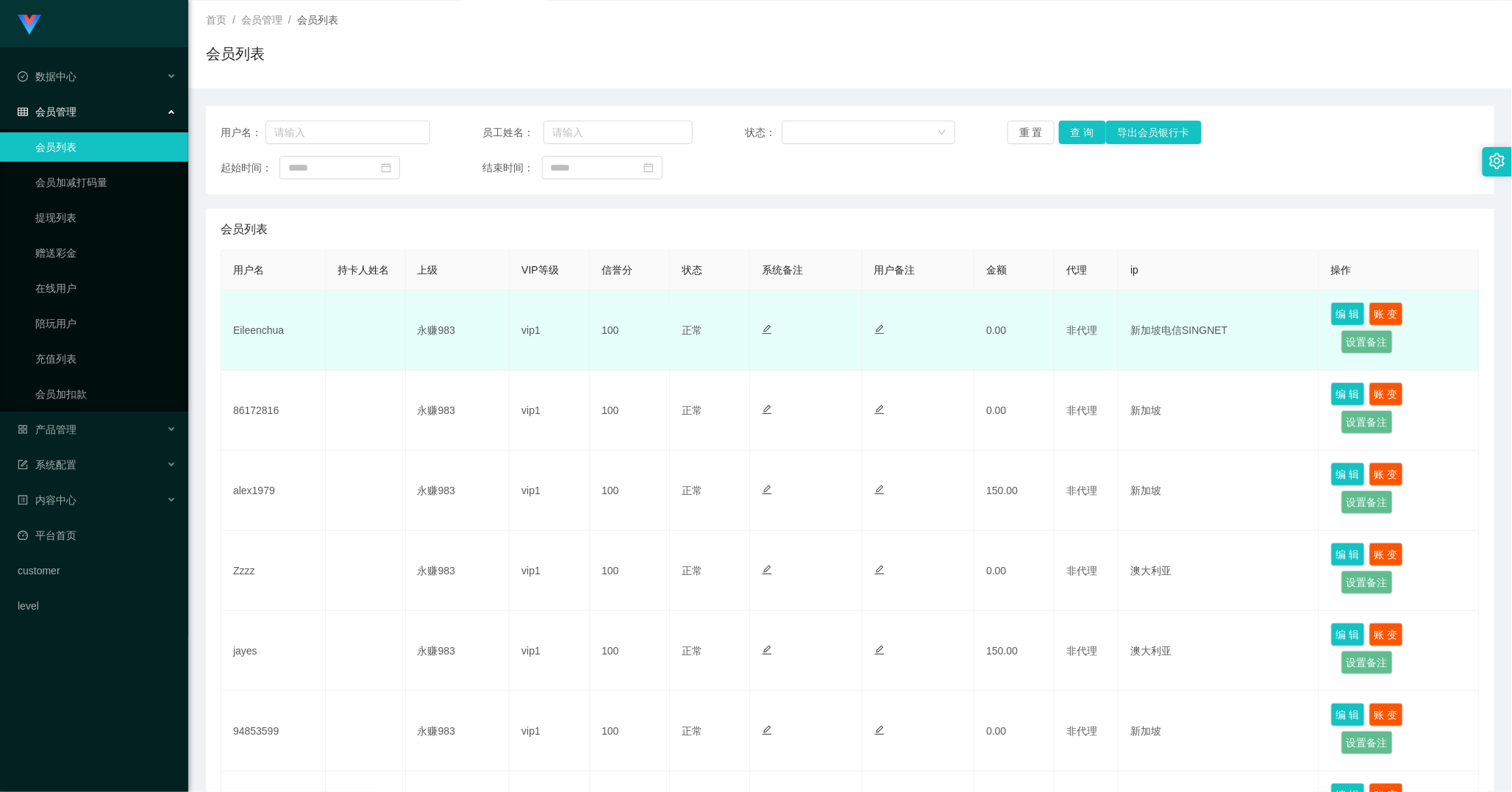
click at [275, 334] on td "Eileenchua" at bounding box center [273, 330] width 104 height 81
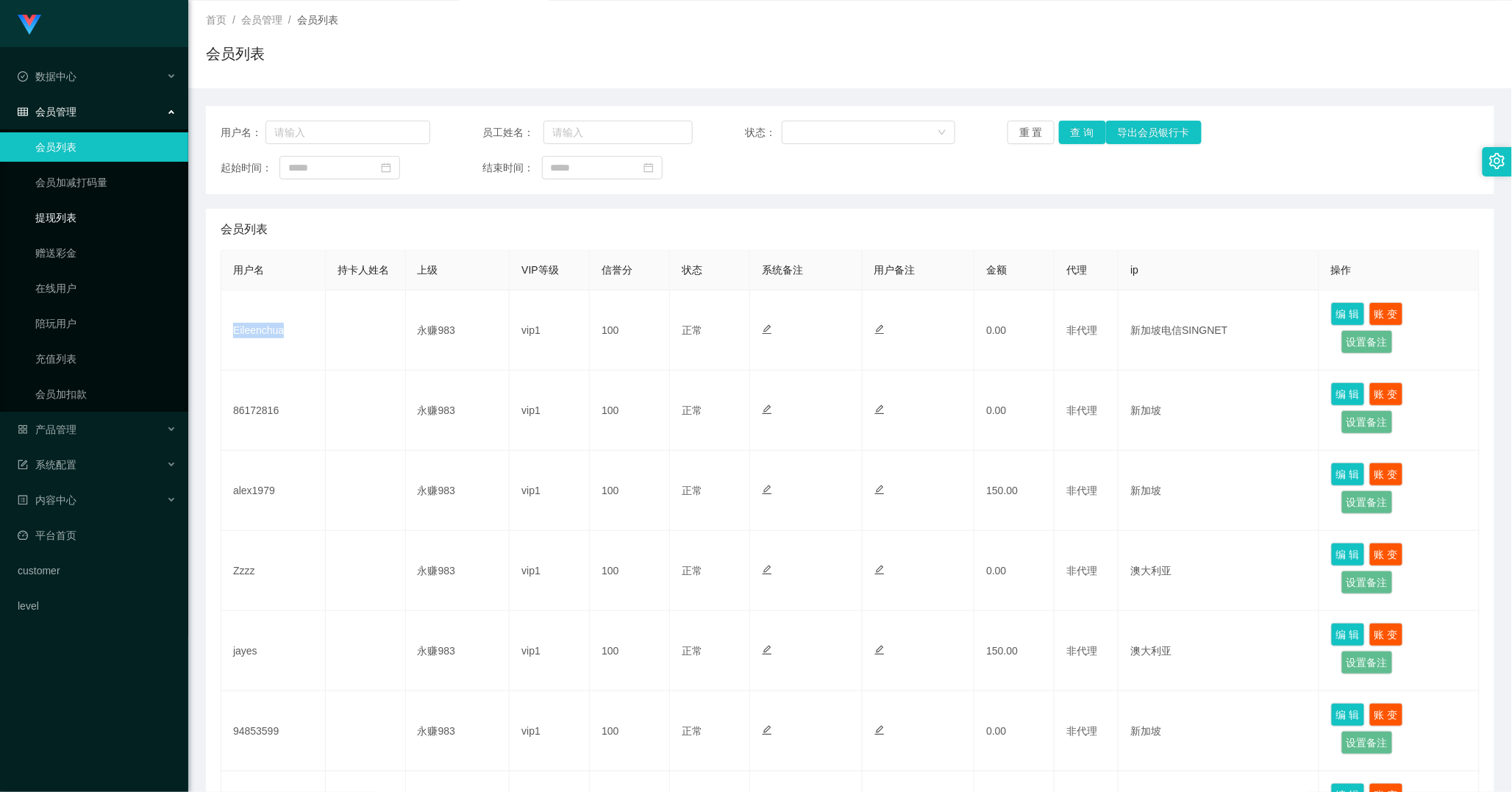
click at [76, 222] on link "提现列表" at bounding box center [106, 218] width 142 height 29
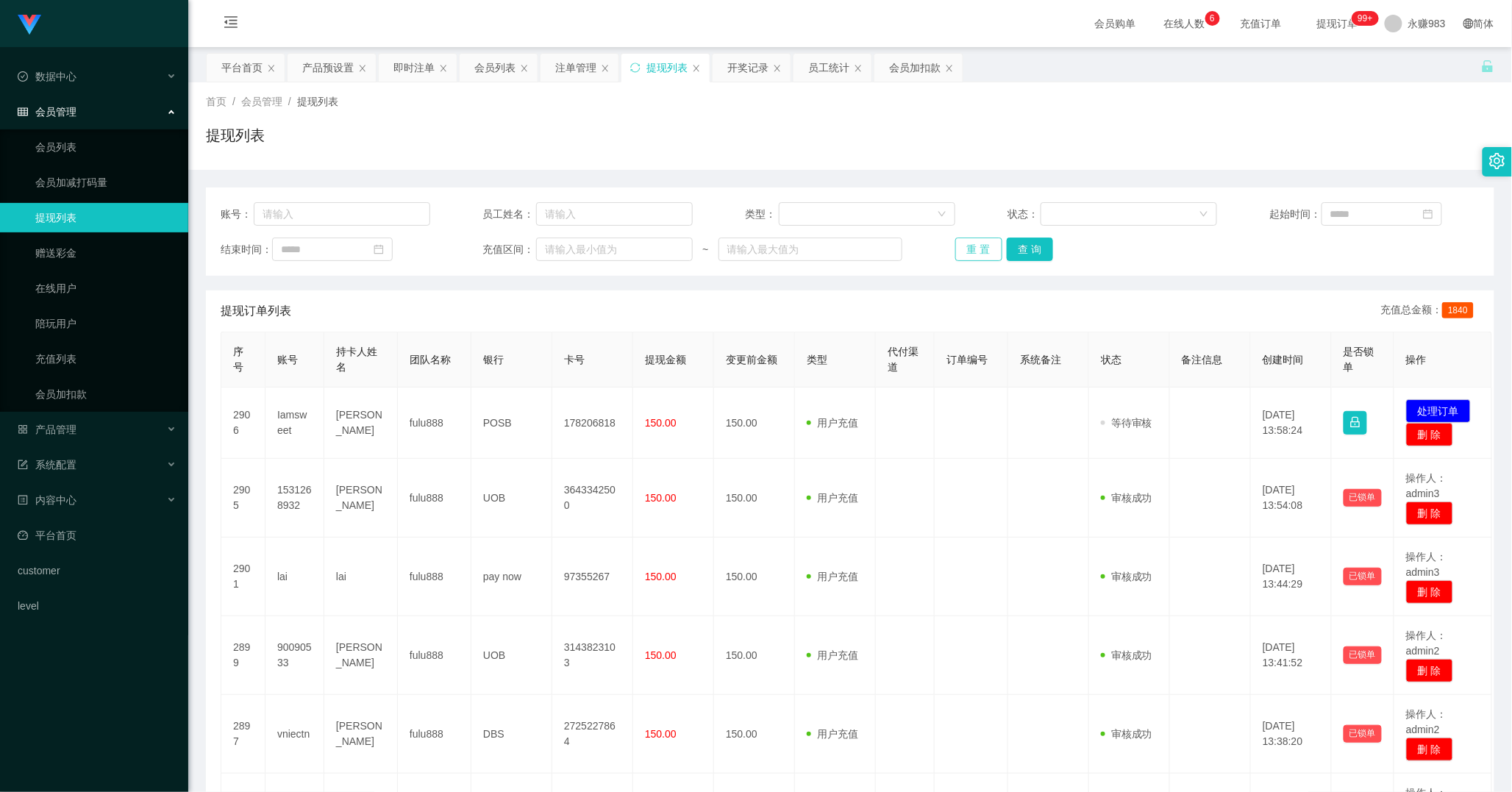
click at [980, 246] on button "重 置" at bounding box center [978, 249] width 47 height 24
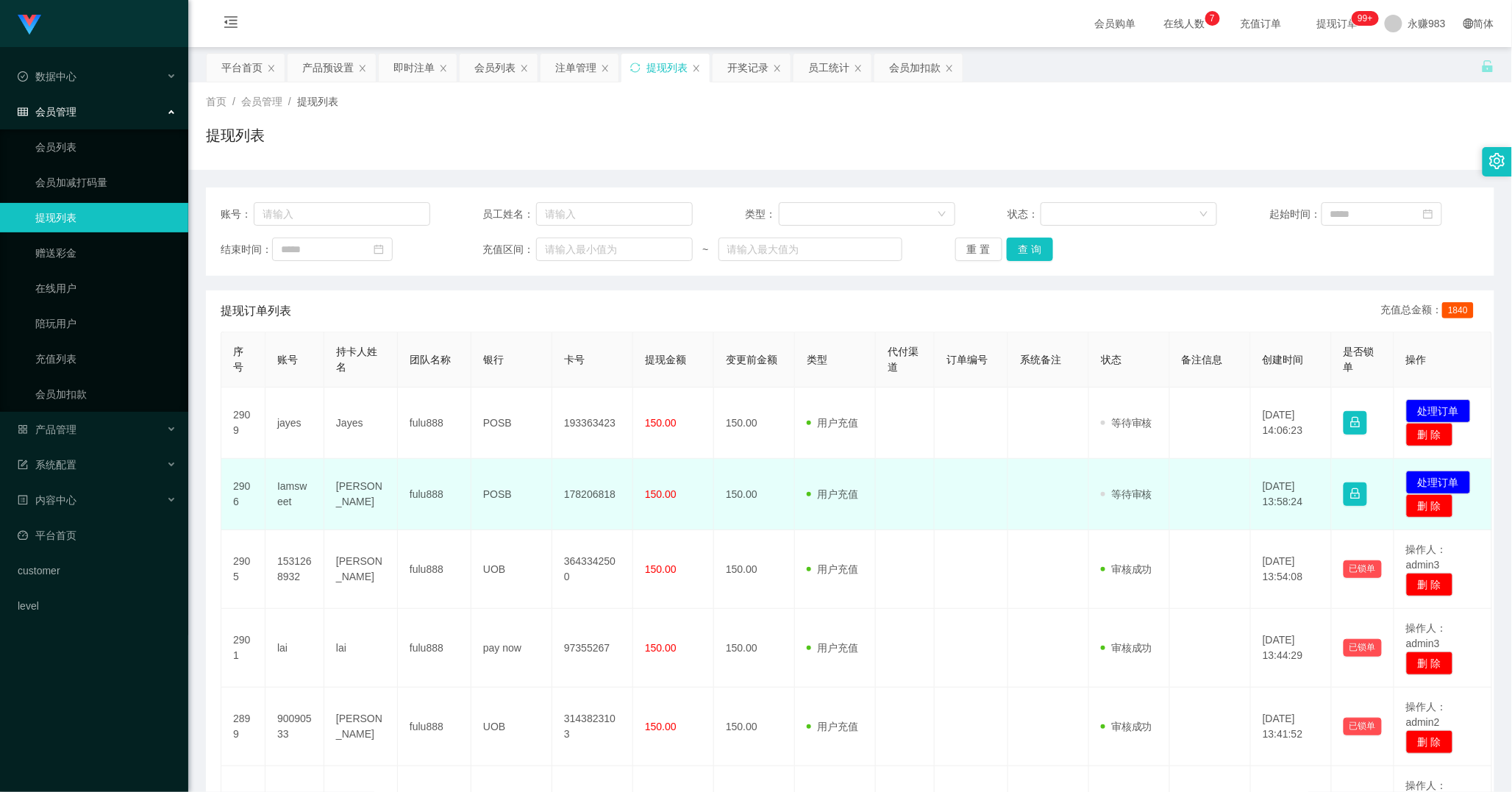
click at [288, 494] on td "Iamsweet" at bounding box center [294, 494] width 59 height 72
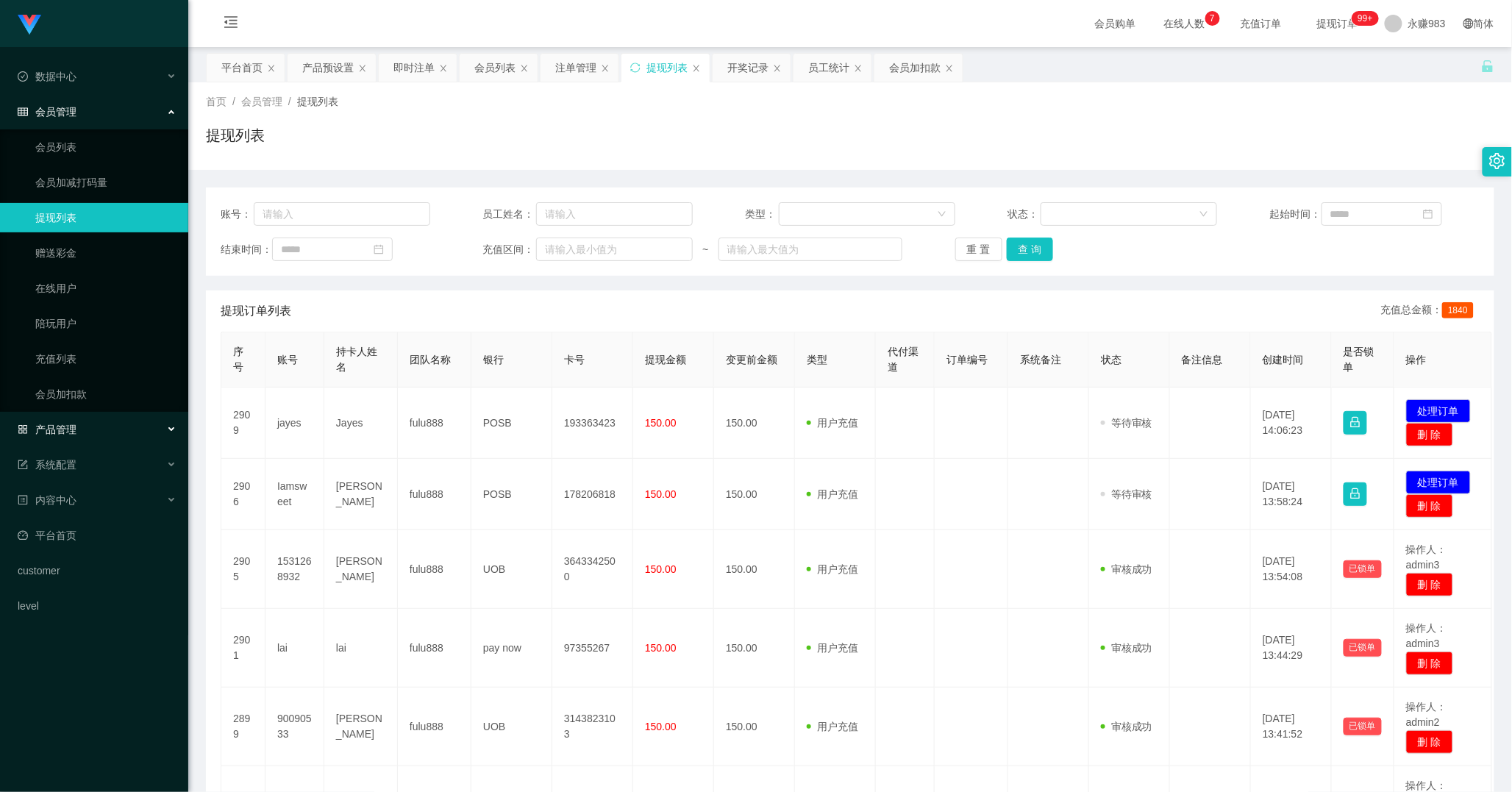
click at [85, 424] on div "产品管理" at bounding box center [94, 429] width 188 height 29
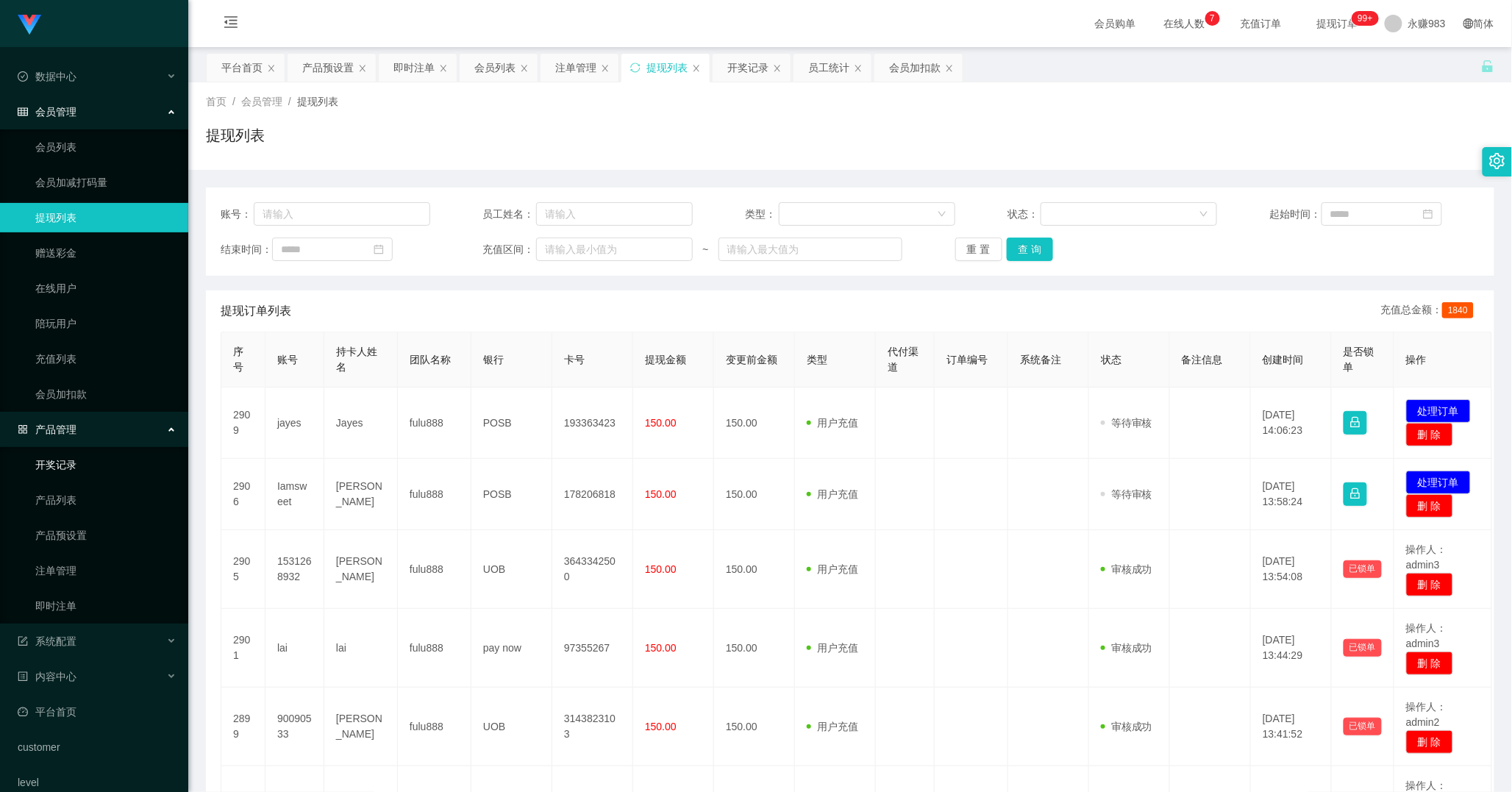
click at [76, 465] on link "开奖记录" at bounding box center [106, 464] width 142 height 29
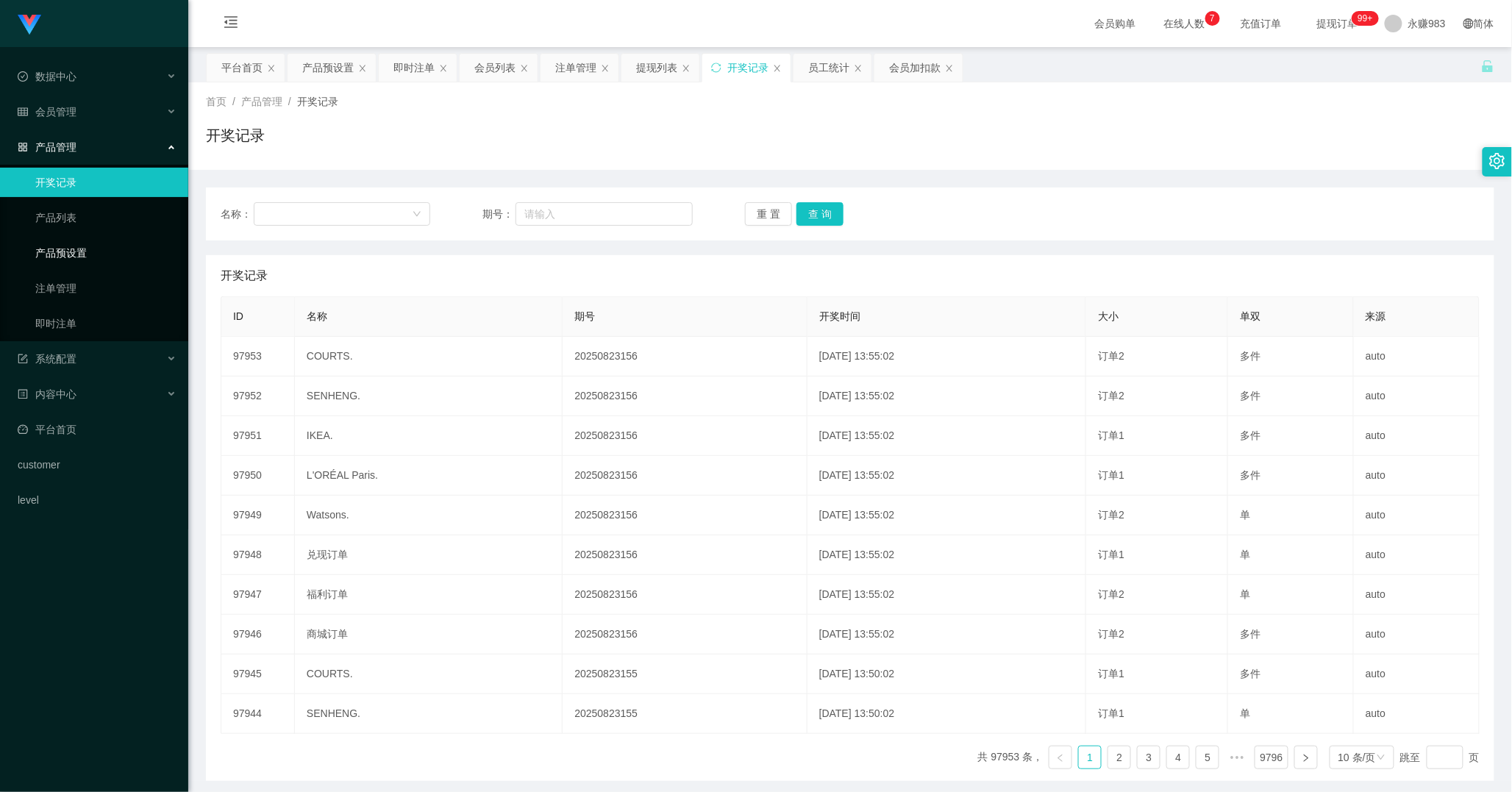
click at [62, 251] on link "产品预设置" at bounding box center [106, 253] width 142 height 29
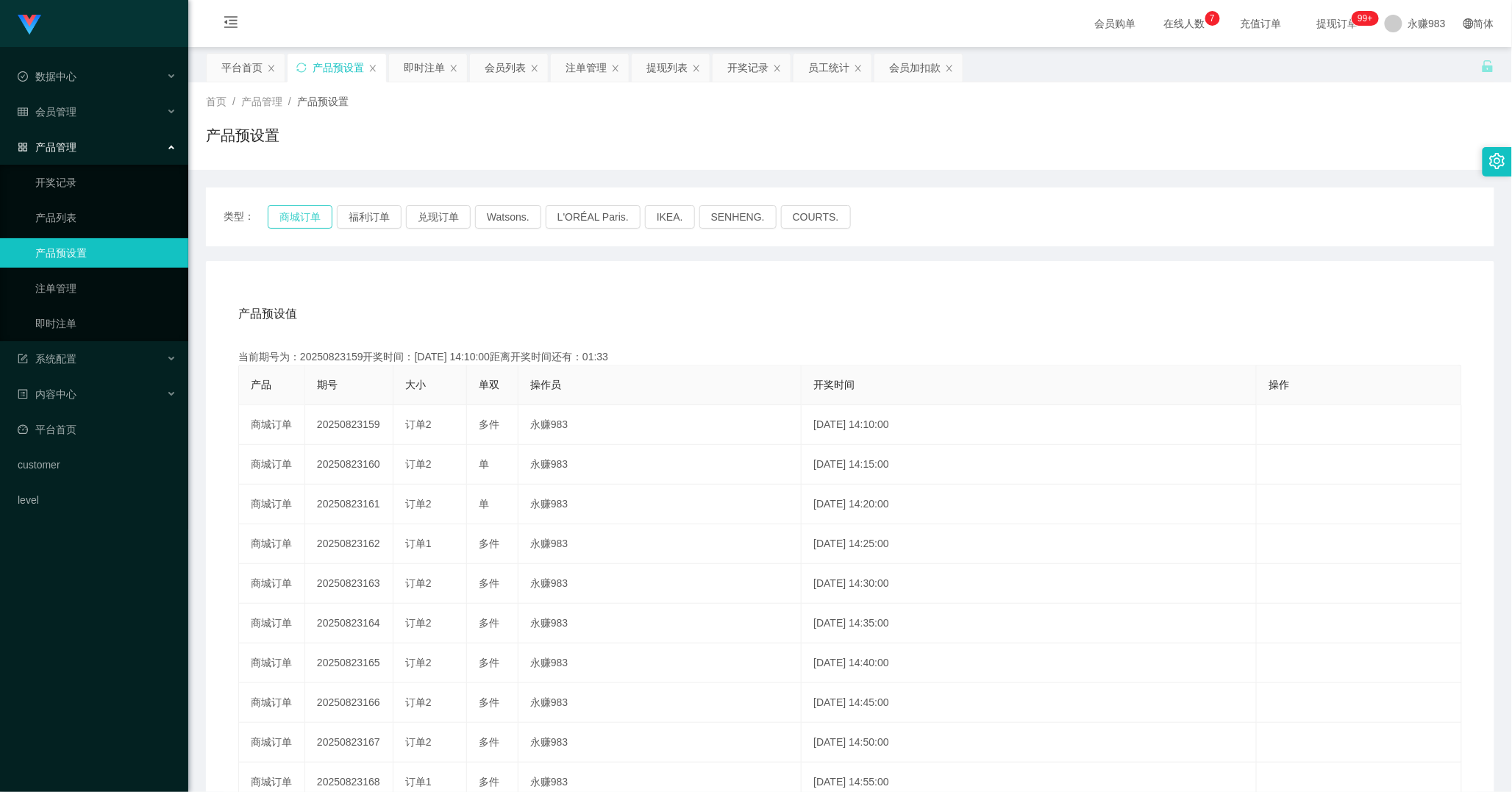
click at [299, 219] on button "商城订单" at bounding box center [300, 216] width 65 height 24
click at [87, 317] on link "即时注单" at bounding box center [106, 324] width 142 height 29
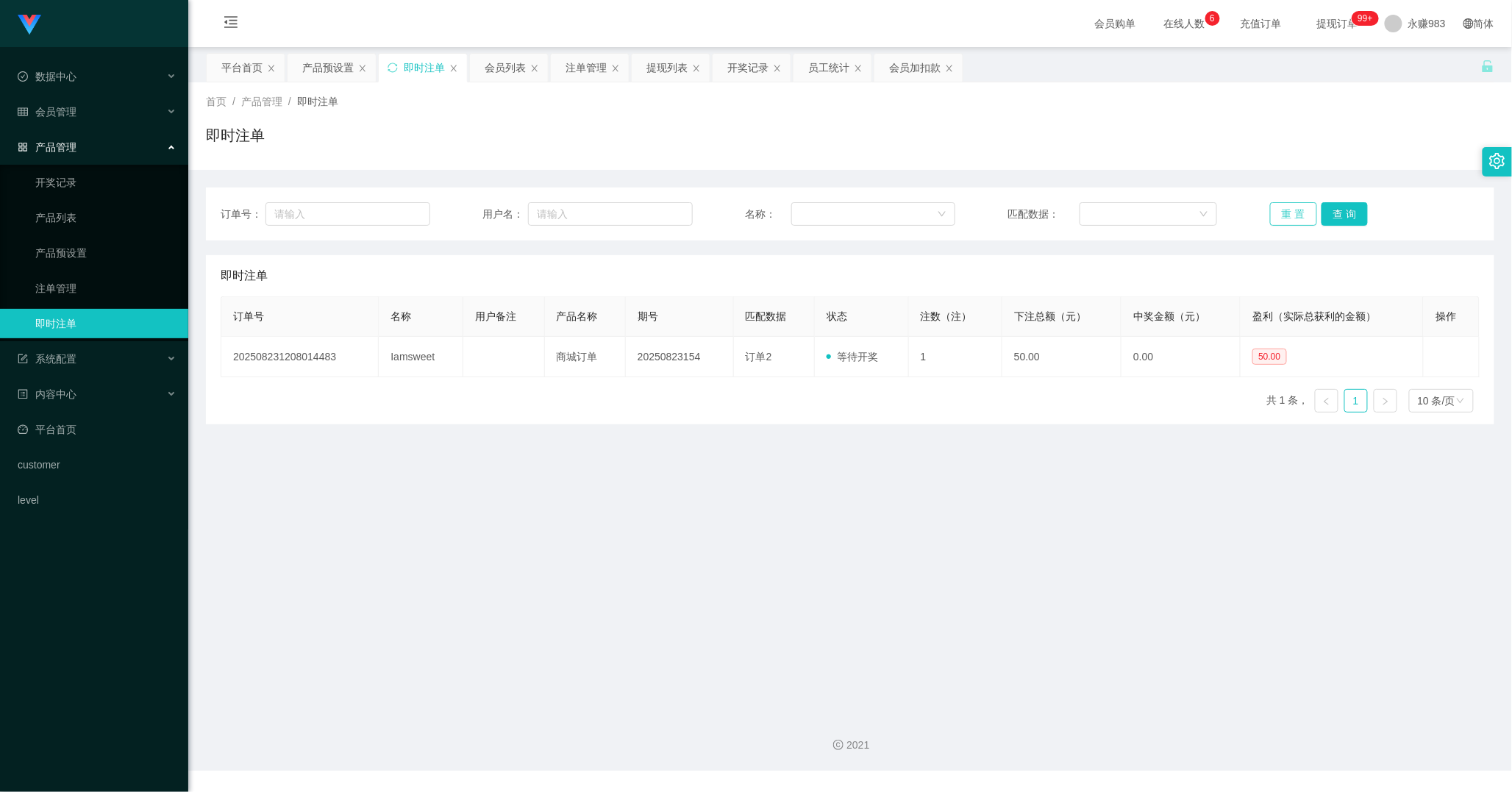
click at [1270, 223] on button "重 置" at bounding box center [1293, 214] width 47 height 24
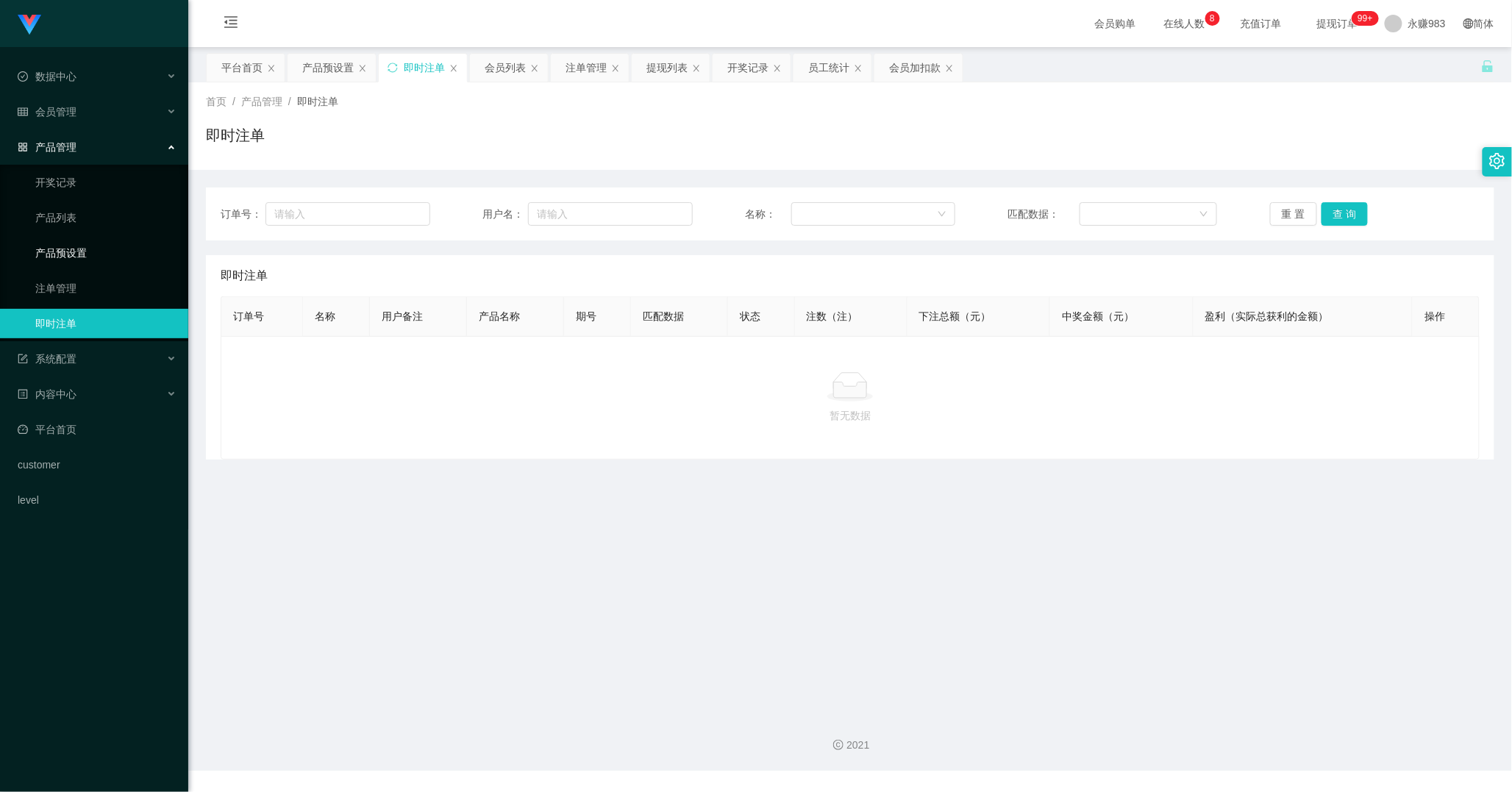
click at [68, 241] on link "产品预设置" at bounding box center [106, 253] width 142 height 29
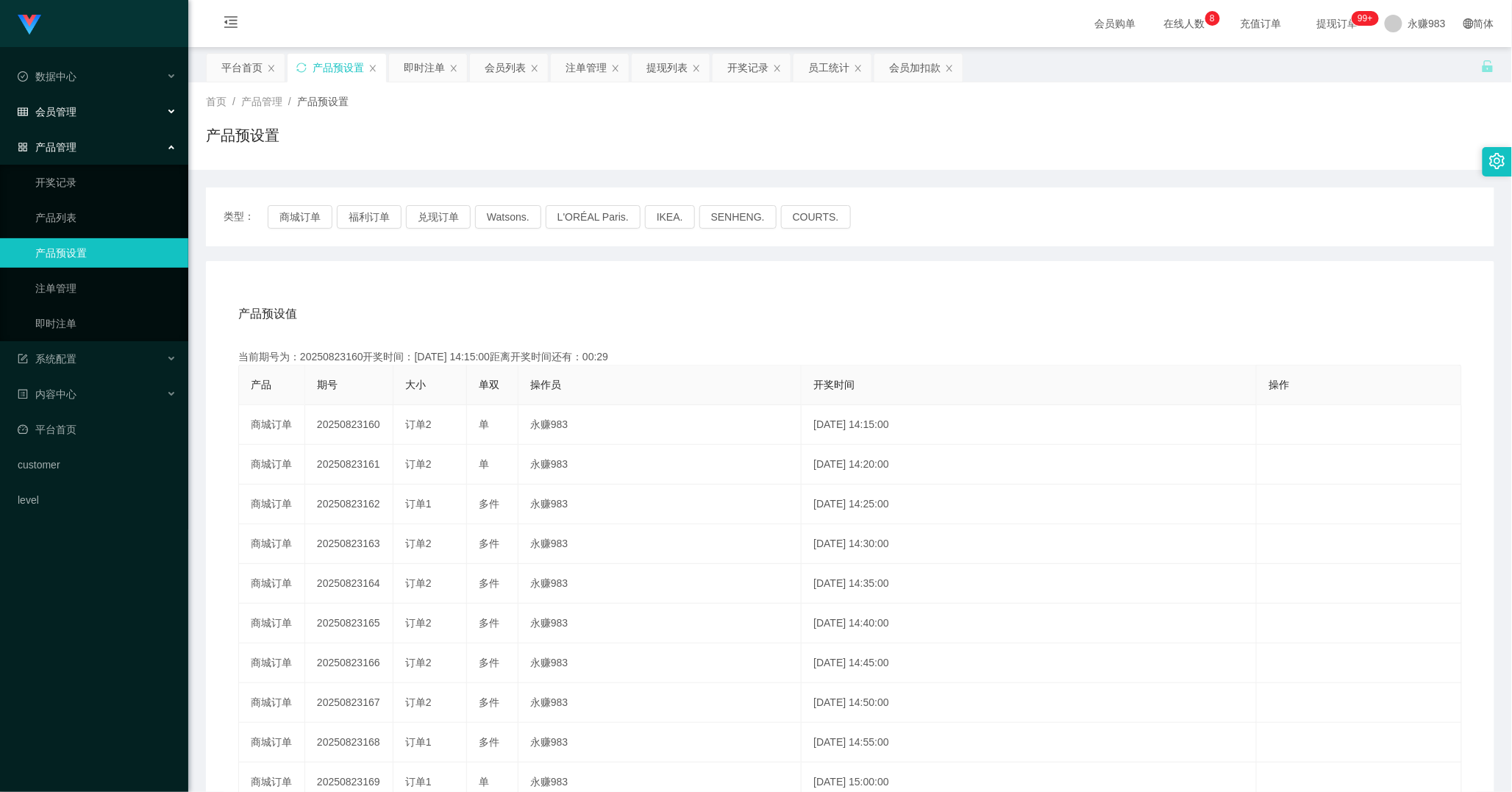
click at [34, 111] on span "会员管理" at bounding box center [47, 111] width 59 height 11
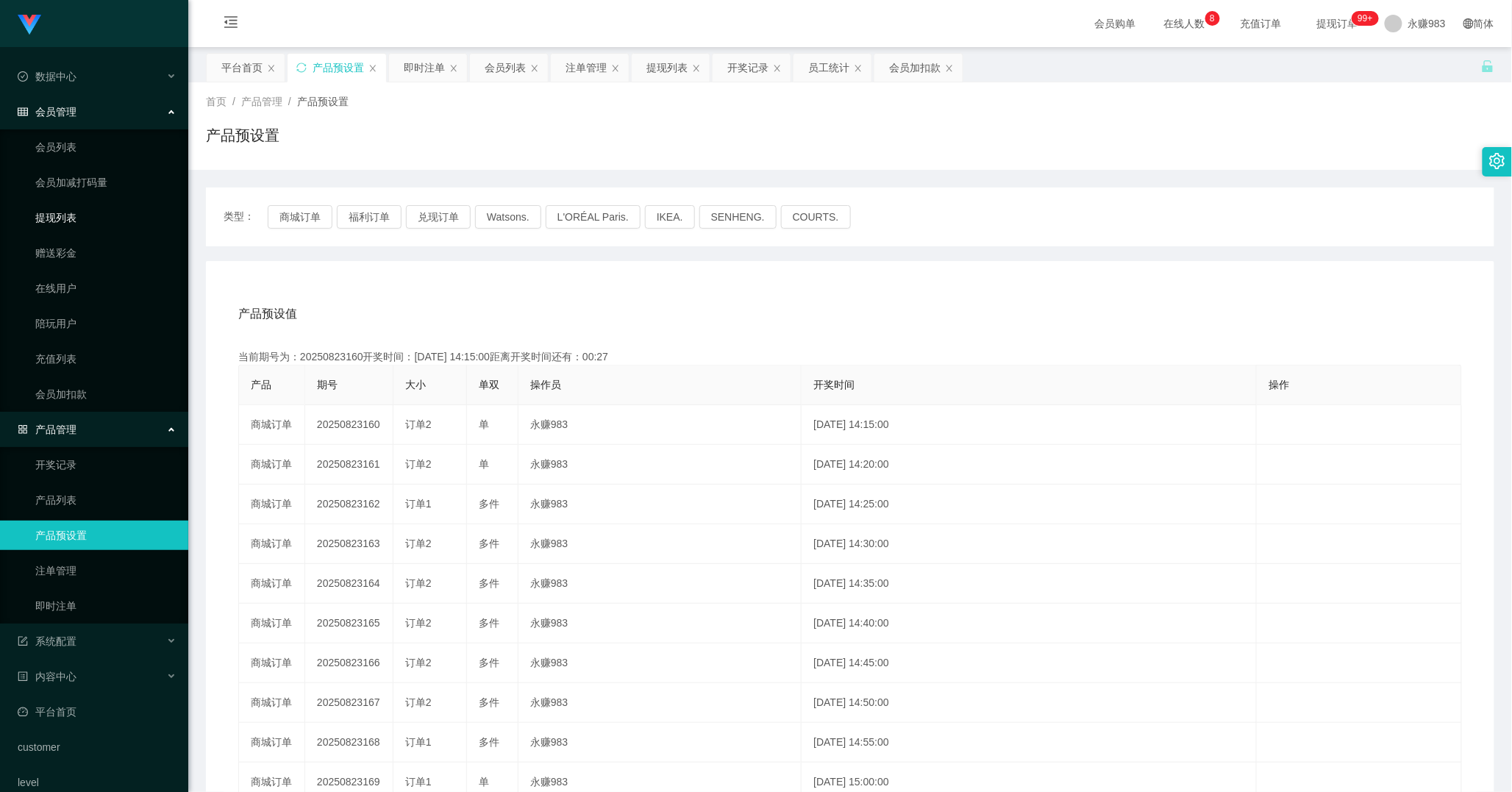
click at [68, 220] on link "提现列表" at bounding box center [106, 218] width 142 height 29
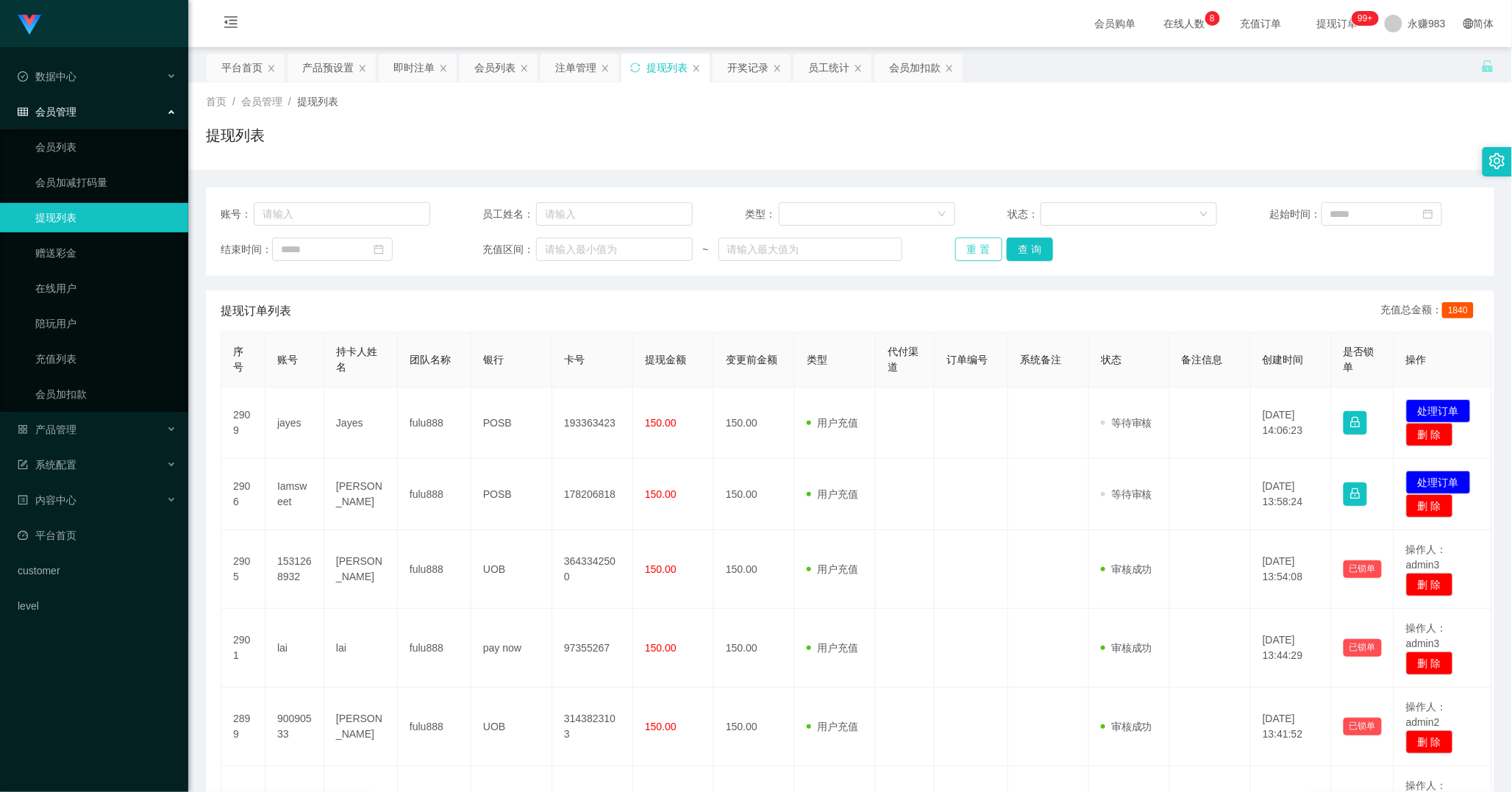
click at [974, 246] on button "重 置" at bounding box center [978, 249] width 47 height 24
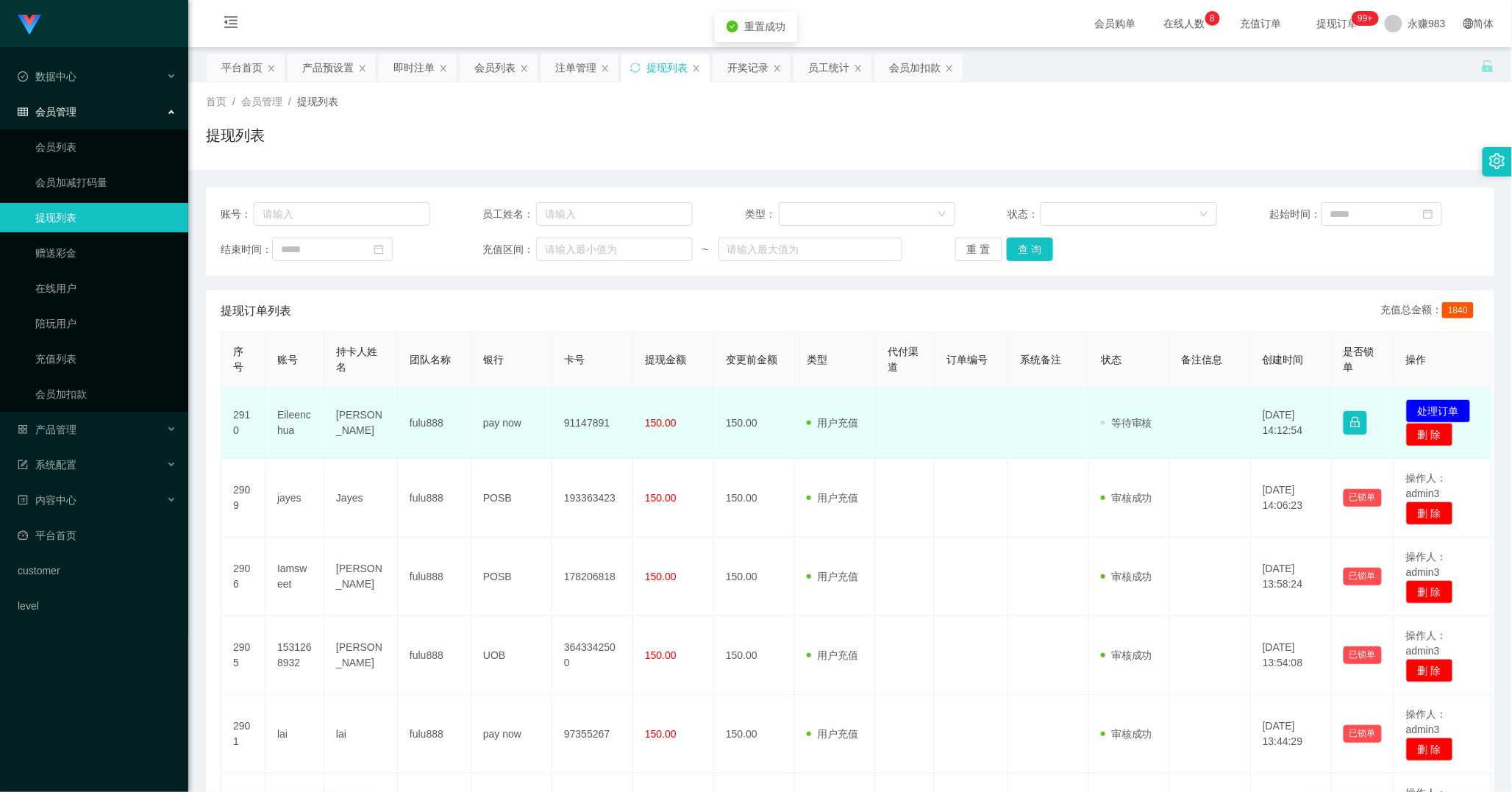
click at [283, 418] on td "Eileenchua" at bounding box center [294, 423] width 59 height 72
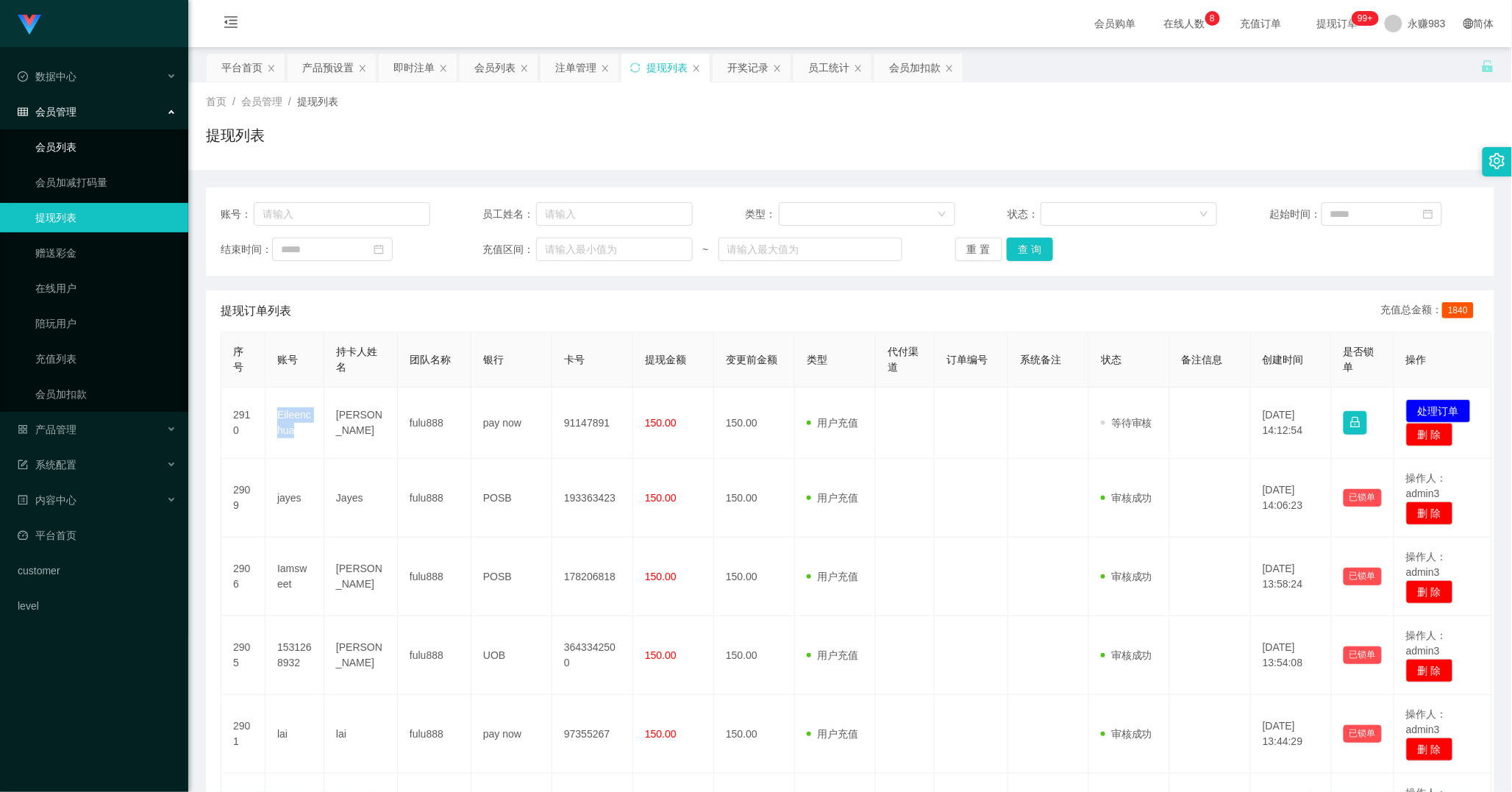
click at [89, 159] on link "会员列表" at bounding box center [106, 147] width 142 height 29
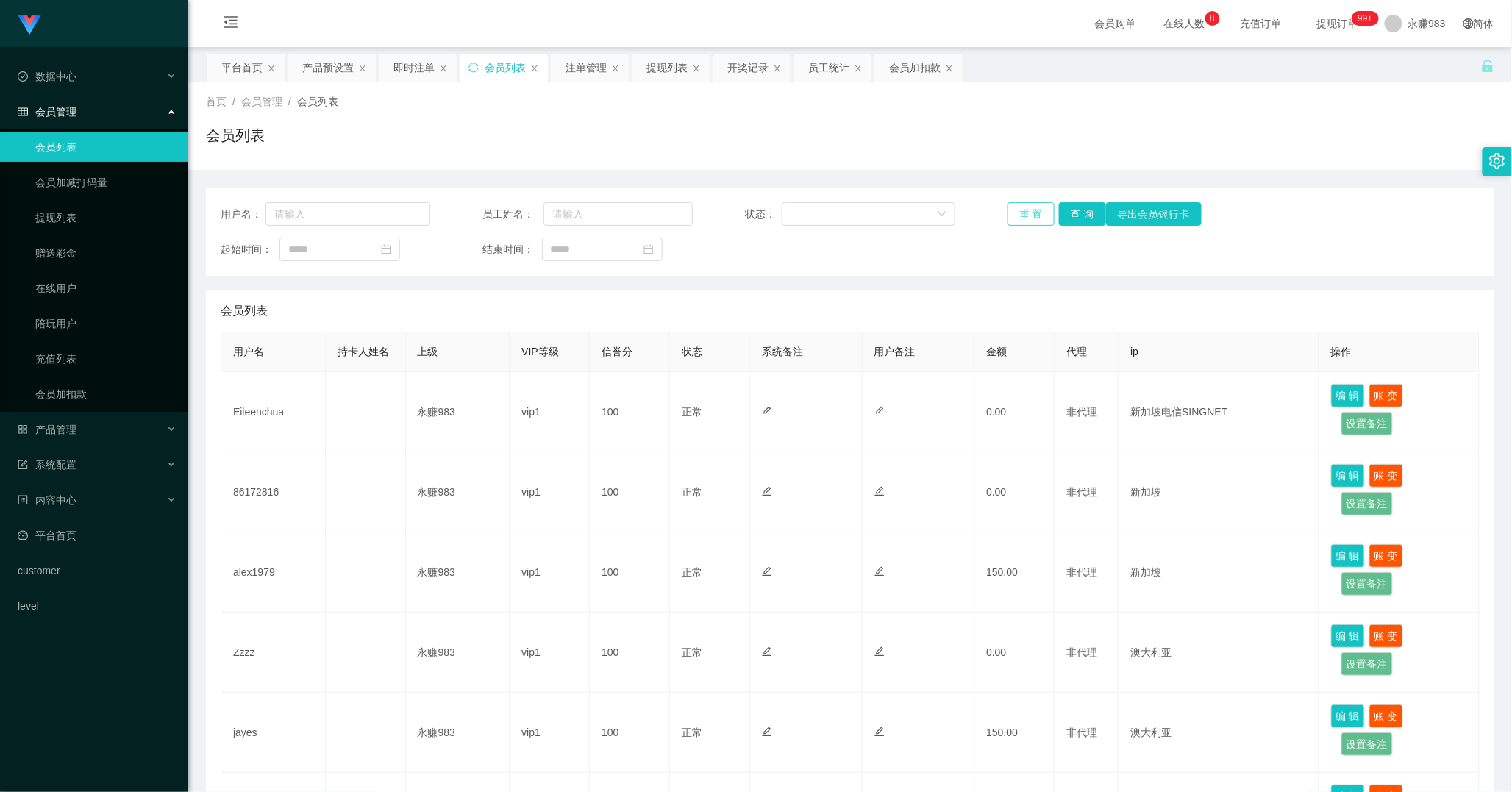
click at [1023, 213] on button "重 置" at bounding box center [1031, 214] width 47 height 24
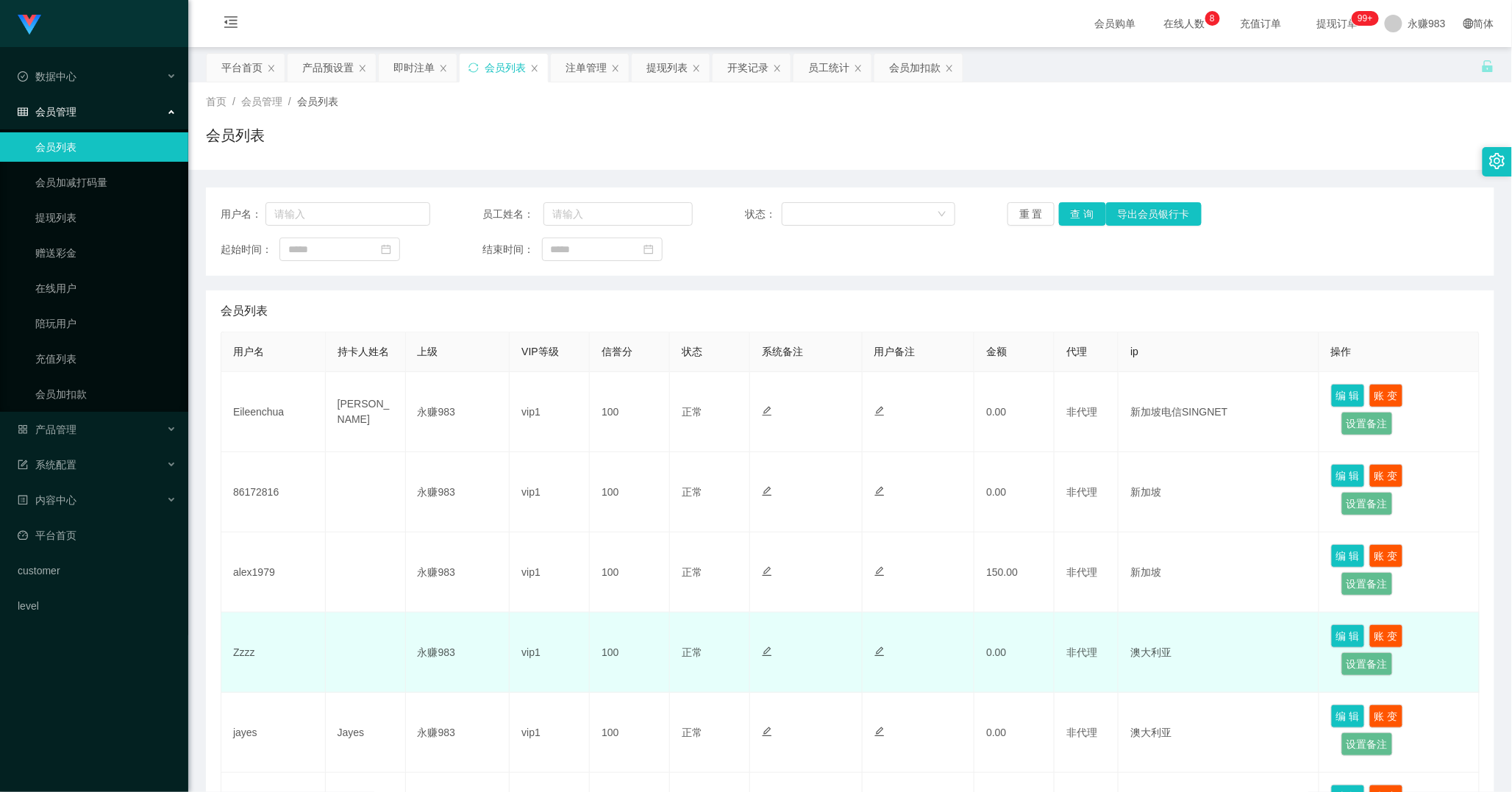
click at [242, 656] on td "Zzzz" at bounding box center [273, 652] width 104 height 81
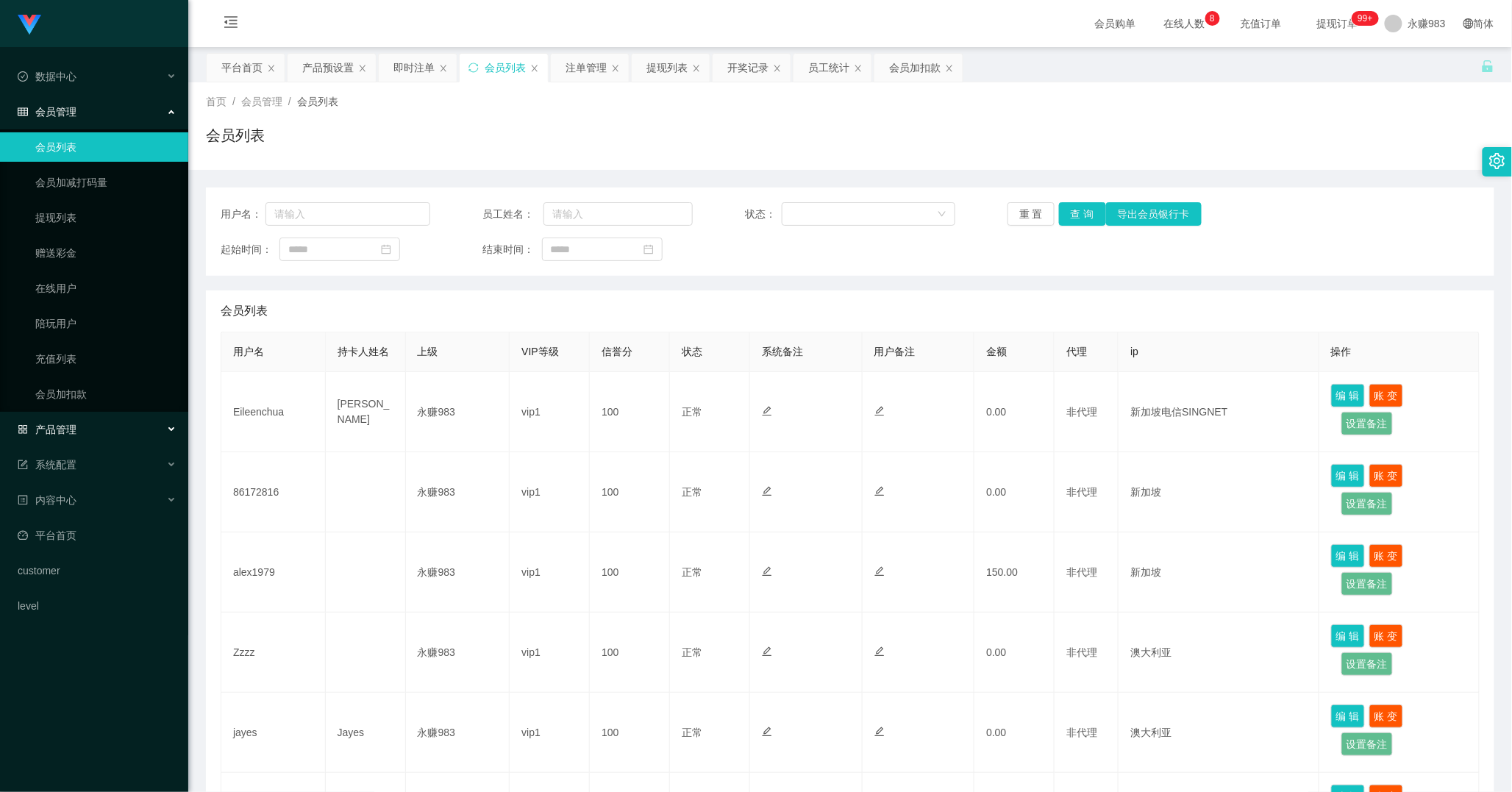
click at [69, 427] on span "产品管理" at bounding box center [47, 429] width 59 height 11
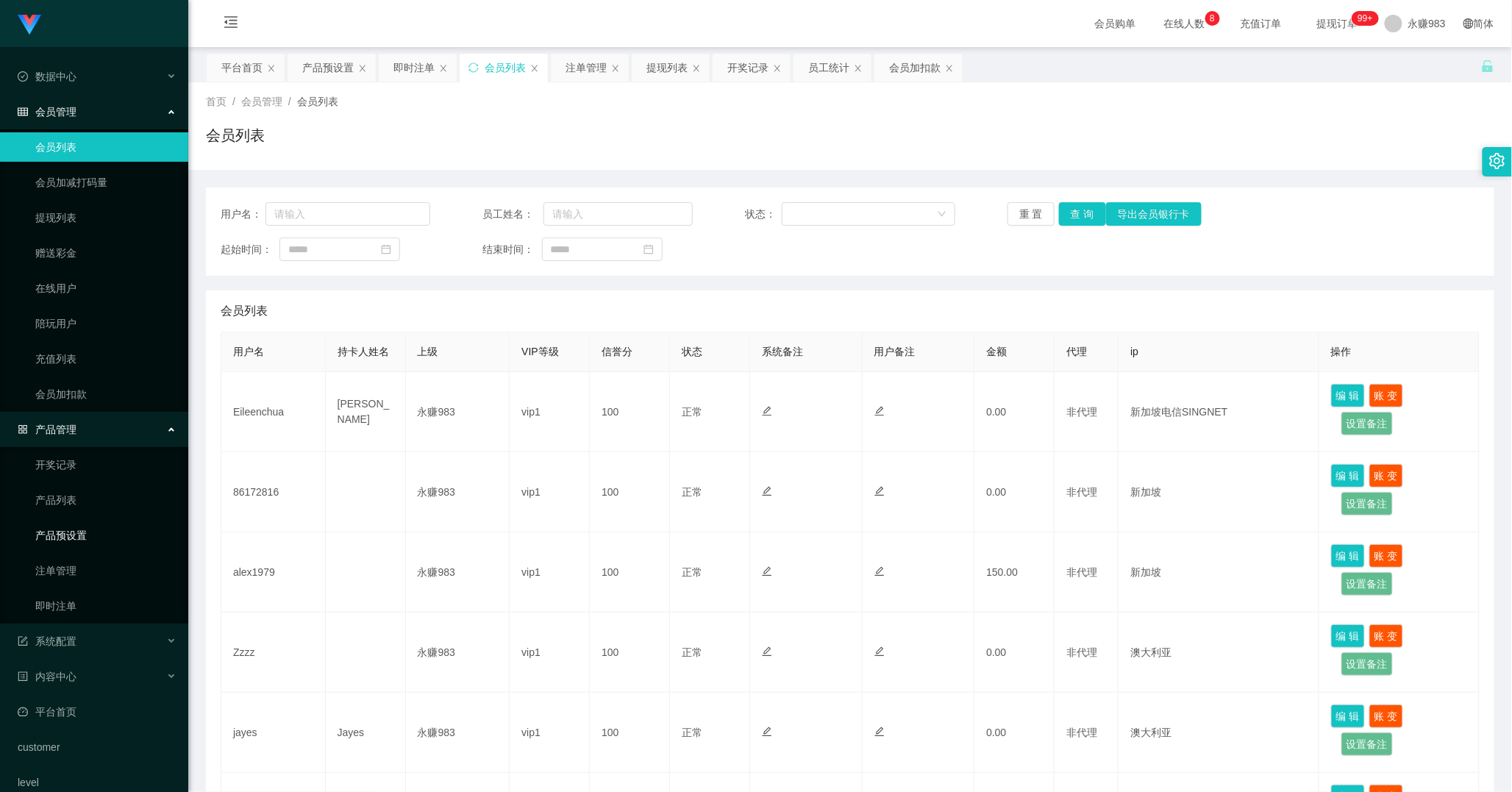
click at [63, 542] on link "产品预设置" at bounding box center [106, 535] width 142 height 29
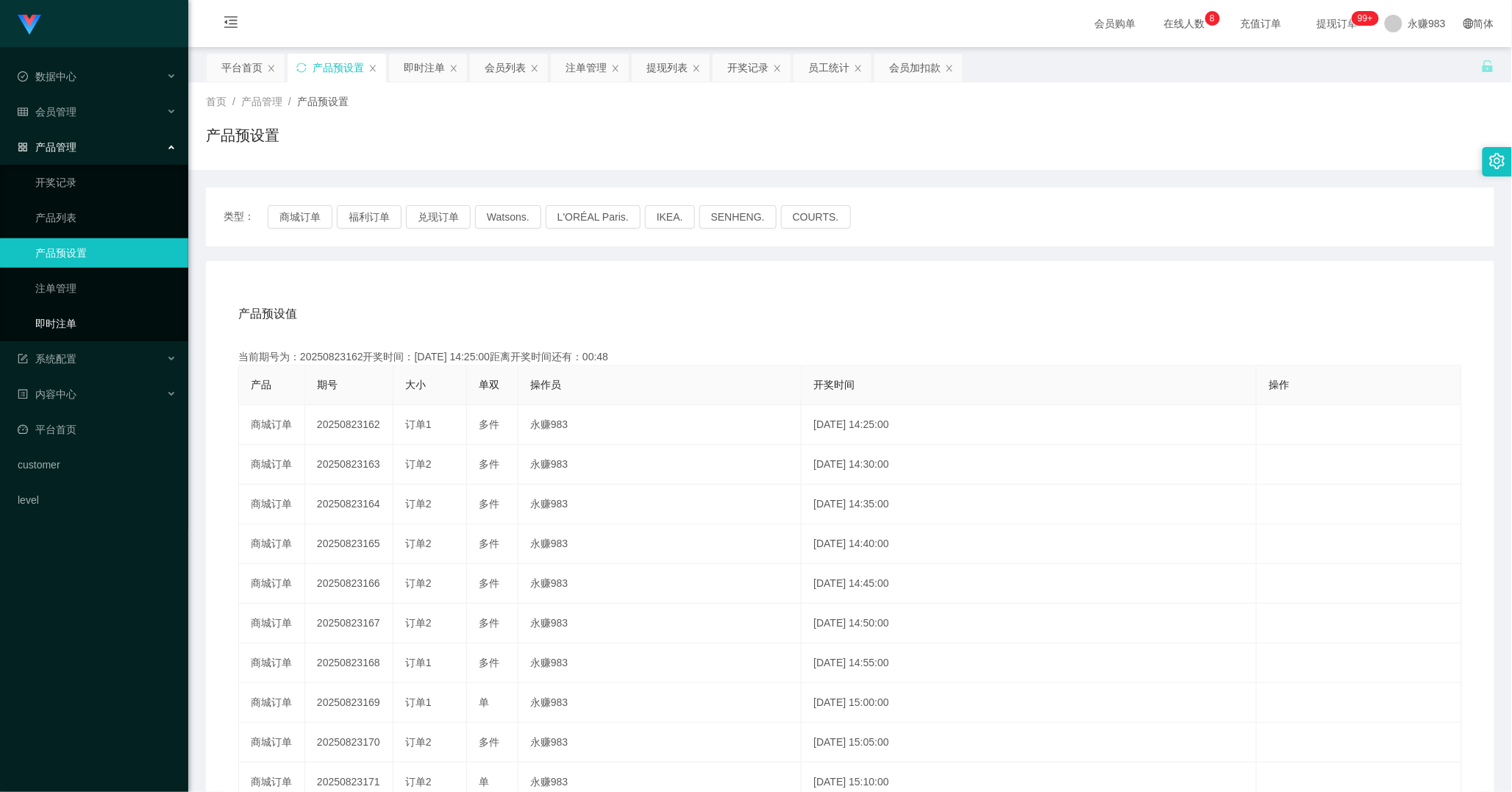
click at [53, 334] on link "即时注单" at bounding box center [106, 324] width 142 height 29
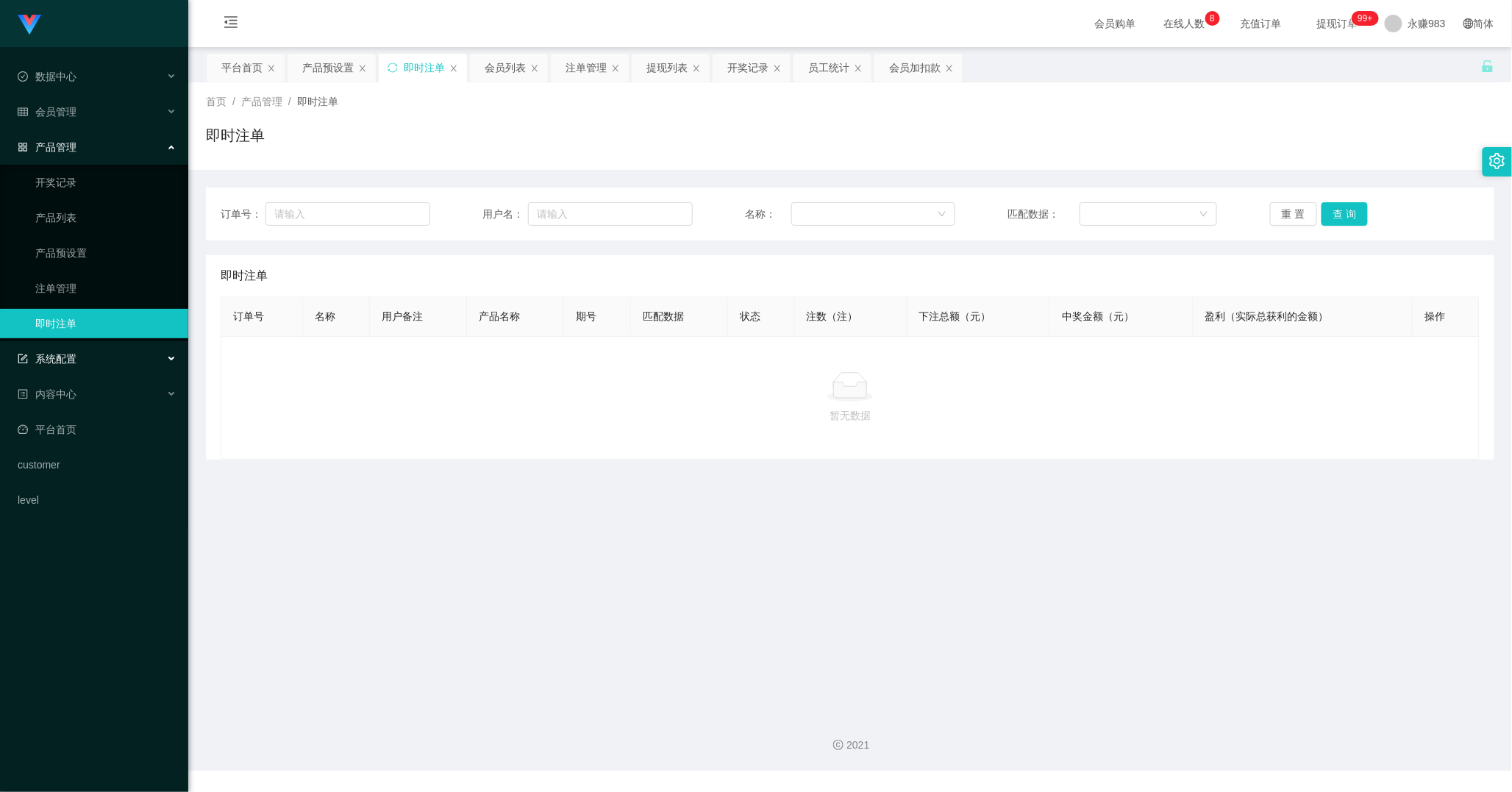
click at [72, 355] on span "系统配置" at bounding box center [47, 359] width 59 height 11
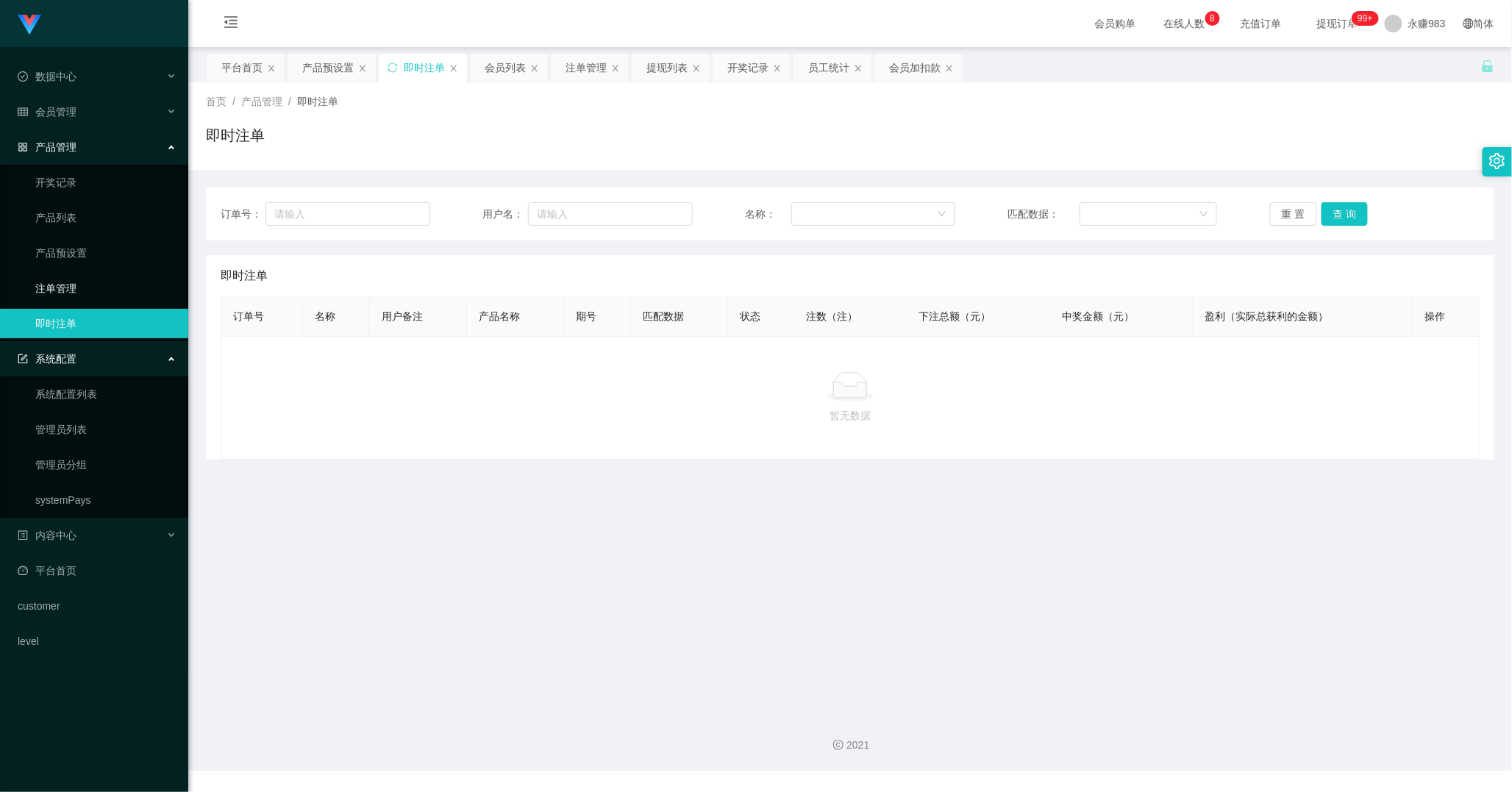
click at [89, 284] on link "注单管理" at bounding box center [106, 288] width 142 height 29
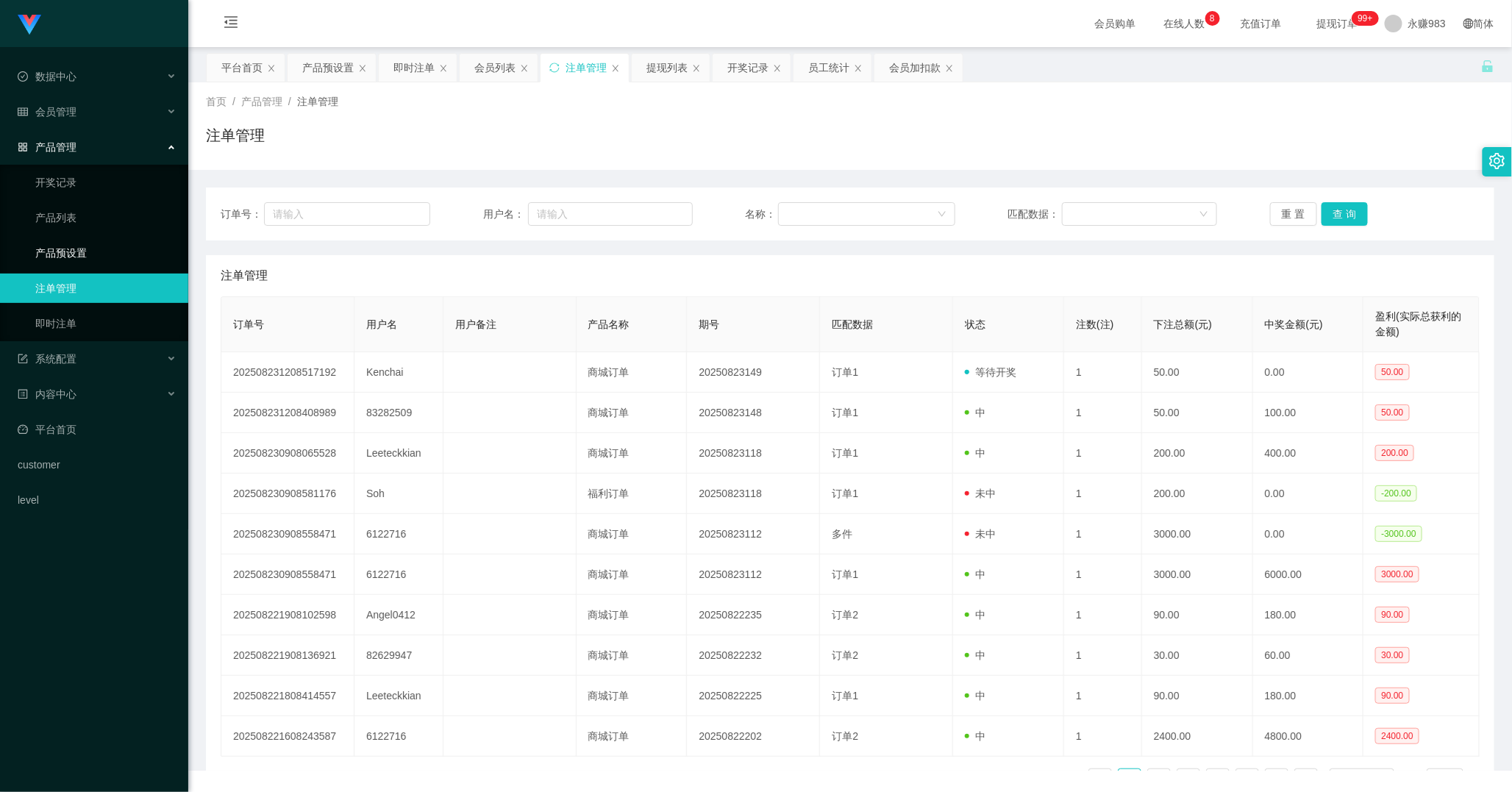
click at [92, 247] on link "产品预设置" at bounding box center [106, 253] width 142 height 29
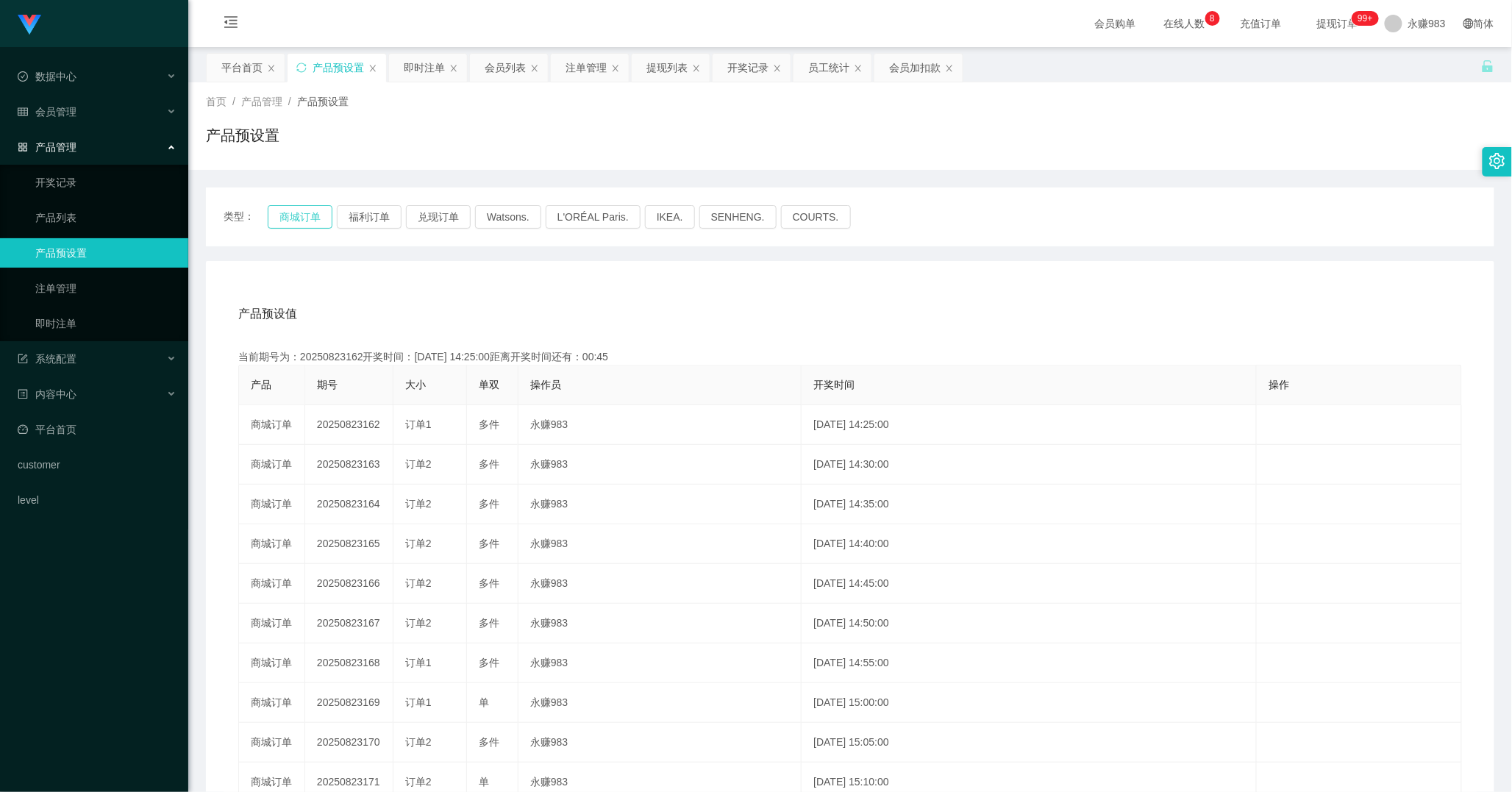
click at [294, 210] on button "商城订单" at bounding box center [300, 216] width 65 height 24
click at [305, 215] on button "商城订单" at bounding box center [300, 216] width 65 height 24
click at [94, 104] on div "会员管理" at bounding box center [94, 111] width 188 height 29
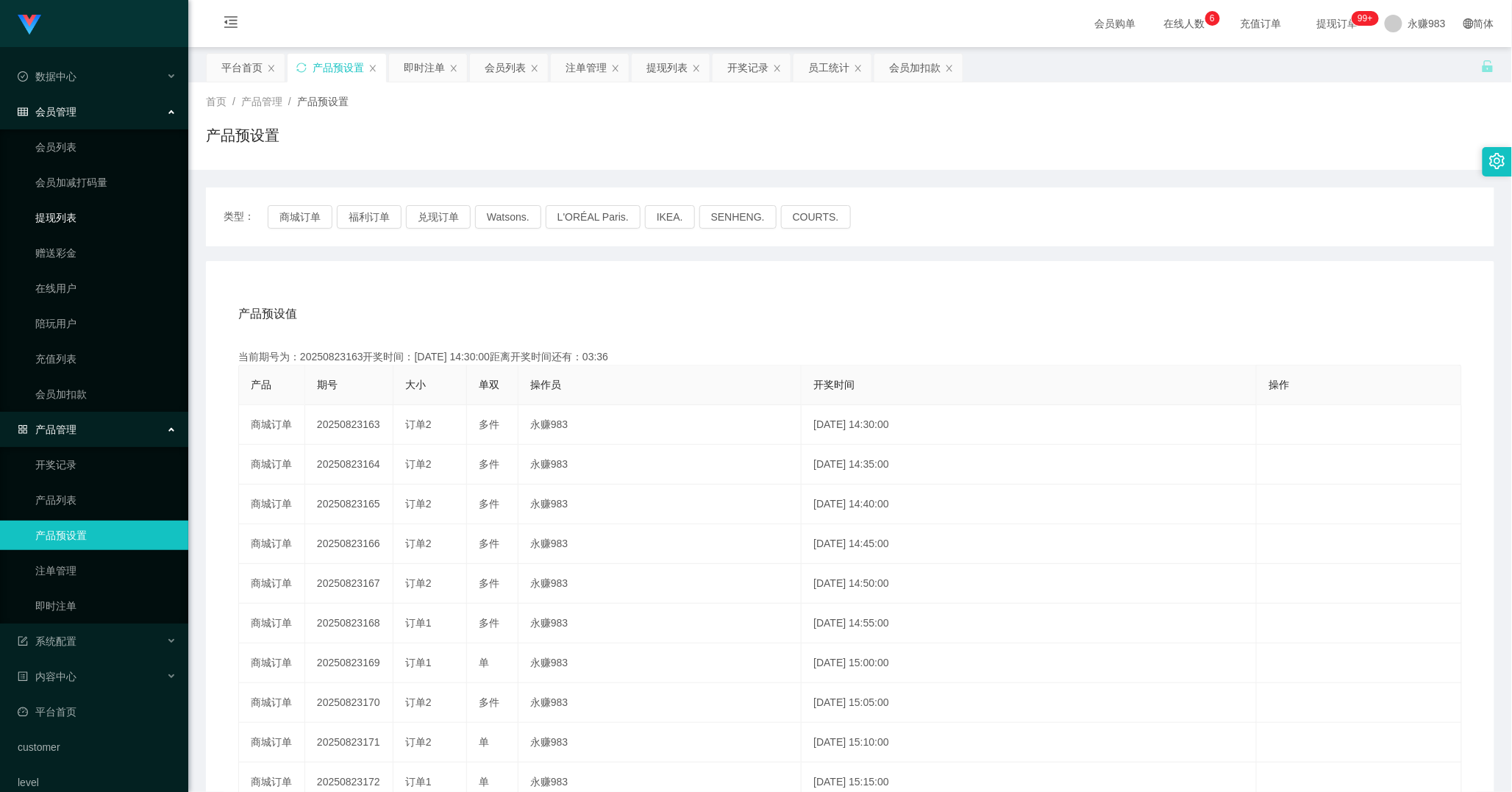
click at [60, 219] on link "提现列表" at bounding box center [106, 218] width 142 height 29
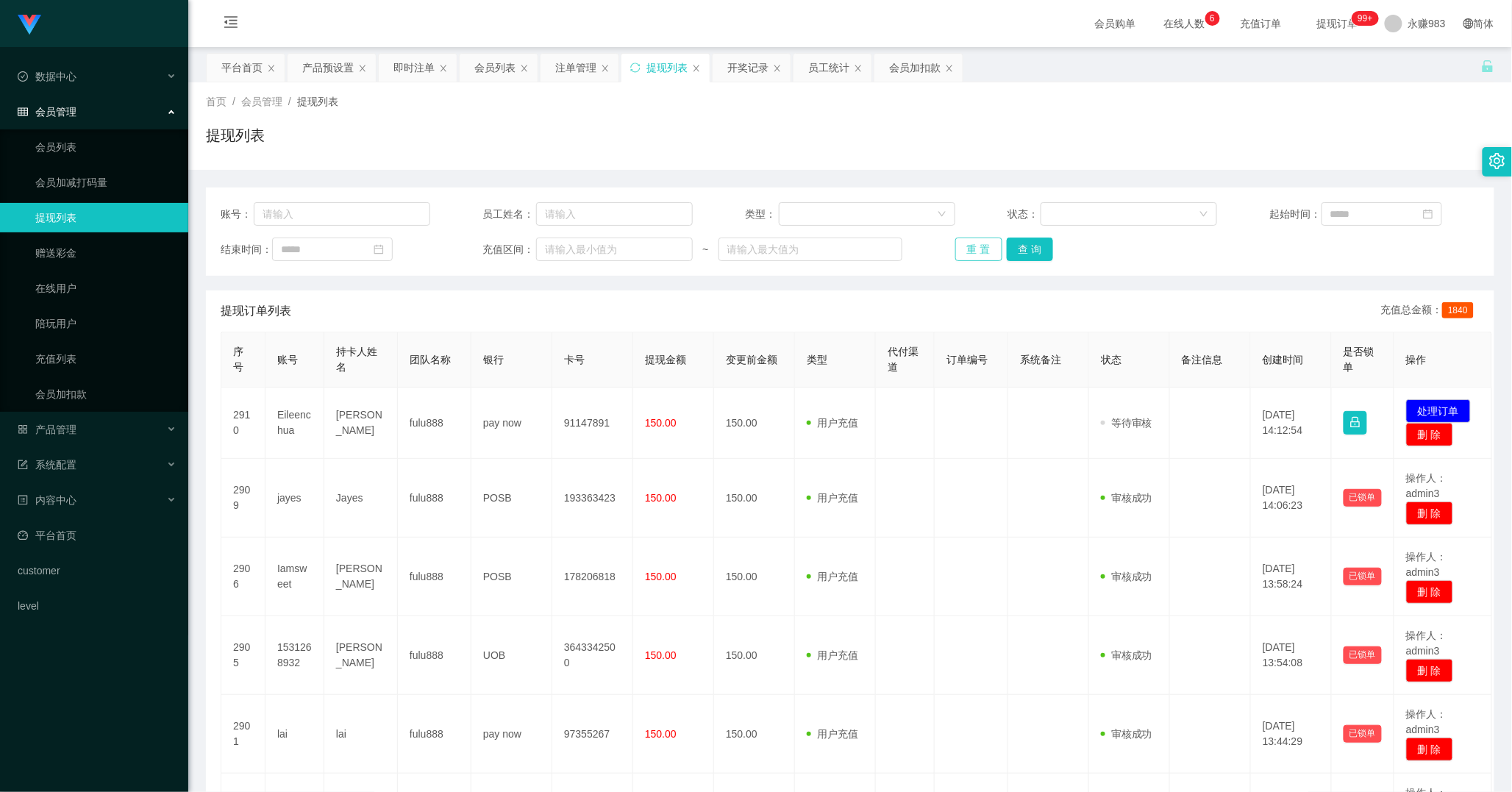
click at [979, 240] on button "重 置" at bounding box center [978, 249] width 47 height 24
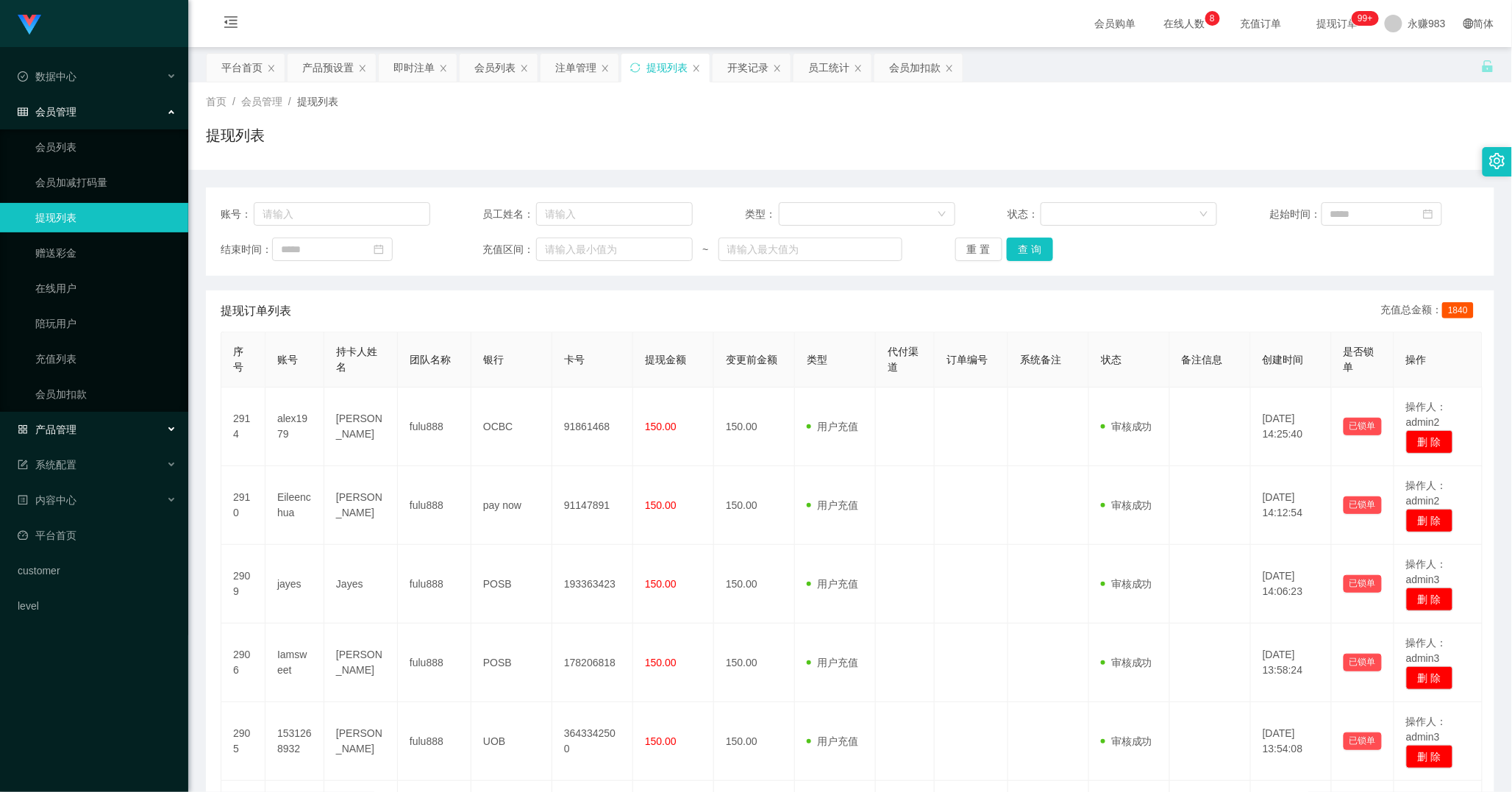
click at [71, 424] on span "产品管理" at bounding box center [47, 429] width 59 height 11
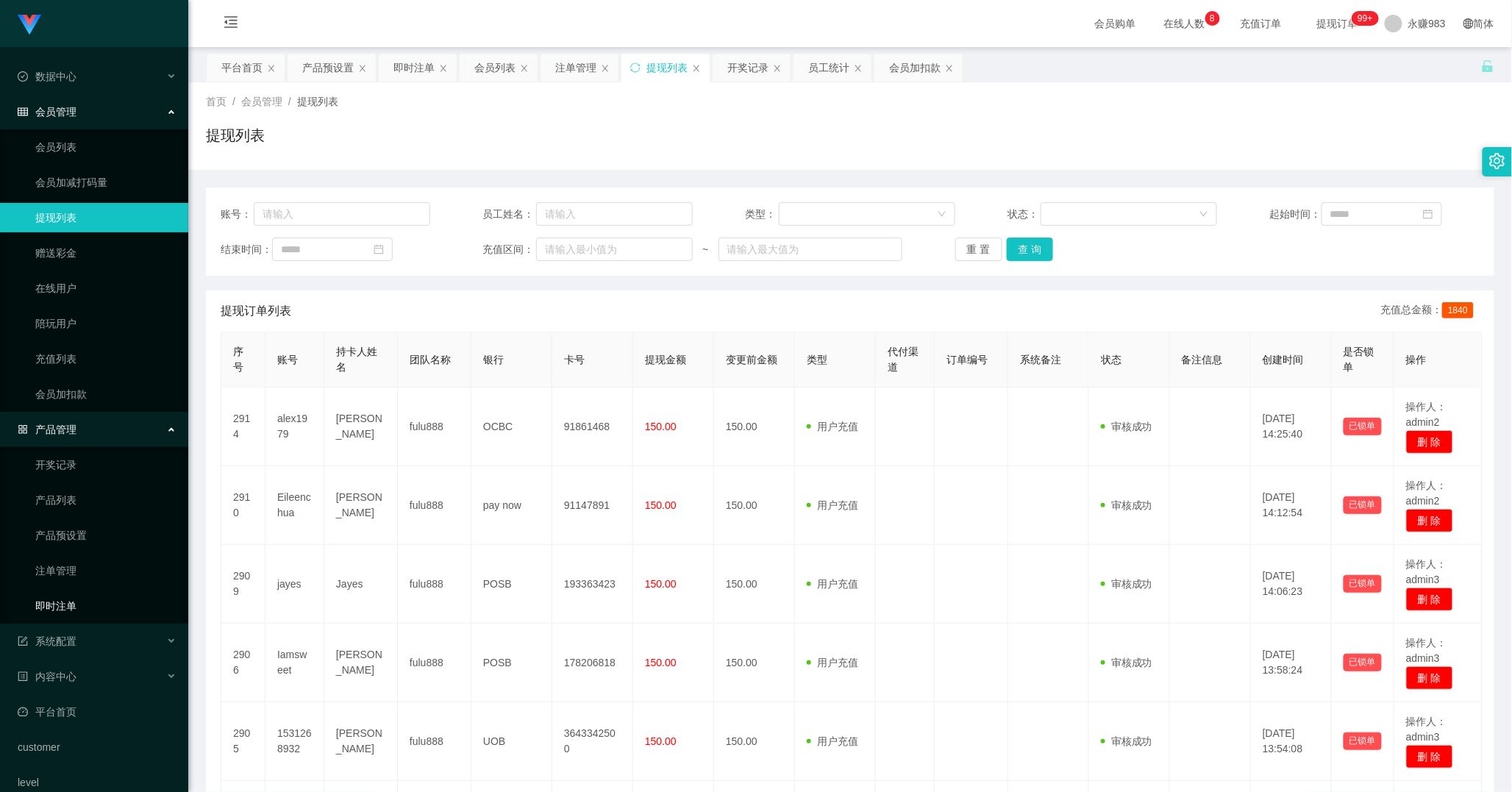
click at [81, 598] on link "即时注单" at bounding box center [106, 606] width 142 height 29
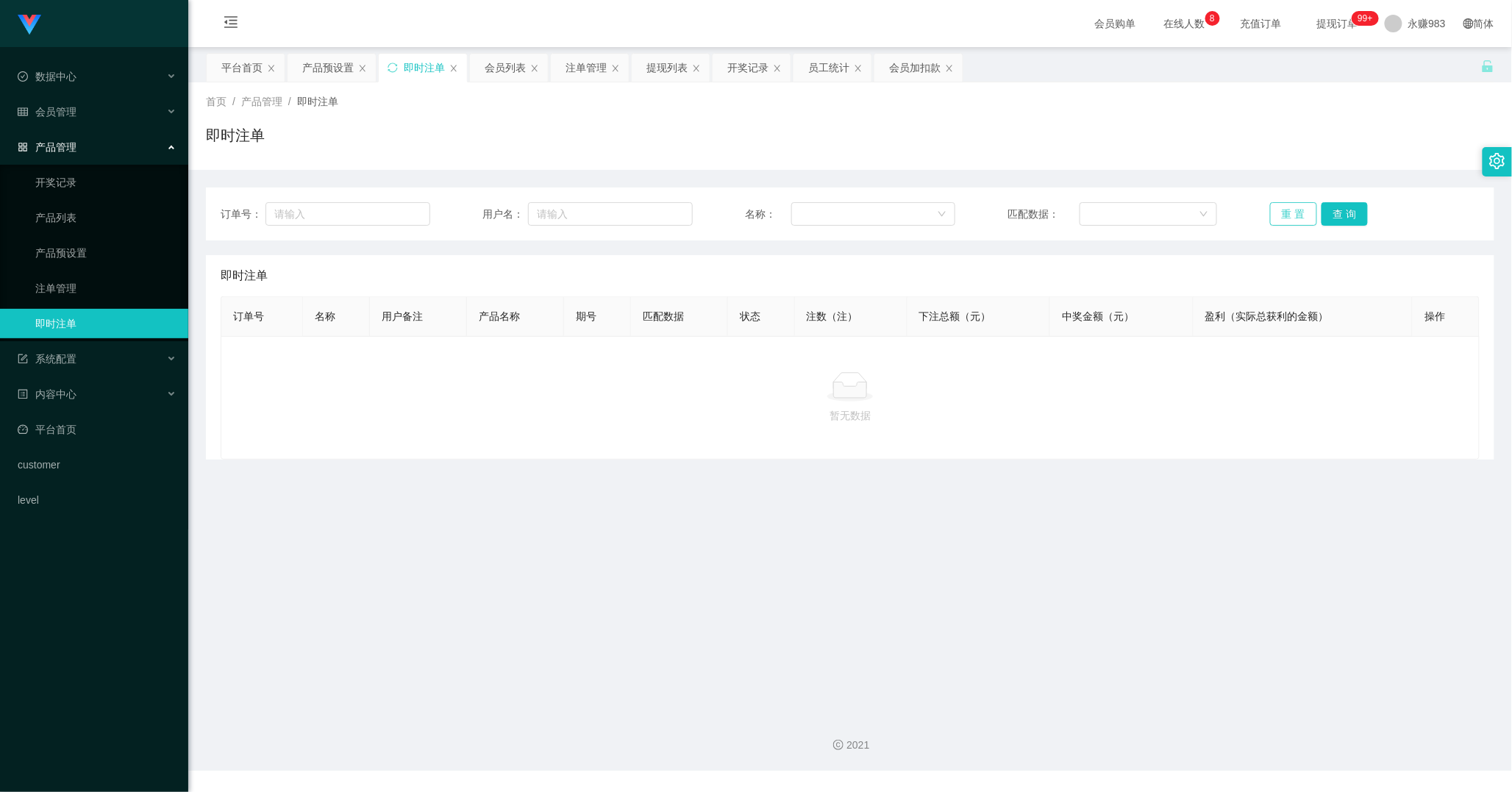
click at [1279, 219] on button "重 置" at bounding box center [1293, 214] width 47 height 24
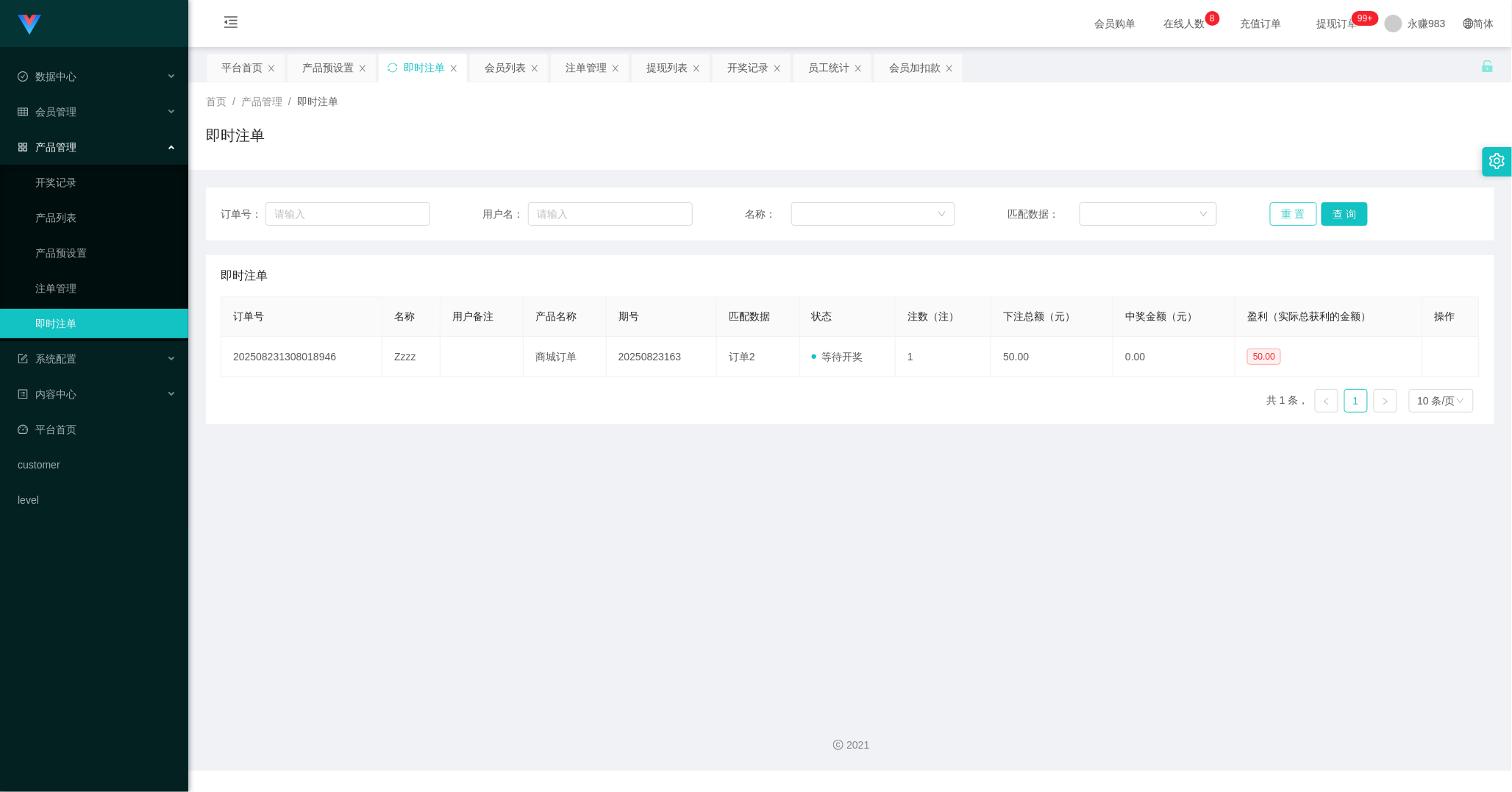
click at [1279, 219] on button "重 置" at bounding box center [1293, 214] width 47 height 24
click at [105, 331] on link "即时注单" at bounding box center [106, 324] width 142 height 29
click at [81, 249] on link "产品预设置" at bounding box center [106, 253] width 142 height 29
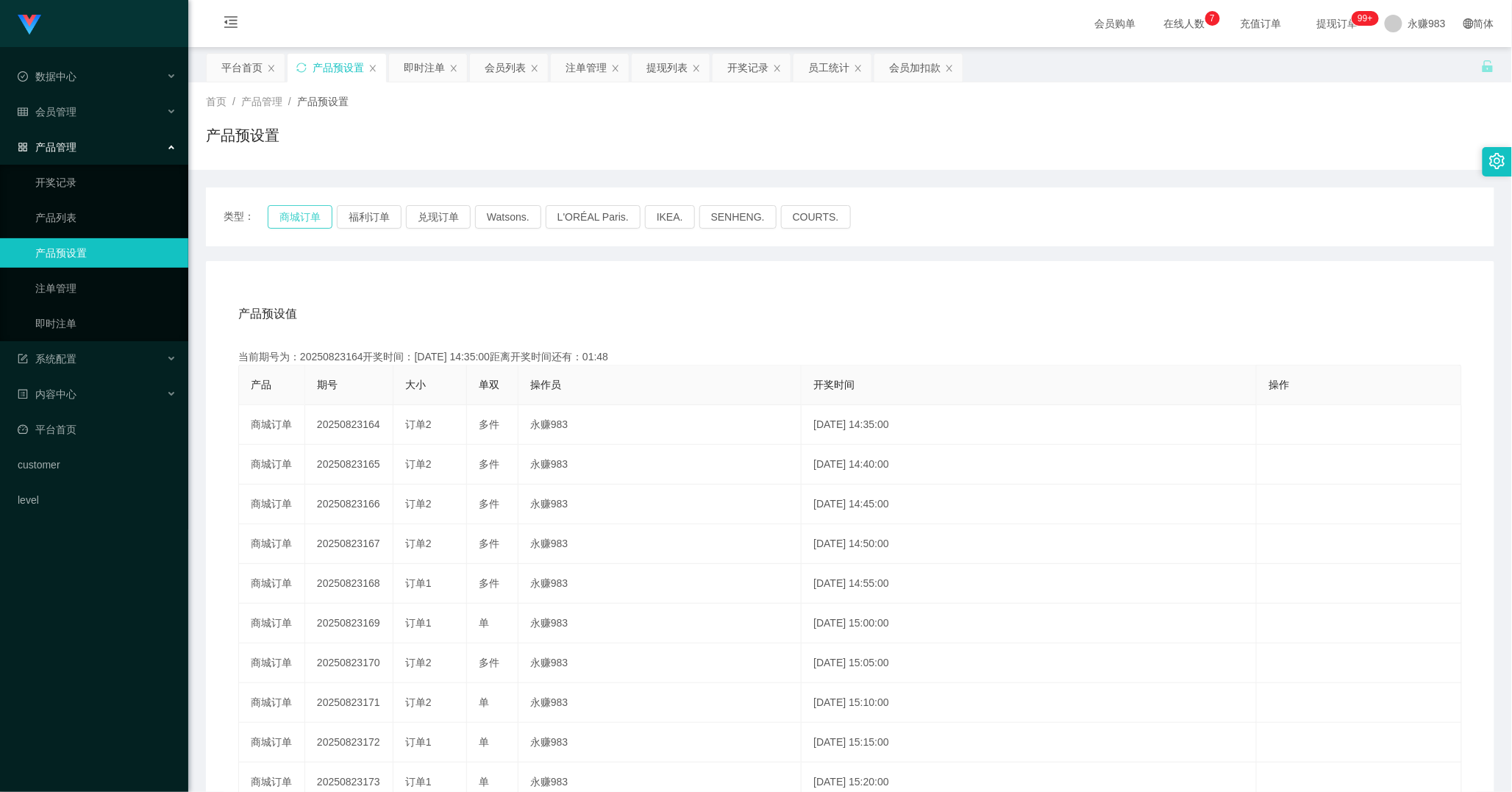
click at [285, 207] on button "商城订单" at bounding box center [300, 216] width 65 height 24
click at [525, 285] on div "产品预设值 添加期号 当前期号为：20250823164开奖时间：[DATE] 14:35:00距离开奖时间还有： 产品 期号 大小 单双 操作员 开奖时间 …" at bounding box center [850, 564] width 1288 height 606
click at [63, 320] on link "即时注单" at bounding box center [106, 324] width 142 height 29
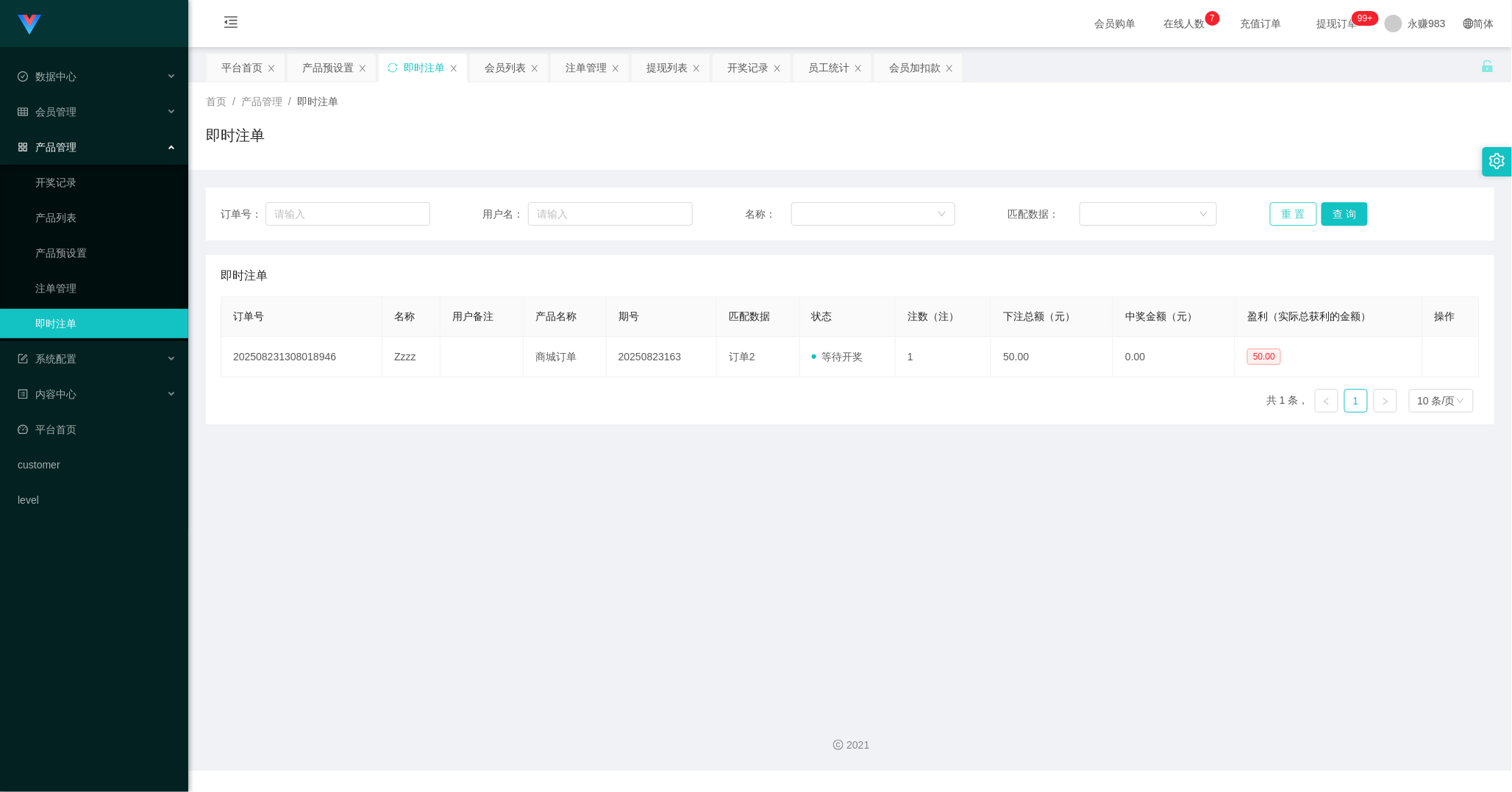
click at [1289, 211] on button "重 置" at bounding box center [1293, 214] width 47 height 24
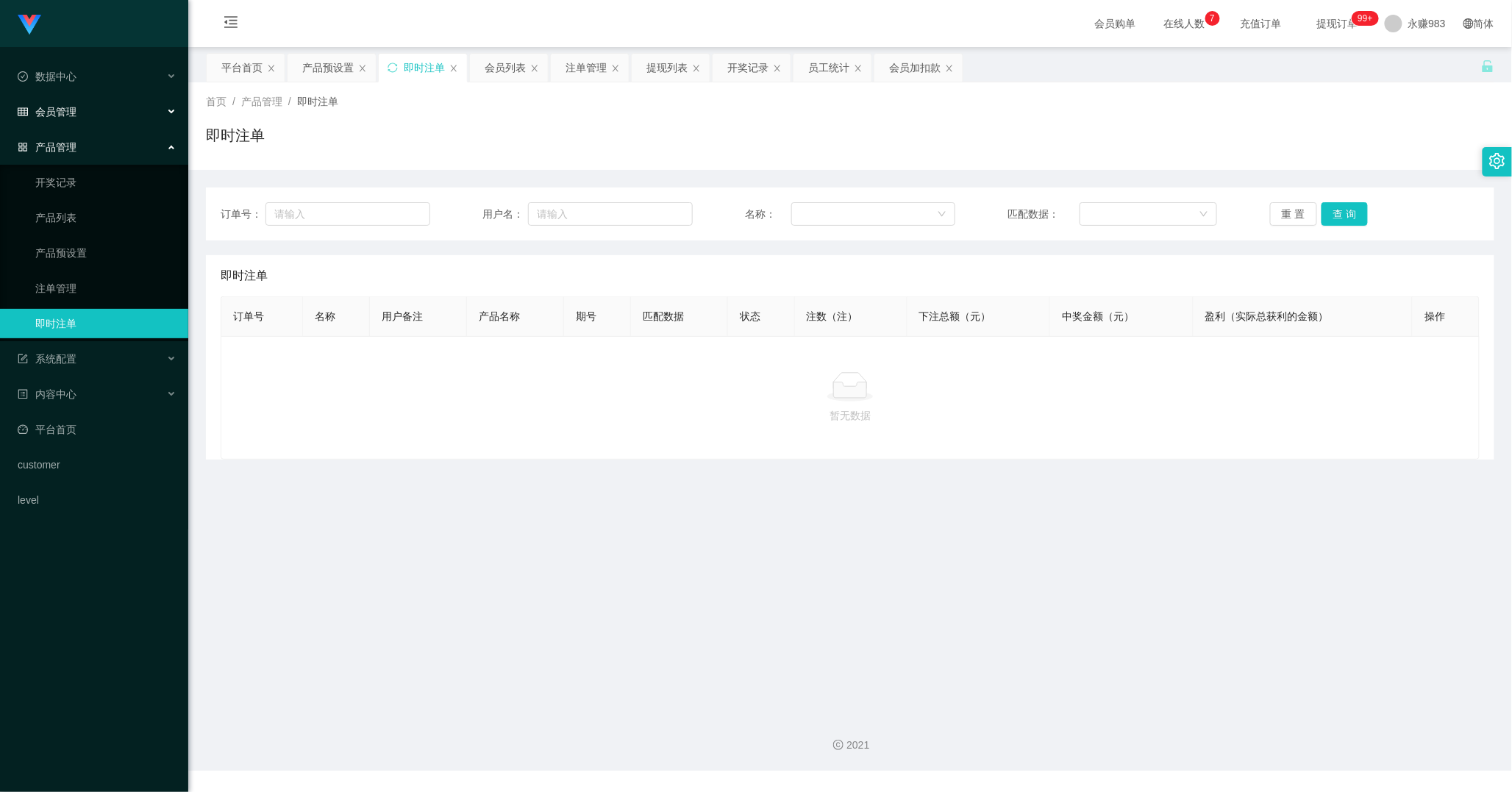
click at [75, 114] on span "会员管理" at bounding box center [47, 111] width 59 height 11
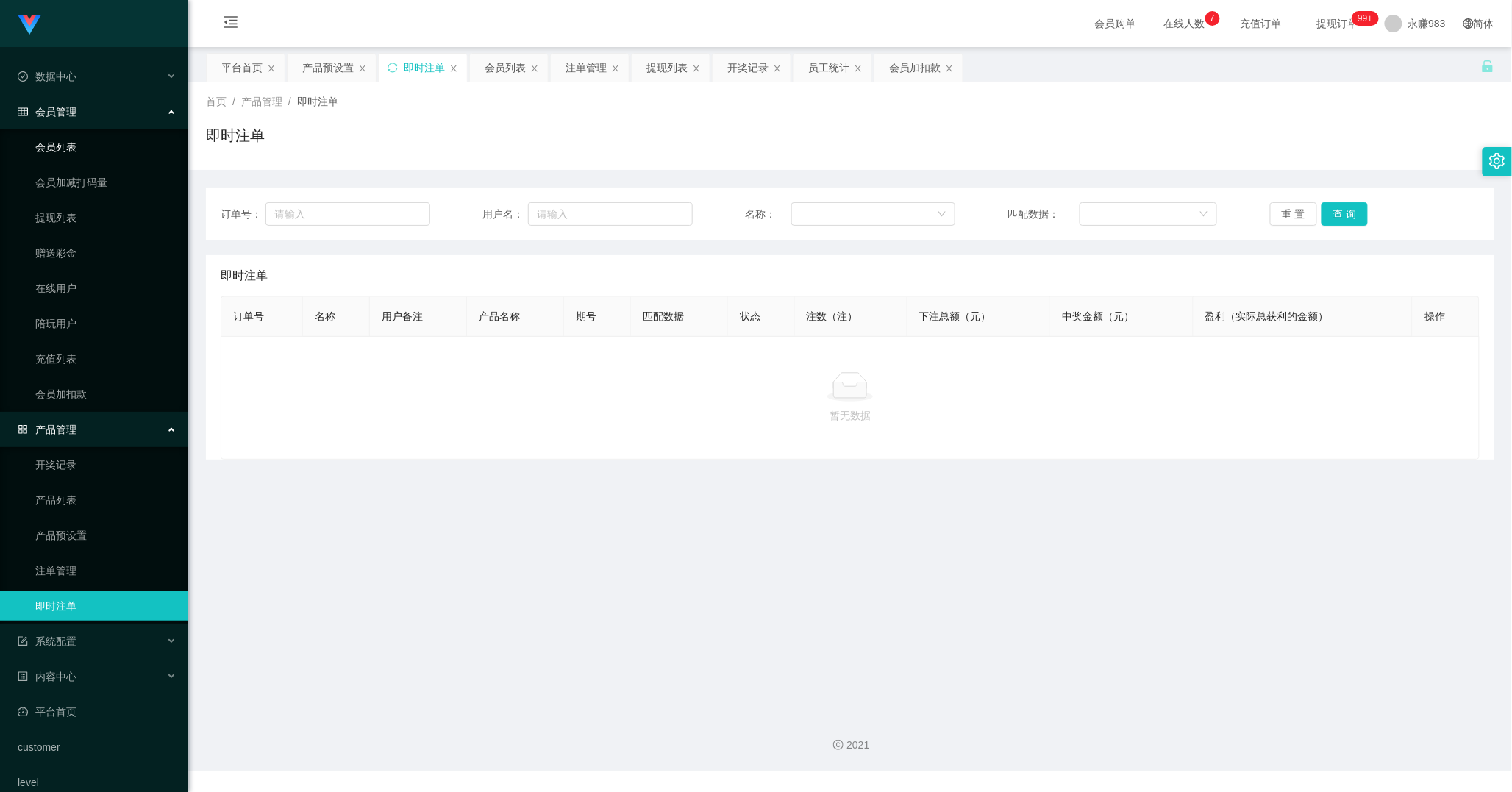
click at [79, 141] on link "会员列表" at bounding box center [106, 147] width 142 height 29
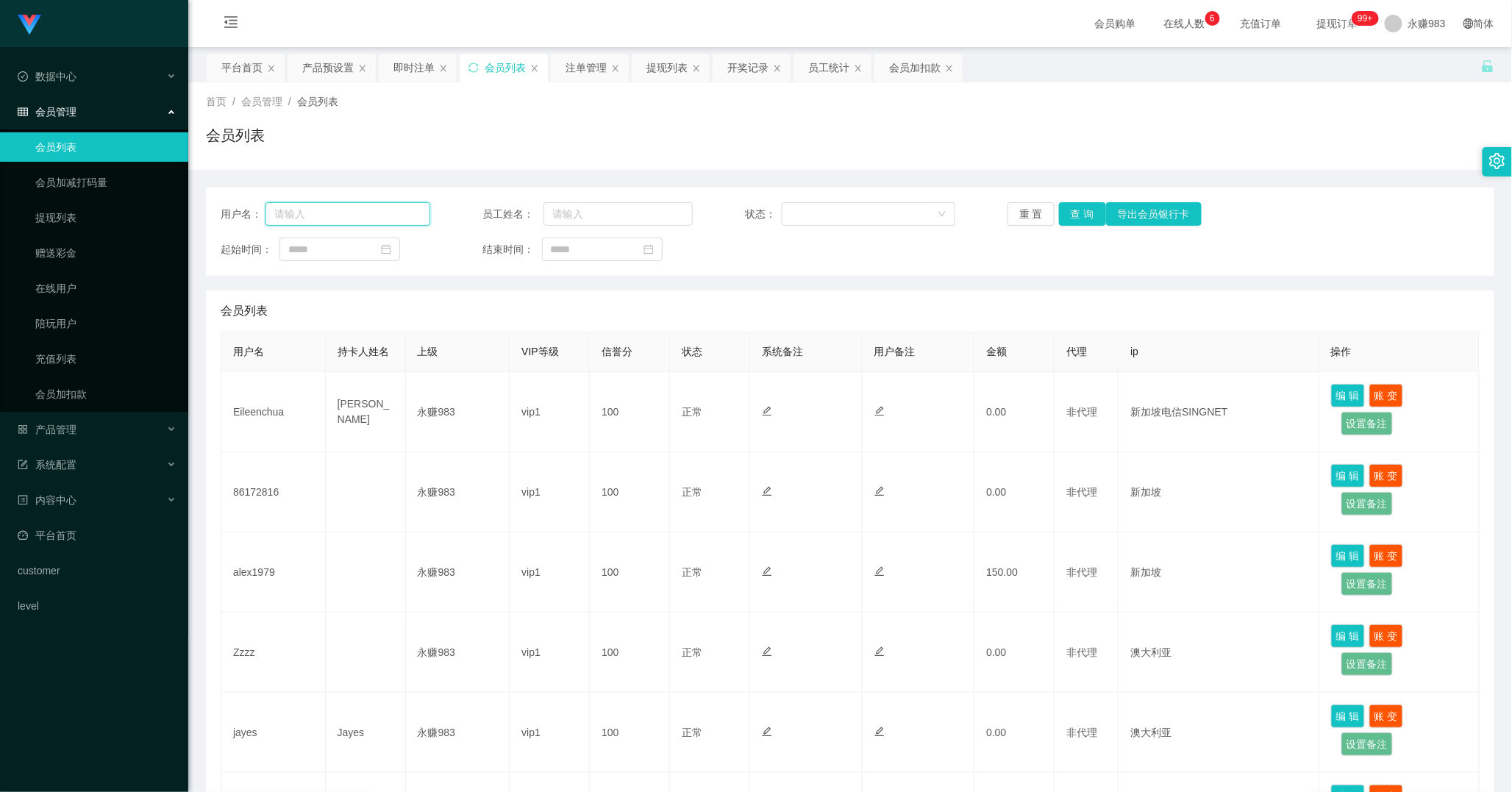
click at [347, 211] on input "text" at bounding box center [347, 214] width 165 height 24
paste input "86172816"
type input "86172816"
click at [1093, 217] on button "查 询" at bounding box center [1083, 214] width 47 height 24
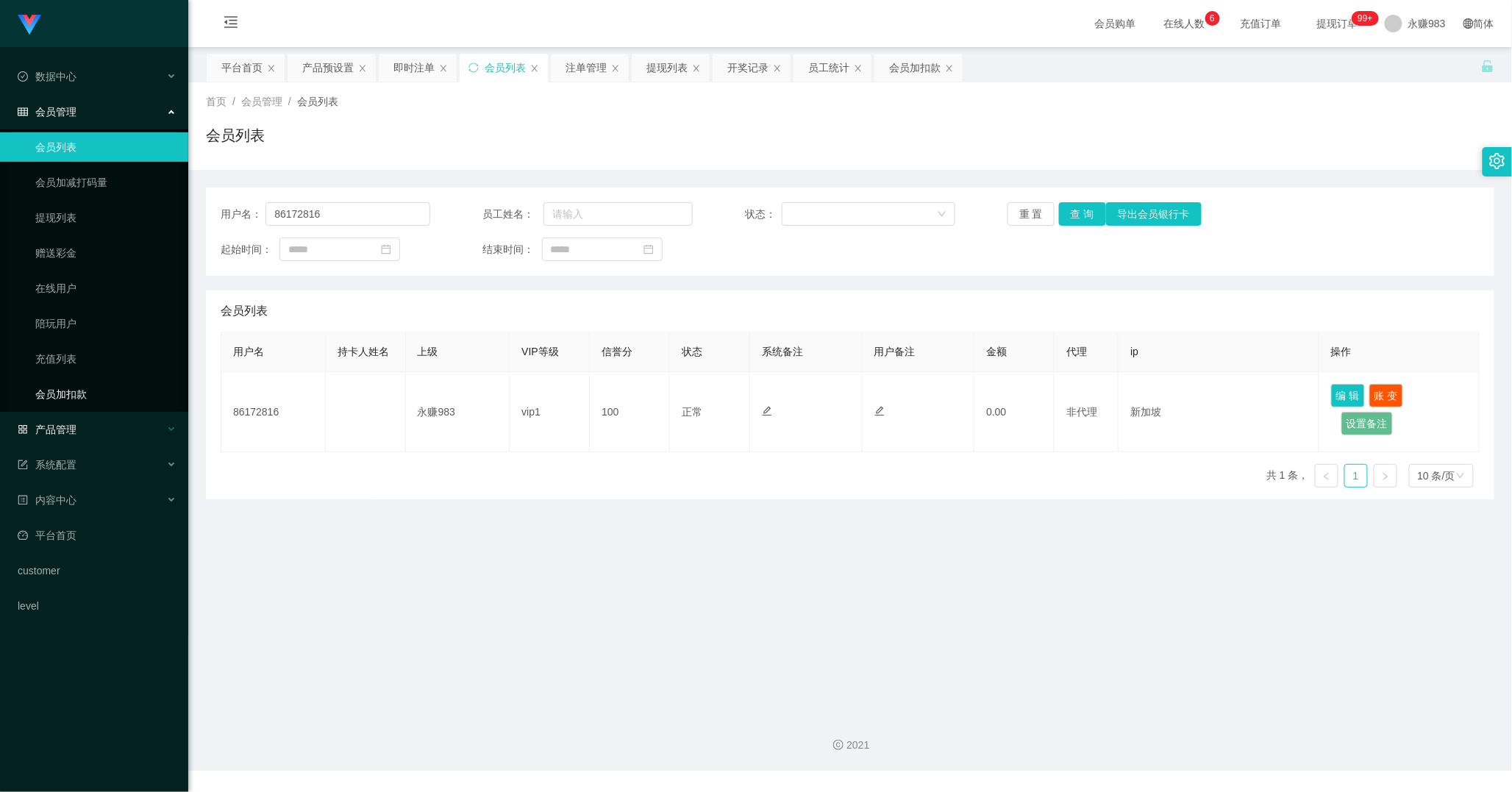
click at [98, 425] on div "产品管理" at bounding box center [94, 429] width 188 height 29
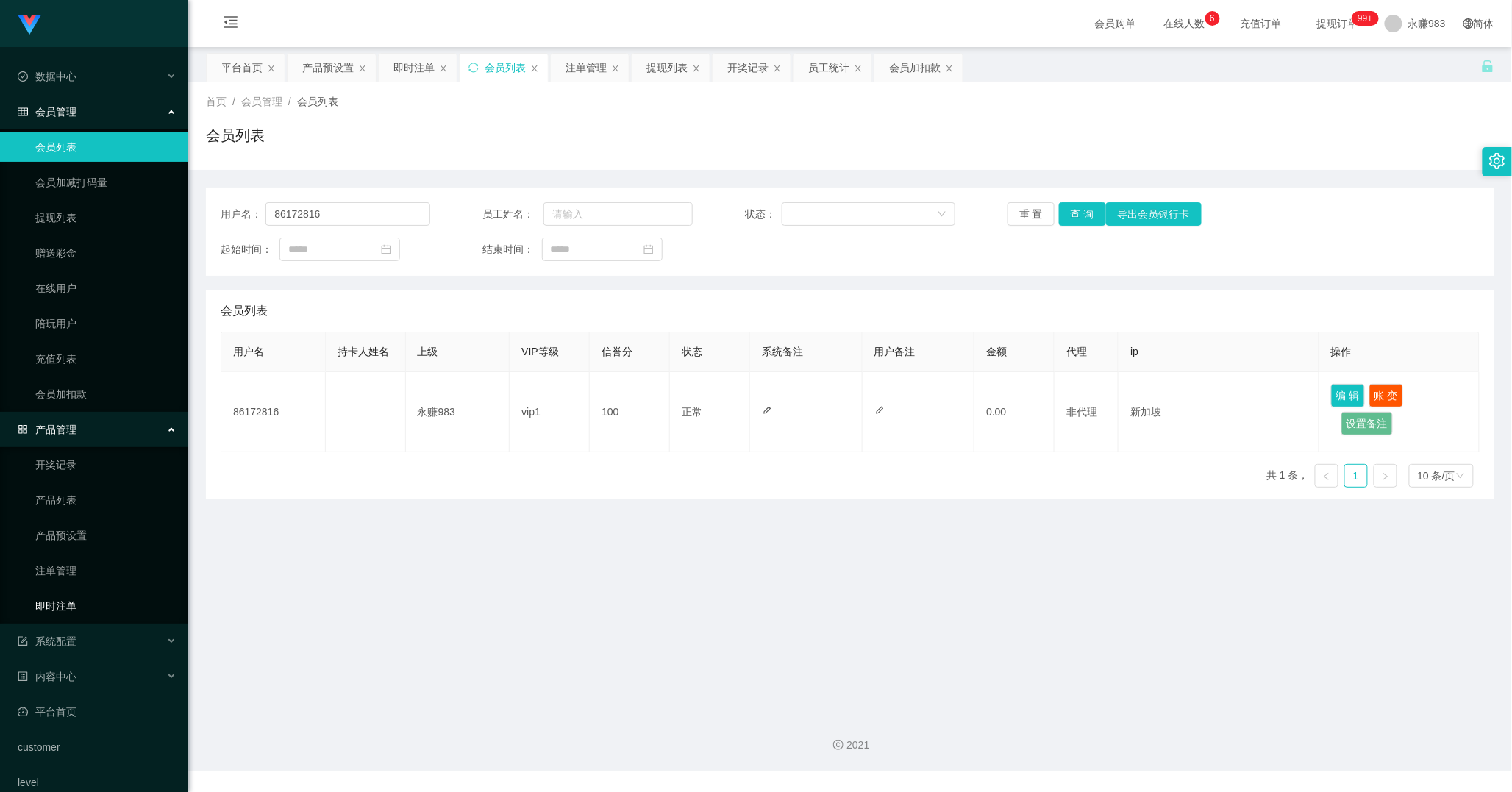
click at [56, 607] on link "即时注单" at bounding box center [106, 606] width 142 height 29
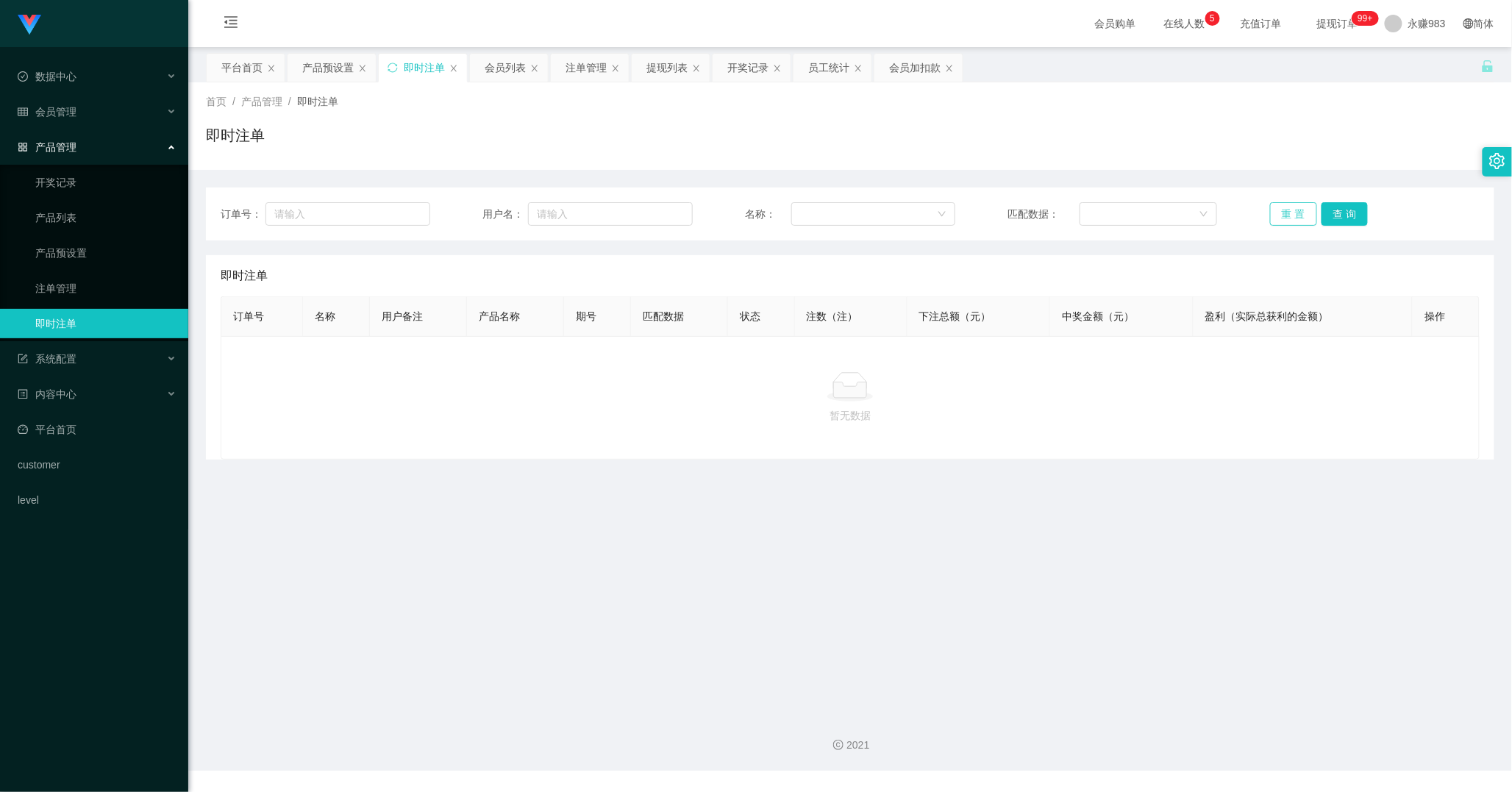
click at [1277, 220] on button "重 置" at bounding box center [1293, 214] width 47 height 24
click at [85, 284] on link "注单管理" at bounding box center [106, 288] width 142 height 29
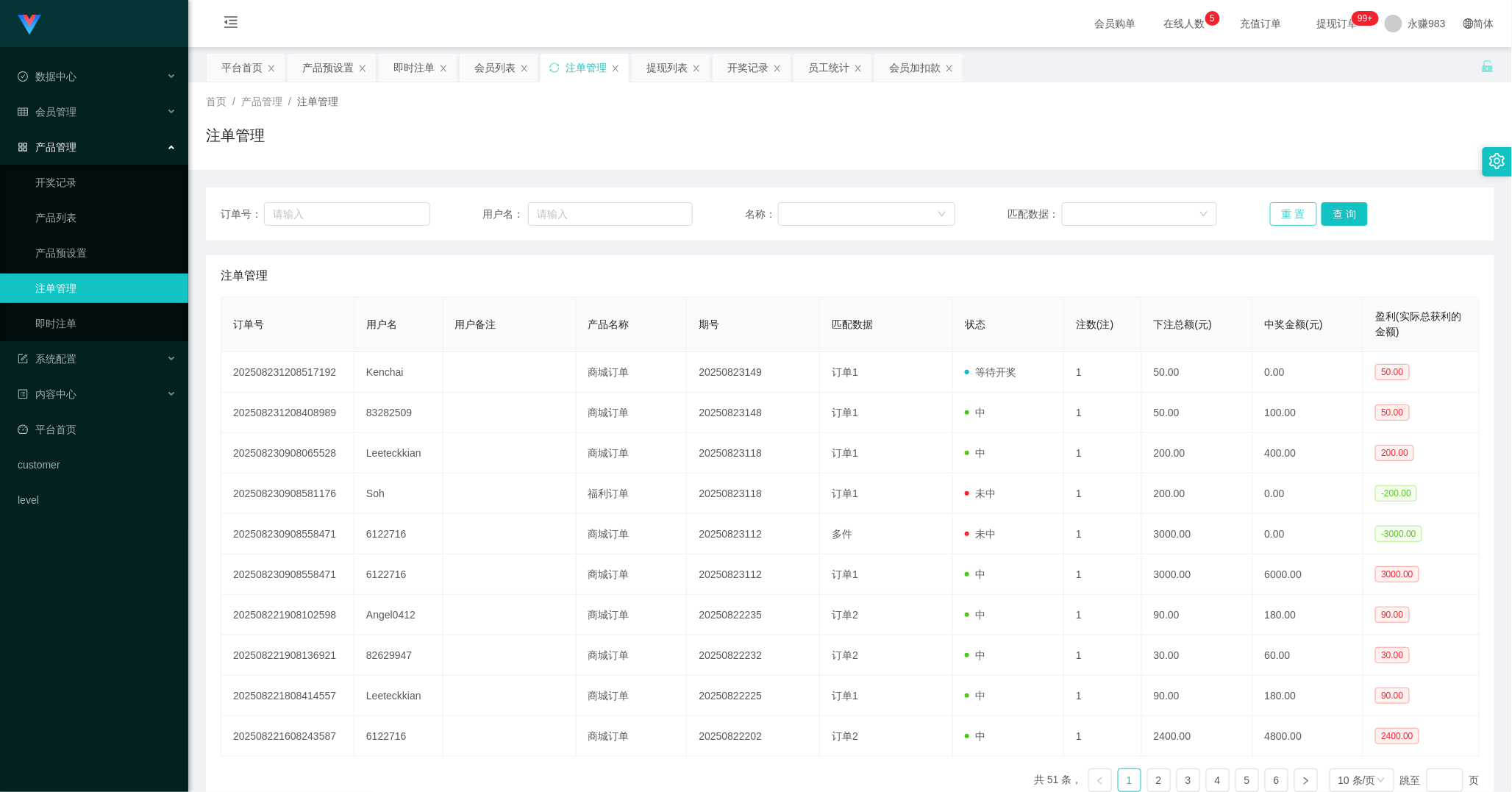
click at [1288, 219] on button "重 置" at bounding box center [1293, 214] width 47 height 24
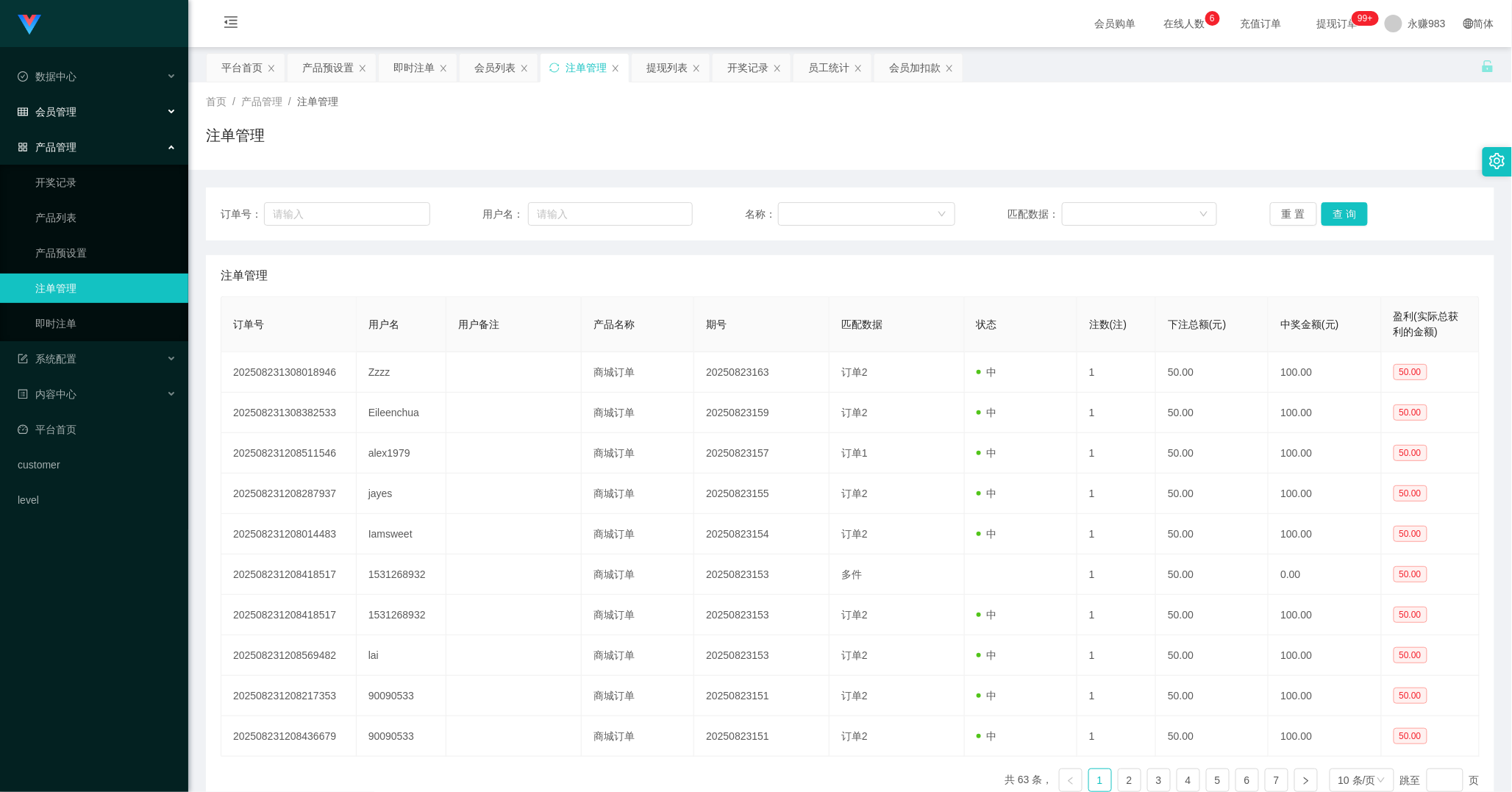
click at [49, 111] on span "会员管理" at bounding box center [47, 111] width 59 height 11
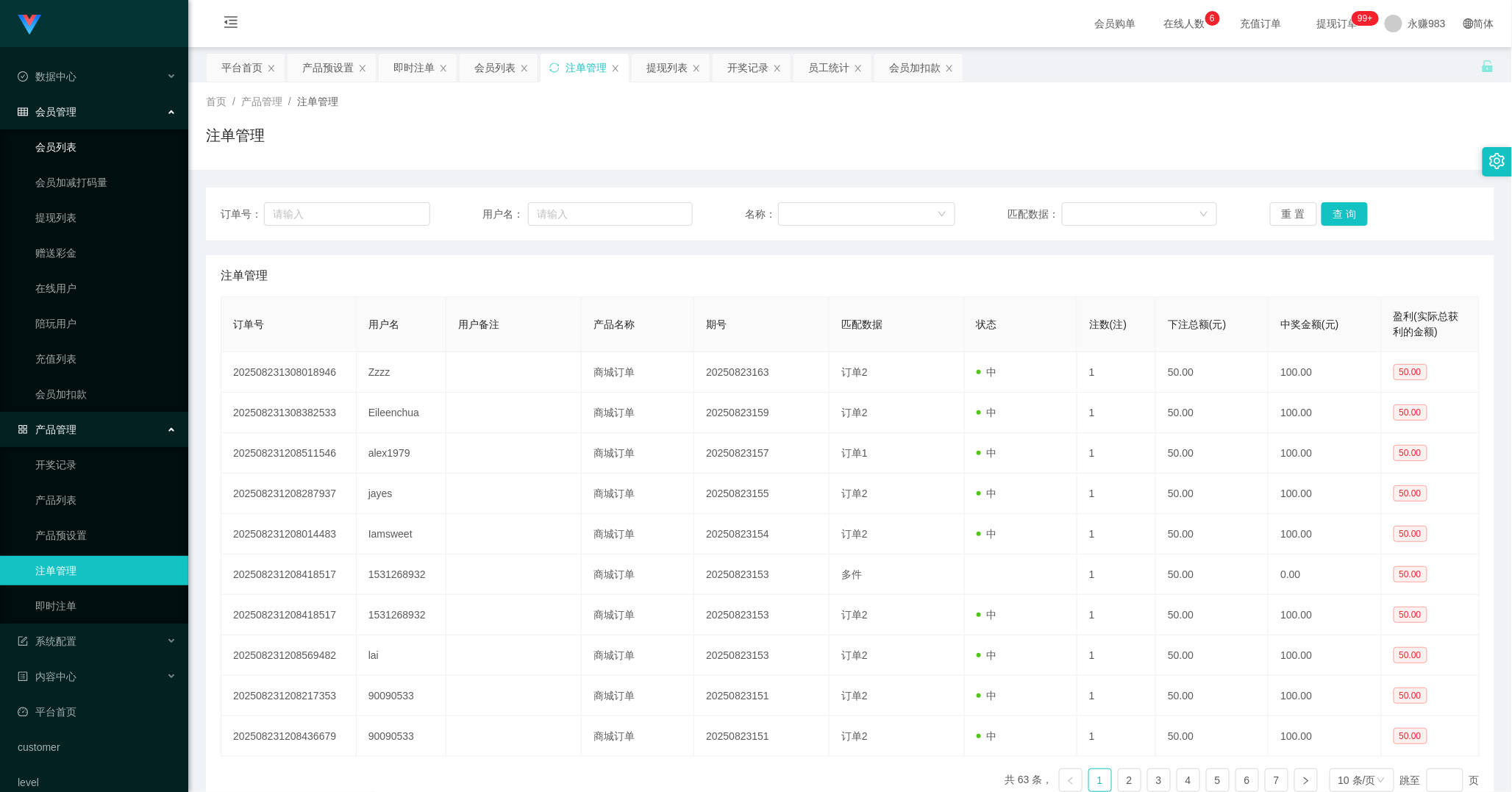
click at [63, 141] on link "会员列表" at bounding box center [106, 147] width 142 height 29
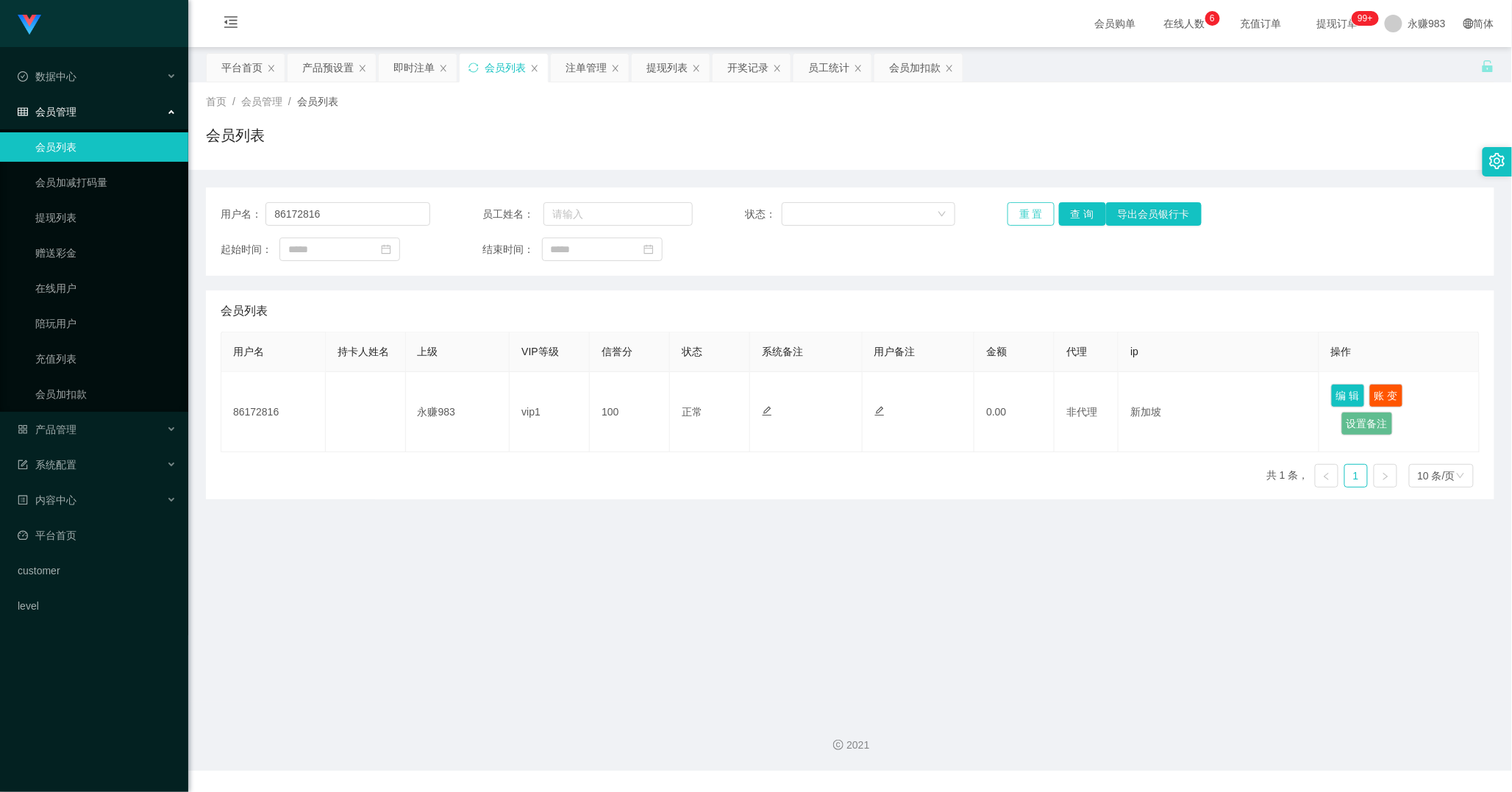
click at [1028, 215] on button "重 置" at bounding box center [1031, 214] width 47 height 24
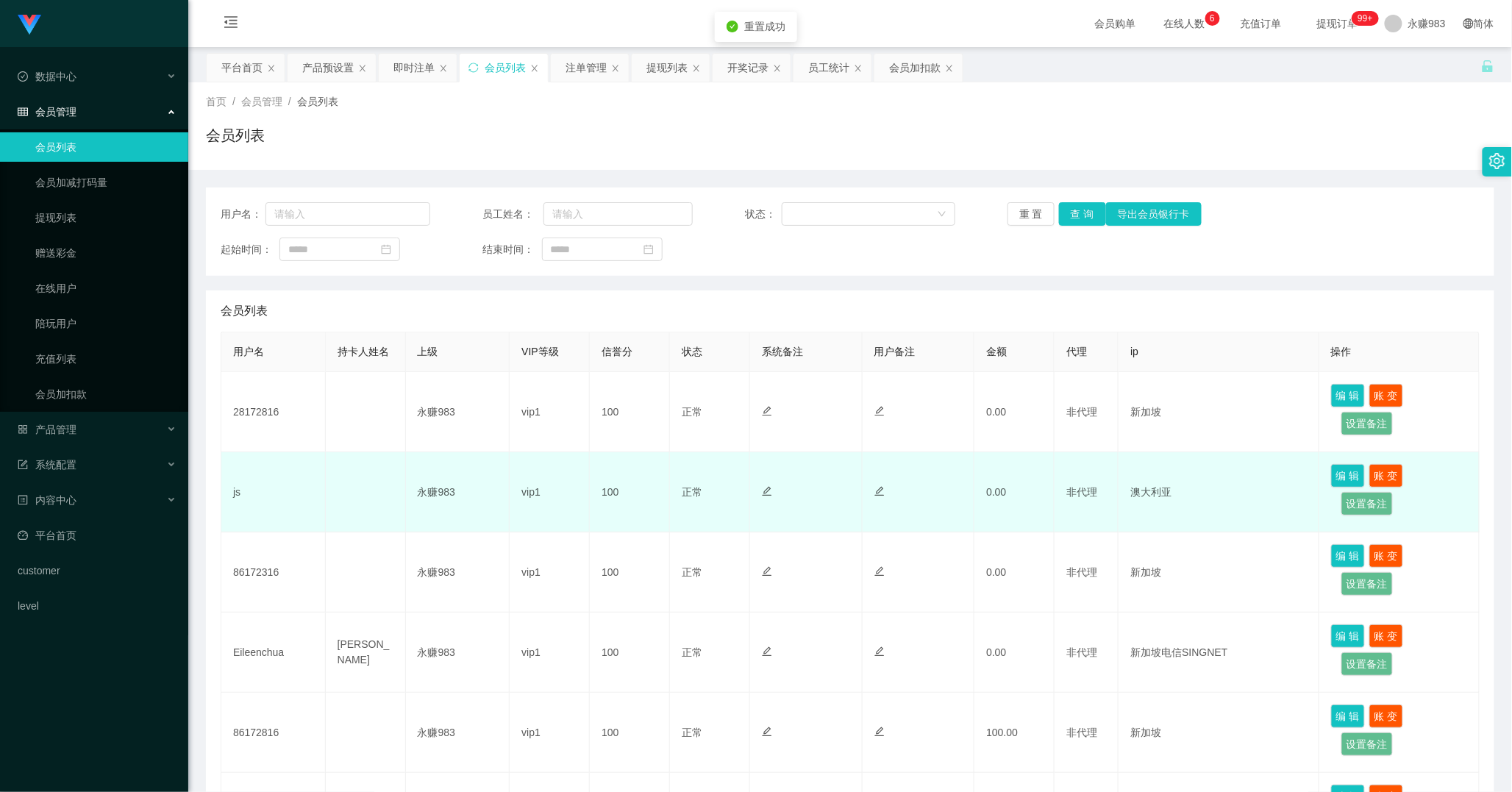
click at [259, 490] on td "js" at bounding box center [273, 492] width 104 height 81
click at [244, 494] on td "js" at bounding box center [273, 492] width 104 height 81
click at [232, 494] on td "js" at bounding box center [273, 492] width 104 height 81
click at [237, 493] on td "js" at bounding box center [273, 492] width 104 height 81
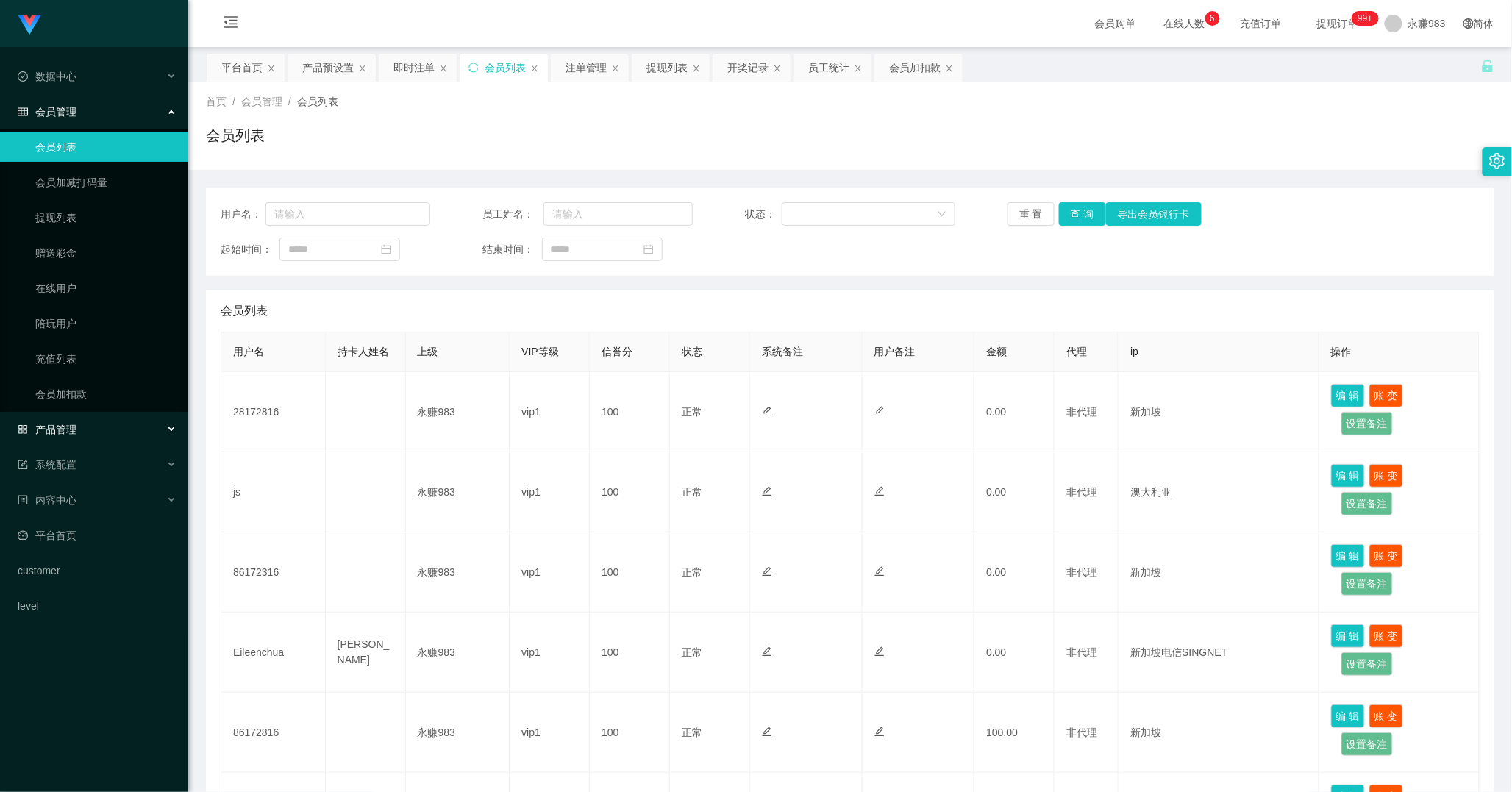
click at [63, 424] on span "产品管理" at bounding box center [47, 429] width 59 height 11
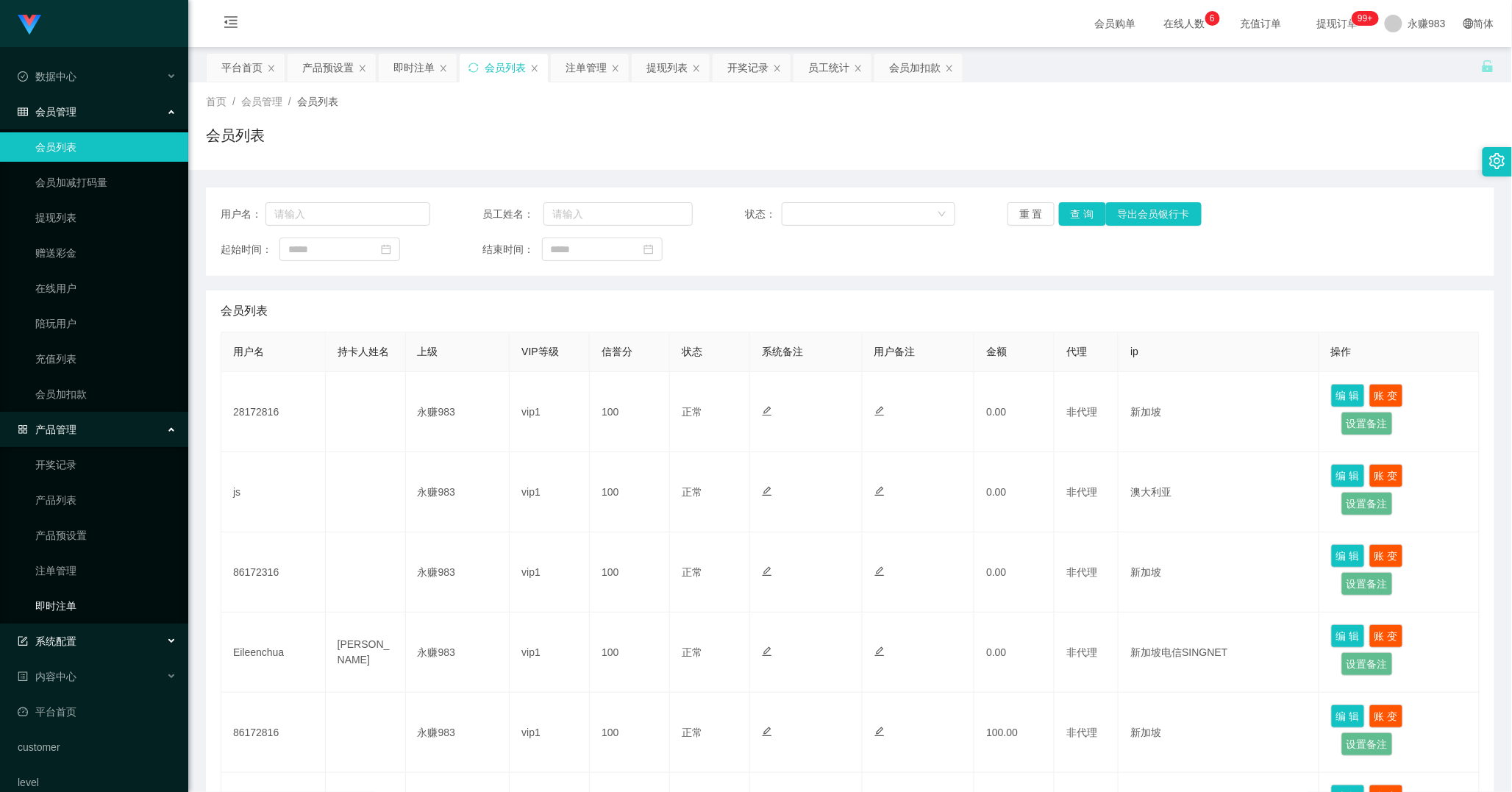
click at [81, 609] on link "即时注单" at bounding box center [106, 606] width 142 height 29
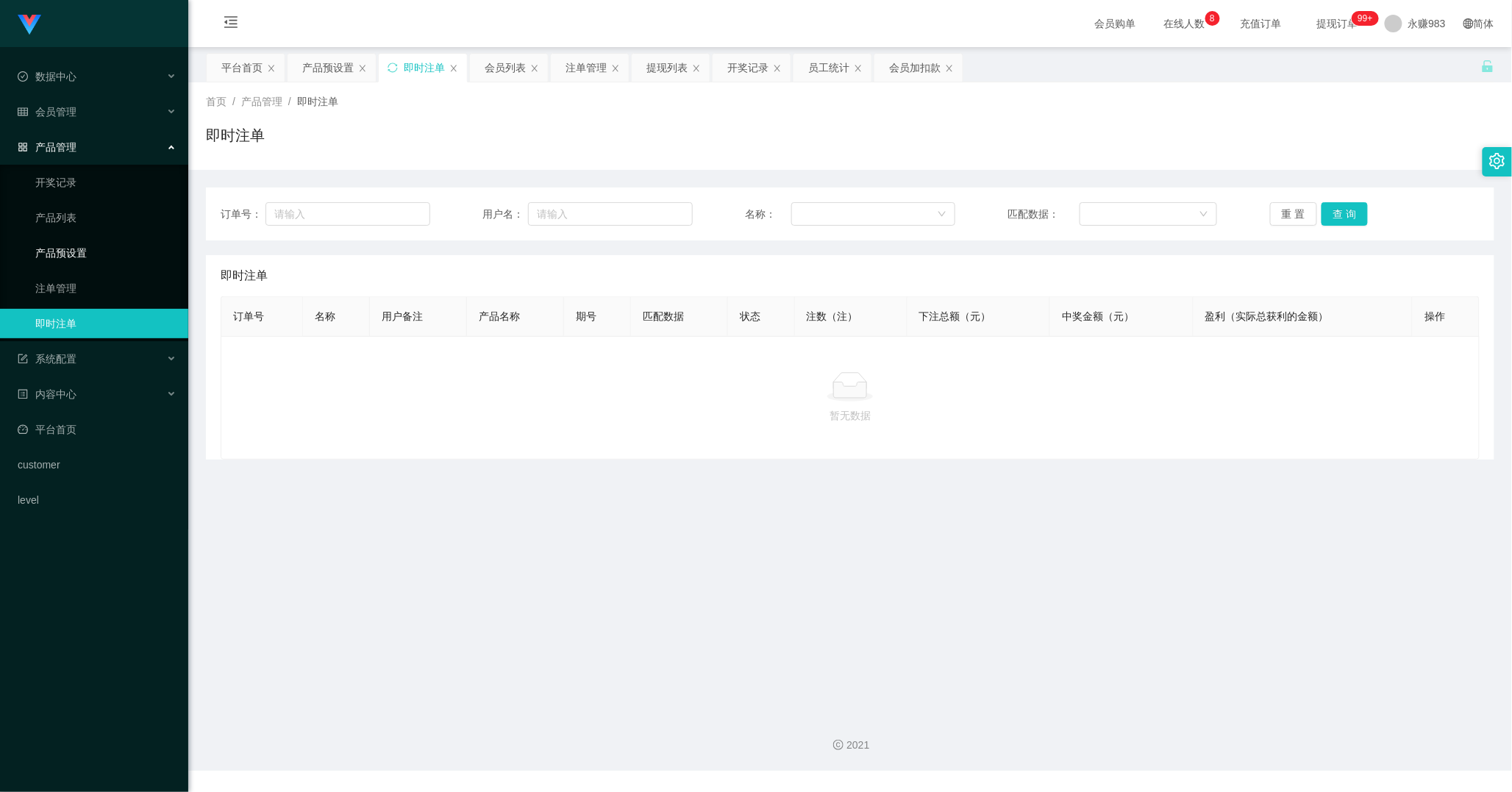
click at [60, 259] on link "产品预设置" at bounding box center [106, 253] width 142 height 29
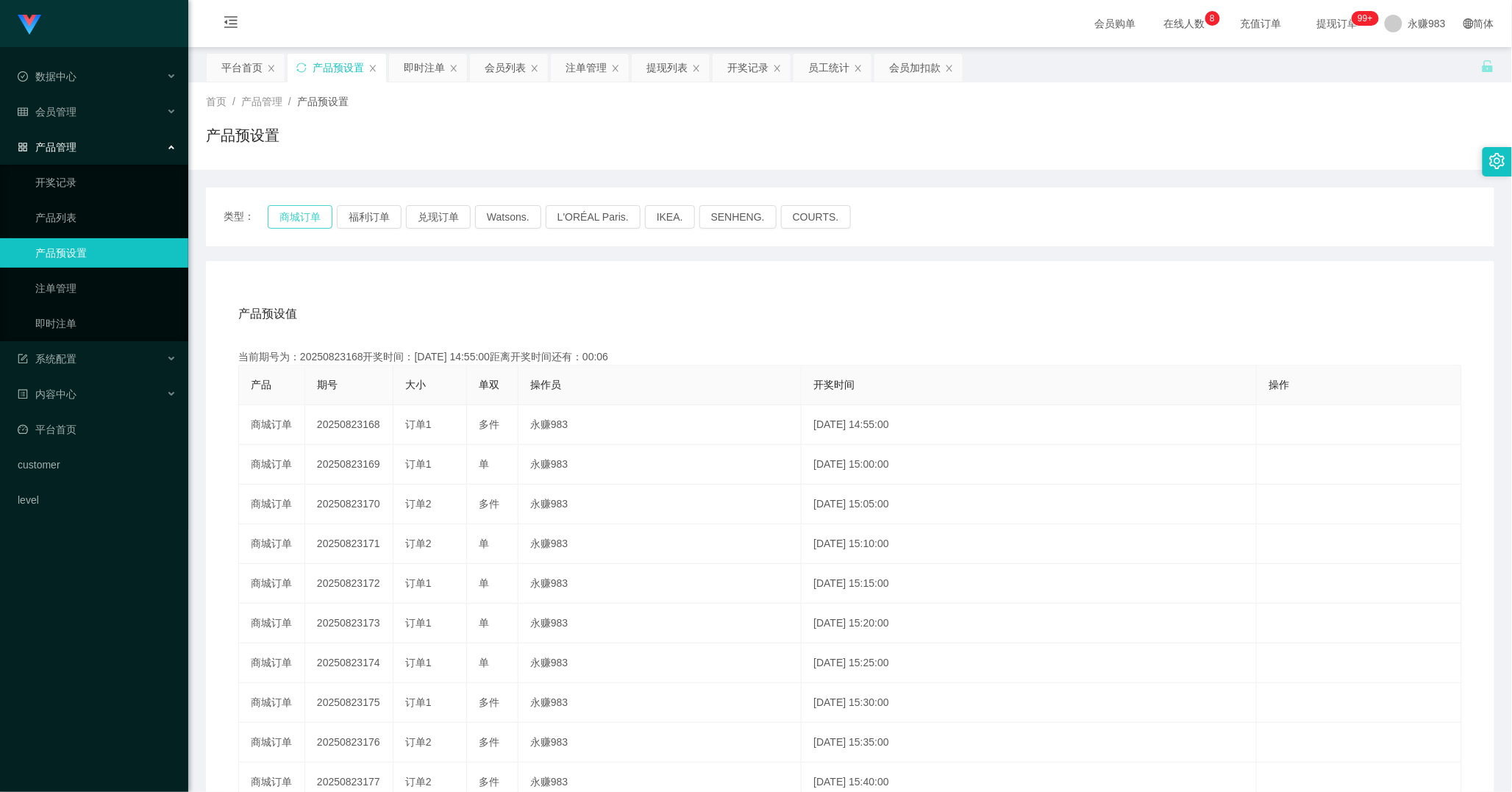
click at [312, 219] on button "商城订单" at bounding box center [300, 216] width 65 height 24
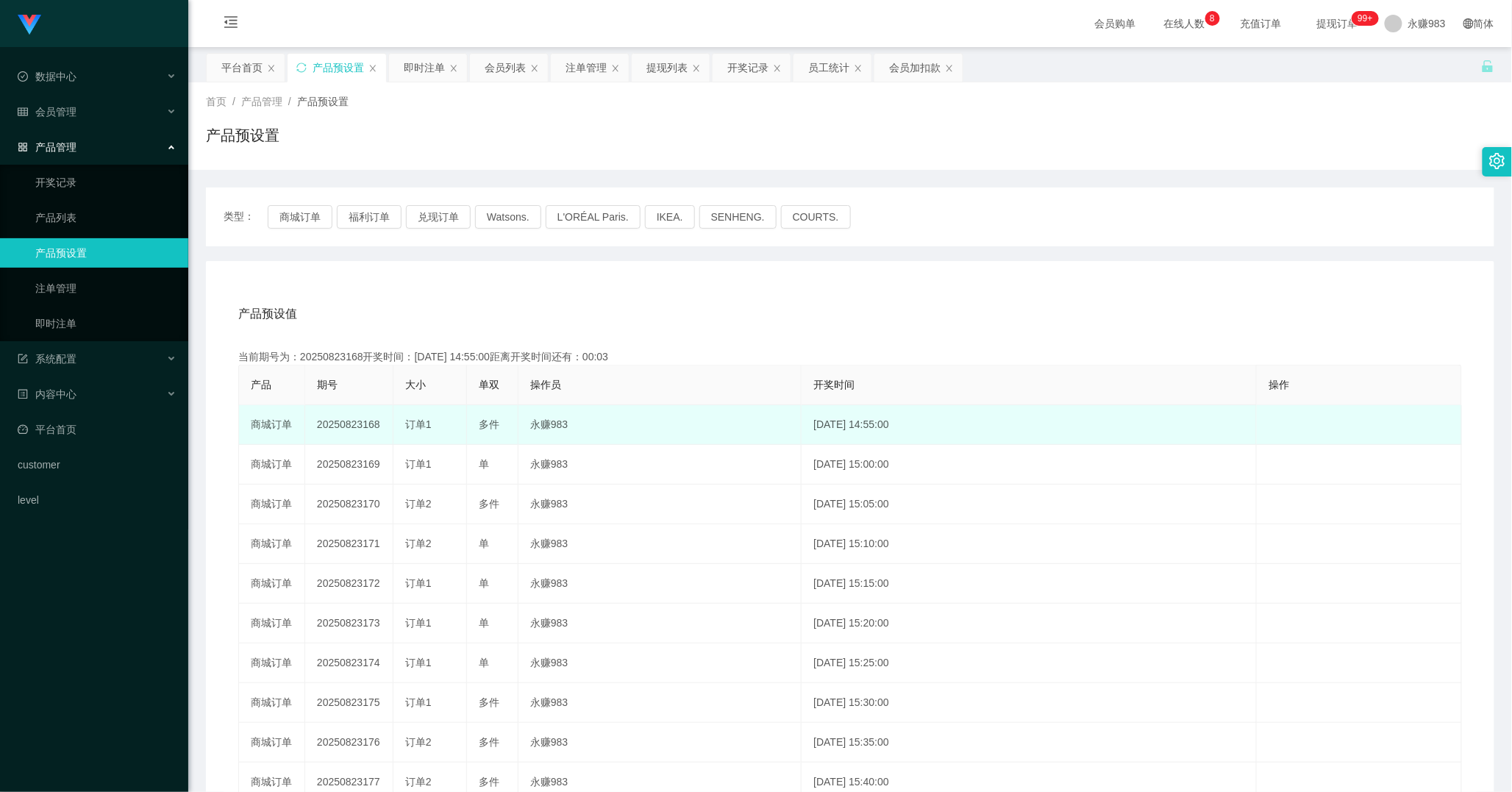
drag, startPoint x: 363, startPoint y: 425, endPoint x: 380, endPoint y: 425, distance: 17.0
click at [380, 425] on td "20250823168" at bounding box center [349, 424] width 88 height 40
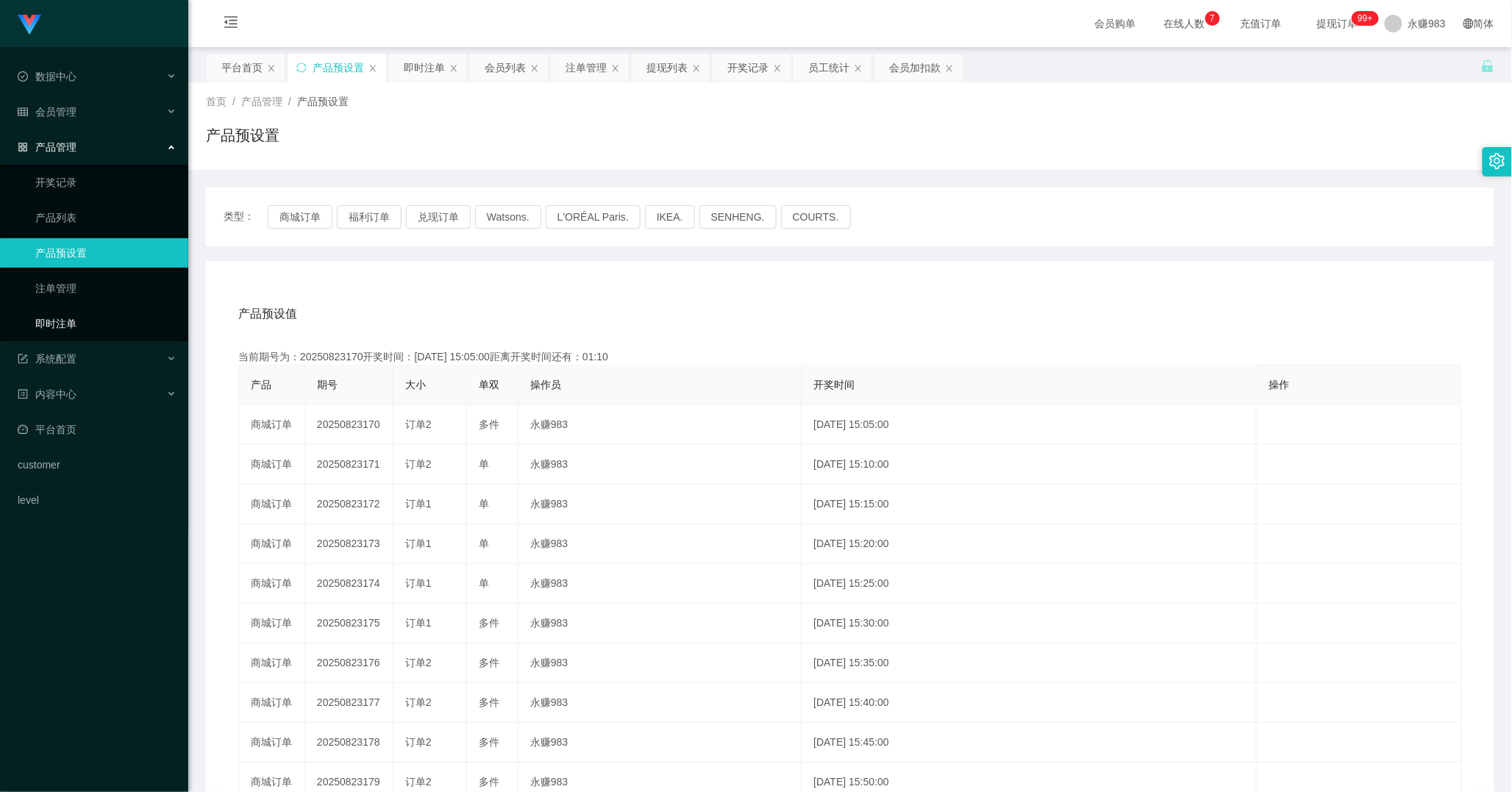
click at [76, 326] on link "即时注单" at bounding box center [106, 324] width 142 height 29
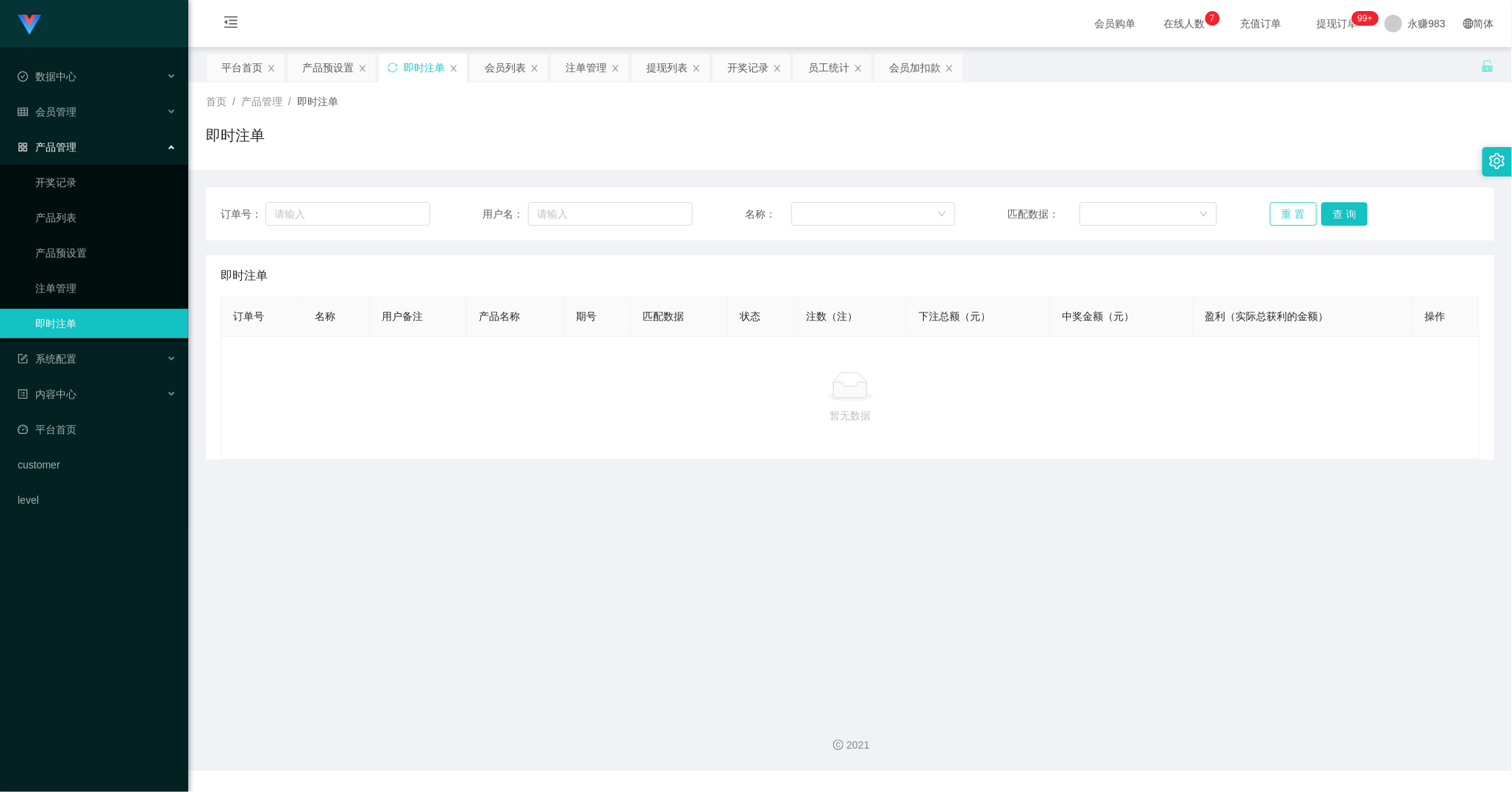
click at [1285, 207] on button "重 置" at bounding box center [1293, 214] width 47 height 24
click at [1284, 213] on button "重 置" at bounding box center [1293, 214] width 47 height 24
click at [73, 78] on span "数据中心" at bounding box center [47, 76] width 59 height 11
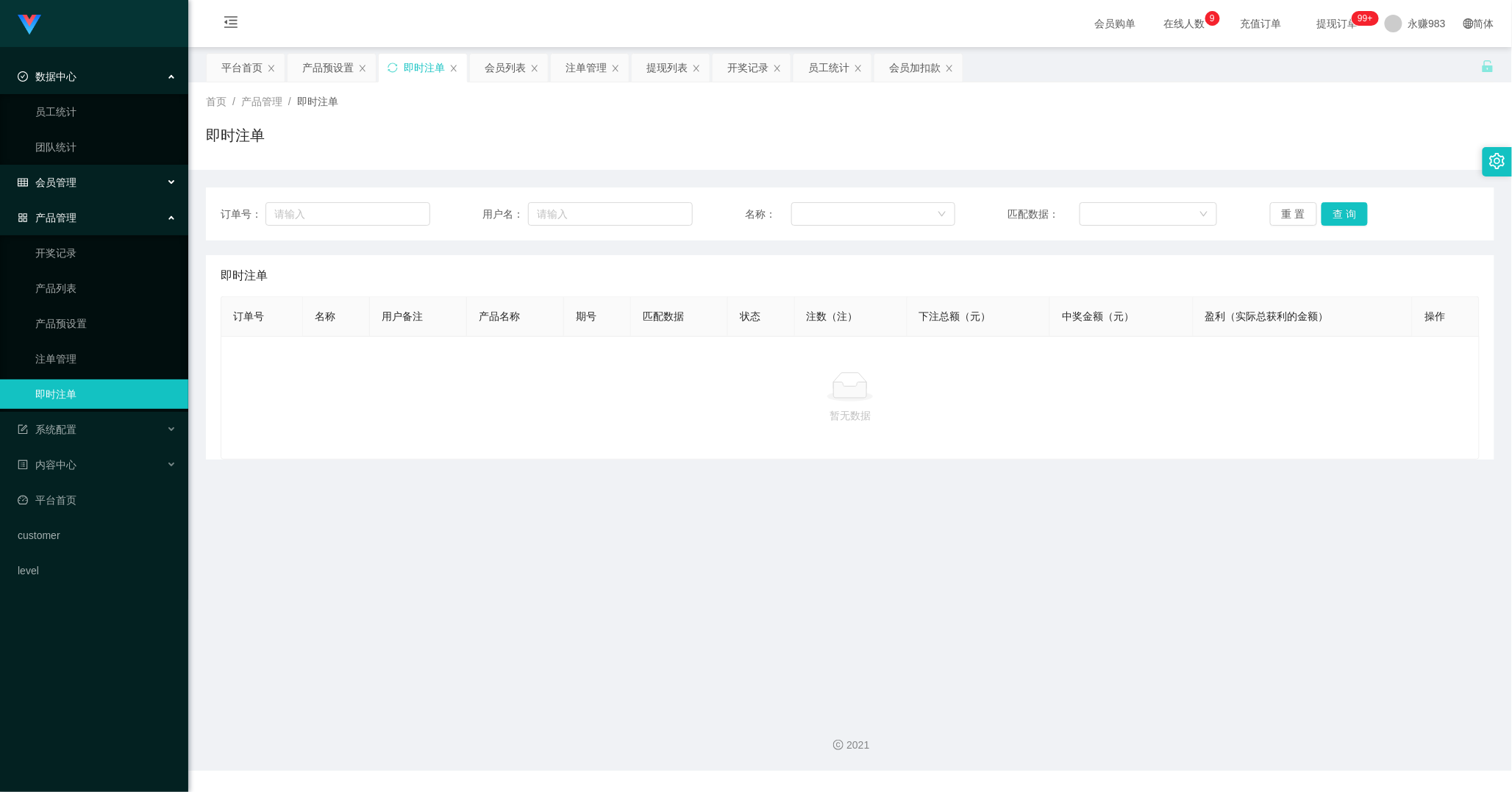
click at [58, 189] on div "会员管理" at bounding box center [94, 182] width 188 height 29
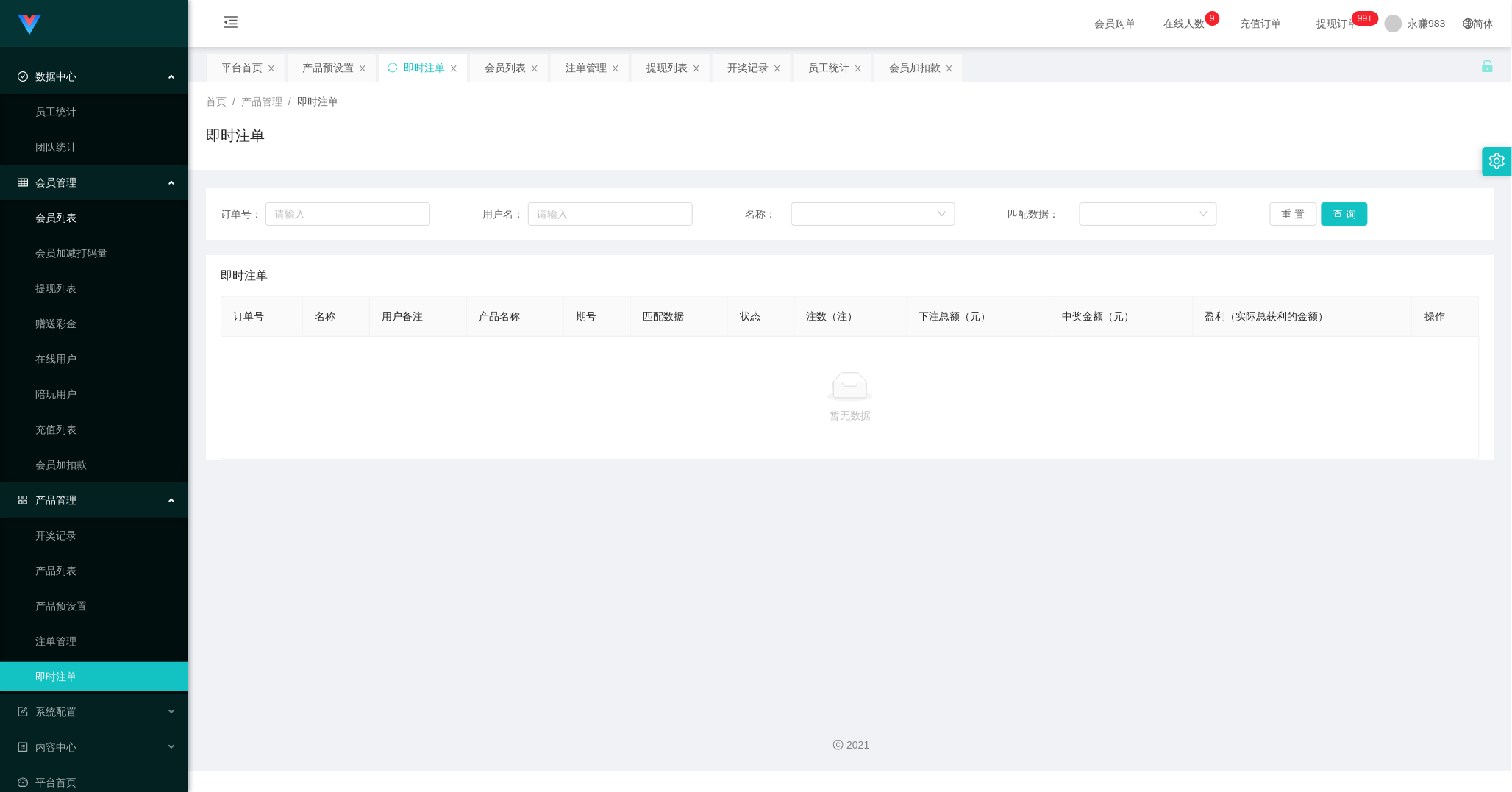
click at [64, 215] on link "会员列表" at bounding box center [106, 218] width 142 height 29
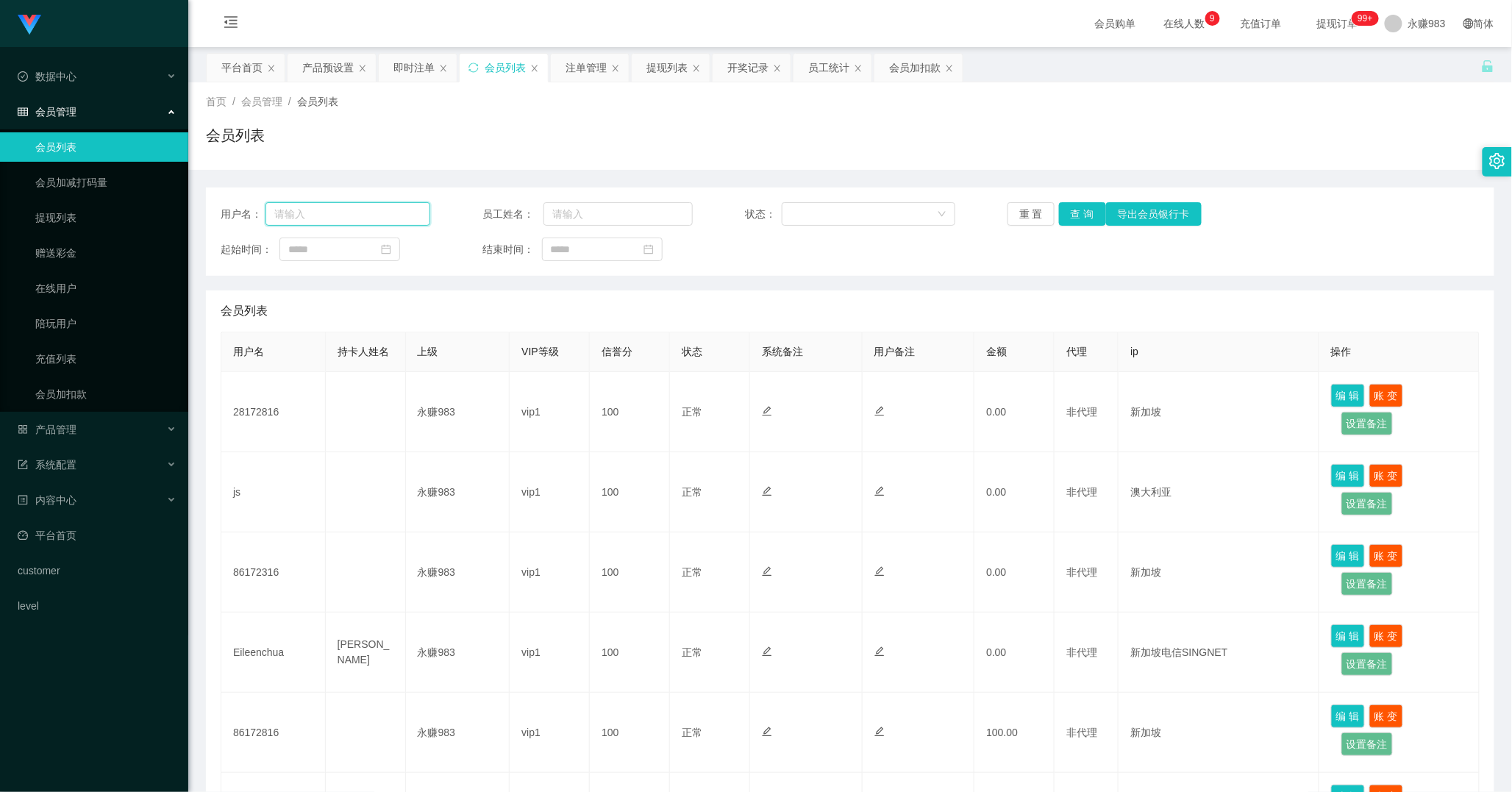
drag, startPoint x: 312, startPoint y: 207, endPoint x: 369, endPoint y: 213, distance: 57.3
click at [312, 204] on input "text" at bounding box center [347, 214] width 165 height 24
paste input "Soh"
type input "Soh"
click at [1078, 215] on button "查 询" at bounding box center [1083, 214] width 47 height 24
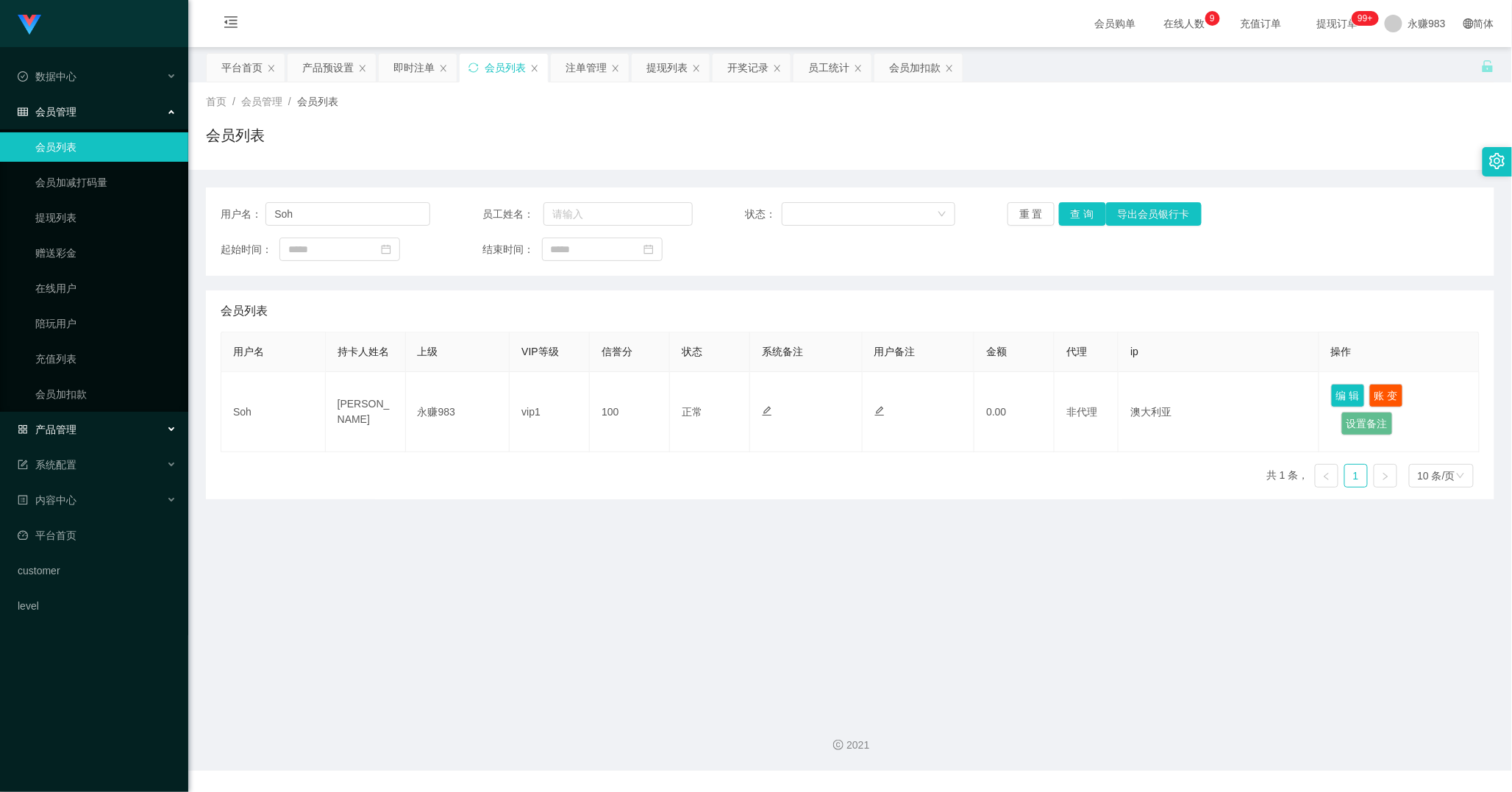
click at [72, 439] on div "产品管理" at bounding box center [94, 429] width 188 height 29
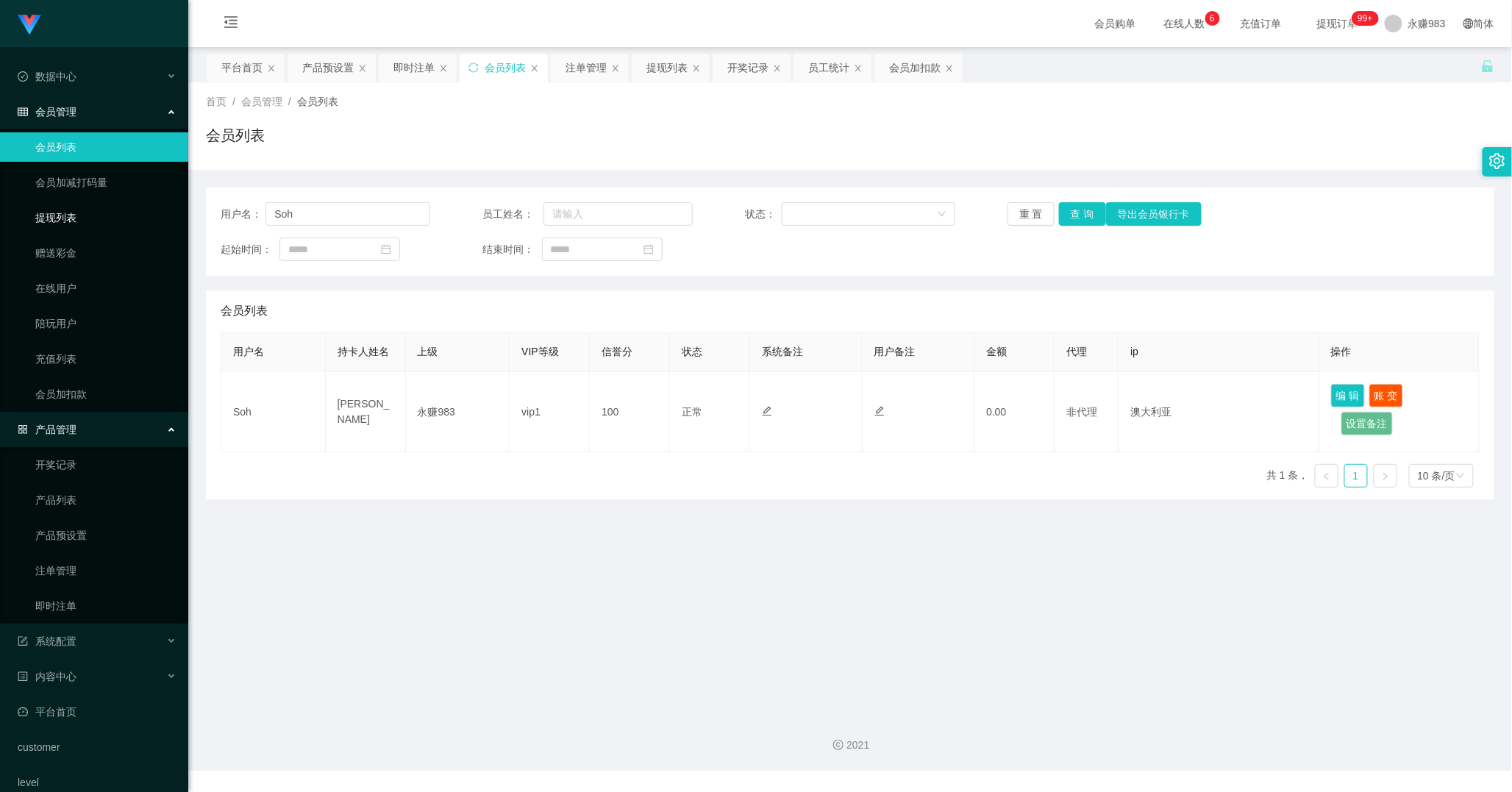
click at [67, 210] on link "提现列表" at bounding box center [106, 218] width 142 height 29
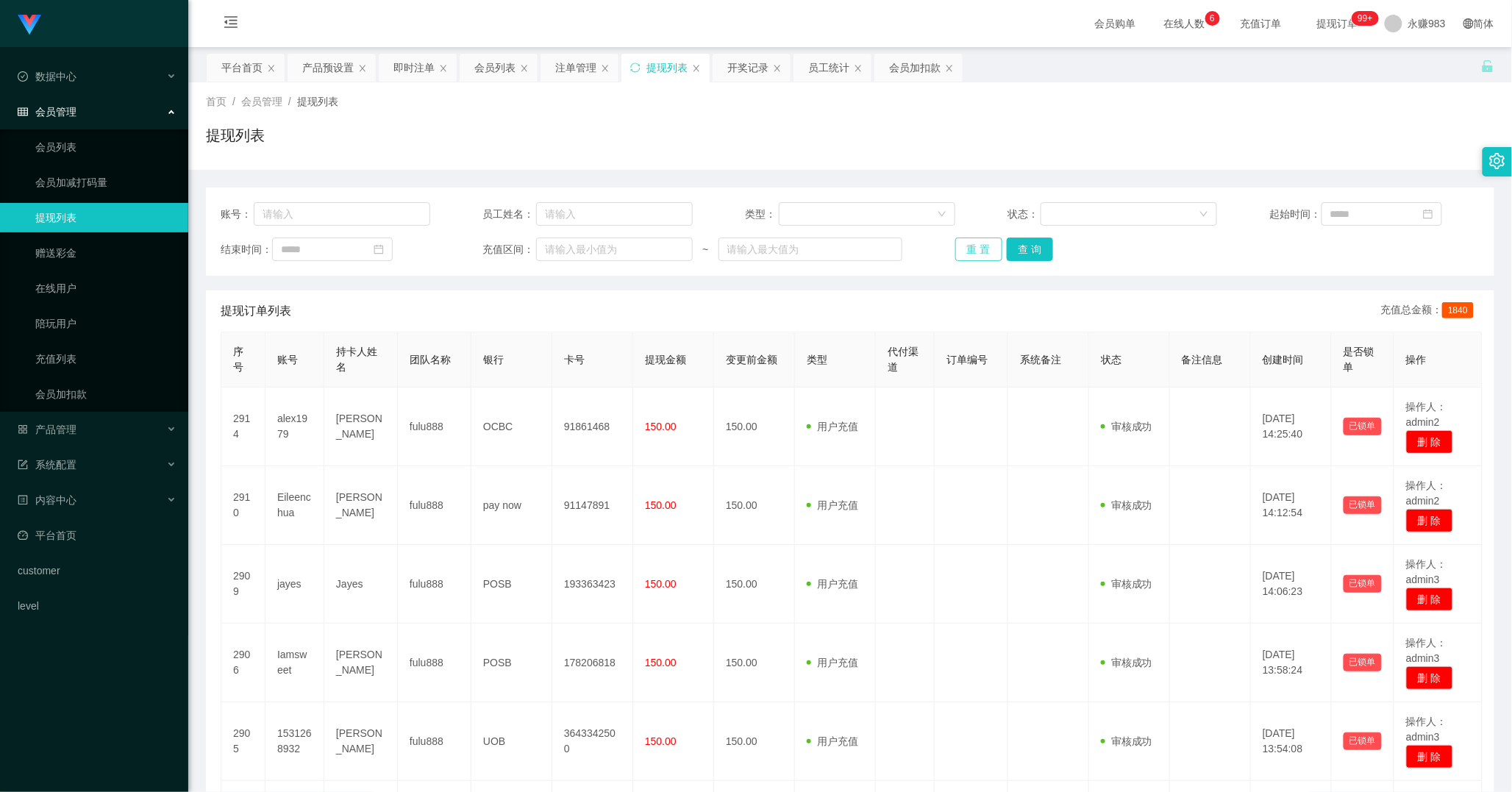
click at [977, 247] on button "重 置" at bounding box center [978, 249] width 47 height 24
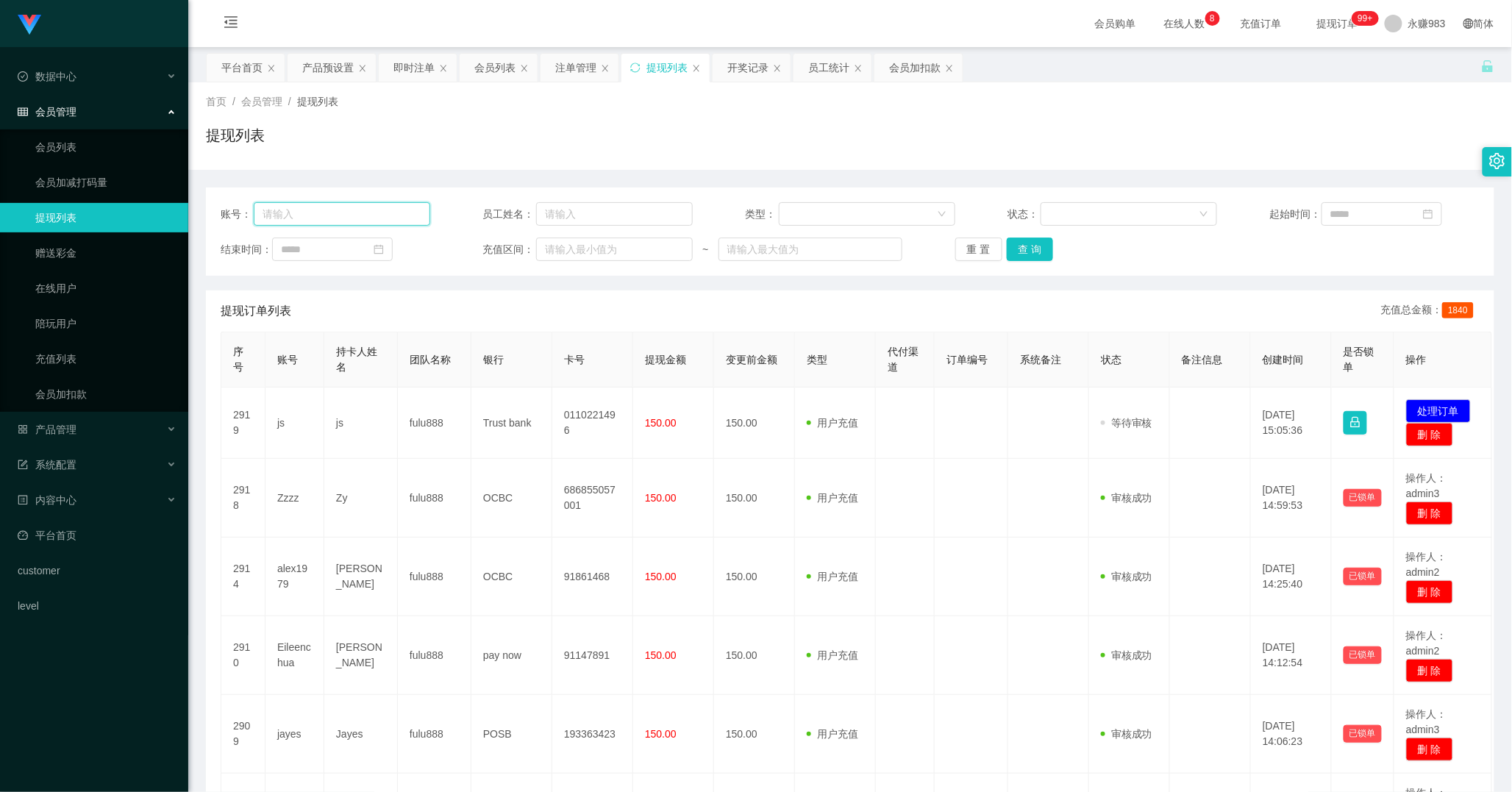
click at [309, 215] on input "text" at bounding box center [342, 214] width 177 height 24
paste input "Soh"
click at [1026, 256] on button "查 询" at bounding box center [1031, 249] width 47 height 24
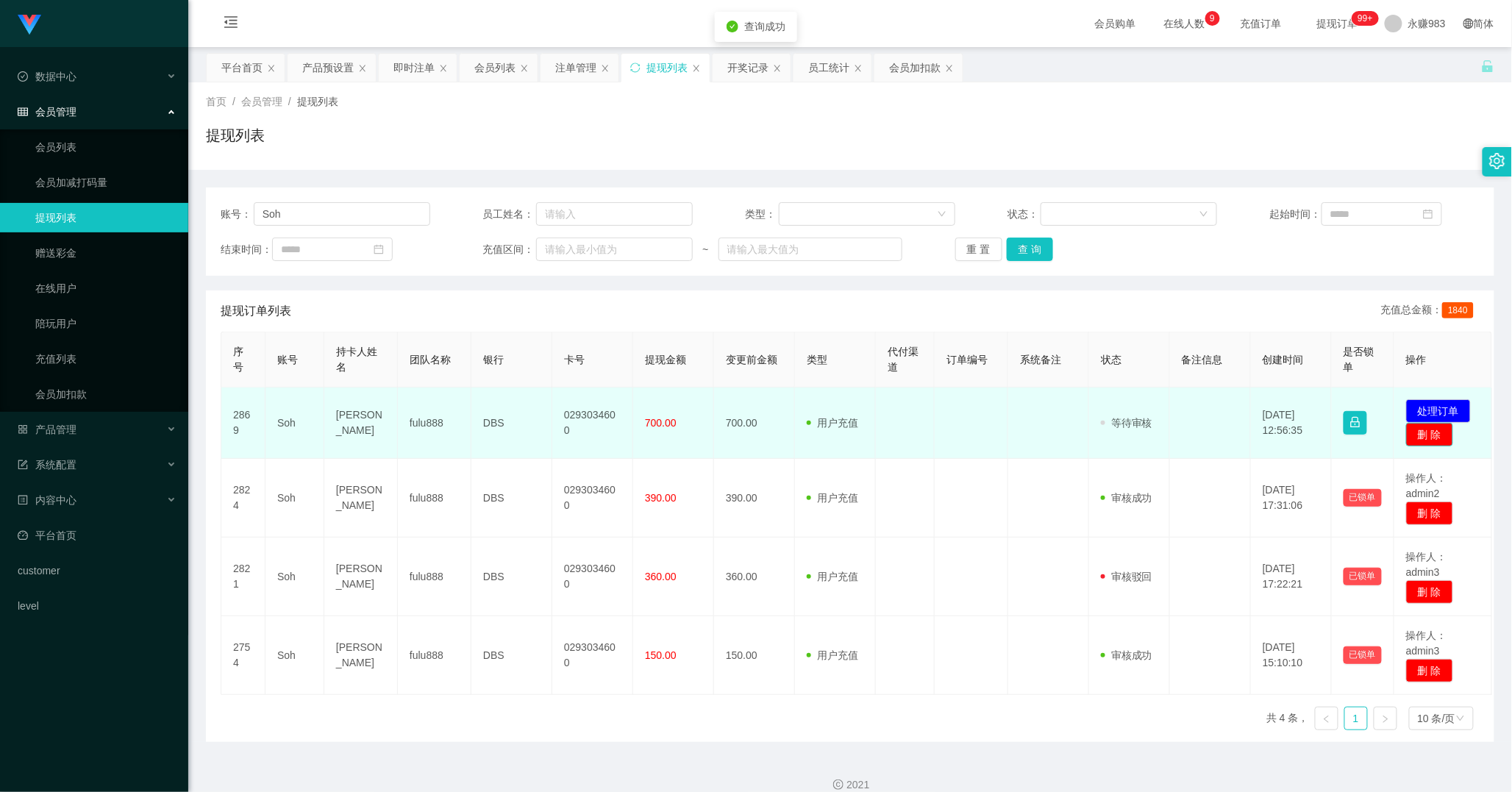
click at [1436, 435] on button "删 除" at bounding box center [1430, 434] width 47 height 24
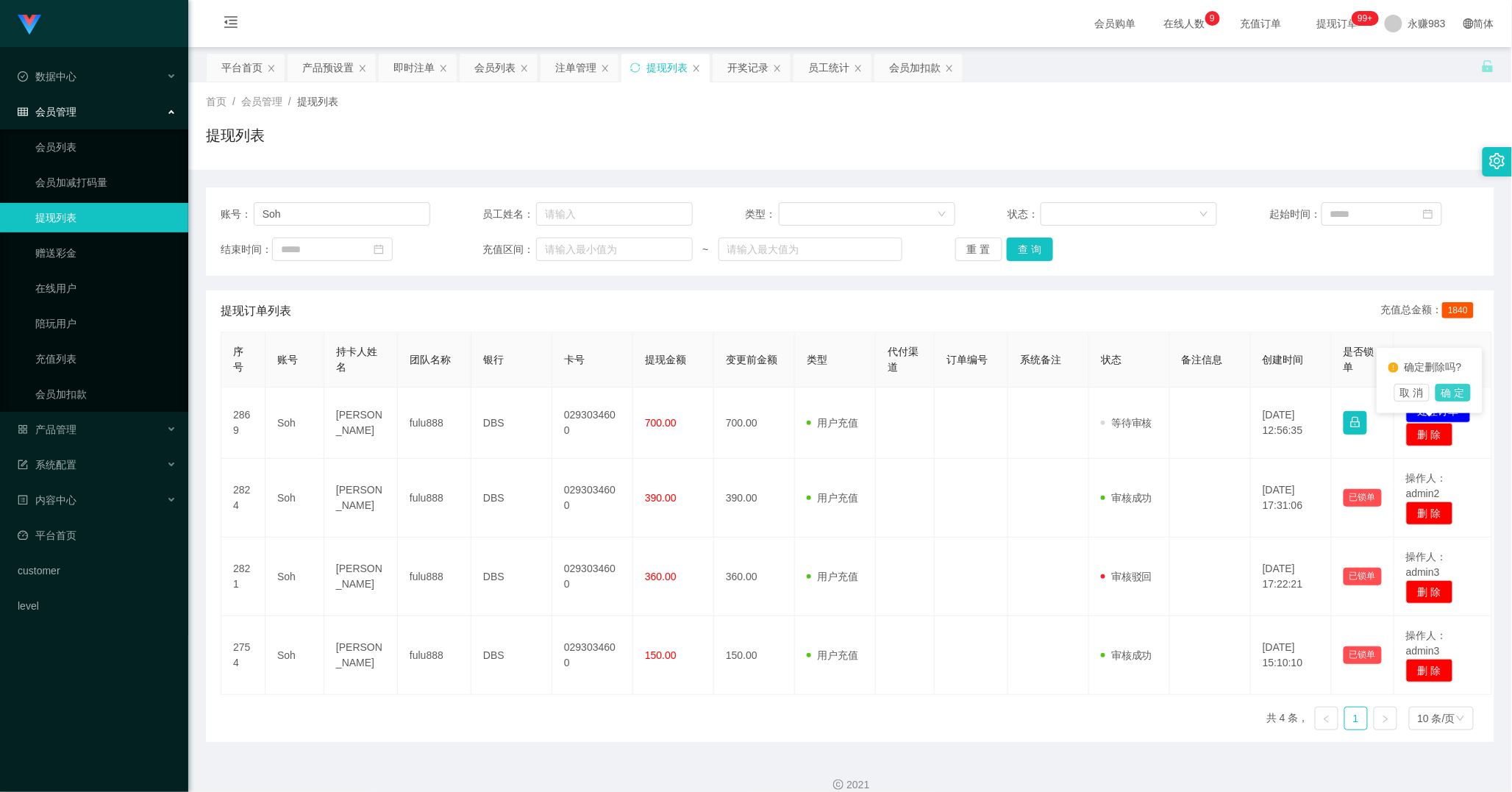
click at [1450, 394] on button "确 定" at bounding box center [1453, 393] width 35 height 18
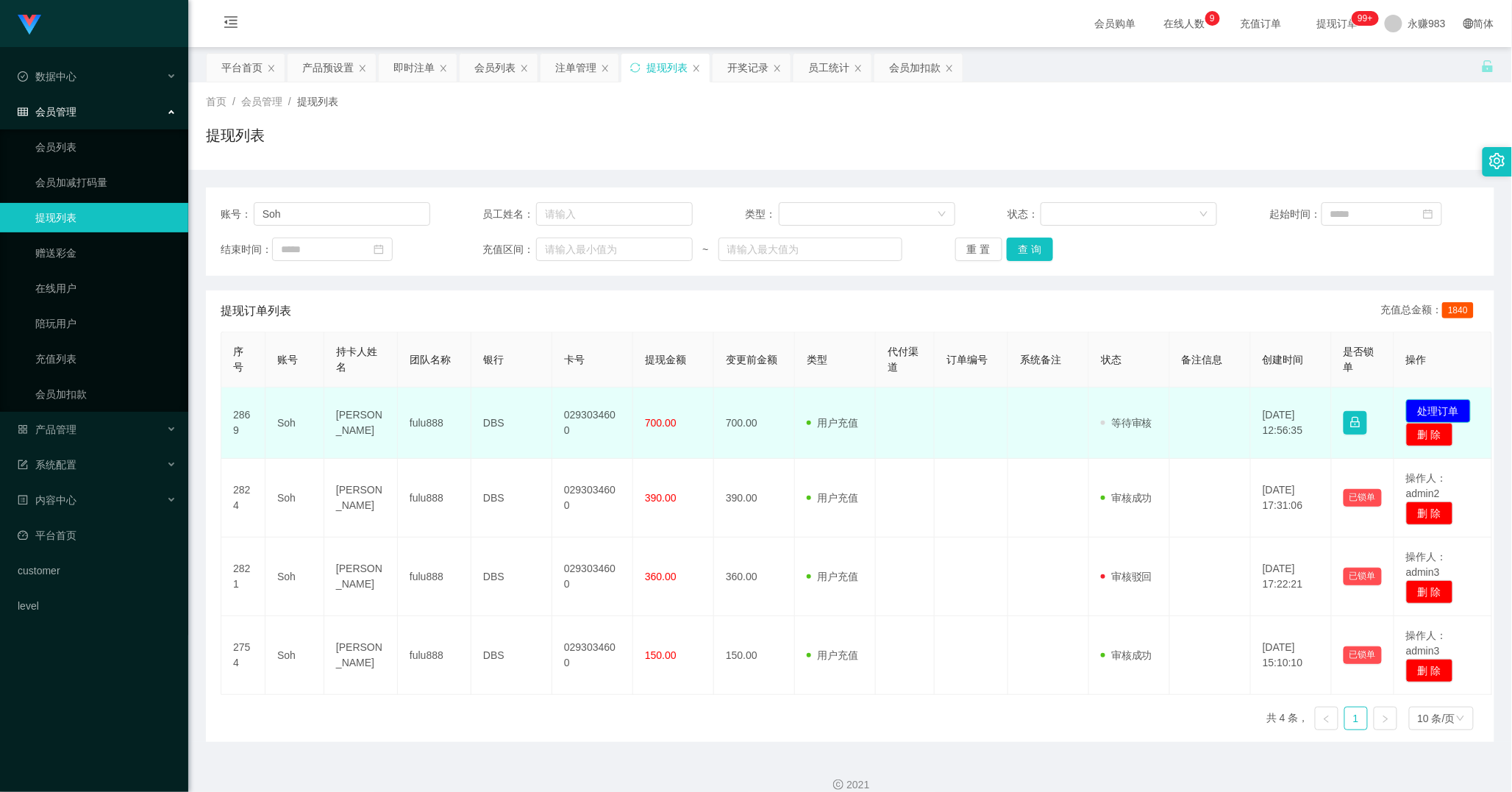
click at [1438, 403] on button "处理订单" at bounding box center [1439, 411] width 65 height 24
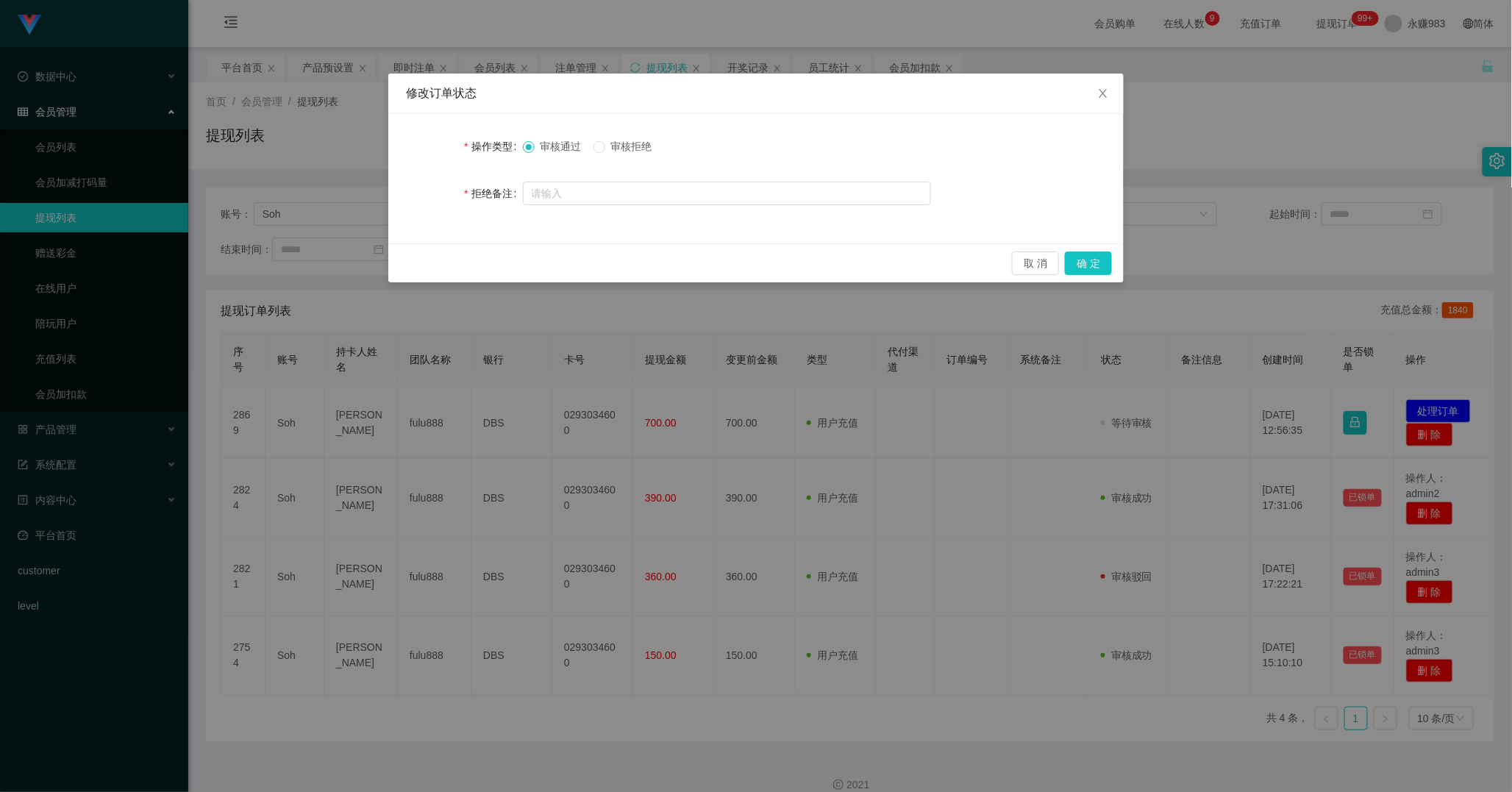
click at [614, 144] on span "审核拒绝" at bounding box center [631, 146] width 53 height 11
click at [1089, 266] on button "确 定" at bounding box center [1088, 263] width 47 height 24
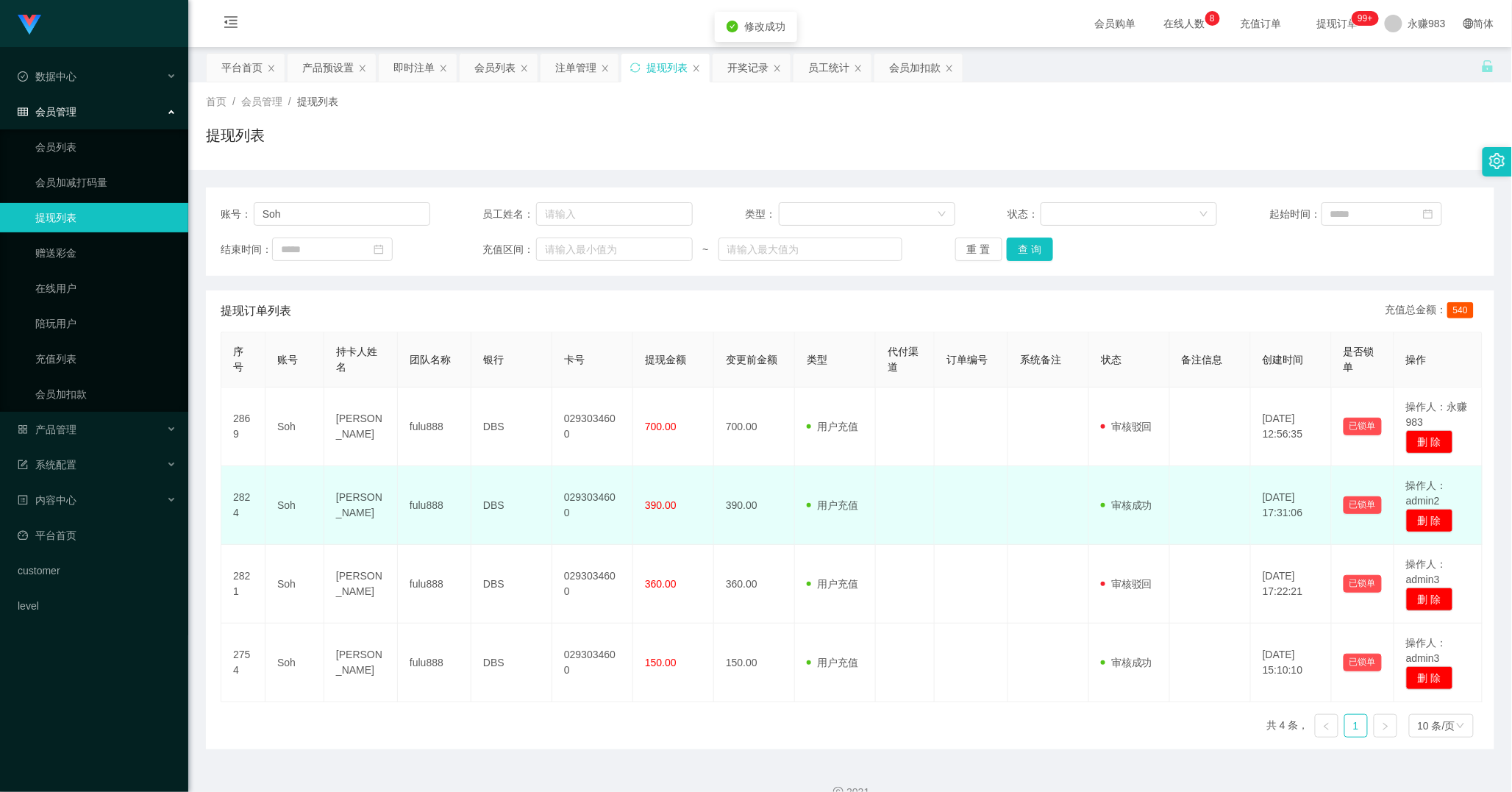
click at [1052, 498] on td at bounding box center [1048, 505] width 81 height 79
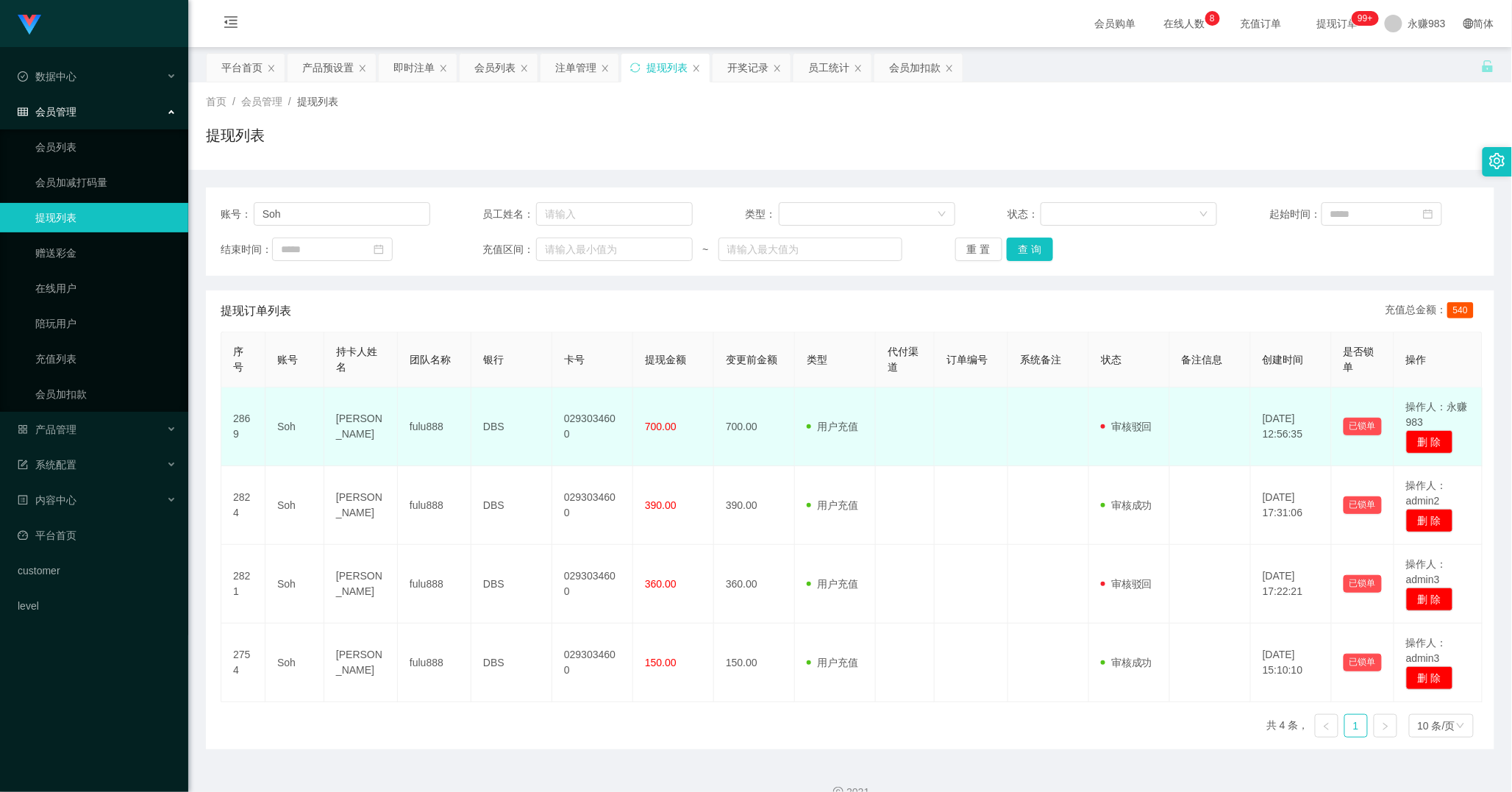
click at [1030, 459] on td at bounding box center [1048, 426] width 81 height 79
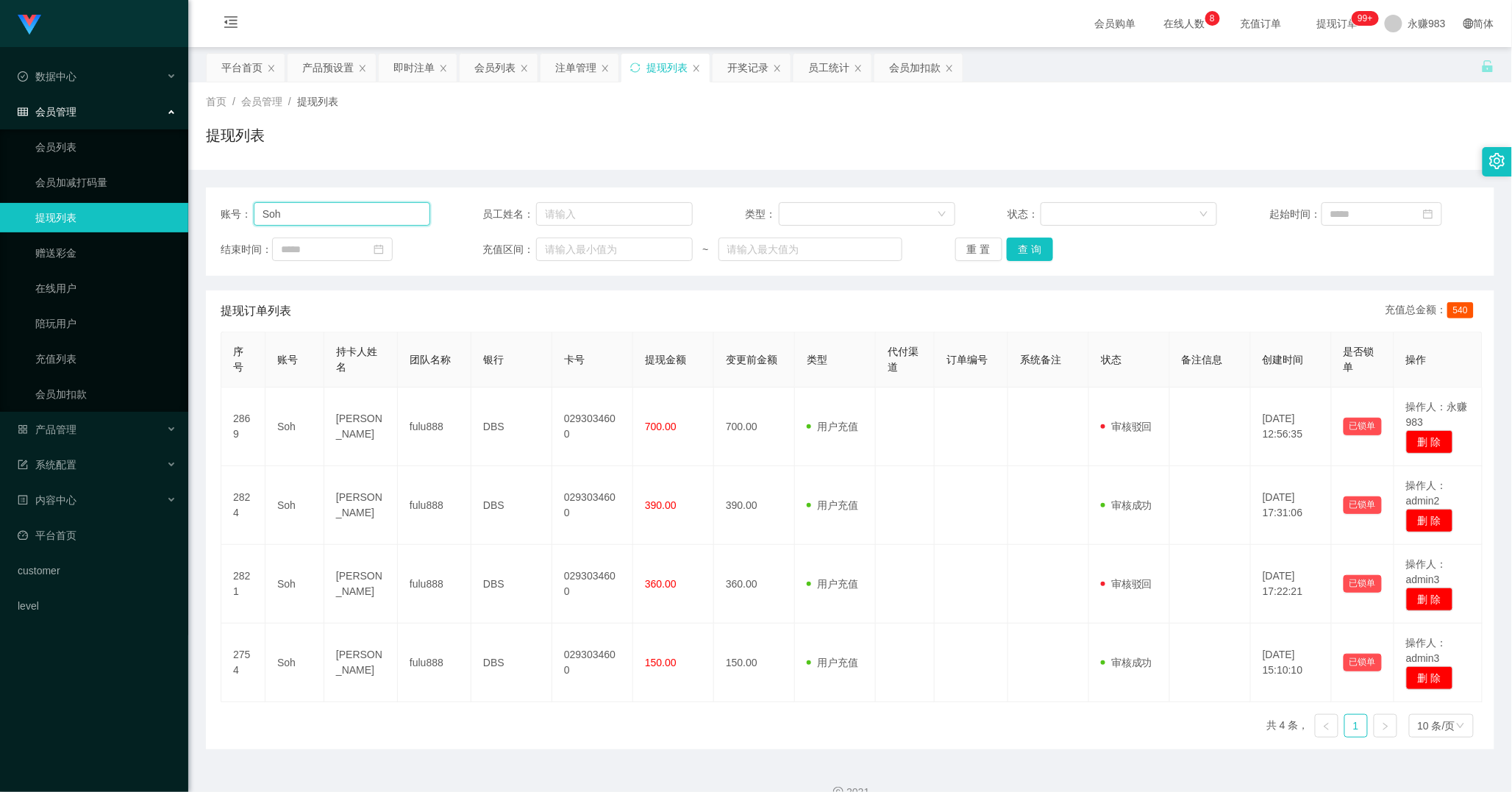
click at [320, 214] on input "Soh" at bounding box center [342, 214] width 177 height 24
paste input "86172816"
type input "86172816"
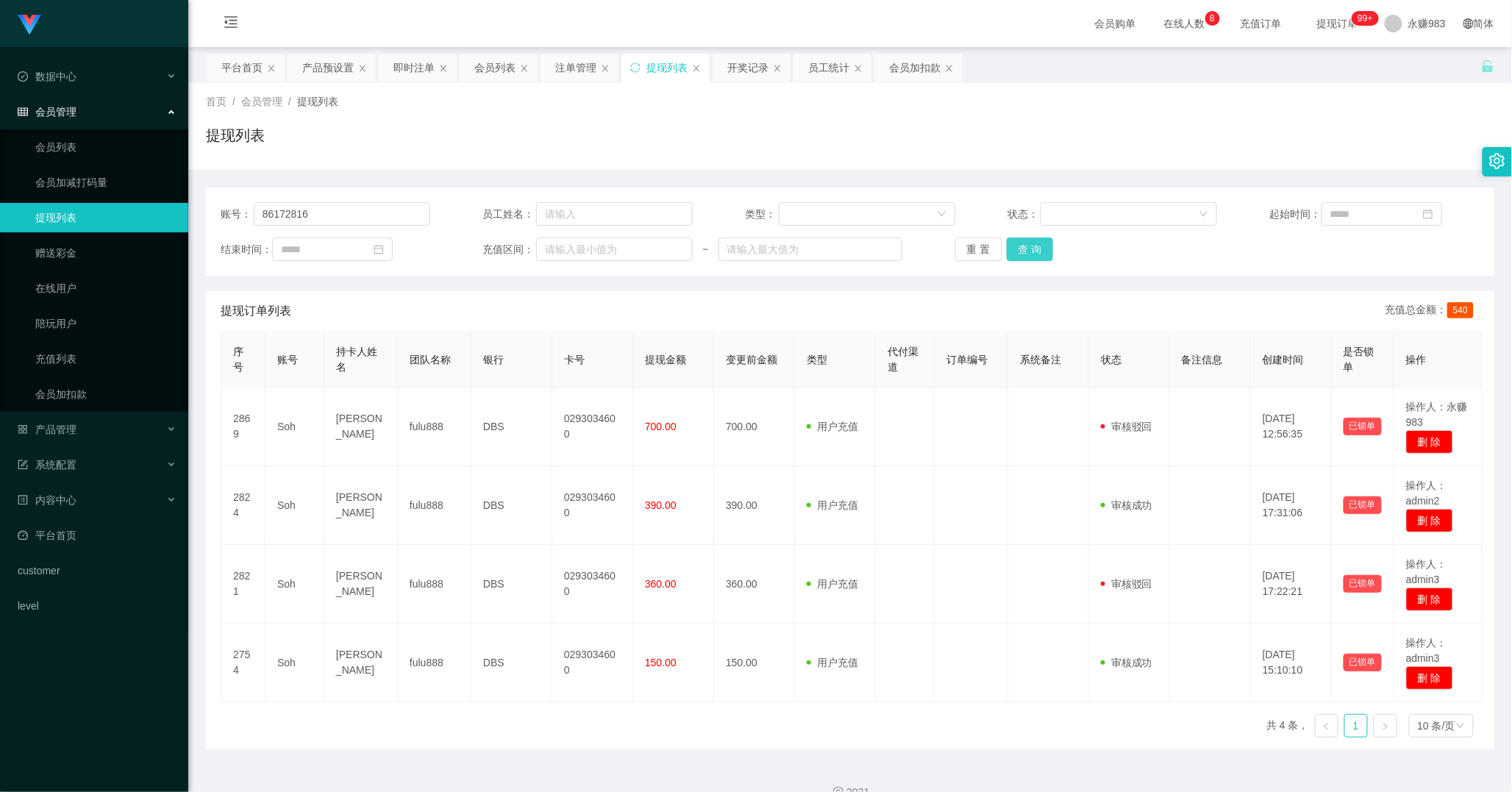
click at [1032, 247] on button "查 询" at bounding box center [1031, 249] width 47 height 24
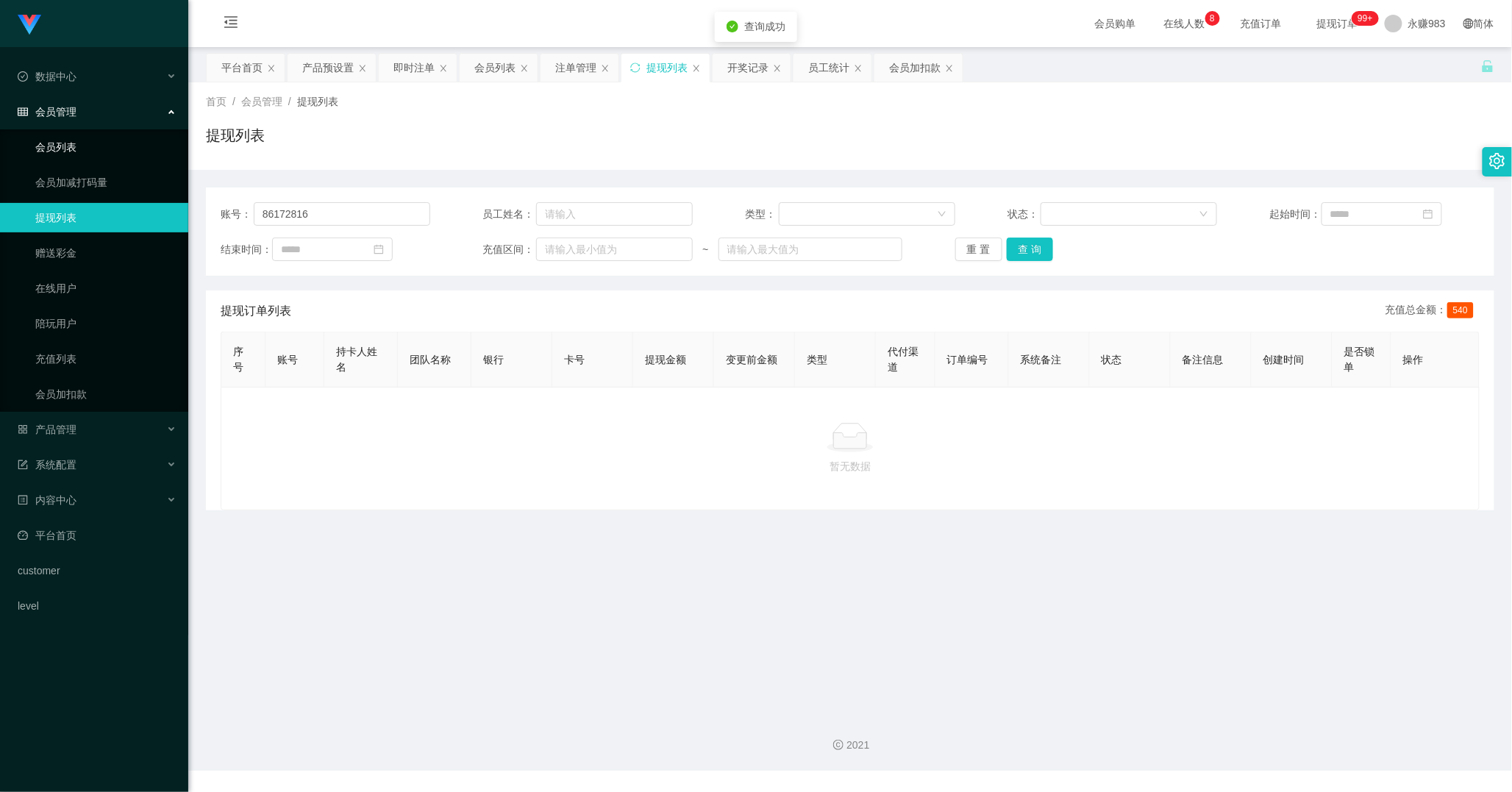
click at [91, 144] on link "会员列表" at bounding box center [106, 147] width 142 height 29
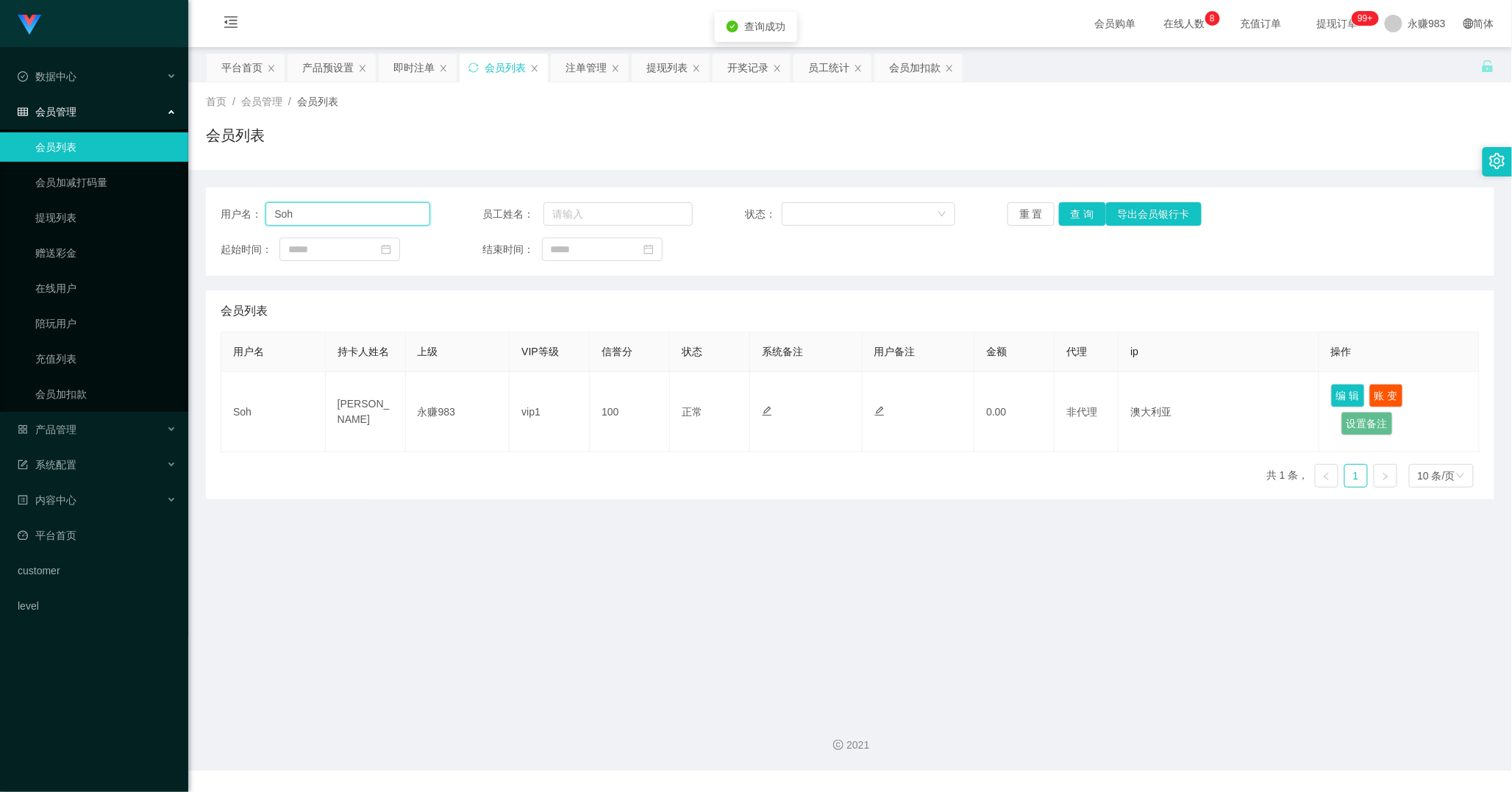
click at [355, 210] on input "Soh" at bounding box center [347, 214] width 165 height 24
paste input "86172816"
type input "86172816"
click at [1070, 211] on button "查 询" at bounding box center [1083, 214] width 47 height 24
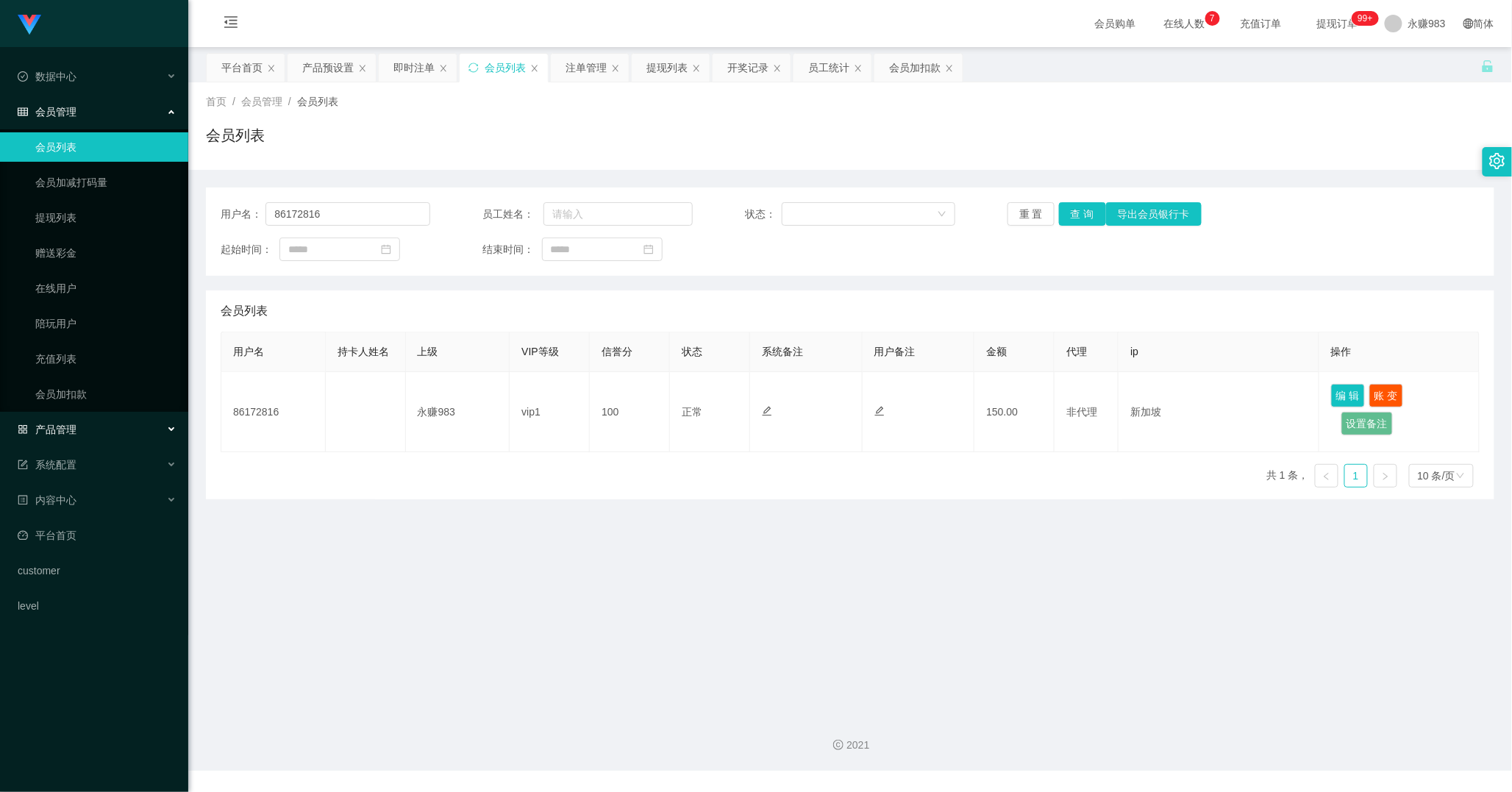
click at [111, 430] on div "产品管理" at bounding box center [94, 429] width 188 height 29
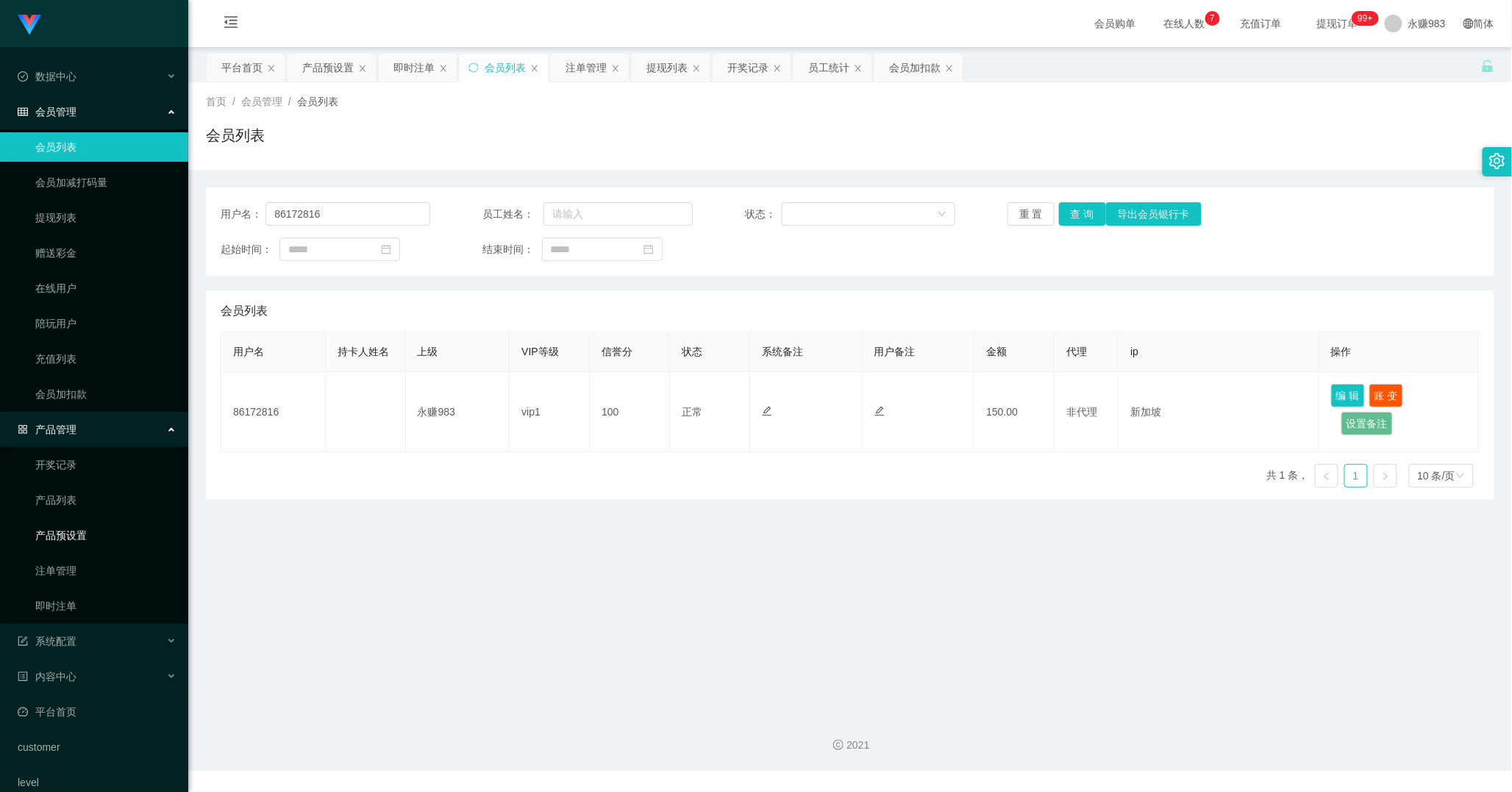
click at [86, 528] on link "产品预设置" at bounding box center [106, 535] width 142 height 29
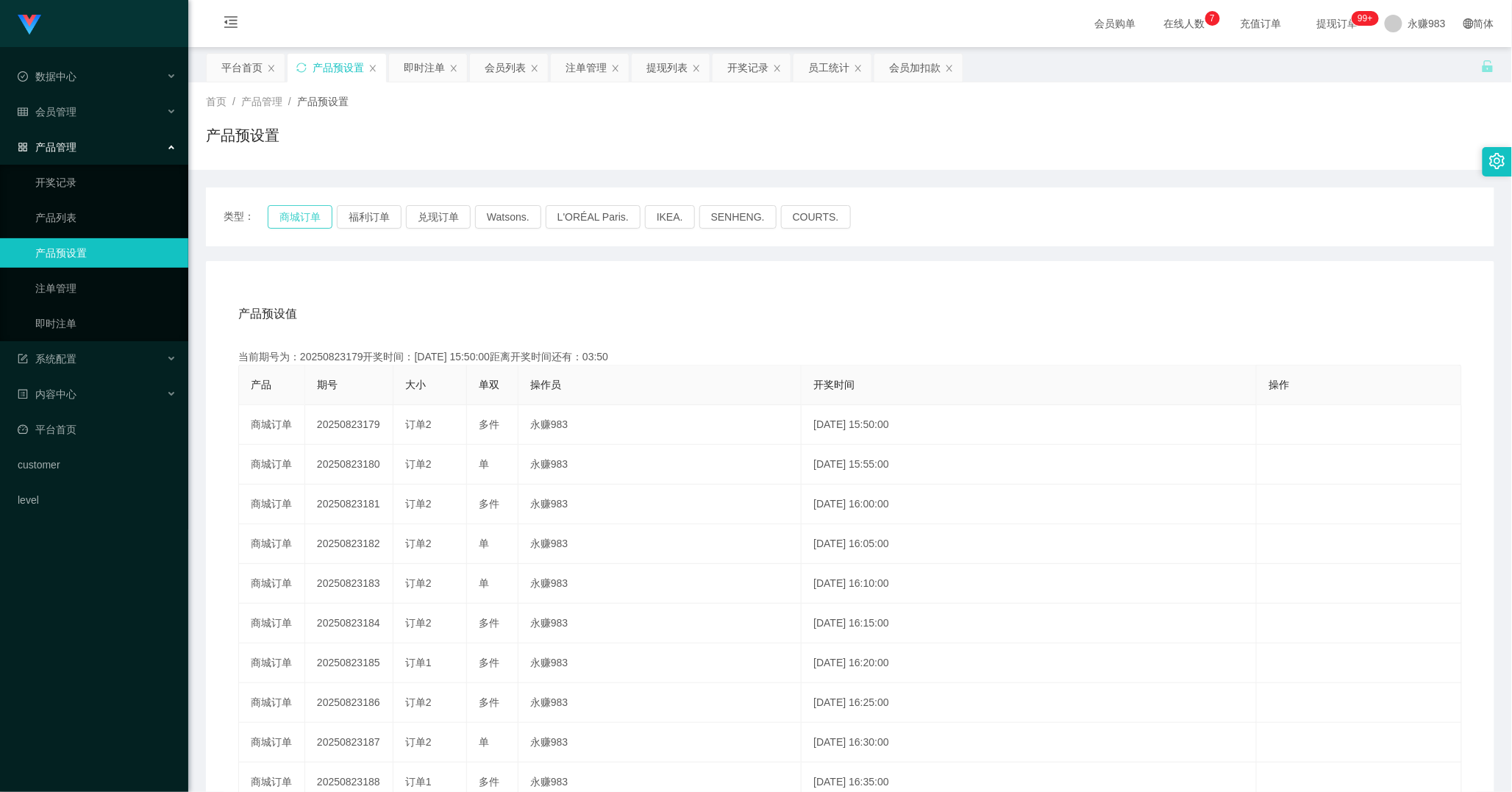
click at [293, 224] on button "商城订单" at bounding box center [300, 216] width 65 height 24
click at [294, 211] on button "商城订单" at bounding box center [300, 216] width 65 height 24
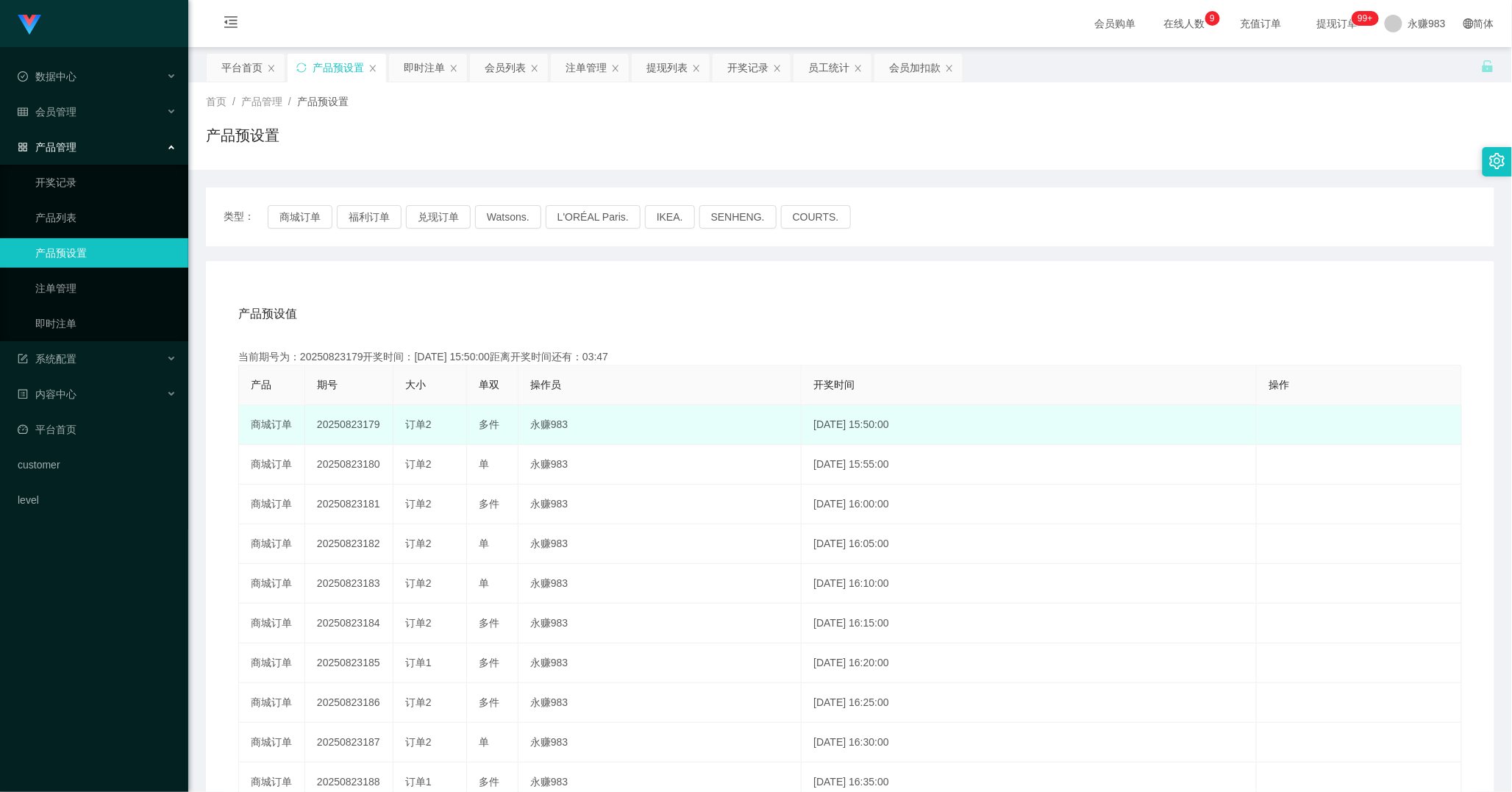
drag, startPoint x: 361, startPoint y: 425, endPoint x: 385, endPoint y: 427, distance: 24.1
click at [385, 427] on td "20250823179" at bounding box center [349, 424] width 88 height 40
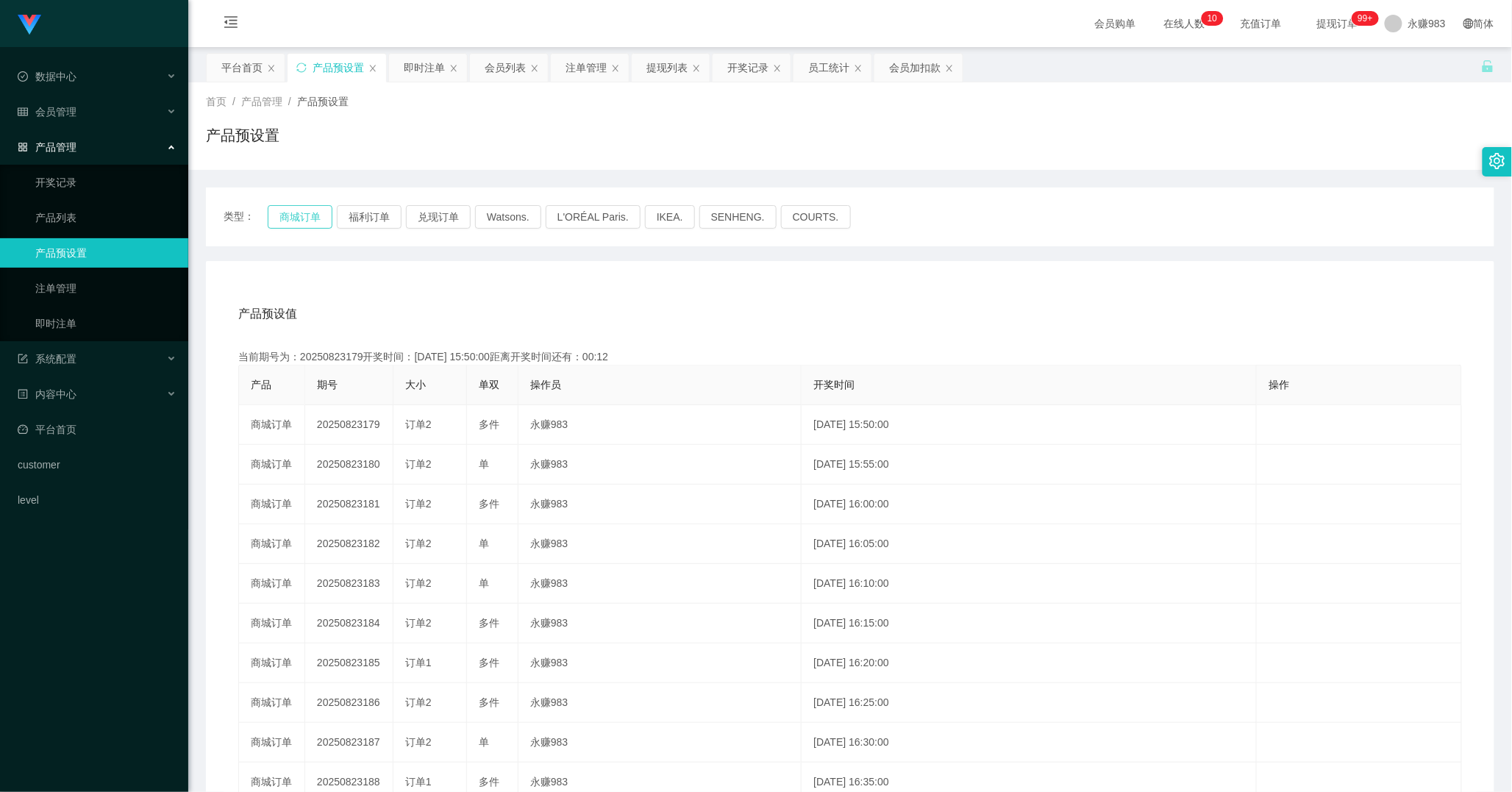
click at [303, 214] on button "商城订单" at bounding box center [300, 216] width 65 height 24
click at [310, 214] on button "商城订单" at bounding box center [300, 216] width 65 height 24
click at [299, 219] on button "商城订单" at bounding box center [300, 216] width 65 height 24
click at [76, 333] on link "即时注单" at bounding box center [106, 324] width 142 height 29
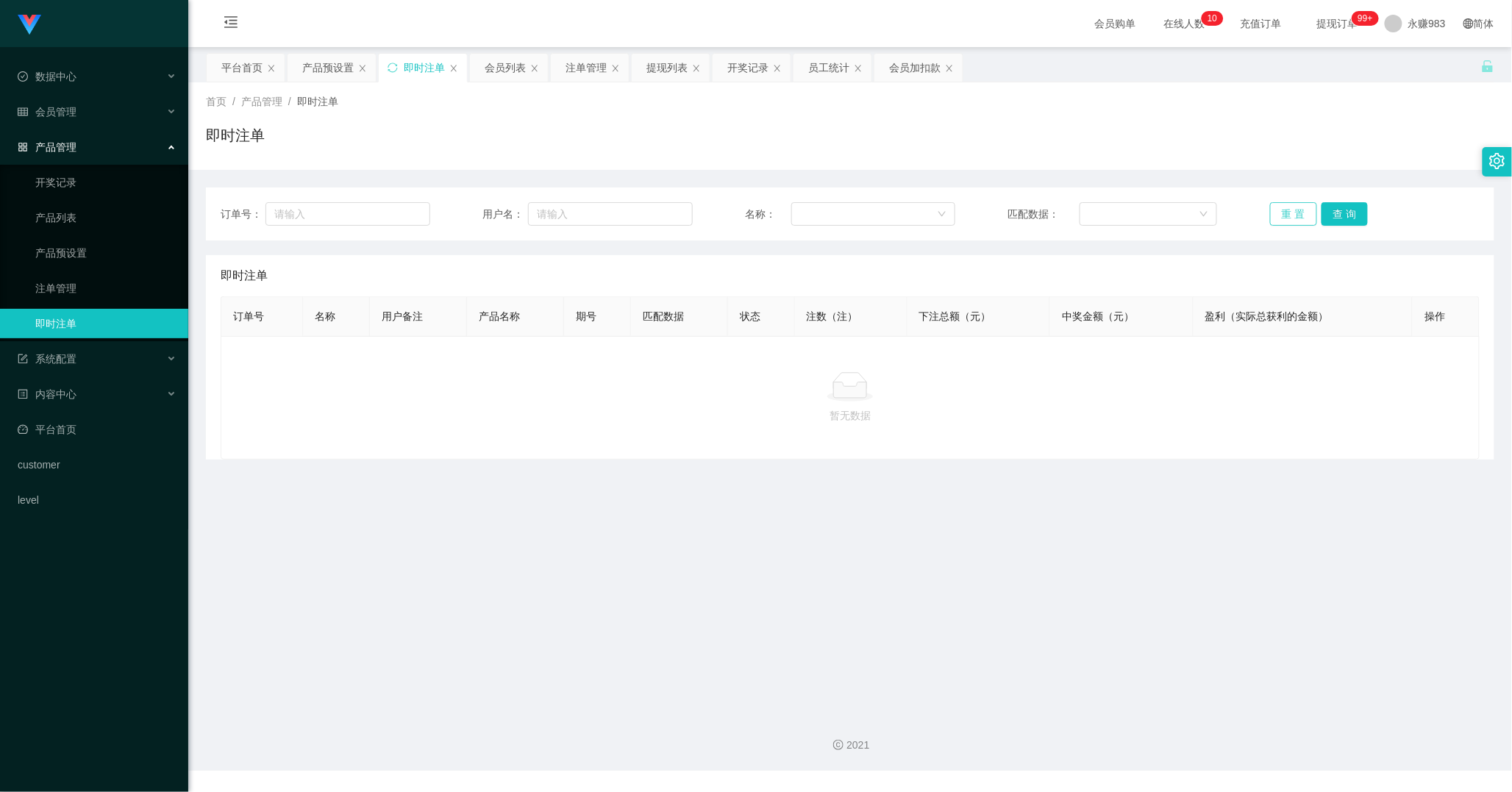
click at [1290, 219] on button "重 置" at bounding box center [1293, 214] width 47 height 24
click at [90, 290] on link "注单管理" at bounding box center [106, 288] width 142 height 29
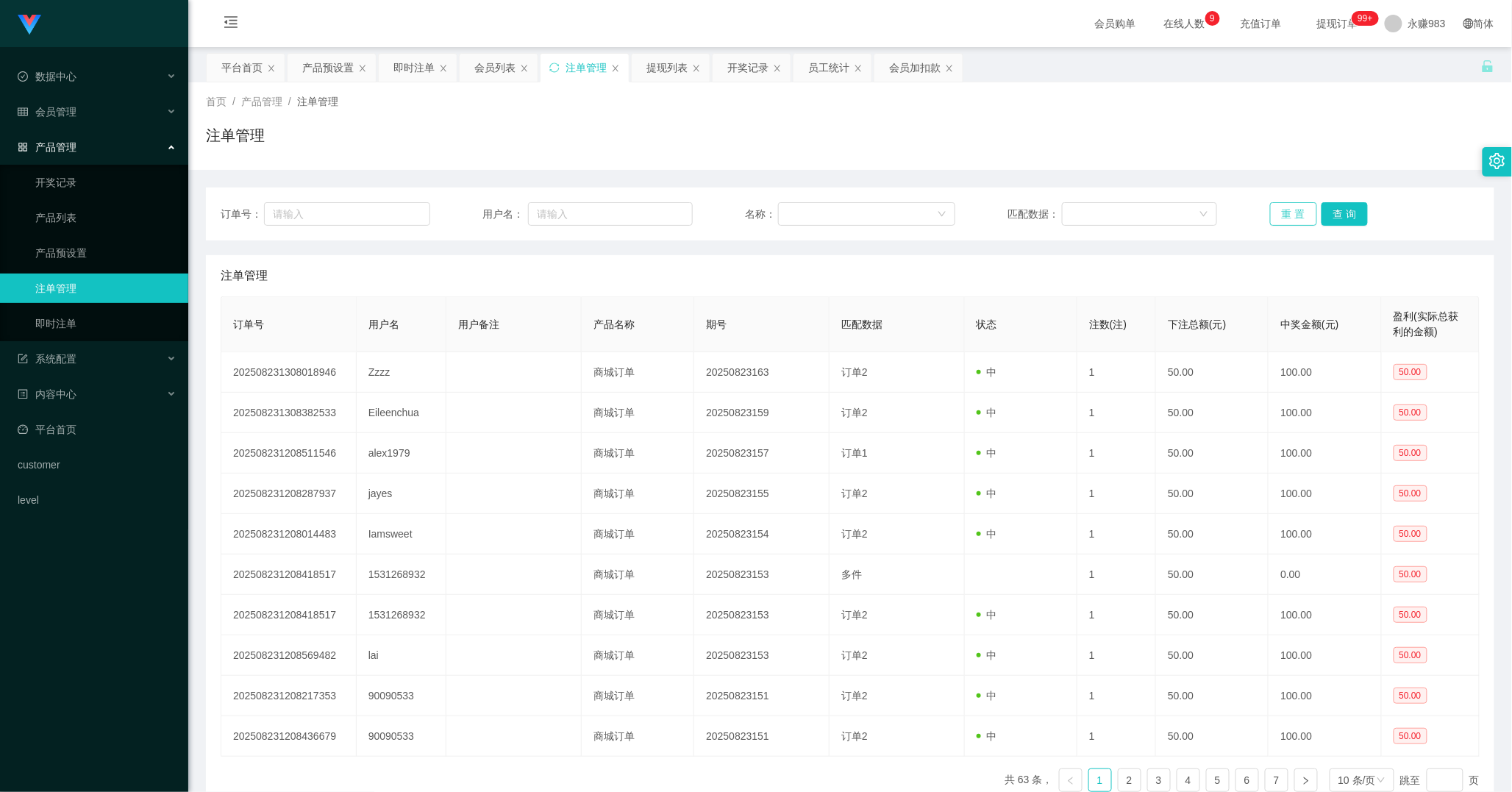
click at [1287, 213] on button "重 置" at bounding box center [1293, 214] width 47 height 24
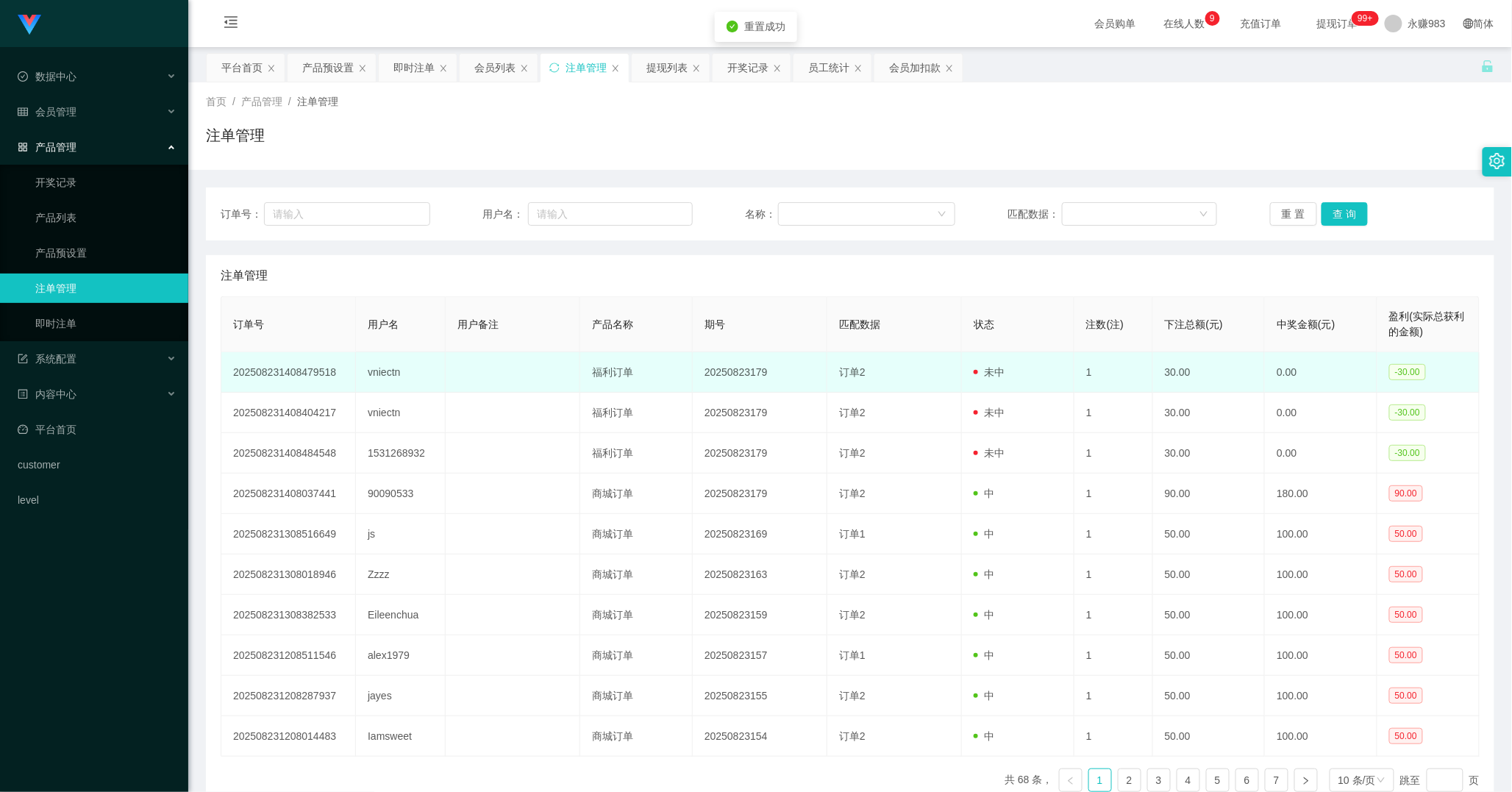
click at [384, 372] on td "vniectn" at bounding box center [401, 372] width 89 height 41
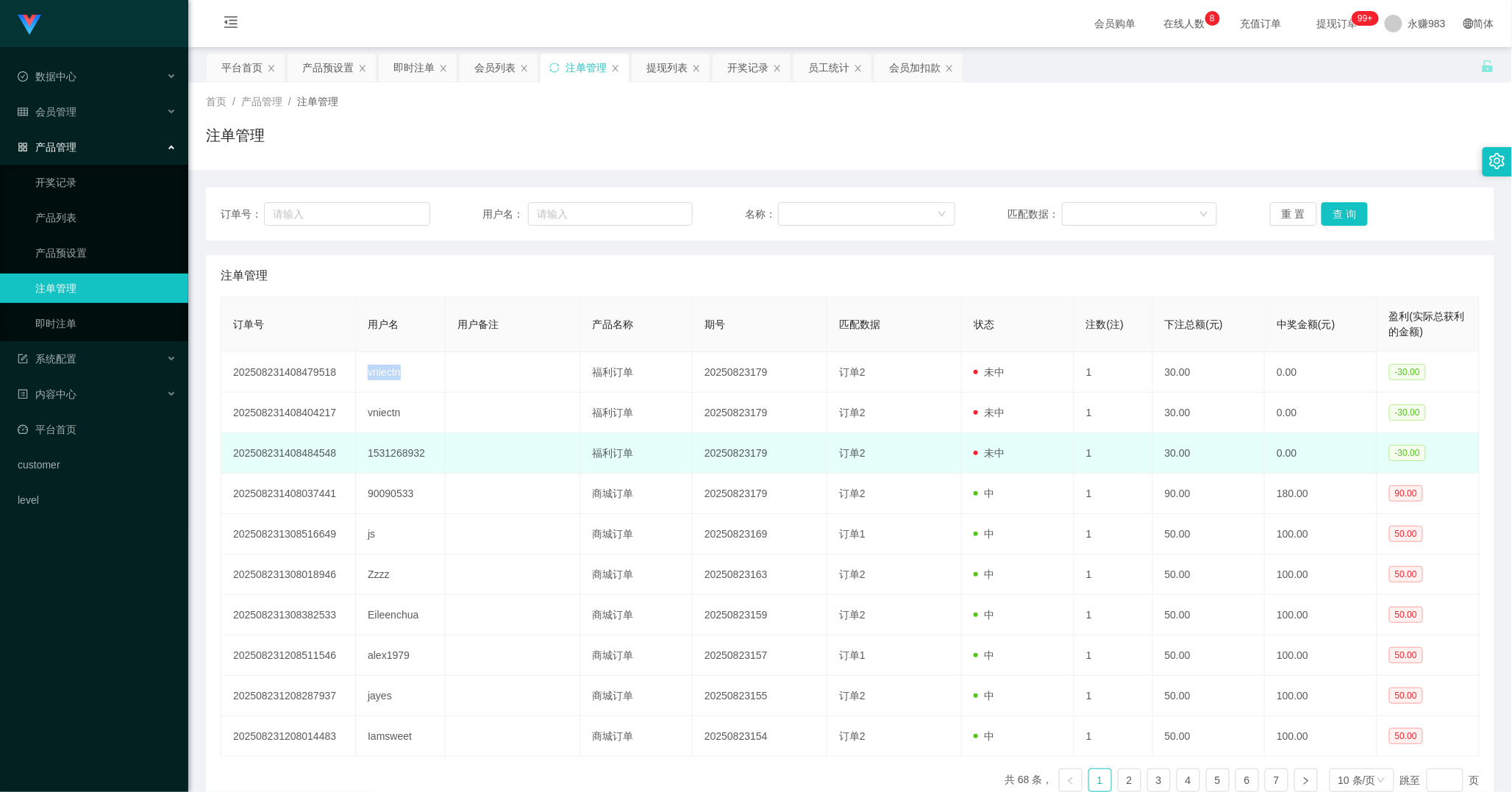
click at [409, 454] on td "1531268932" at bounding box center [401, 454] width 89 height 41
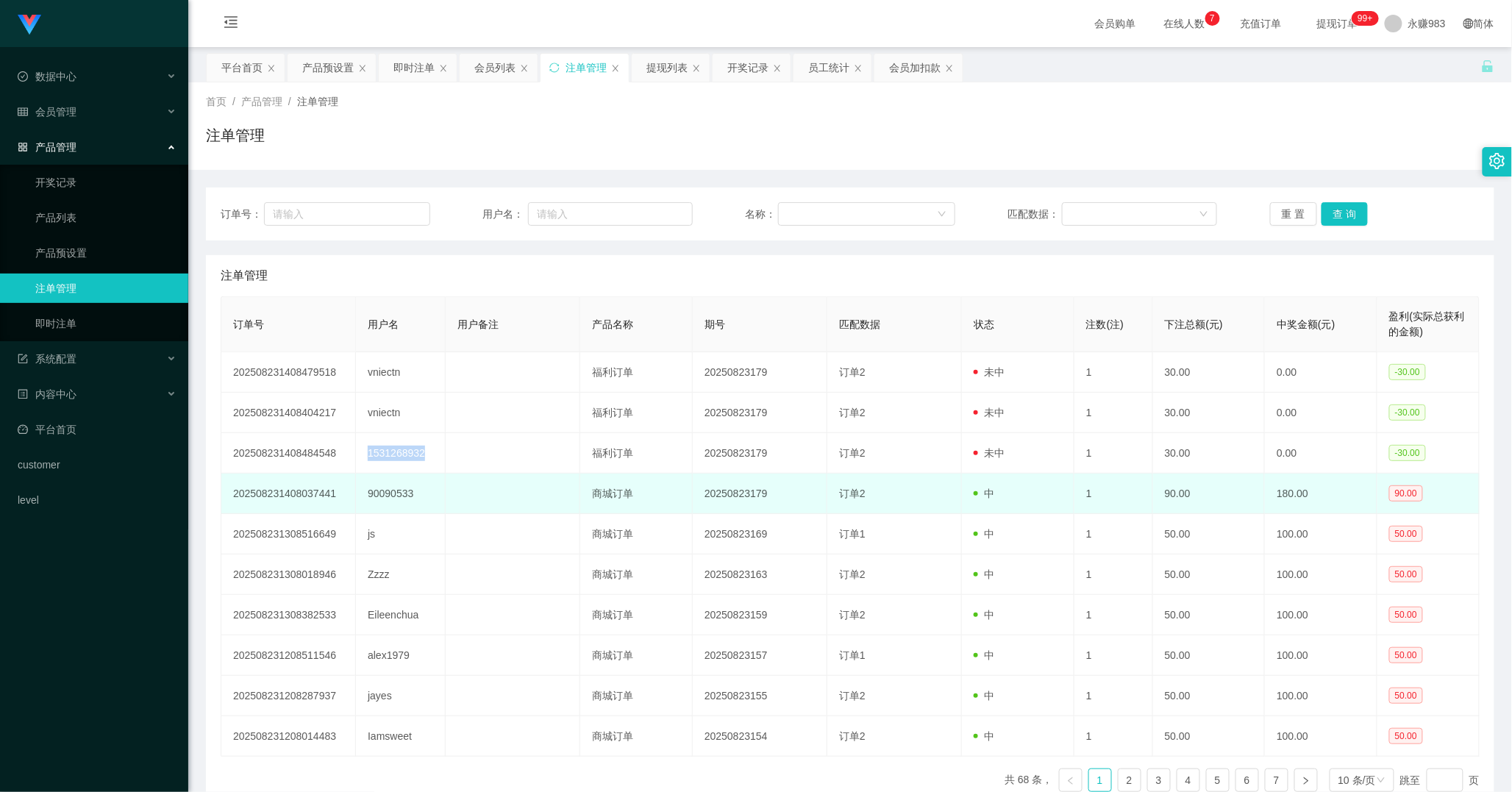
click at [791, 493] on td "20250823179" at bounding box center [760, 494] width 134 height 41
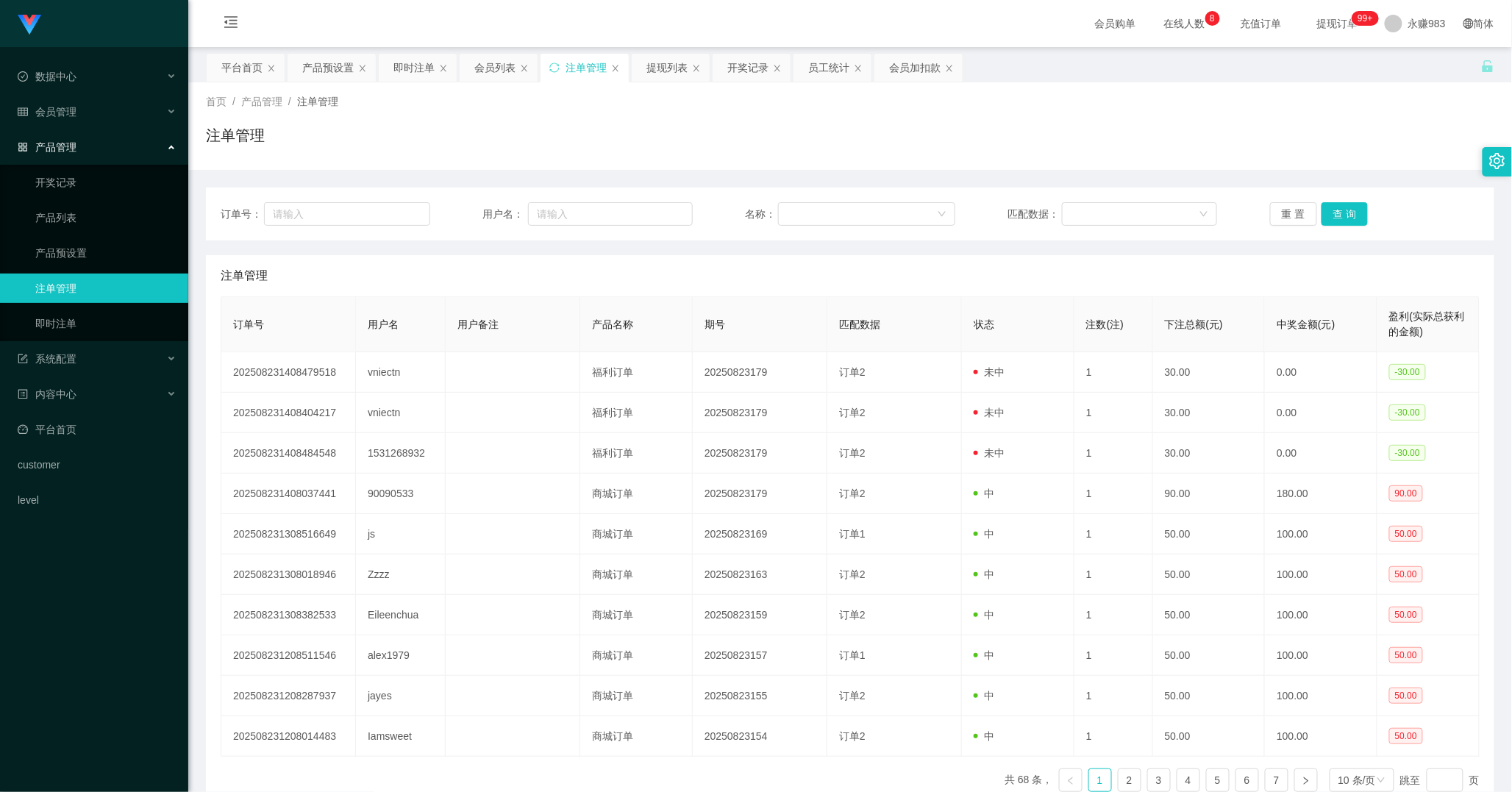
click at [76, 295] on link "注单管理" at bounding box center [106, 288] width 142 height 29
click at [72, 256] on link "产品预设置" at bounding box center [106, 253] width 142 height 29
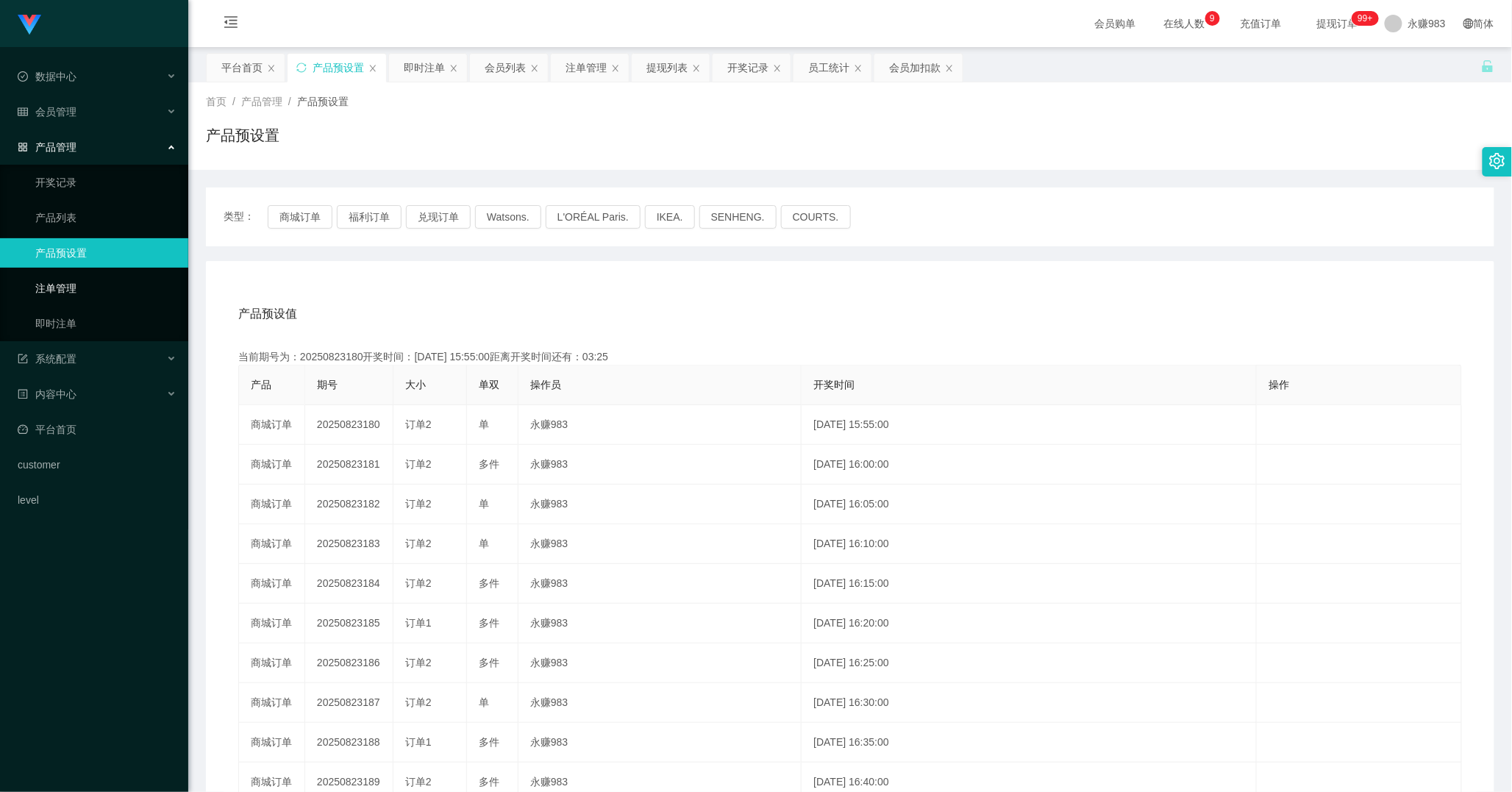
click at [64, 288] on link "注单管理" at bounding box center [106, 288] width 142 height 29
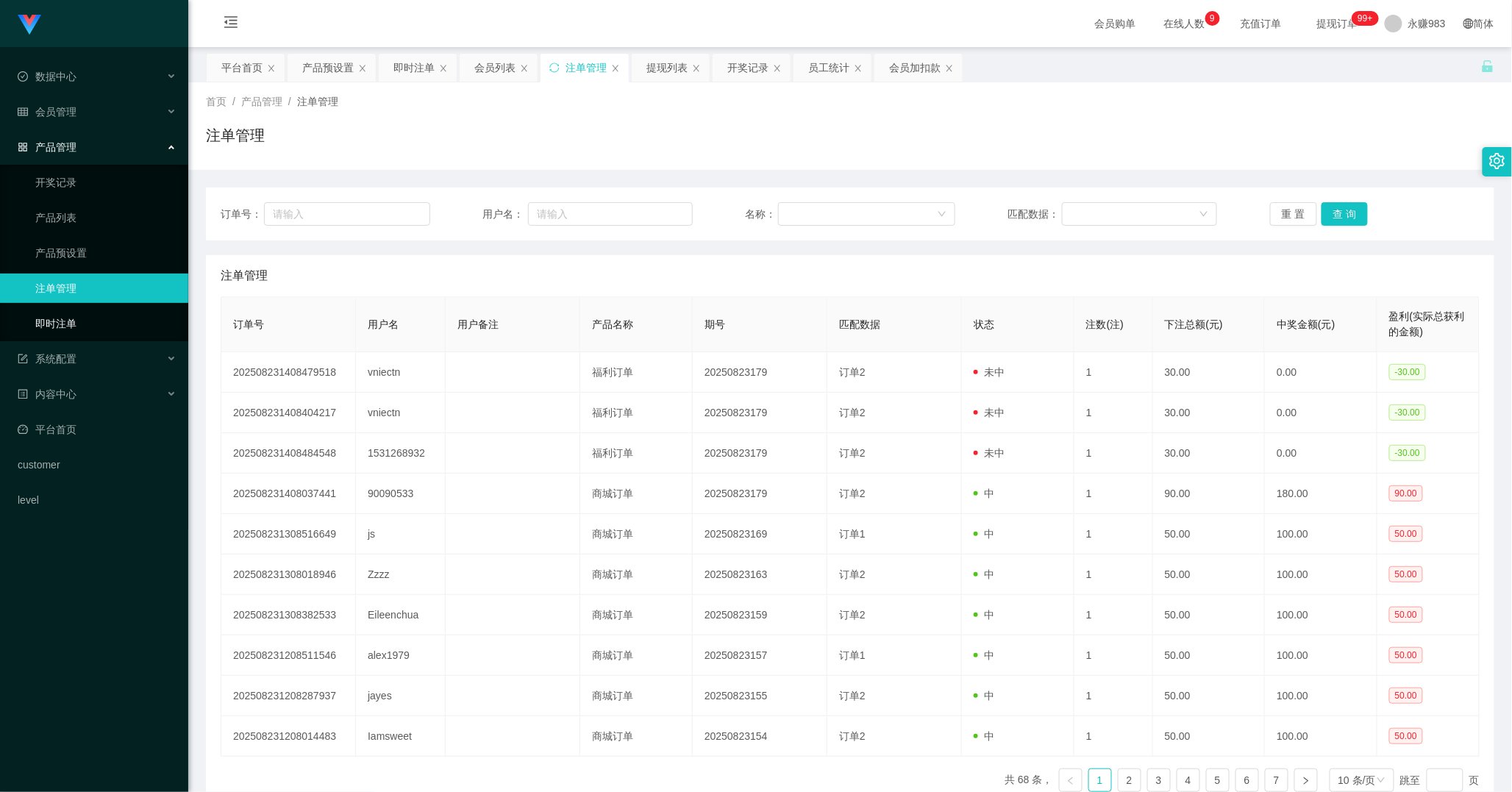
click at [62, 312] on link "即时注单" at bounding box center [106, 324] width 142 height 29
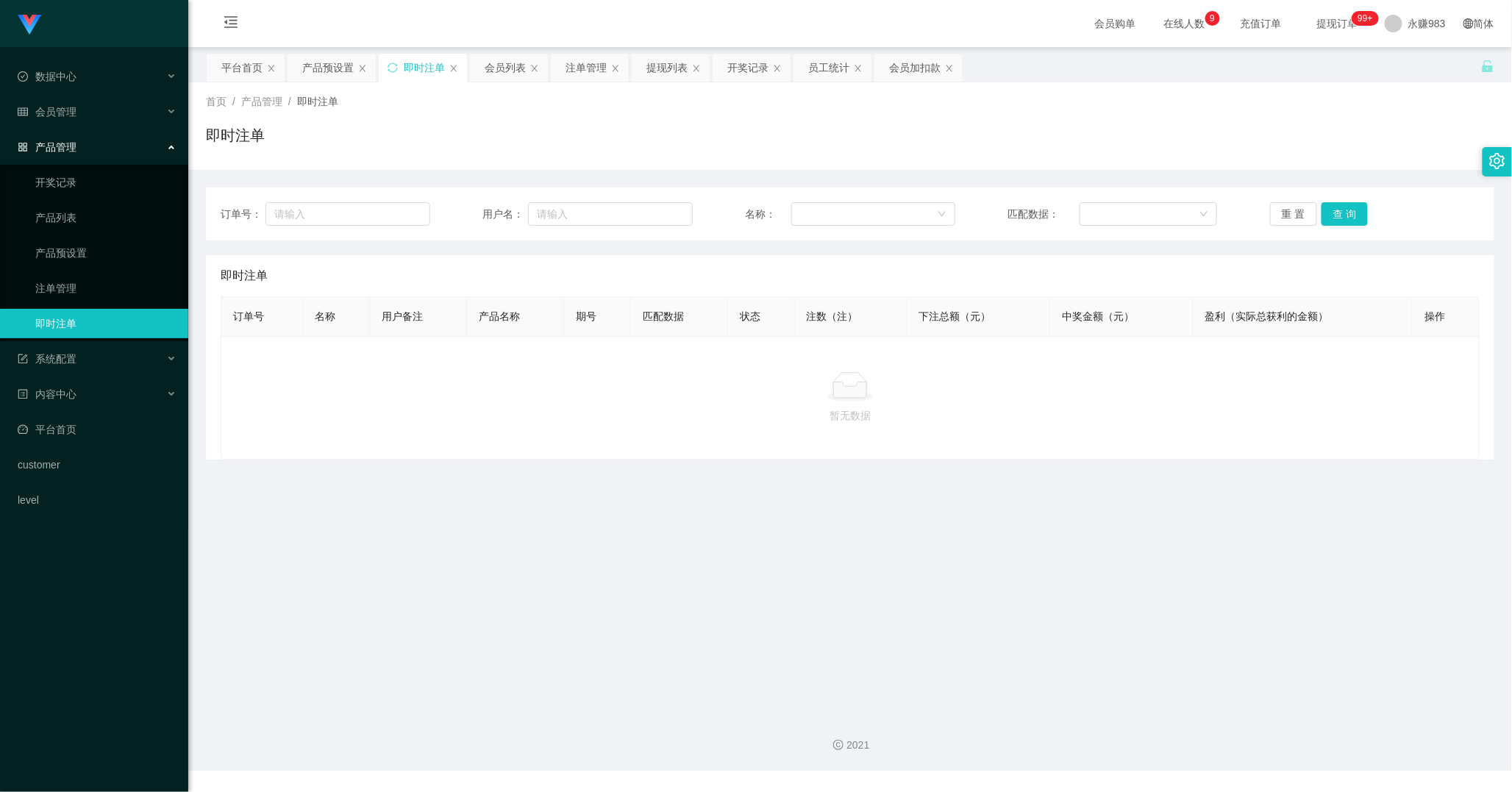
click at [81, 237] on ul "开奖记录 产品列表 产品预设置 注单管理 即时注单" at bounding box center [94, 253] width 188 height 176
click at [80, 246] on link "产品预设置" at bounding box center [106, 253] width 142 height 29
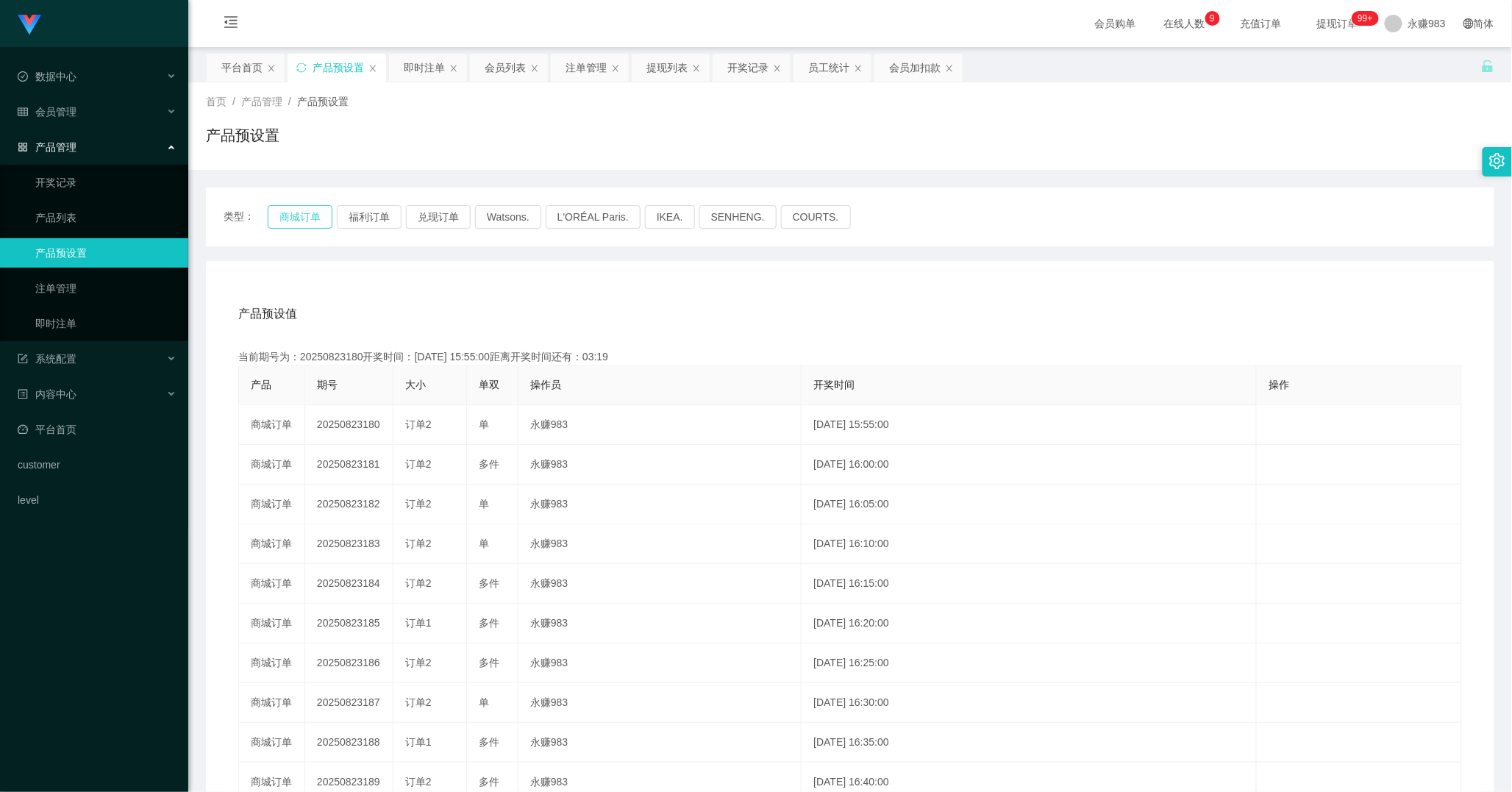
click at [280, 210] on button "商城订单" at bounding box center [300, 216] width 65 height 24
click at [109, 313] on link "即时注单" at bounding box center [106, 324] width 142 height 29
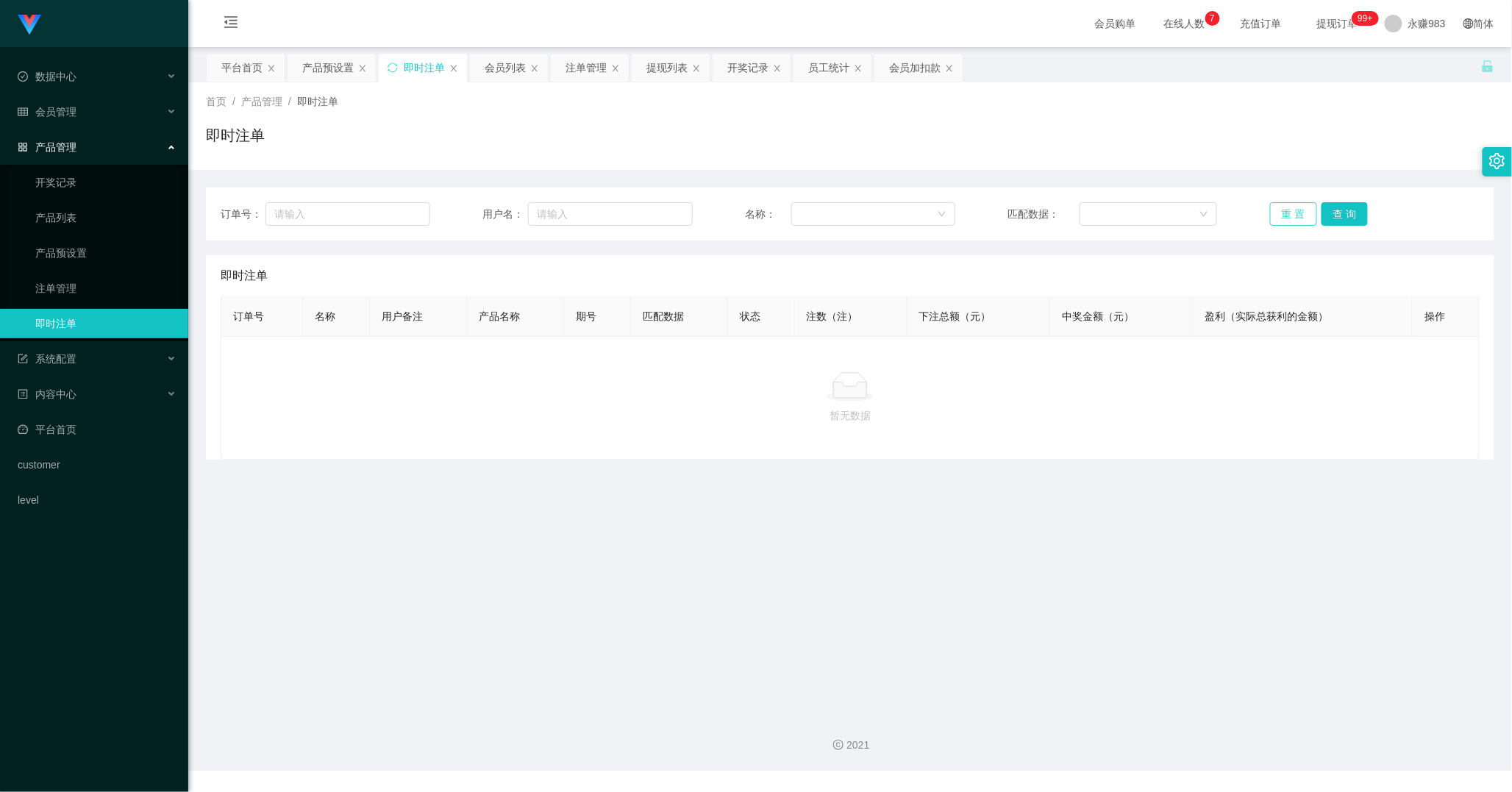
click at [1270, 209] on button "重 置" at bounding box center [1293, 214] width 47 height 24
click at [66, 72] on span "数据中心" at bounding box center [47, 76] width 59 height 11
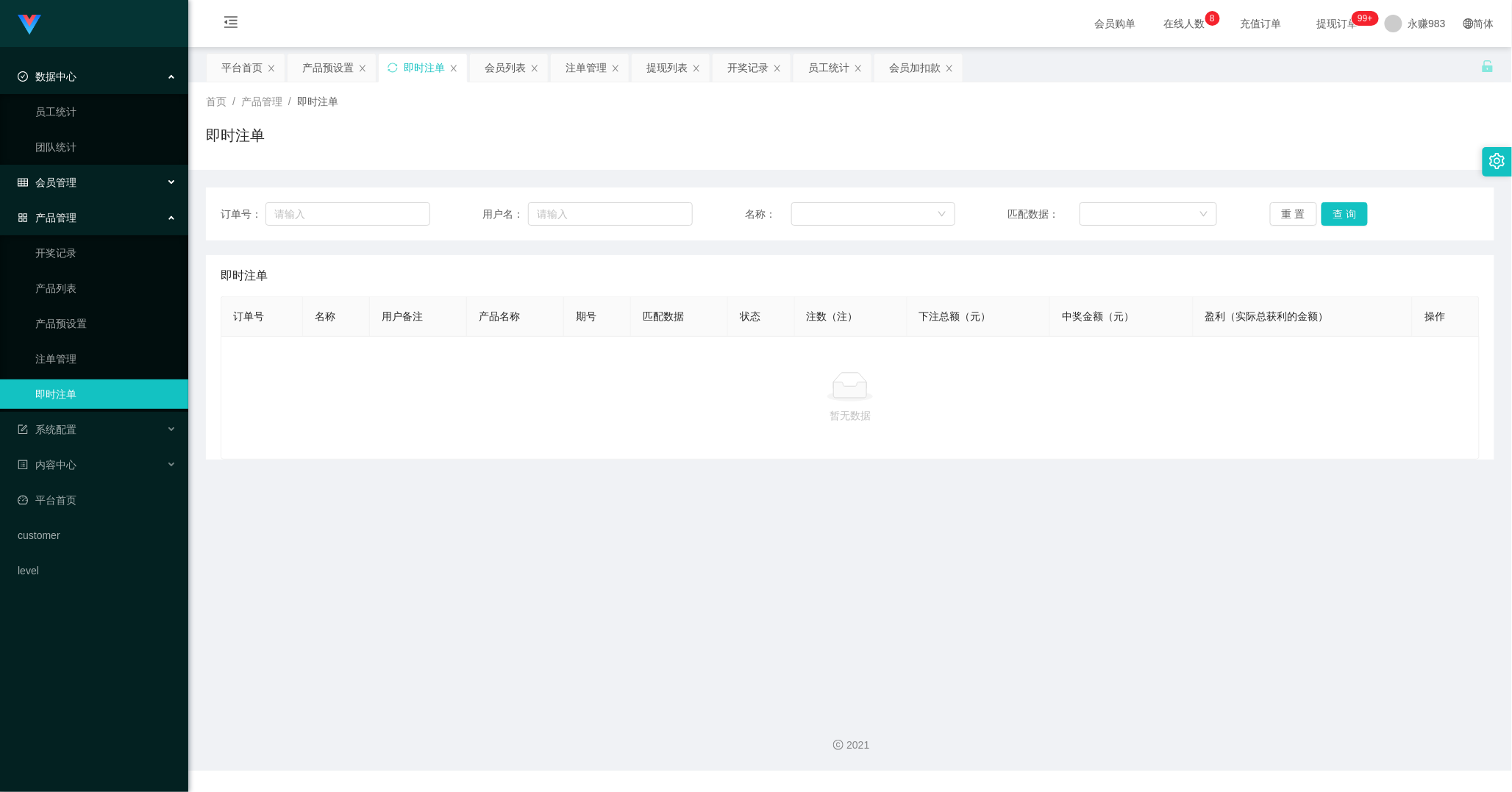
click at [59, 188] on div "会员管理" at bounding box center [94, 182] width 188 height 29
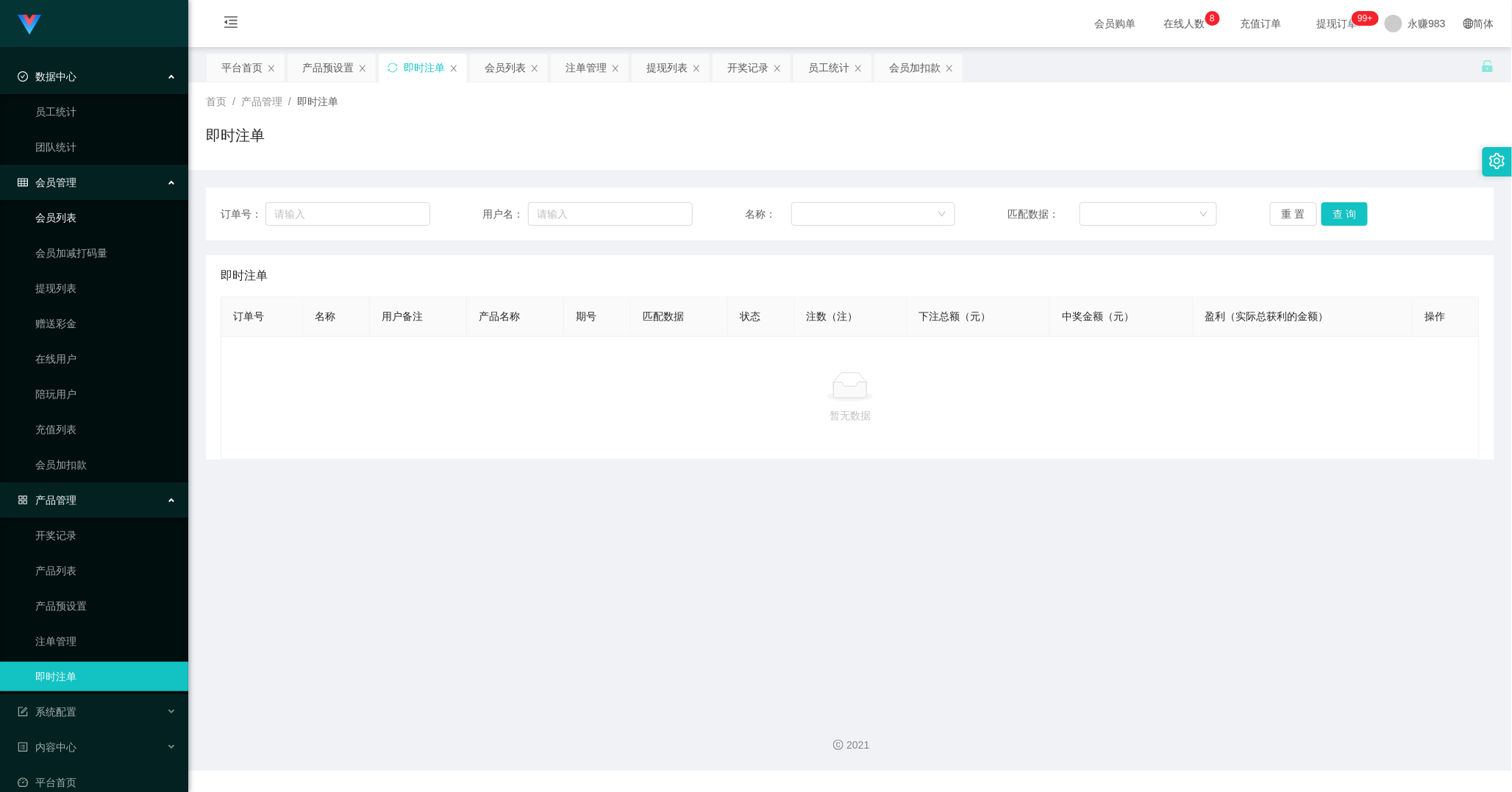
click at [62, 216] on link "会员列表" at bounding box center [106, 218] width 142 height 29
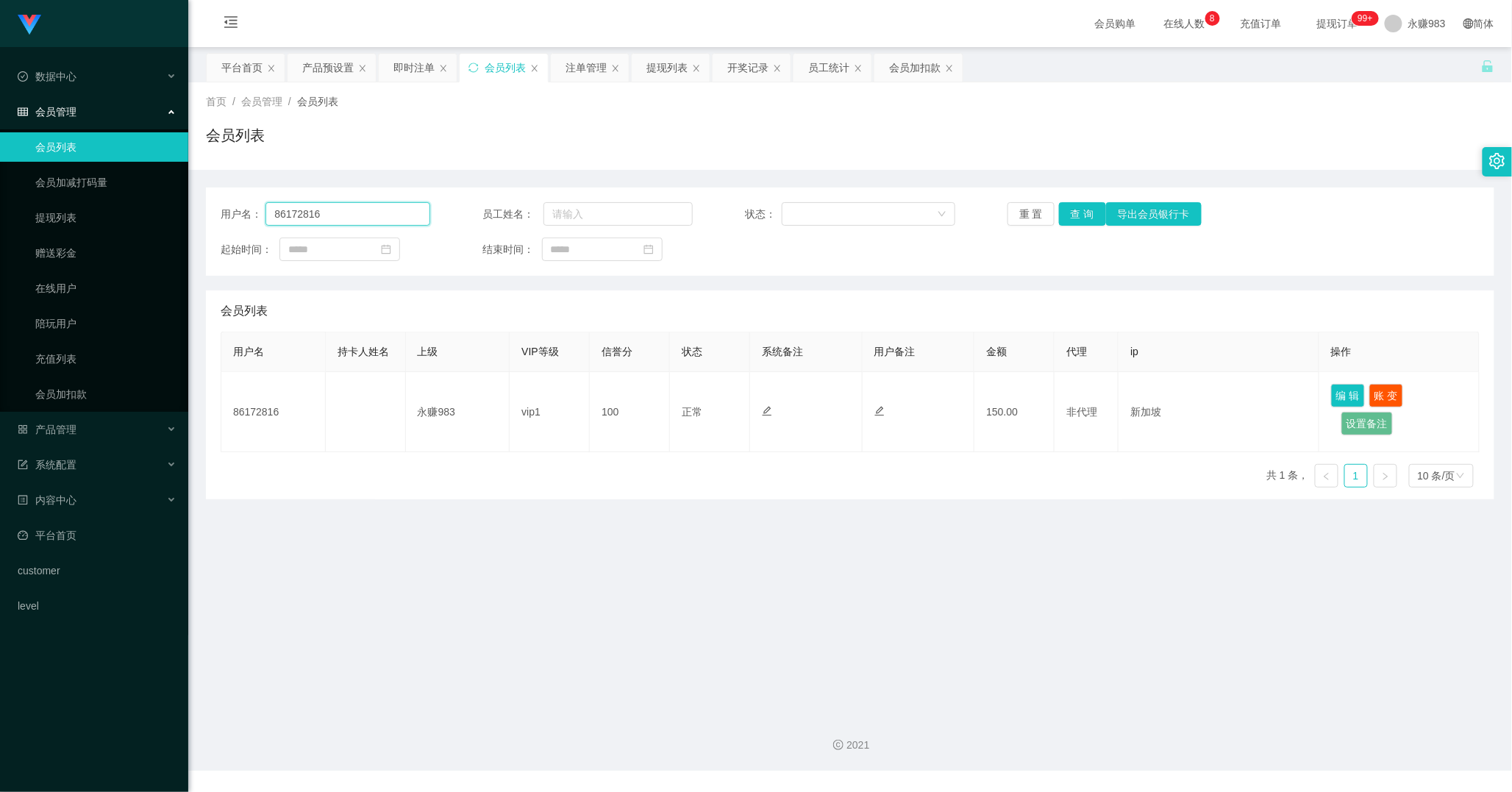
click at [351, 210] on input "86172816" at bounding box center [347, 214] width 165 height 24
paste input "3282509"
type input "83282509"
click at [1079, 219] on button "查 询" at bounding box center [1083, 214] width 47 height 24
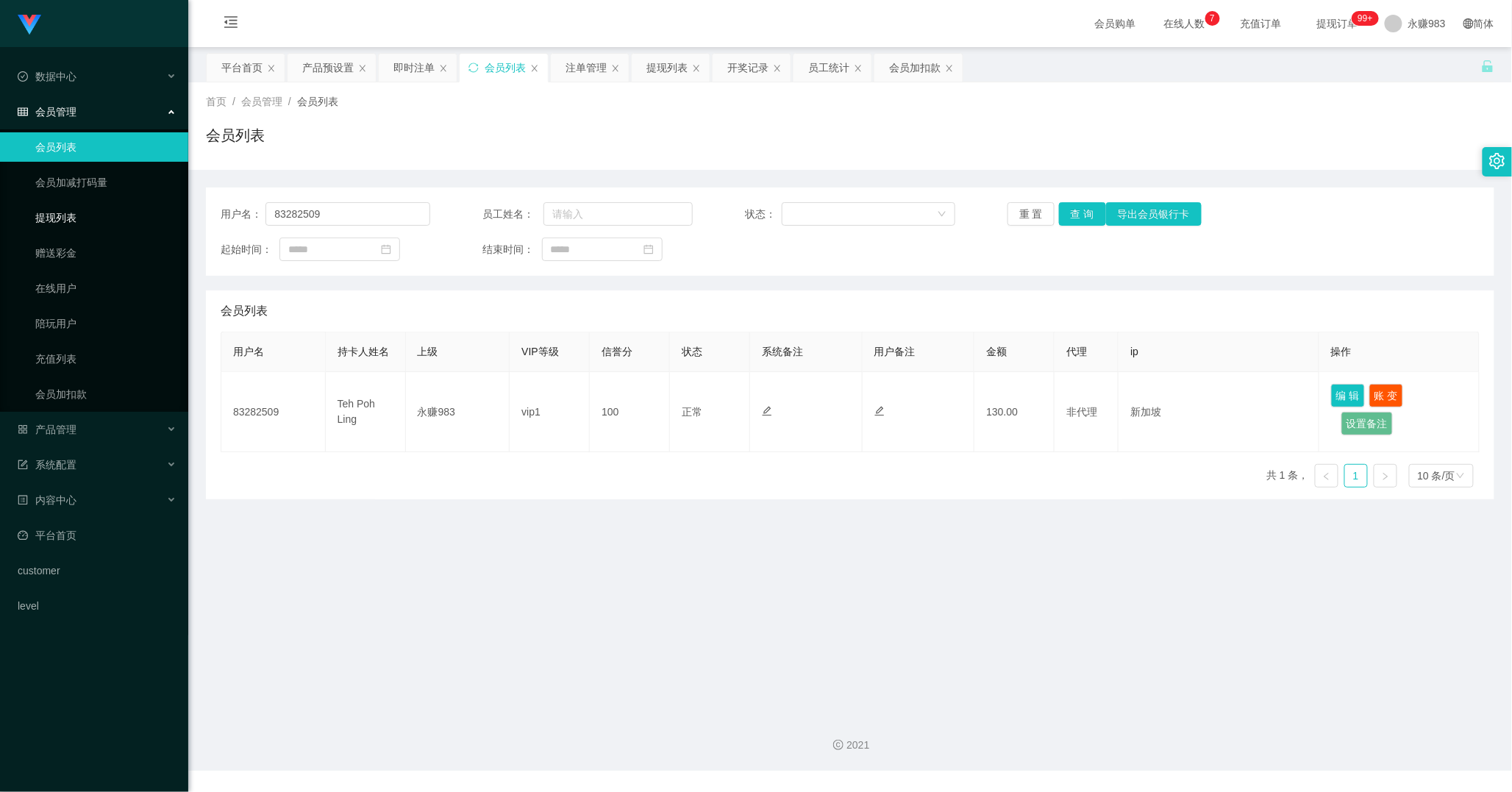
click at [73, 214] on link "提现列表" at bounding box center [106, 218] width 142 height 29
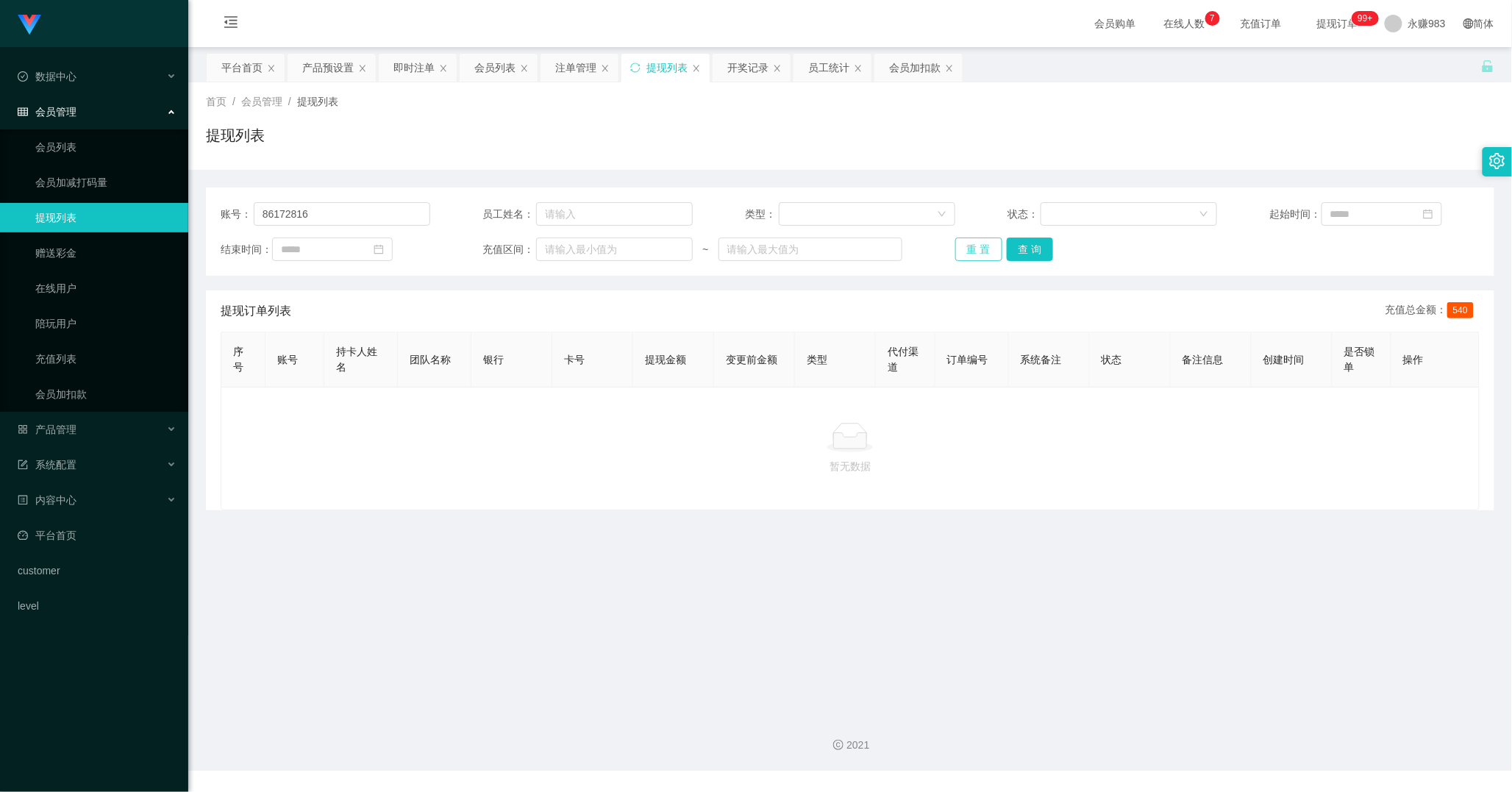
click at [964, 250] on button "重 置" at bounding box center [978, 249] width 47 height 24
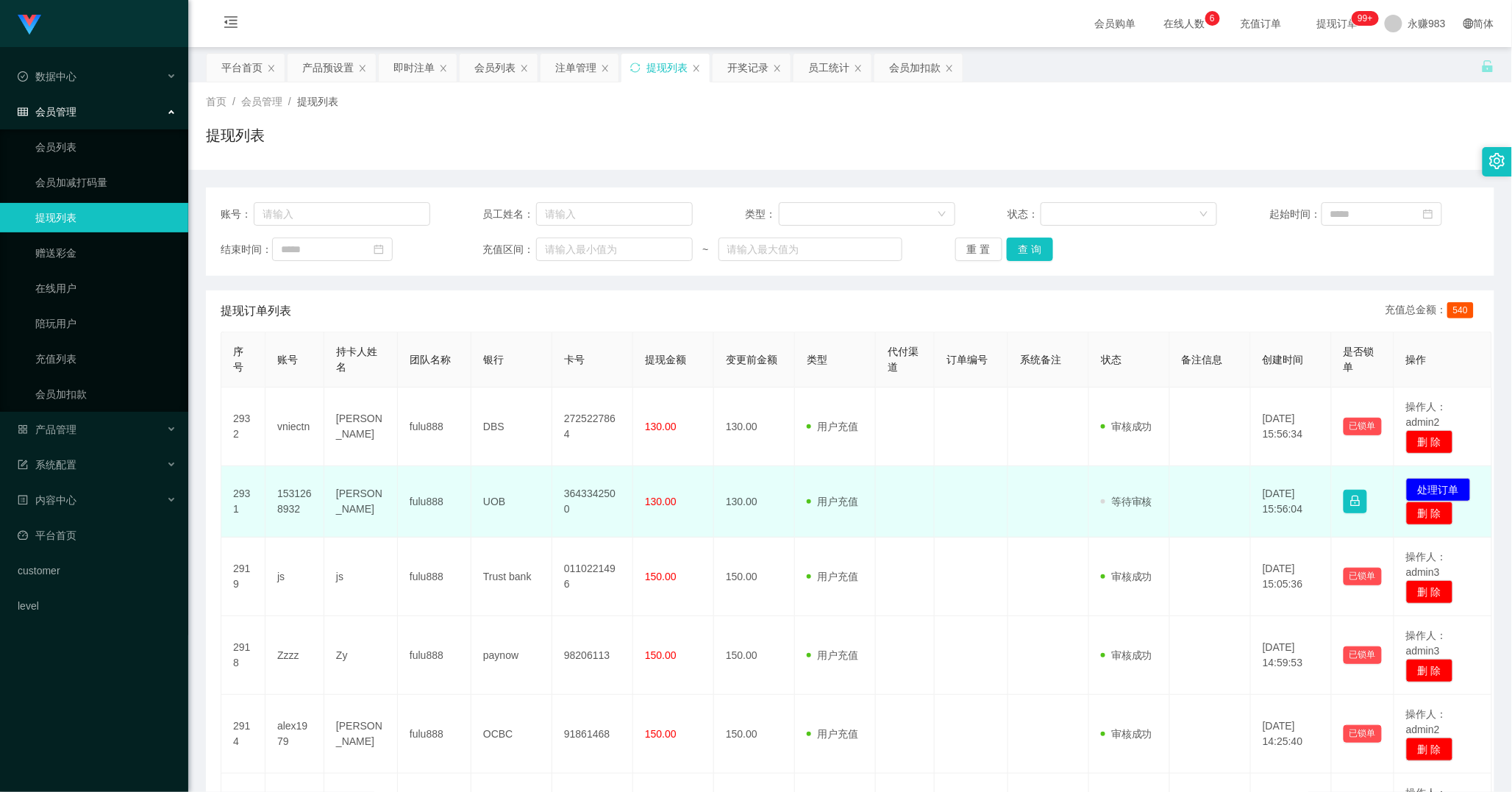
click at [295, 505] on td "1531268932" at bounding box center [294, 502] width 59 height 72
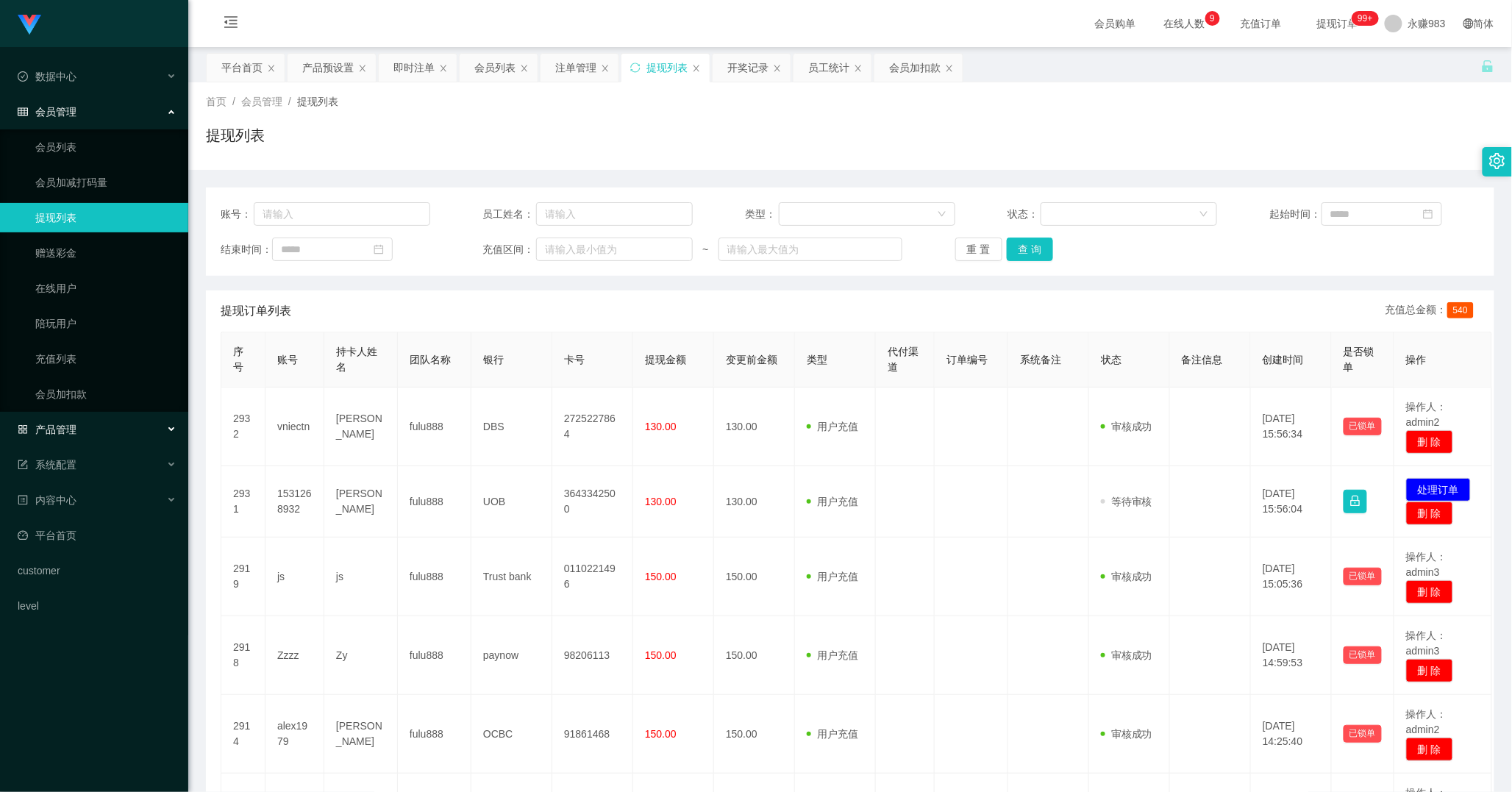
click at [76, 435] on div "产品管理" at bounding box center [94, 429] width 188 height 29
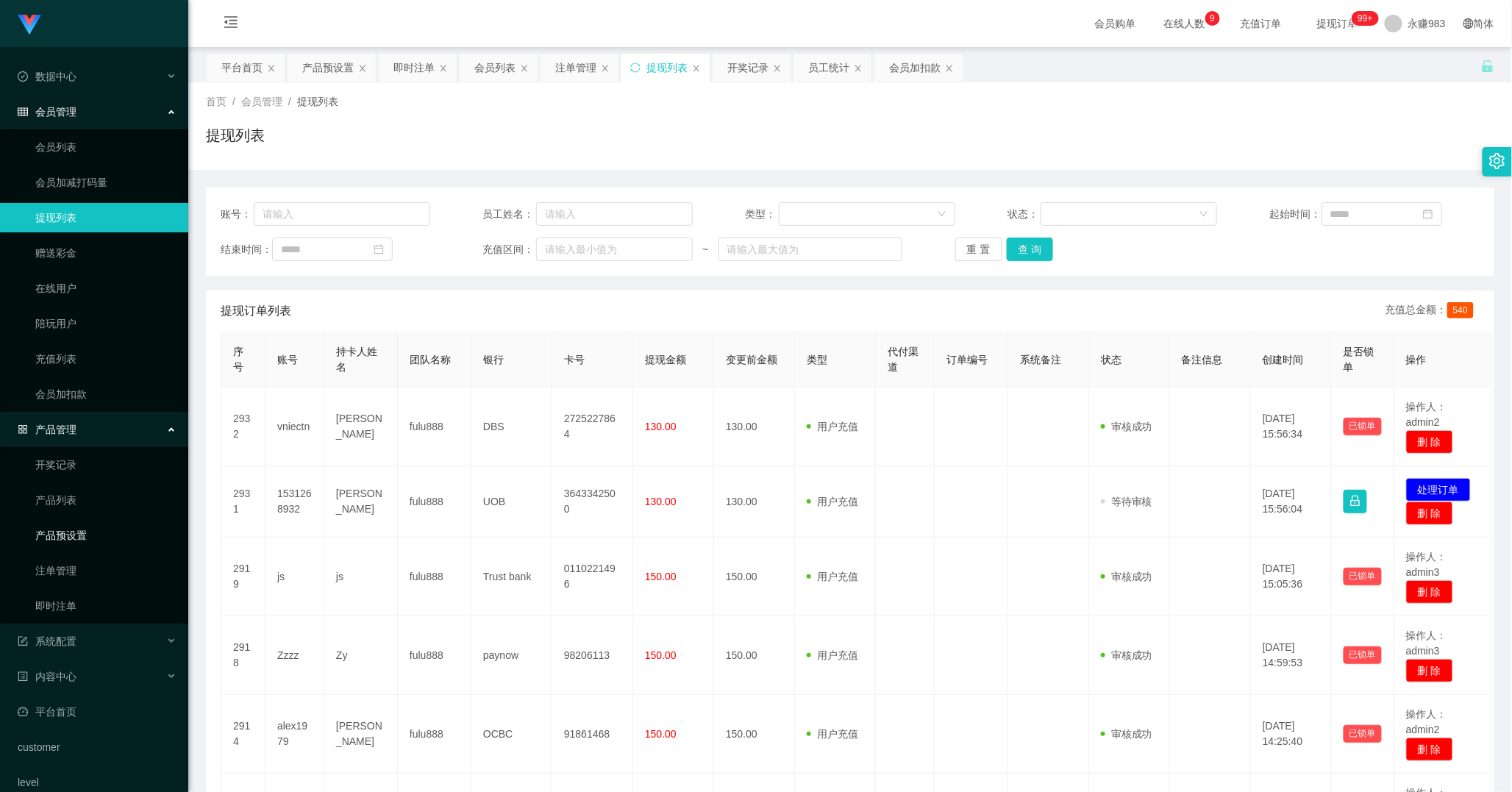
click at [77, 542] on link "产品预设置" at bounding box center [106, 535] width 142 height 29
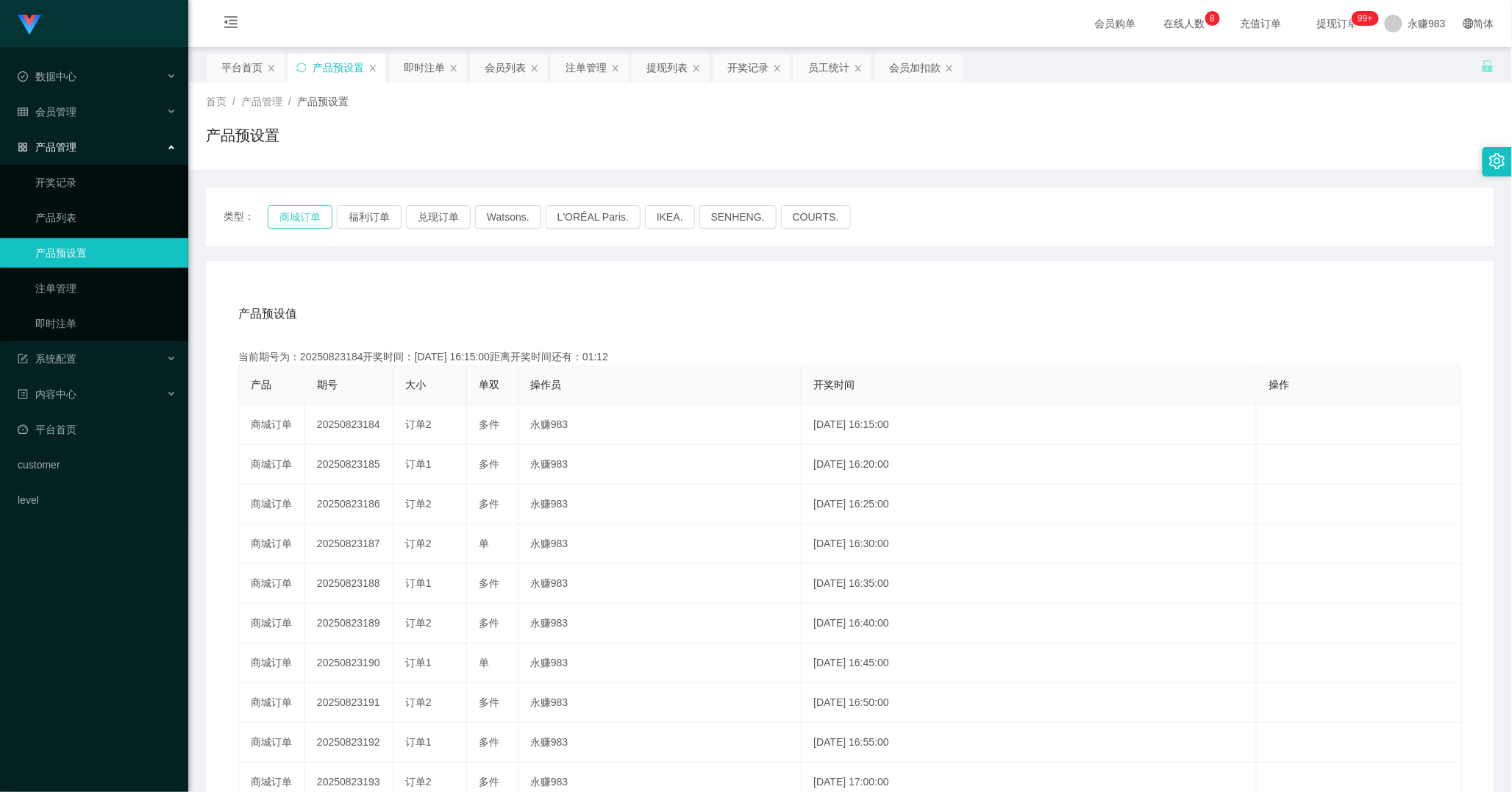
click at [314, 207] on button "商城订单" at bounding box center [300, 216] width 65 height 24
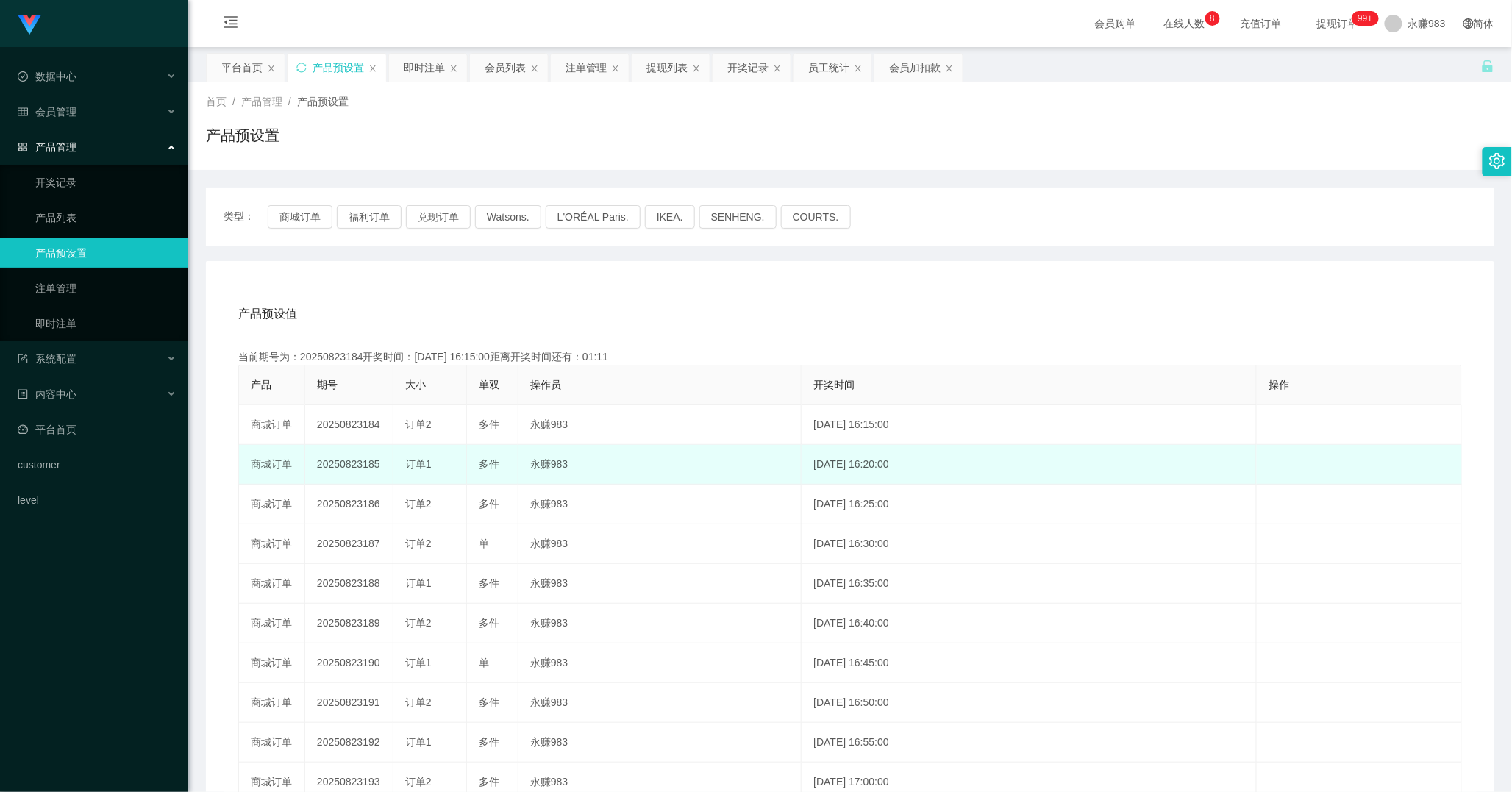
click at [365, 467] on td "20250823185" at bounding box center [349, 464] width 88 height 40
drag, startPoint x: 361, startPoint y: 463, endPoint x: 378, endPoint y: 467, distance: 17.5
click at [378, 467] on td "20250823185" at bounding box center [349, 464] width 88 height 40
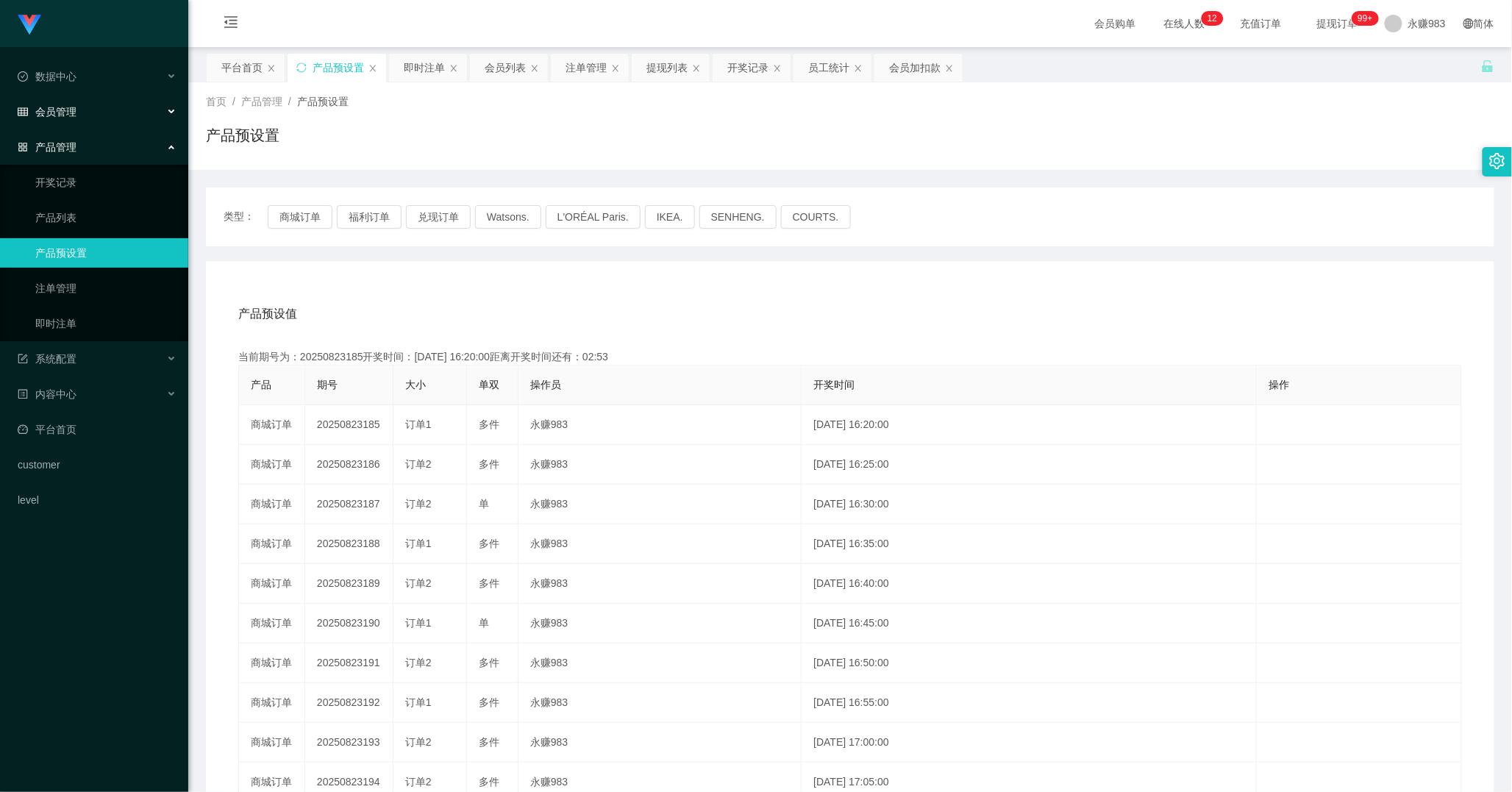
click at [76, 112] on span "会员管理" at bounding box center [47, 111] width 59 height 11
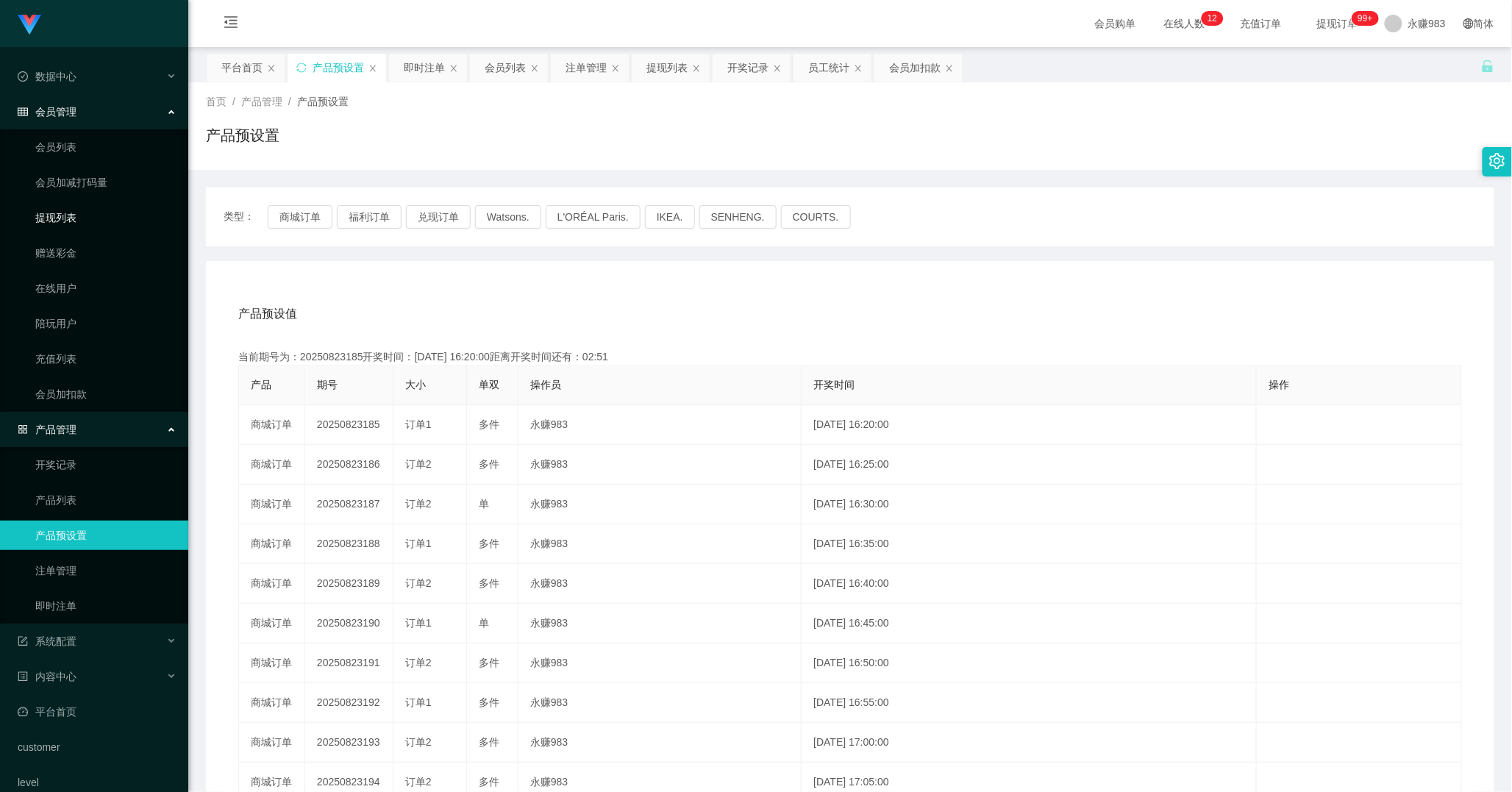
click at [65, 219] on link "提现列表" at bounding box center [106, 218] width 142 height 29
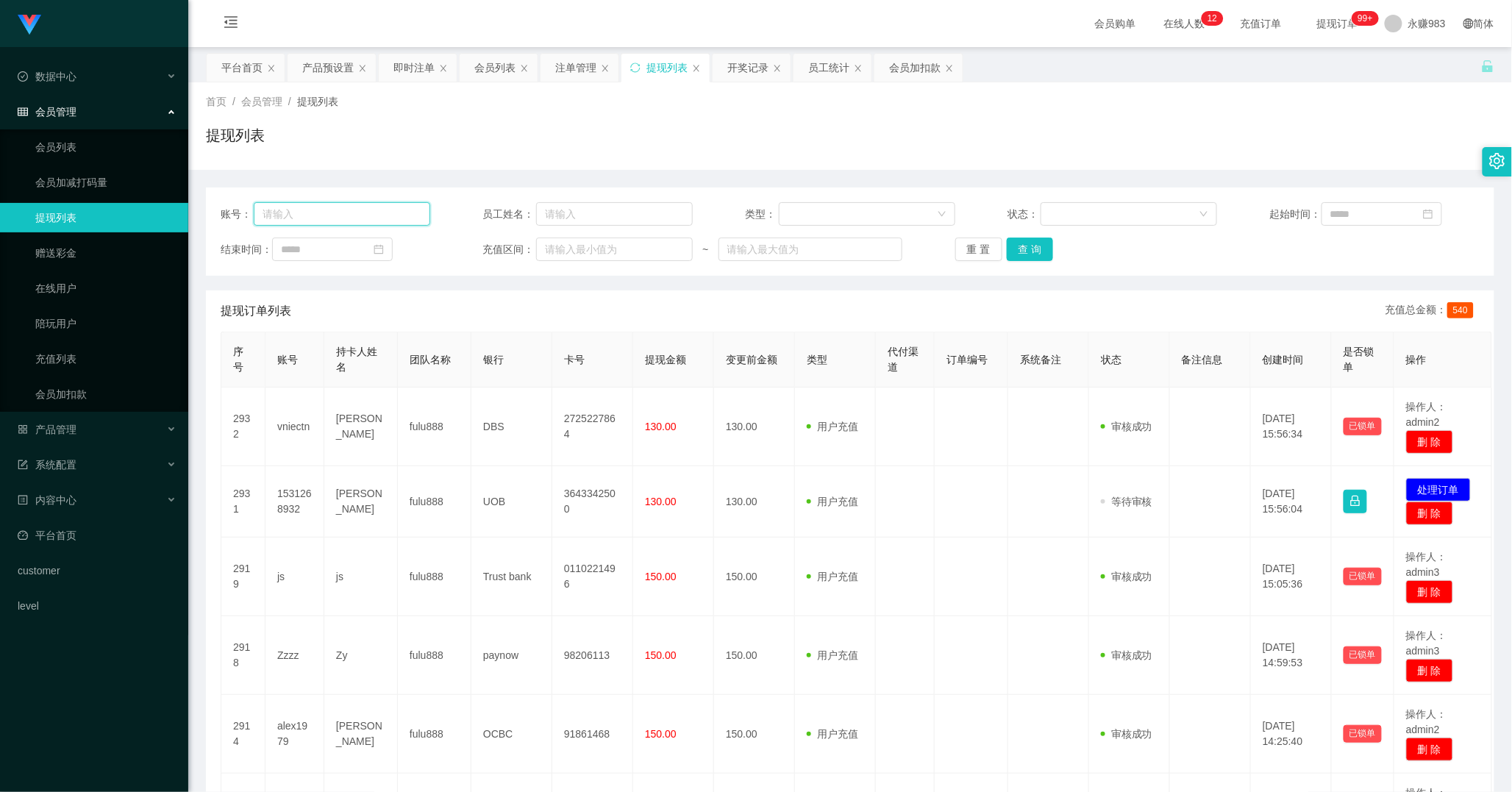
click at [335, 211] on input "text" at bounding box center [342, 214] width 177 height 24
paste input "90090533"
type input "90090533"
click at [1016, 248] on button "查 询" at bounding box center [1031, 249] width 47 height 24
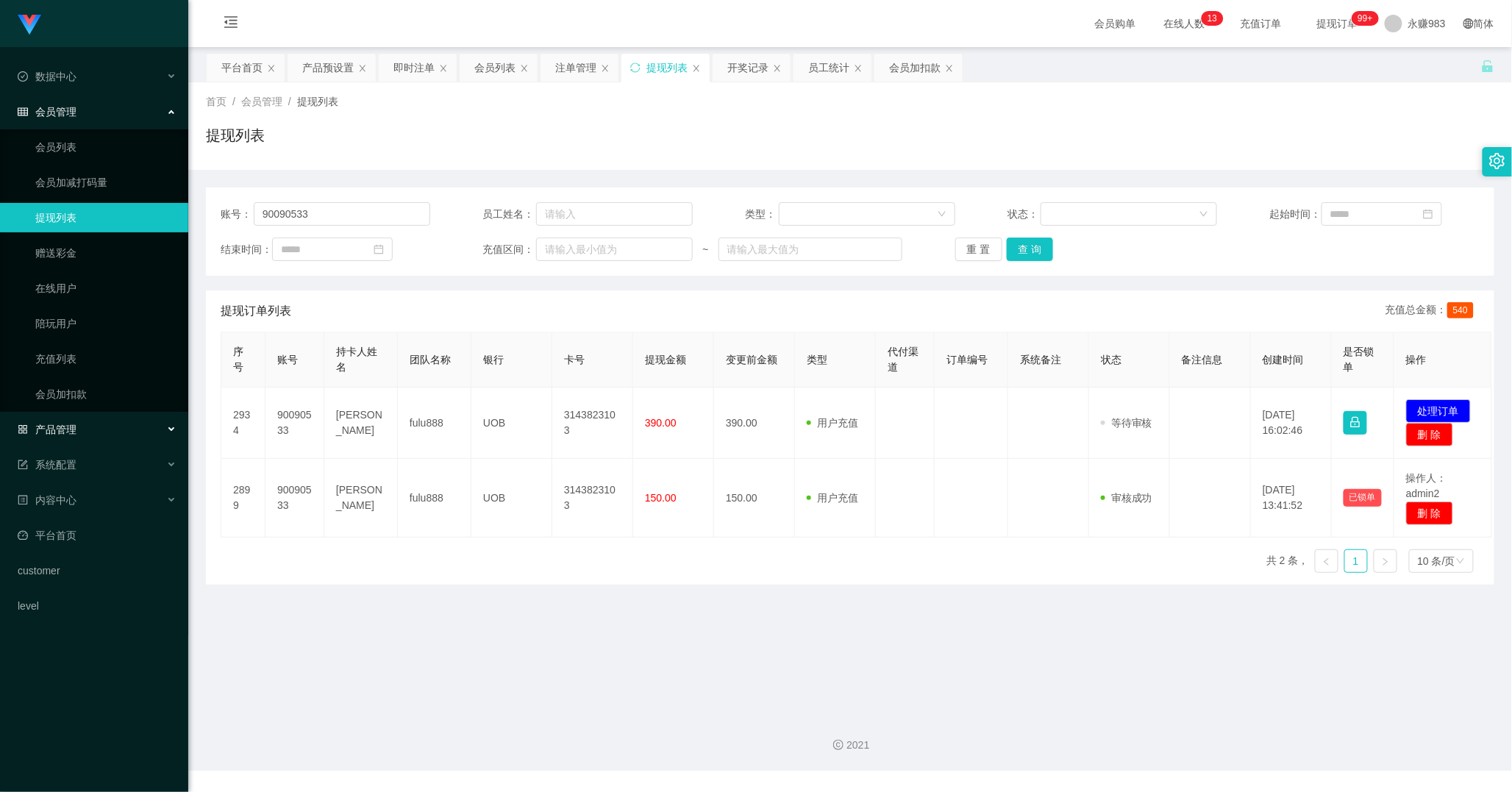
click at [59, 430] on span "产品管理" at bounding box center [47, 429] width 59 height 11
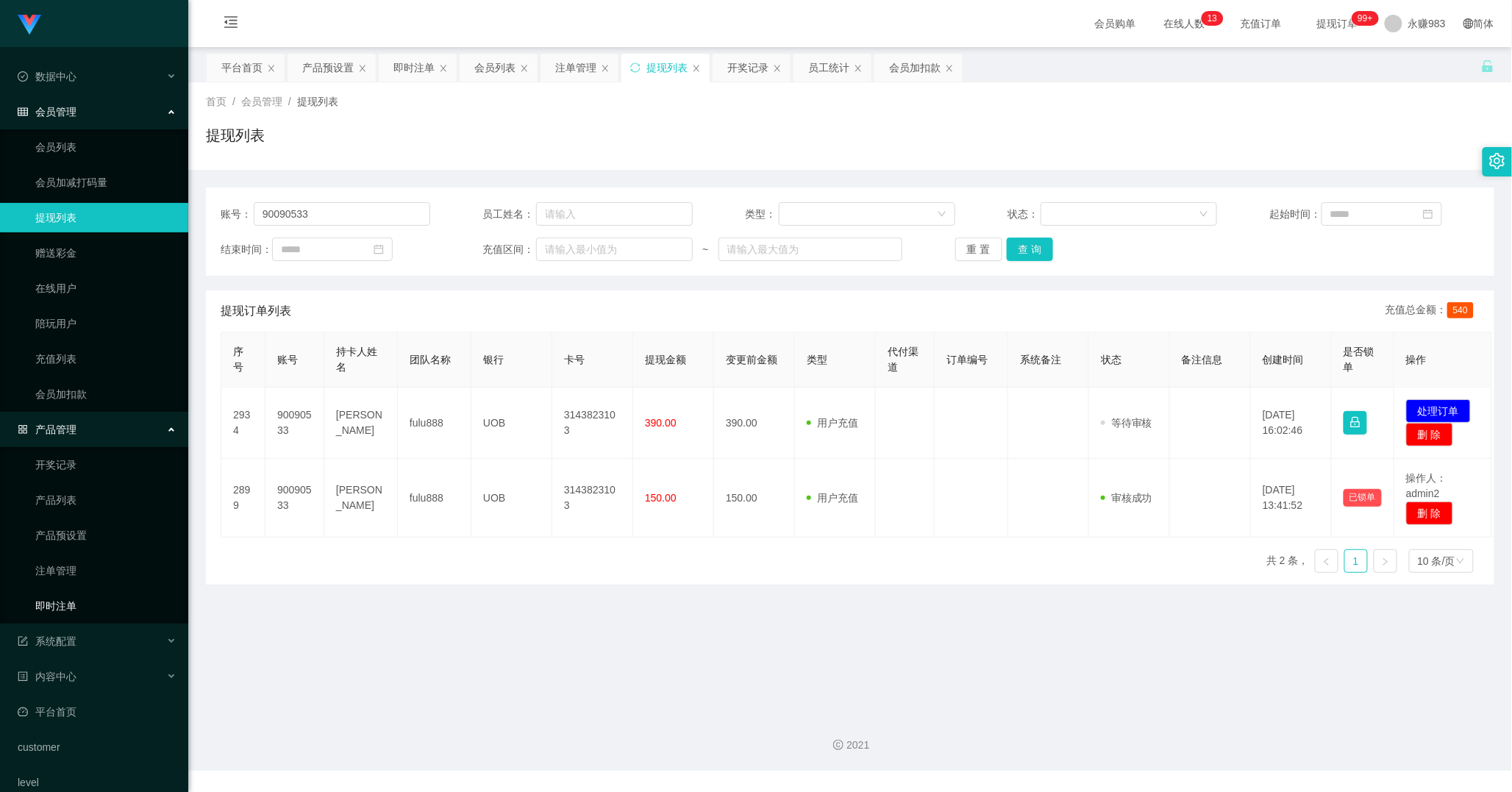
click at [65, 595] on link "即时注单" at bounding box center [106, 606] width 142 height 29
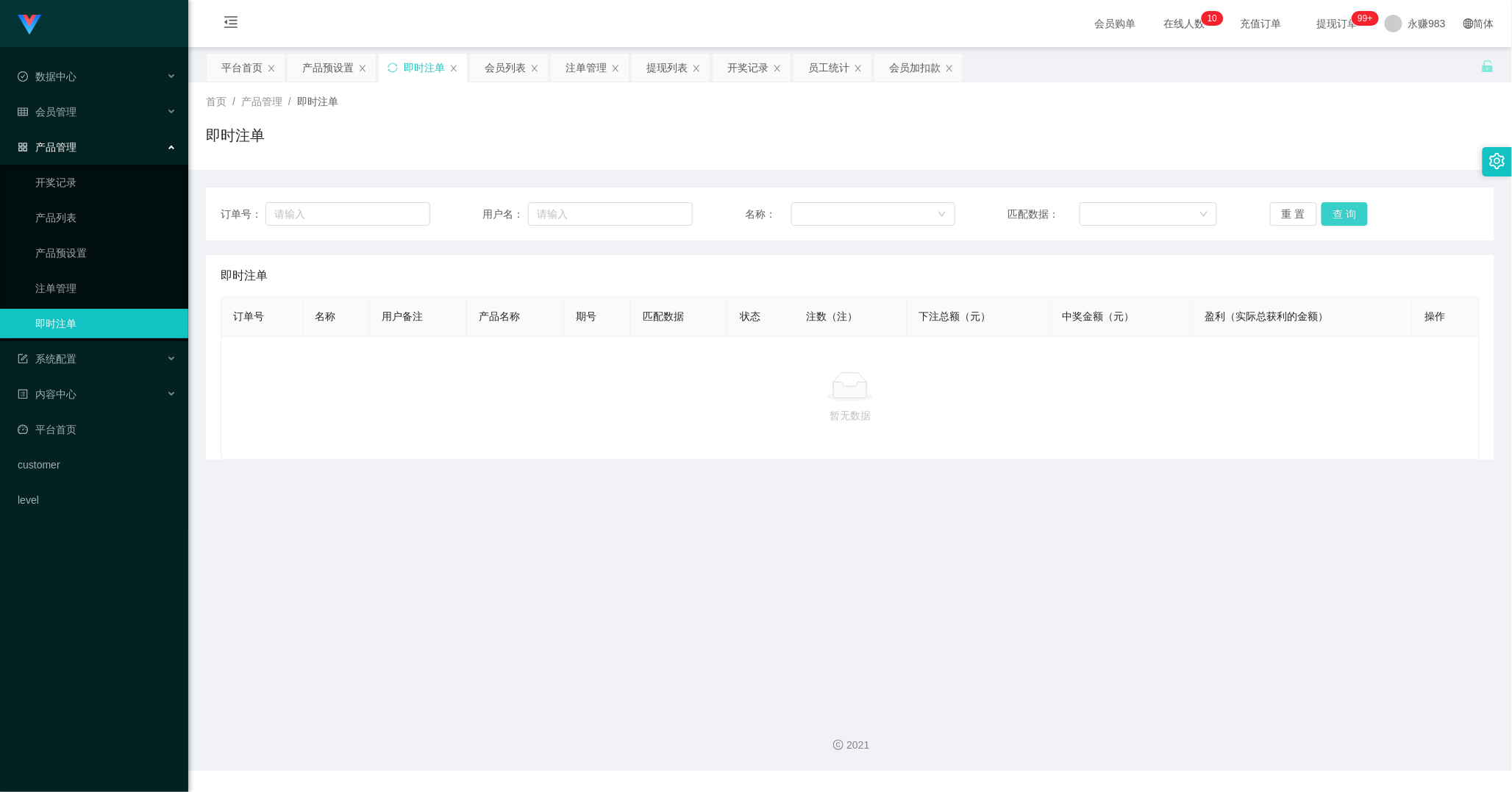
click at [1325, 210] on button "查 询" at bounding box center [1345, 214] width 47 height 24
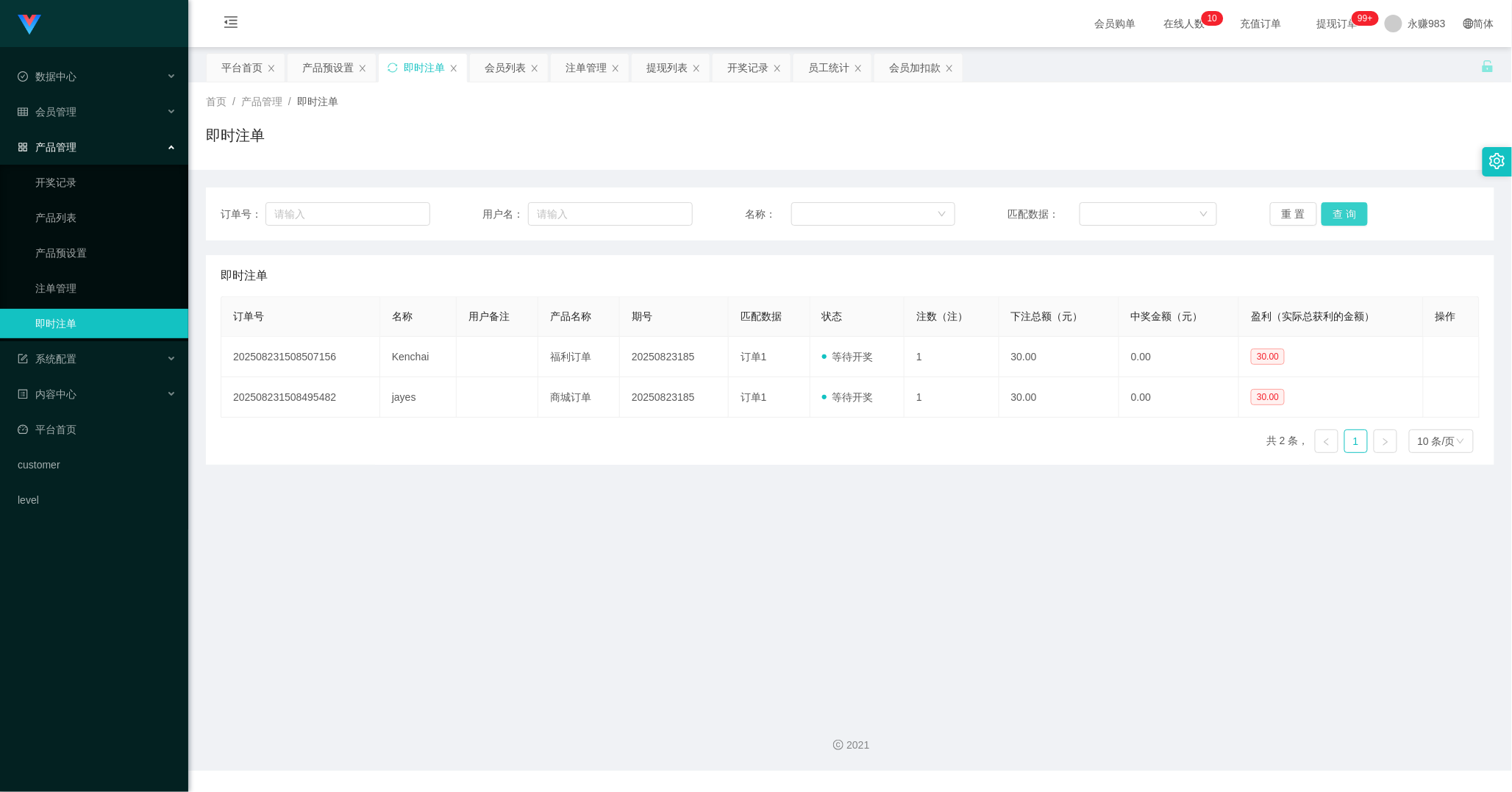
click at [1329, 211] on button "查 询" at bounding box center [1345, 214] width 47 height 24
click at [92, 113] on div "会员管理" at bounding box center [94, 111] width 188 height 29
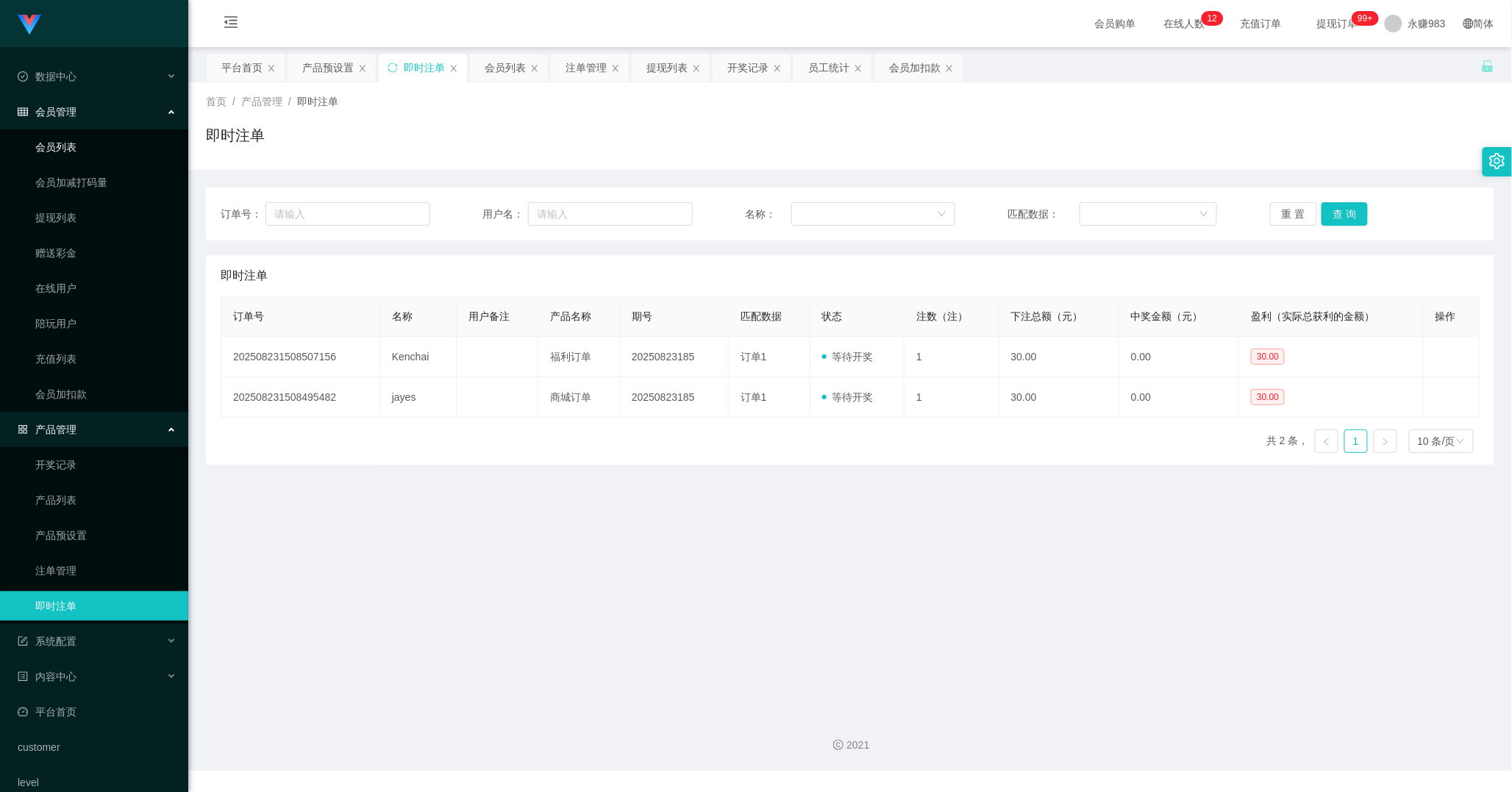
drag, startPoint x: 87, startPoint y: 144, endPoint x: 97, endPoint y: 143, distance: 10.0
click at [87, 144] on link "会员列表" at bounding box center [106, 147] width 142 height 29
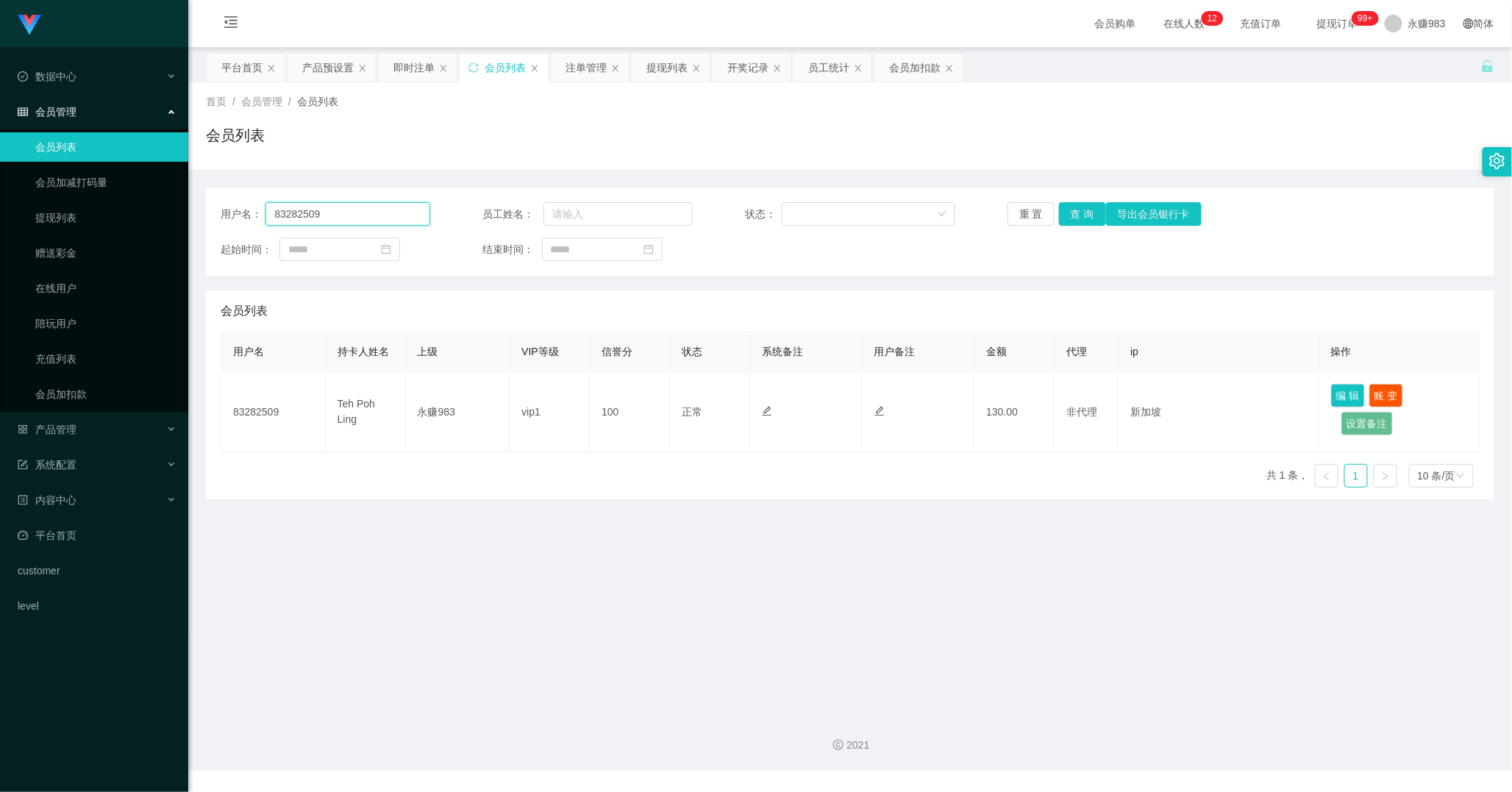
click at [347, 213] on input "83282509" at bounding box center [347, 214] width 165 height 24
paste input "Kenchai"
type input "Kenchai"
click at [1026, 216] on button "重 置" at bounding box center [1031, 214] width 47 height 24
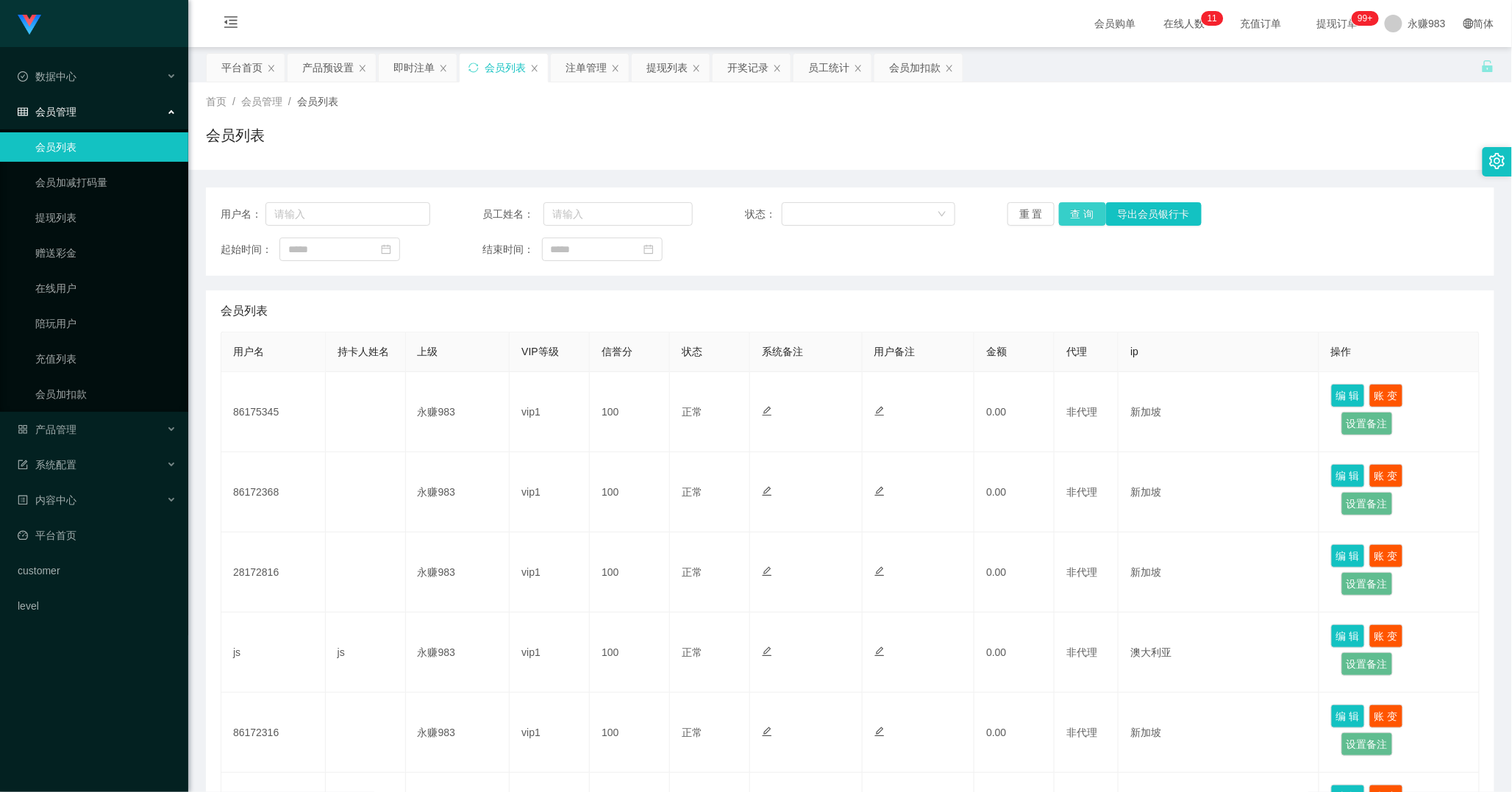
click at [1066, 210] on button "查 询" at bounding box center [1083, 214] width 47 height 24
click at [1068, 213] on button "查 询" at bounding box center [1083, 214] width 47 height 24
click at [360, 194] on div "用户名： 员工姓名： 状态： 重 置 查 询 导出会员银行卡 起始时间： 结束时间：" at bounding box center [850, 232] width 1288 height 88
click at [362, 203] on input "text" at bounding box center [347, 214] width 165 height 24
paste input "Kenchai"
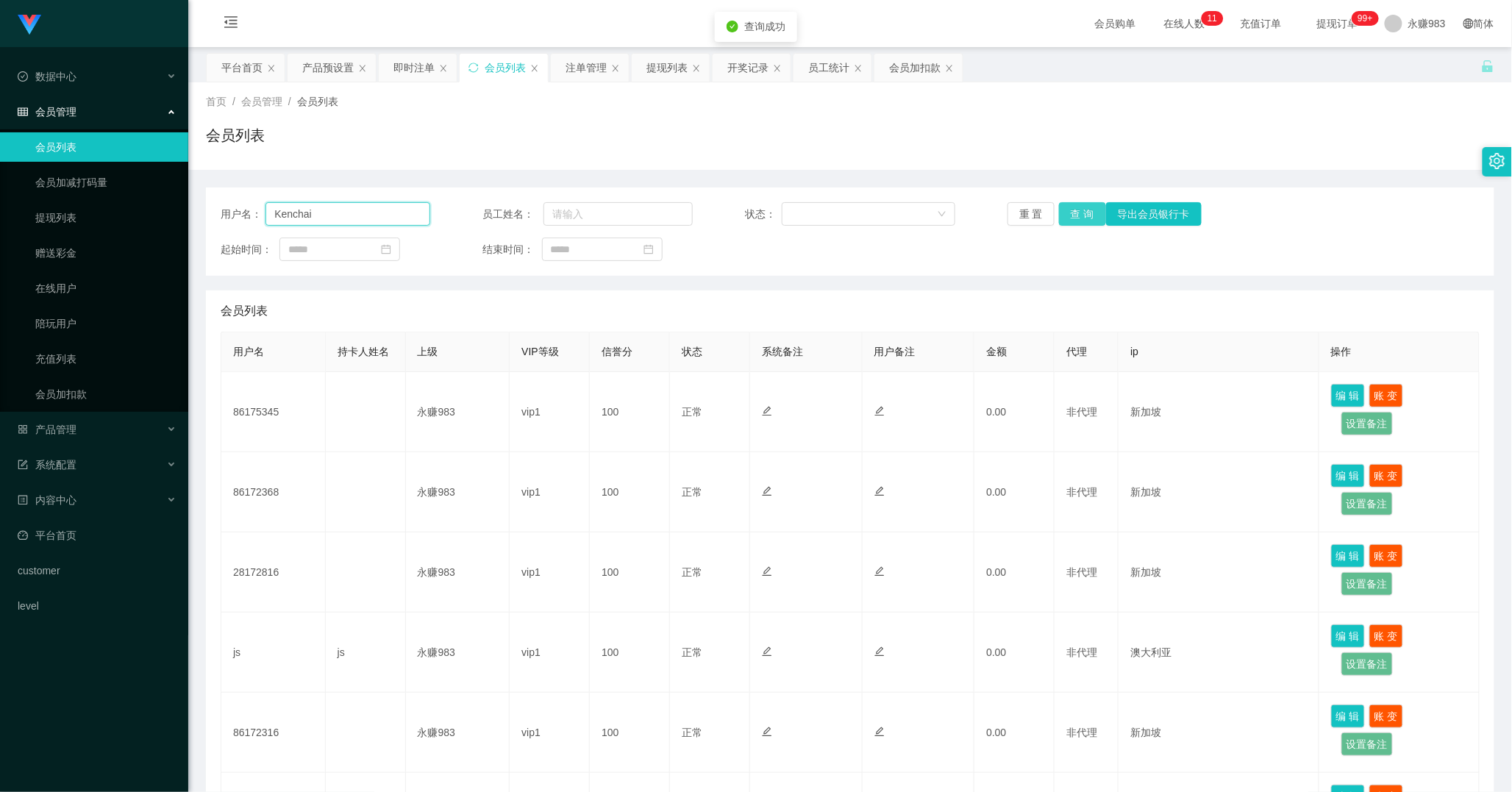
type input "Kenchai"
click at [1083, 211] on button "查 询" at bounding box center [1083, 214] width 47 height 24
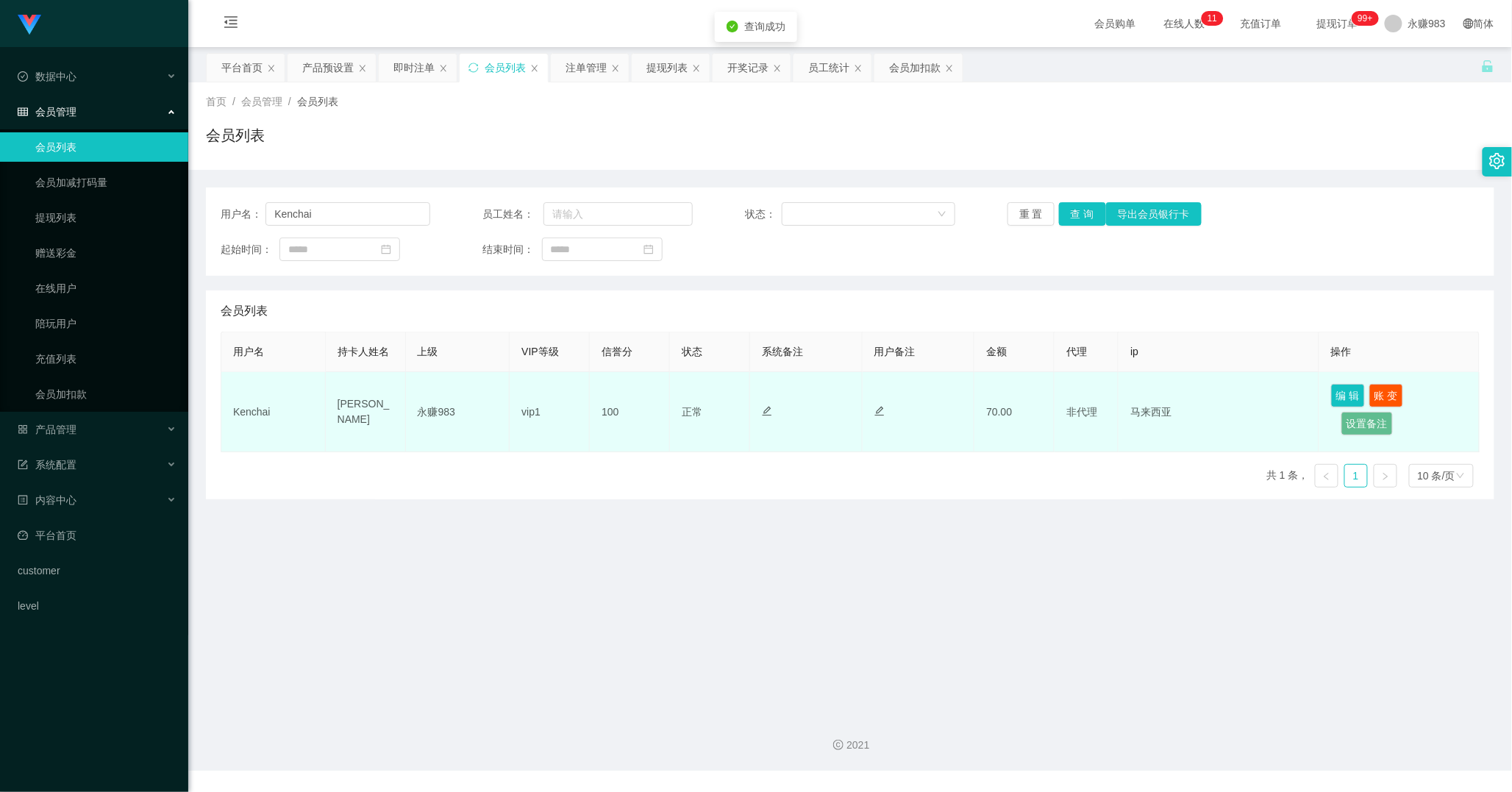
click at [241, 414] on td "Kenchai" at bounding box center [273, 411] width 104 height 81
